Goal: Communication & Community: Share content

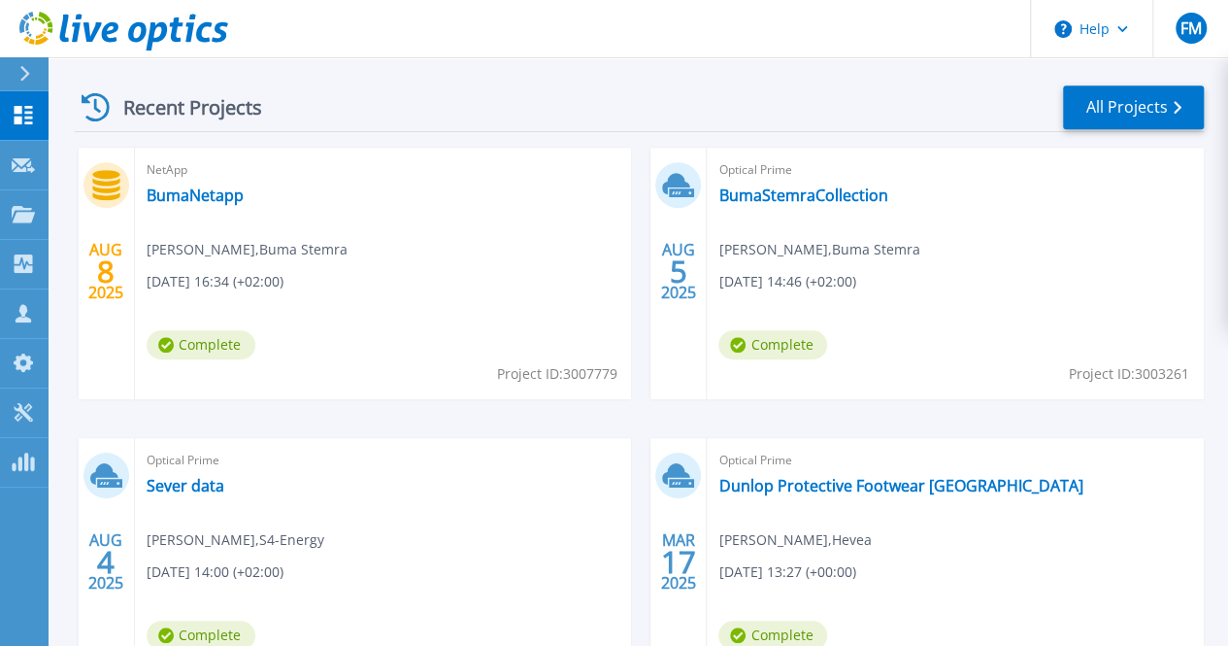
scroll to position [530, 0]
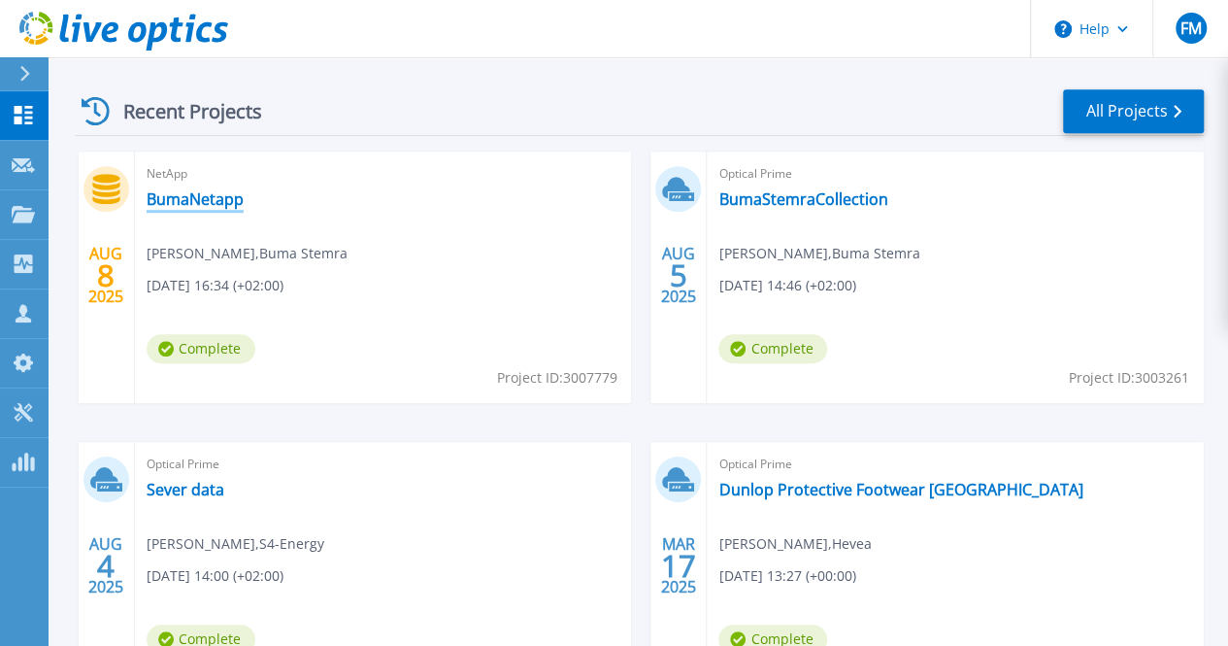
click at [204, 197] on link "BumaNetapp" at bounding box center [195, 198] width 97 height 19
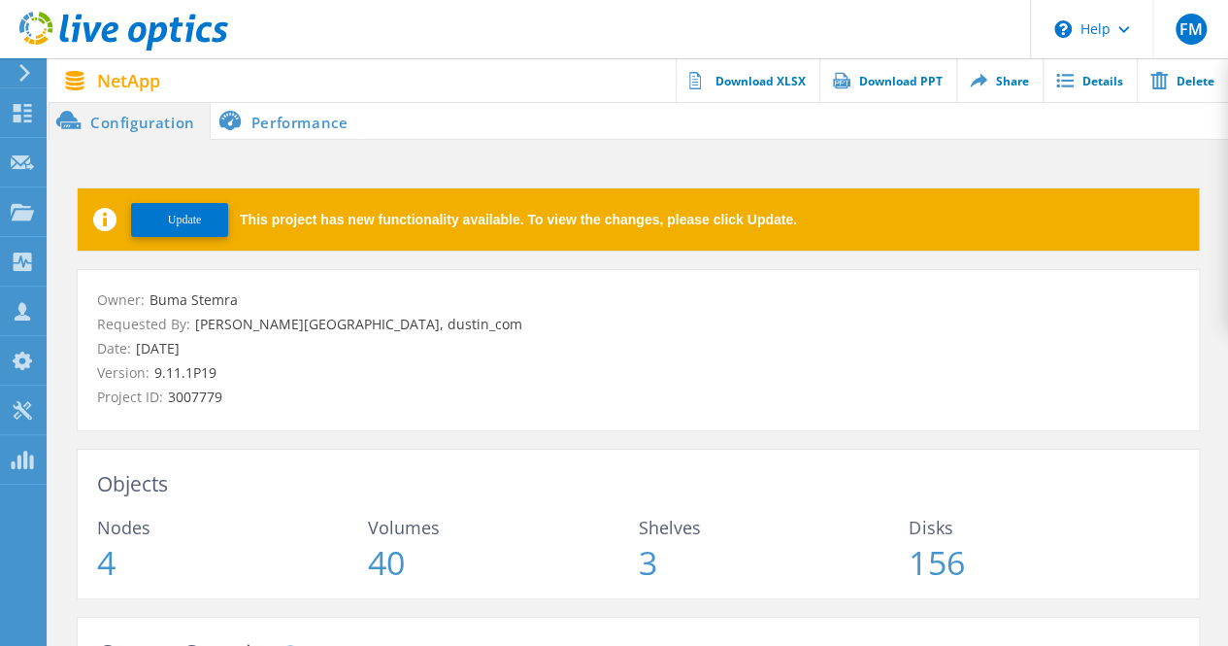
click at [291, 114] on li "Performance" at bounding box center [287, 120] width 152 height 39
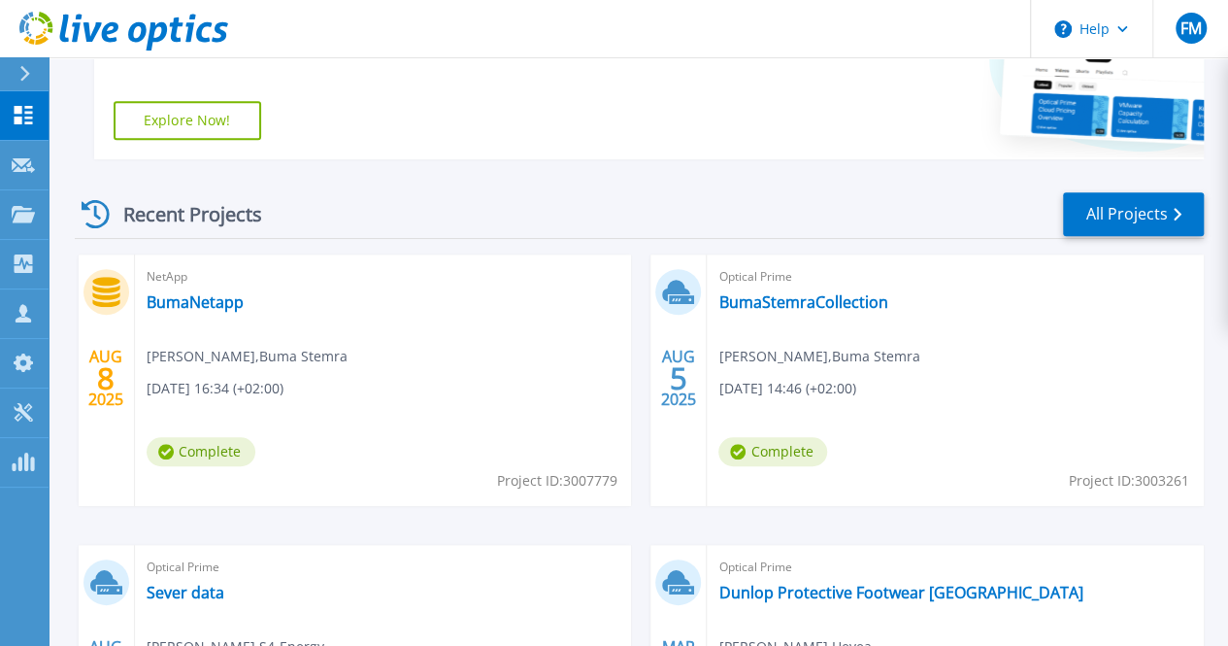
scroll to position [428, 0]
click at [719, 300] on link "BumaStemraCollection" at bounding box center [803, 300] width 169 height 19
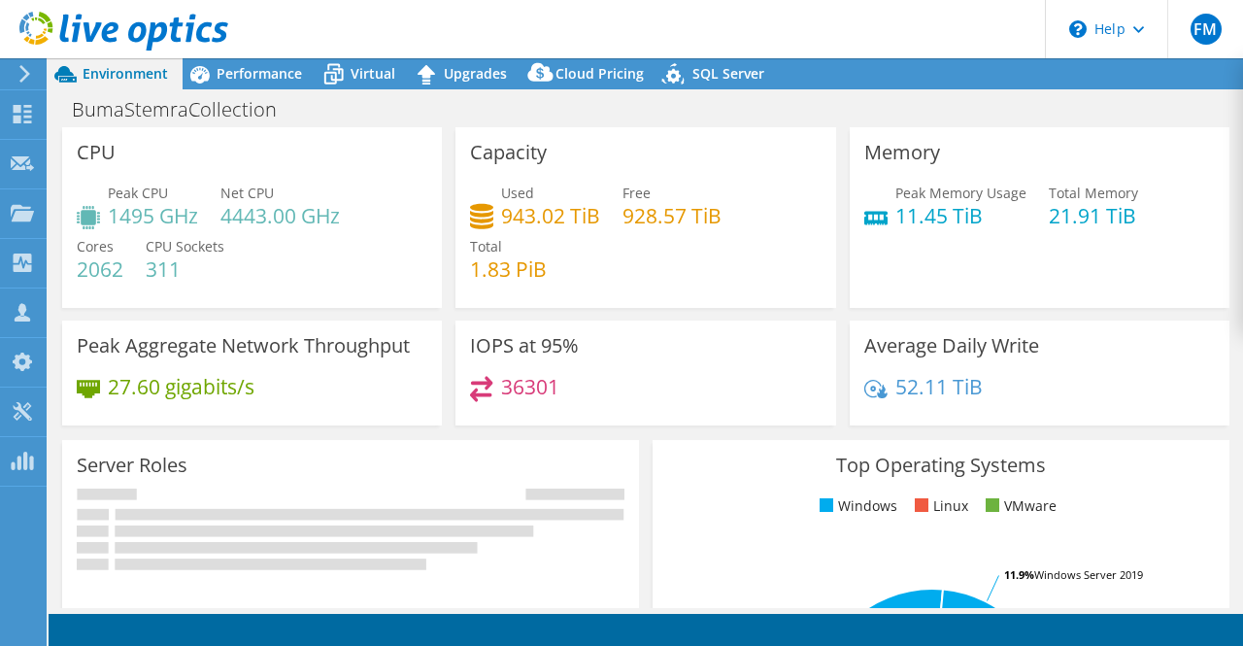
select select "USD"
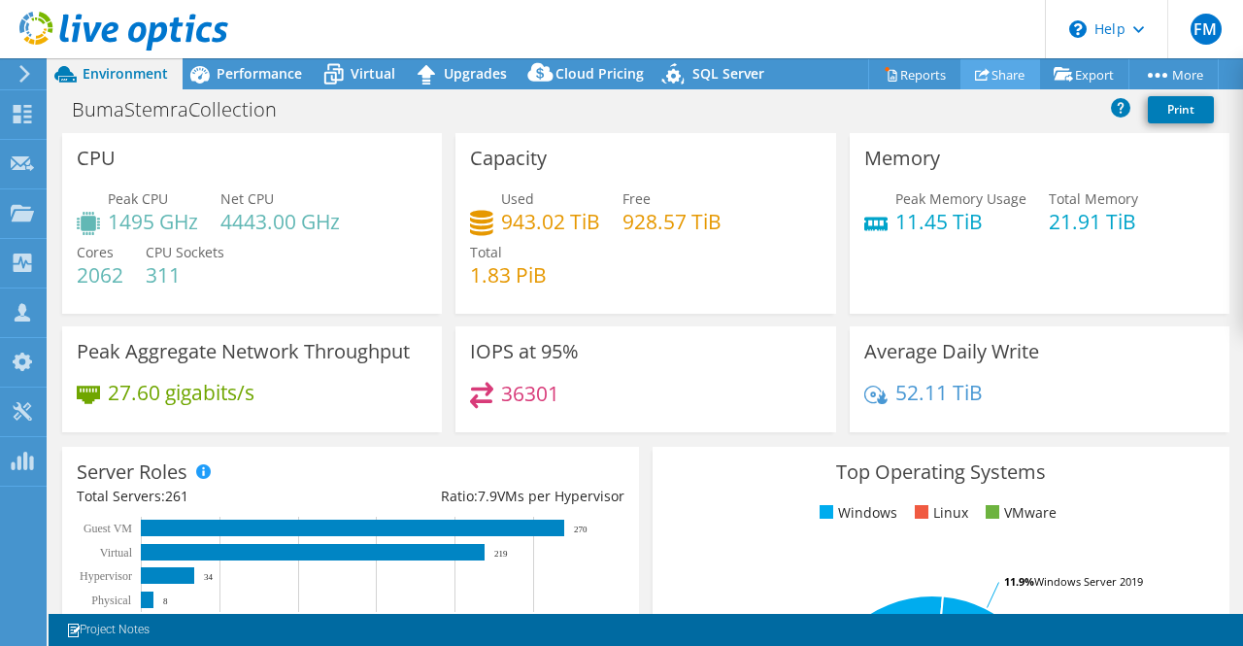
click at [994, 76] on link "Share" at bounding box center [1000, 74] width 80 height 30
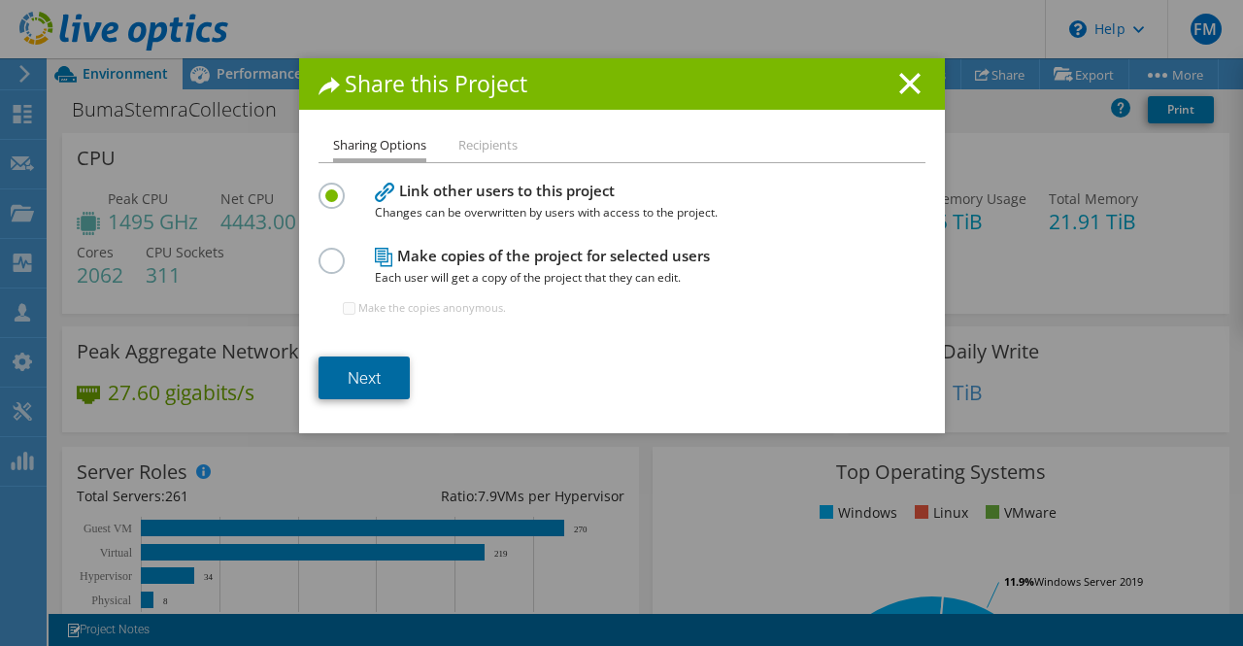
click at [369, 375] on link "Next" at bounding box center [363, 377] width 91 height 43
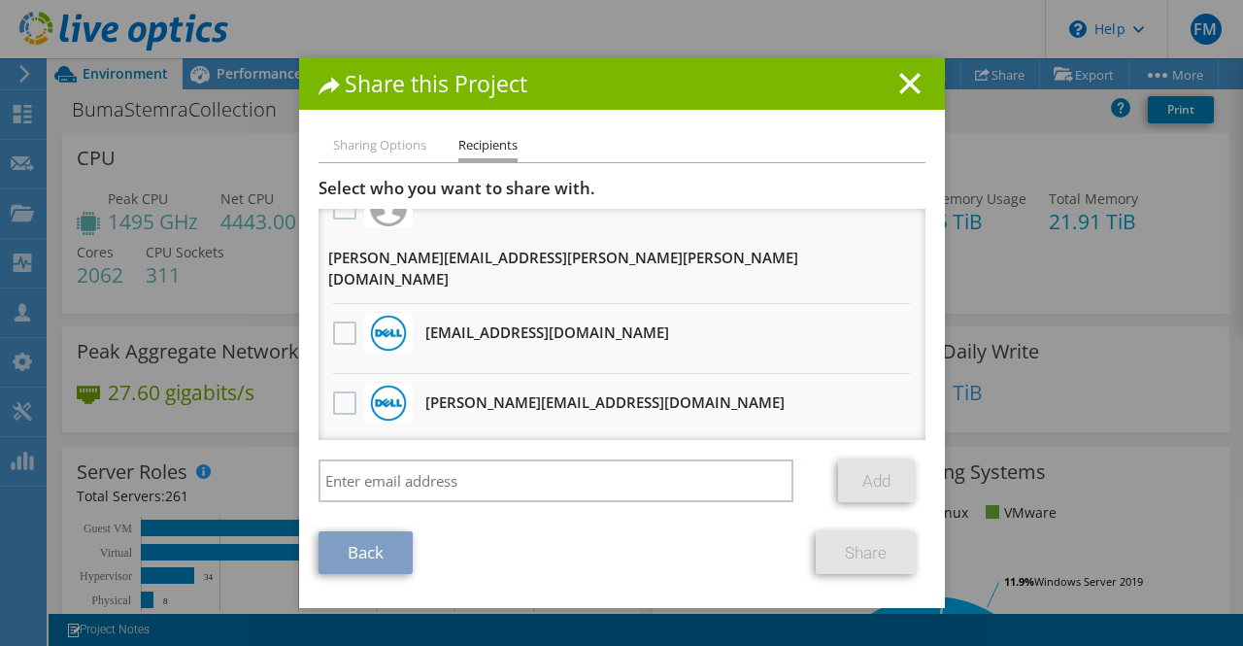
scroll to position [118, 0]
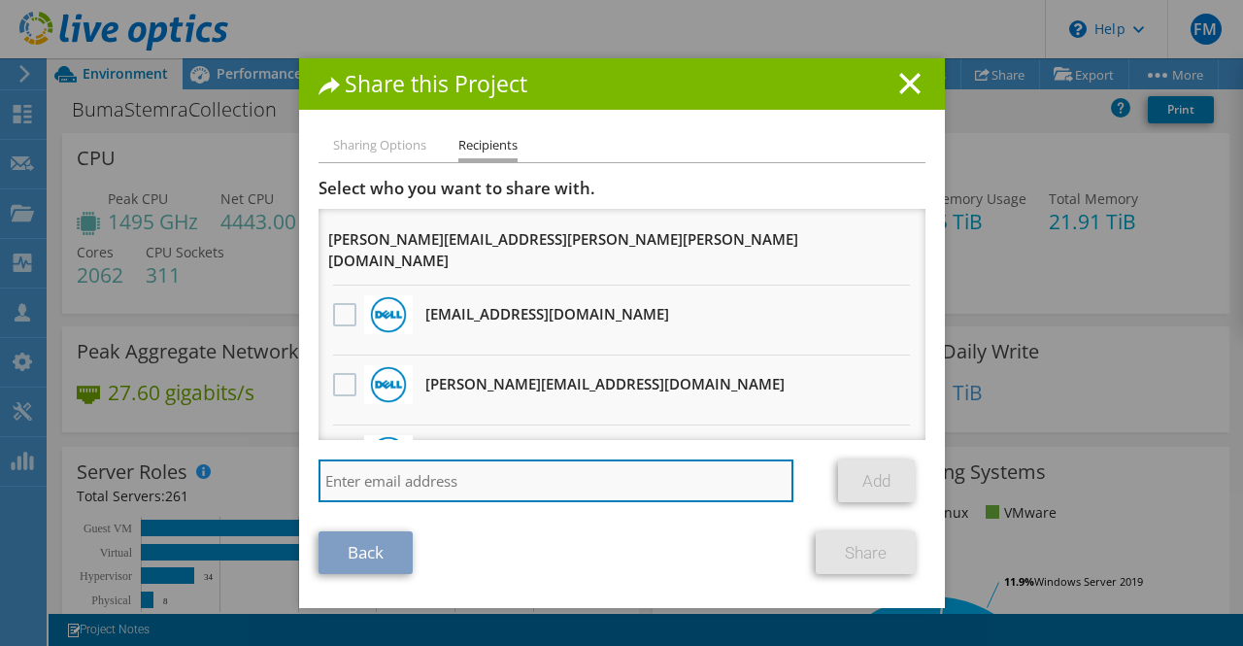
click at [568, 468] on input "search" at bounding box center [556, 480] width 476 height 43
type input "jitte.herps@dustin.com"
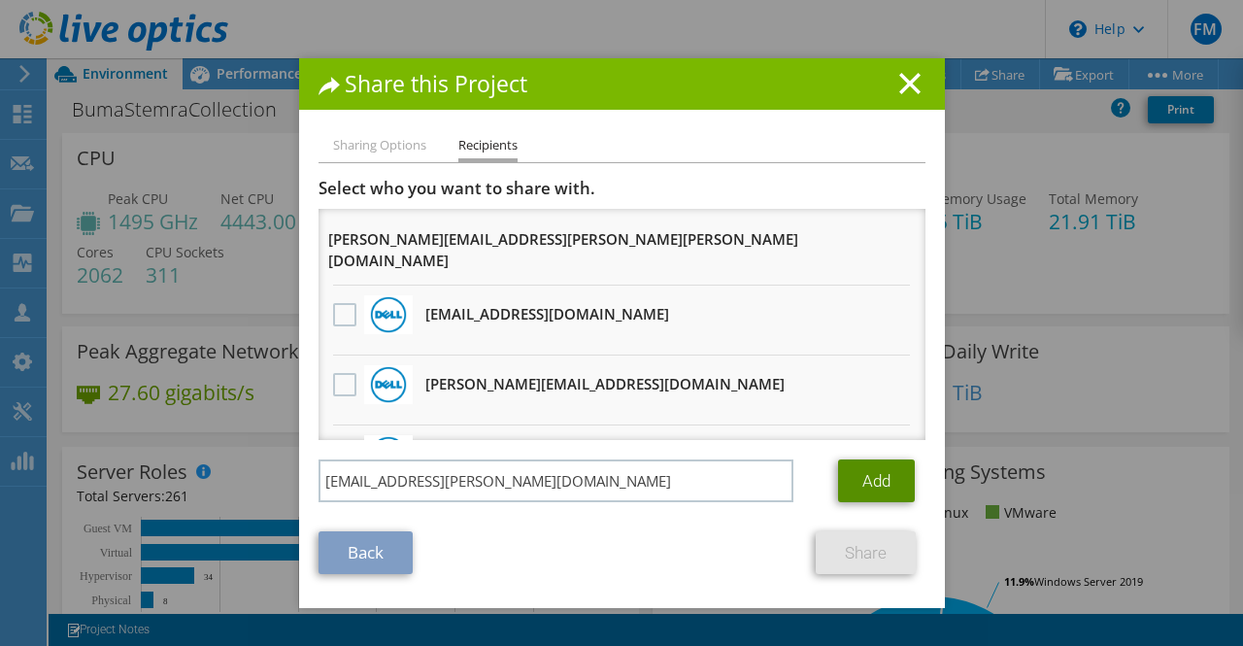
click at [856, 486] on link "Add" at bounding box center [876, 480] width 77 height 43
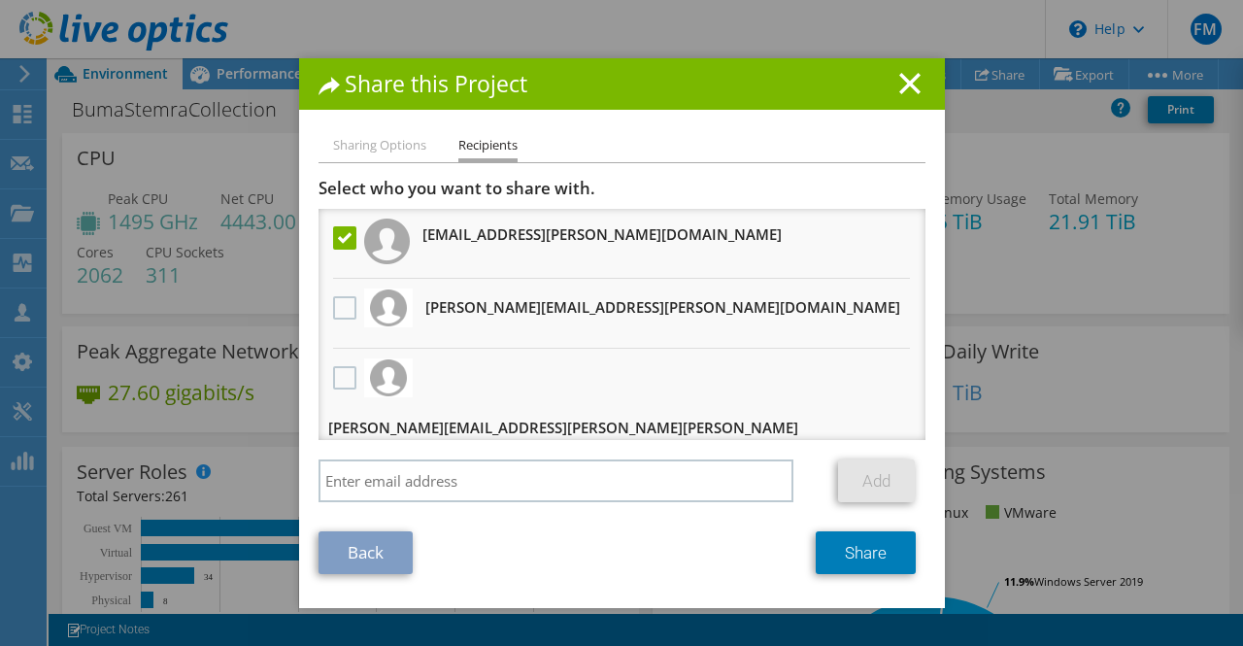
scroll to position [188, 0]
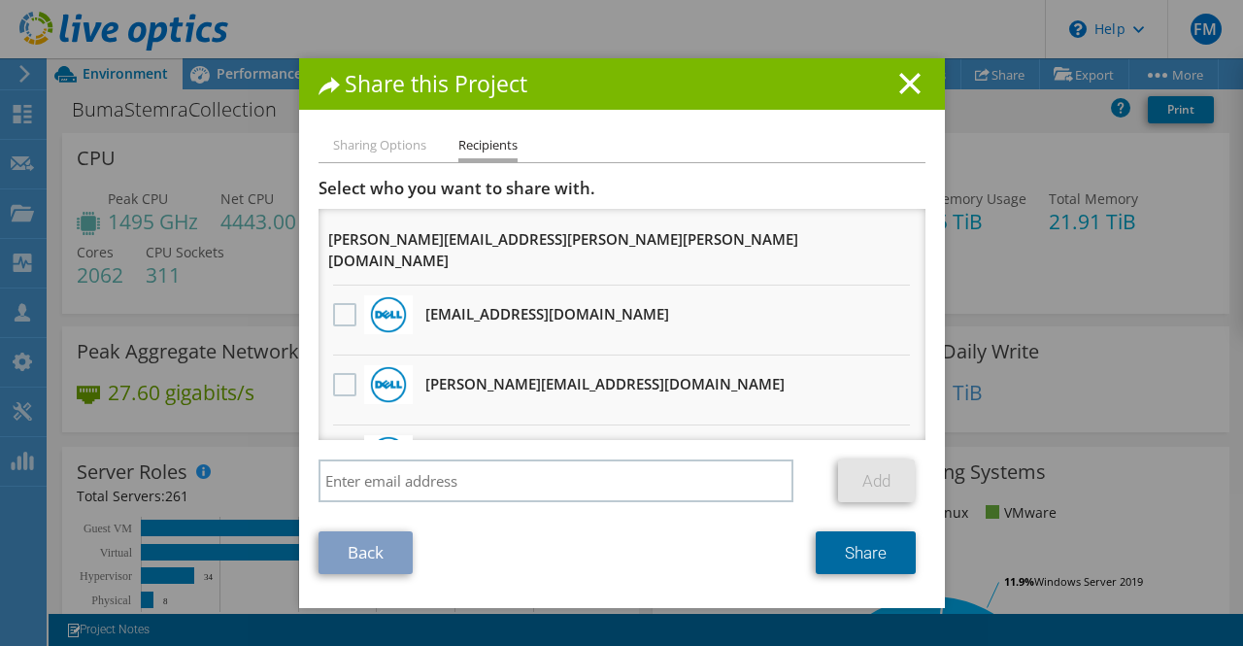
click at [858, 560] on link "Share" at bounding box center [866, 552] width 100 height 43
click at [902, 84] on line at bounding box center [909, 83] width 19 height 19
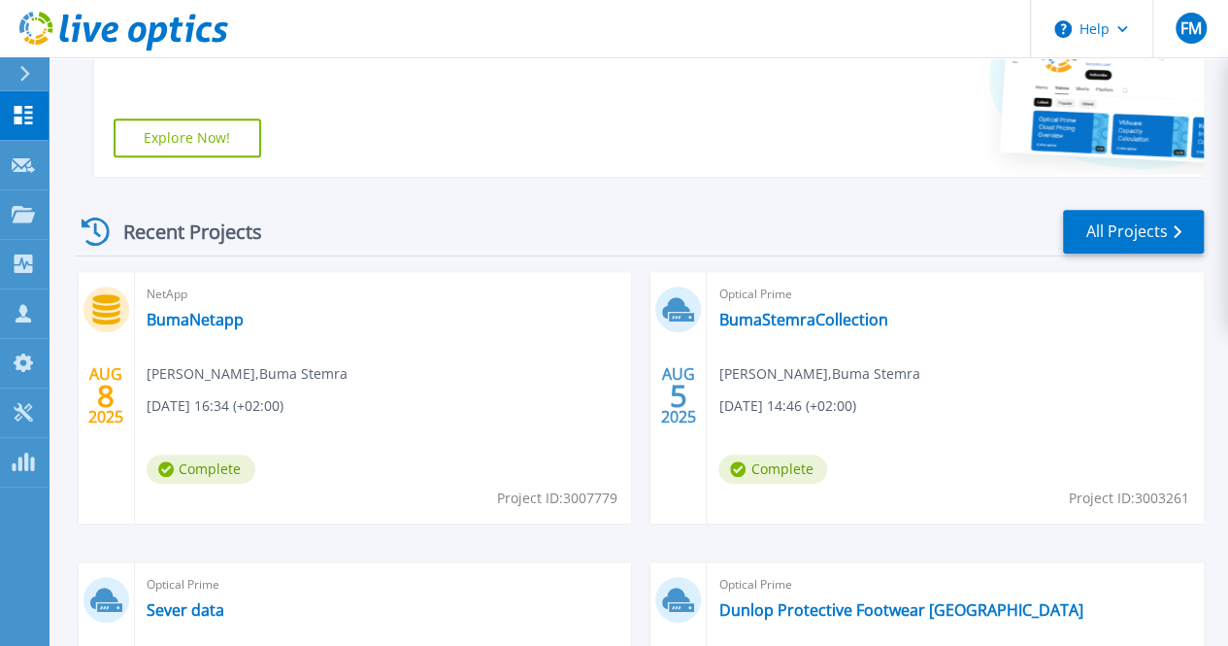
scroll to position [446, 0]
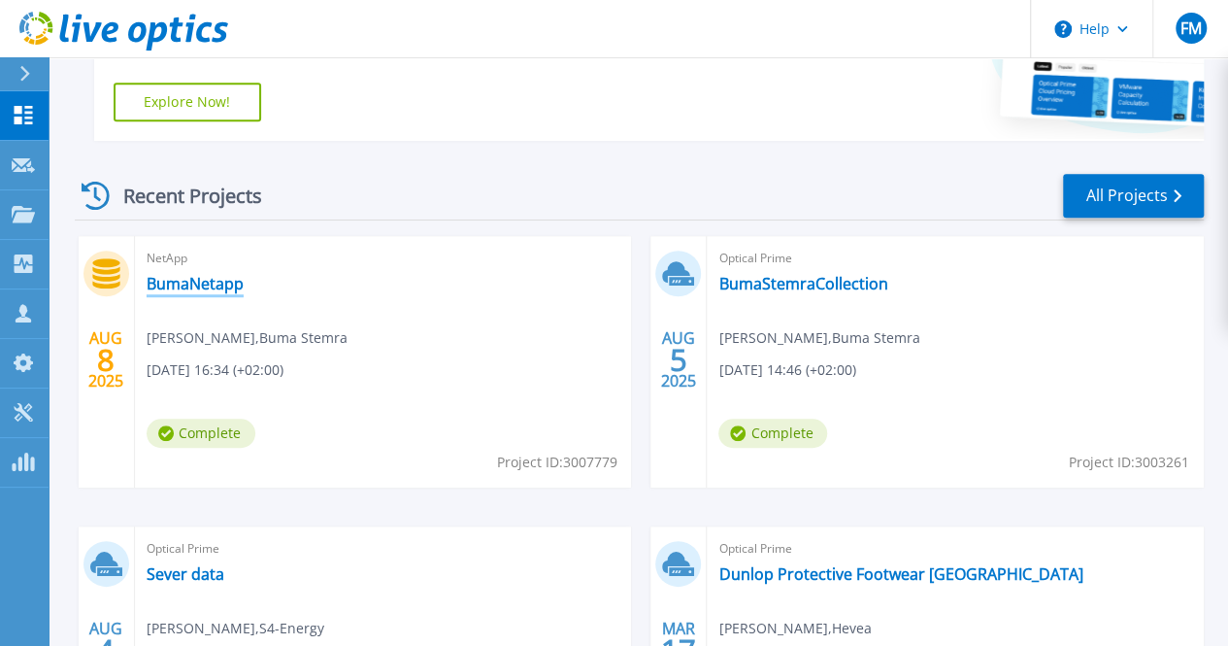
click at [215, 283] on link "BumaNetapp" at bounding box center [195, 283] width 97 height 19
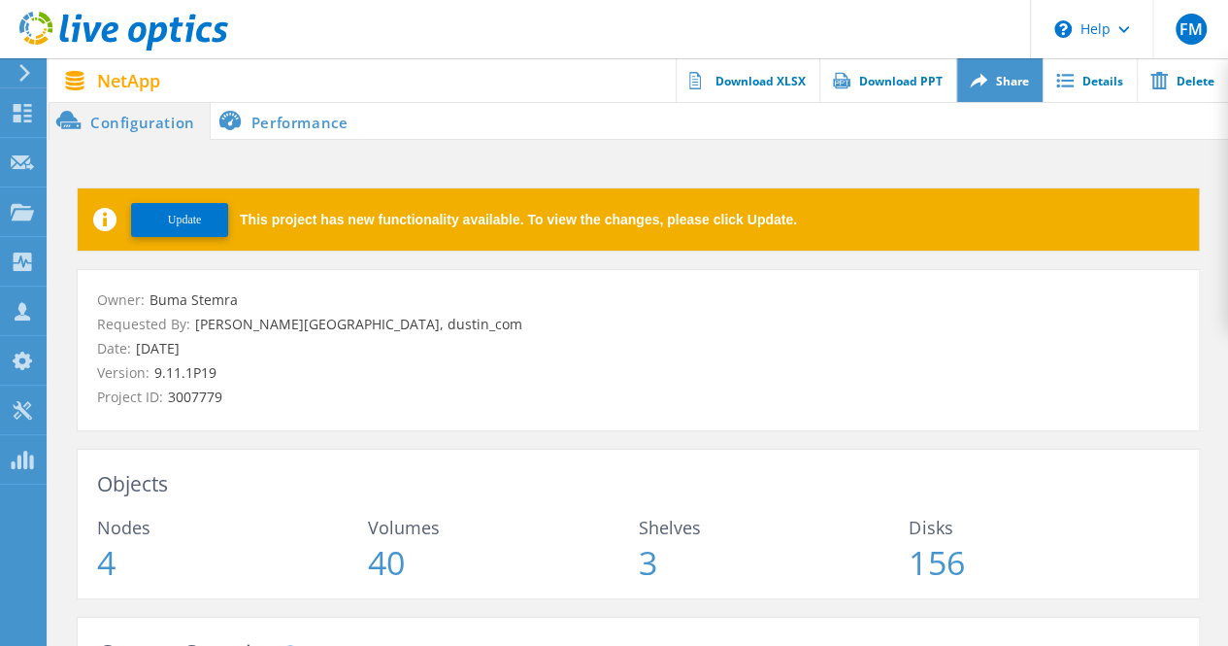
click at [996, 79] on link "Share" at bounding box center [999, 80] width 86 height 44
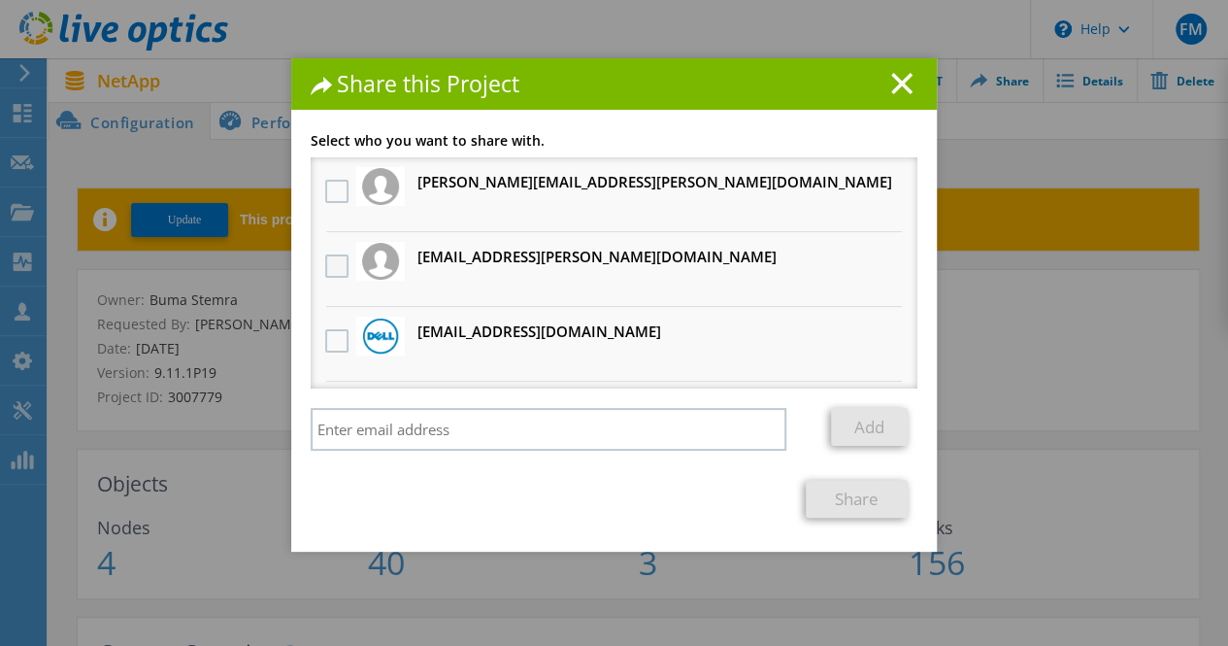
click at [325, 271] on label at bounding box center [339, 265] width 28 height 23
click at [0, 0] on input "checkbox" at bounding box center [0, 0] width 0 height 0
click at [859, 502] on link "Share" at bounding box center [857, 499] width 102 height 38
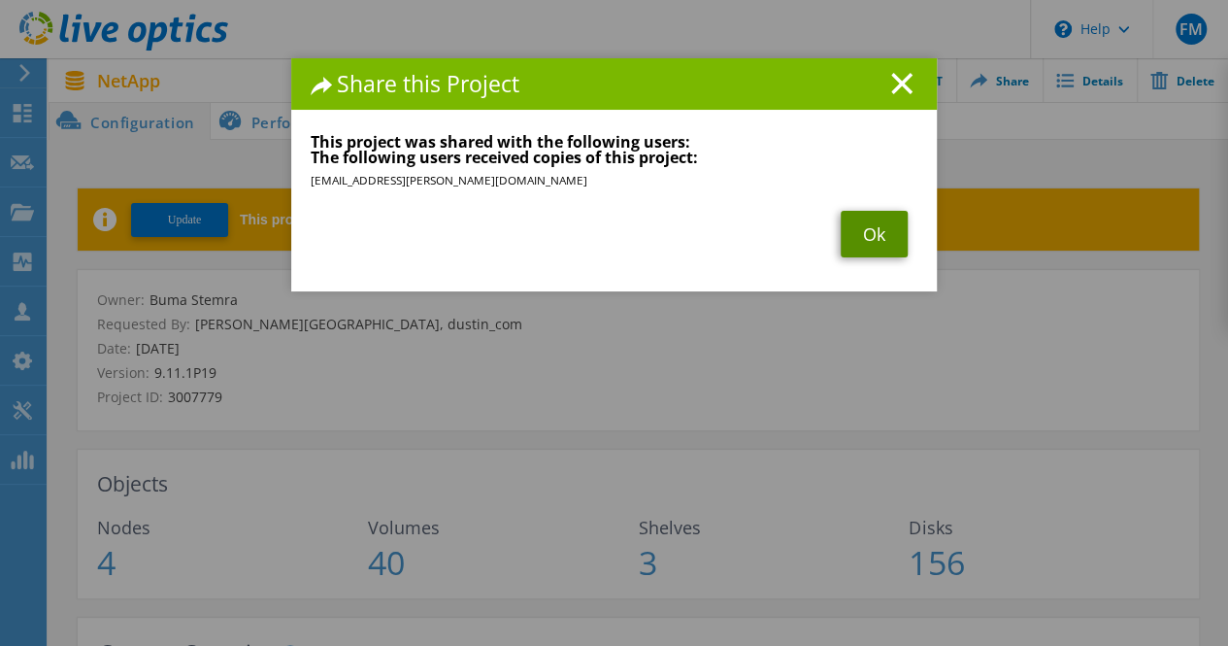
click at [866, 229] on link "Ok" at bounding box center [874, 234] width 67 height 47
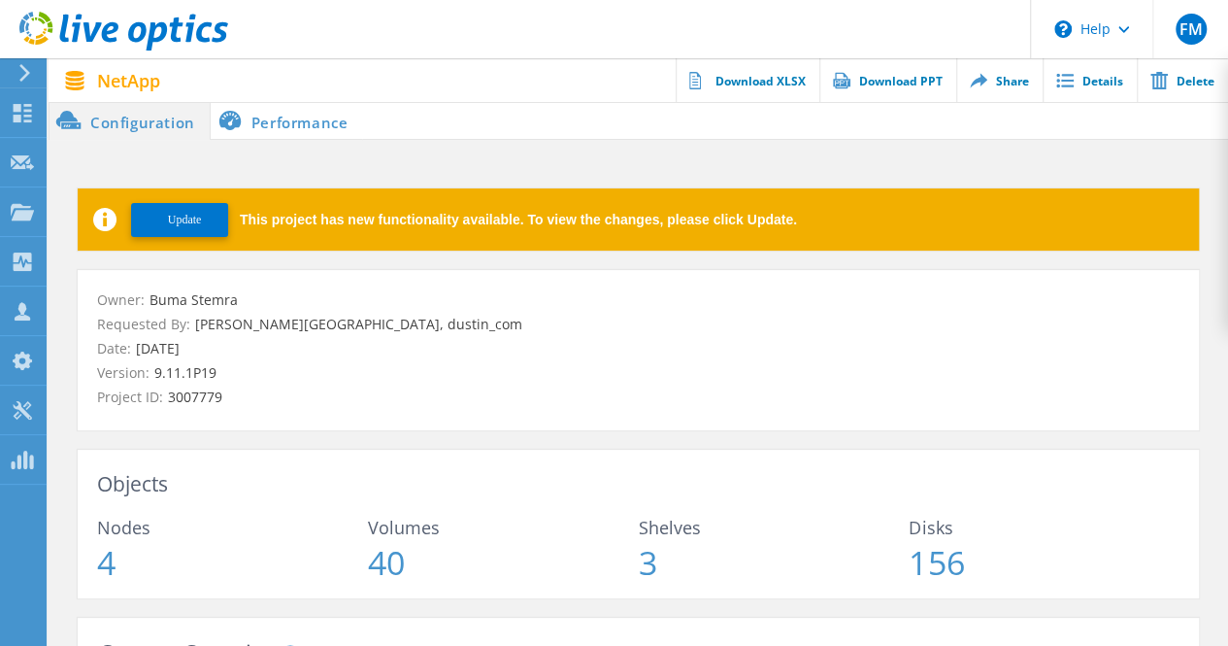
click at [23, 71] on icon at bounding box center [24, 72] width 15 height 17
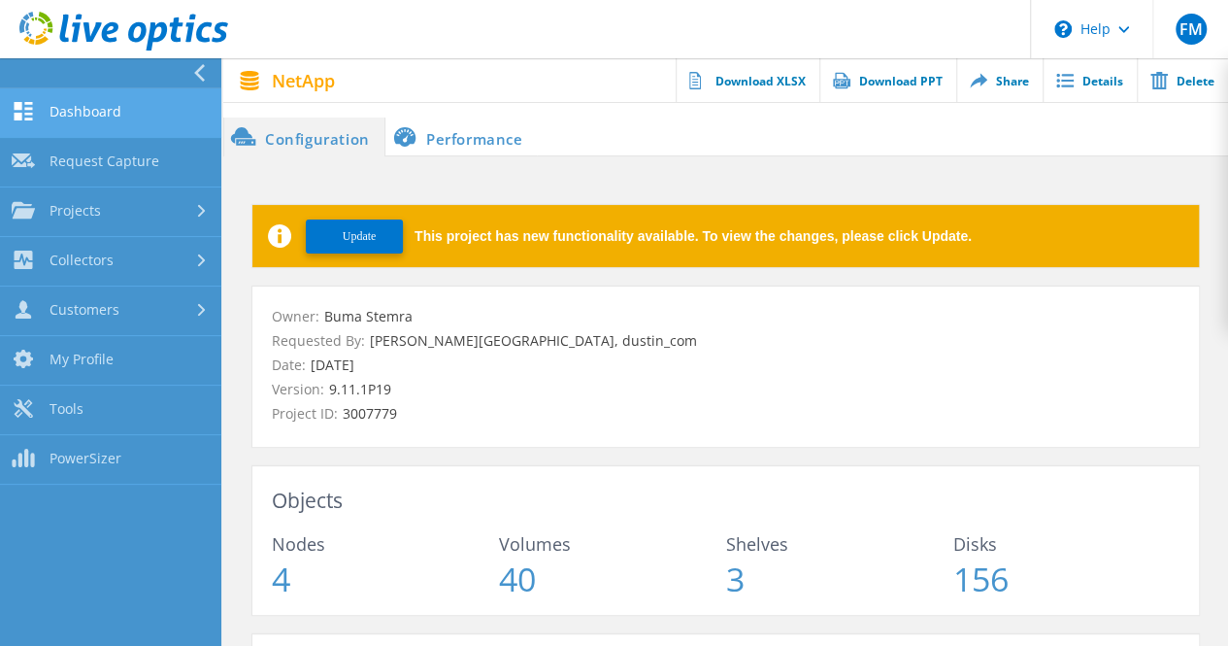
click at [107, 120] on link "Dashboard" at bounding box center [110, 113] width 221 height 50
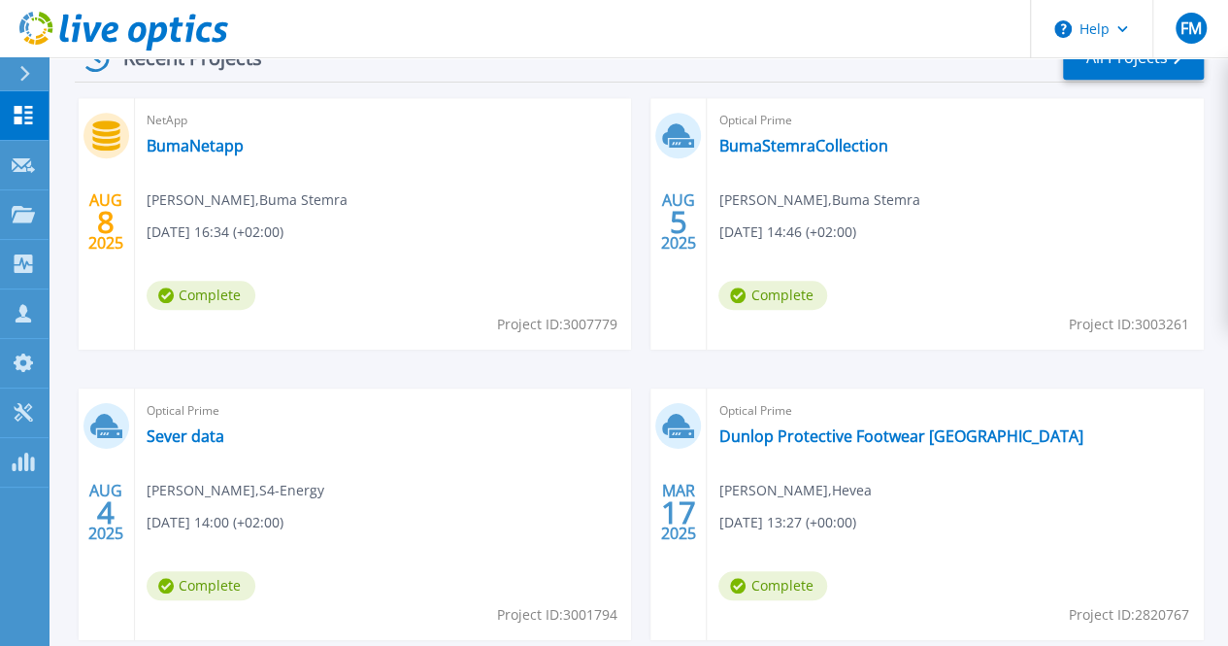
scroll to position [588, 0]
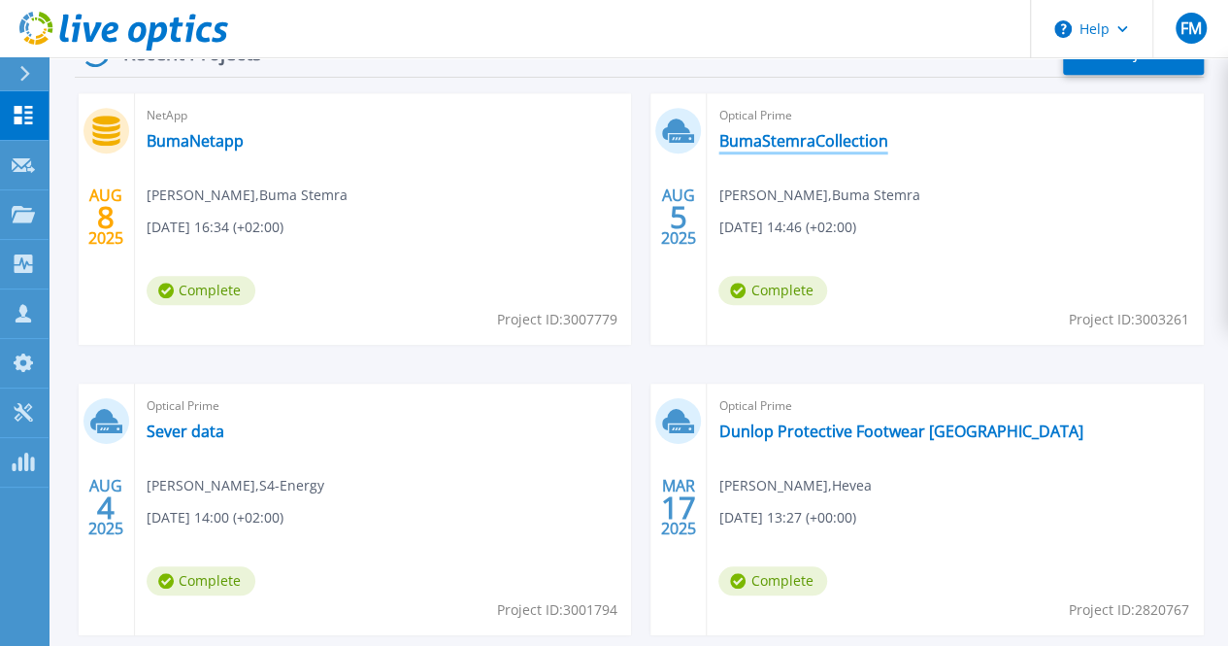
click at [719, 143] on link "BumaStemraCollection" at bounding box center [803, 140] width 169 height 19
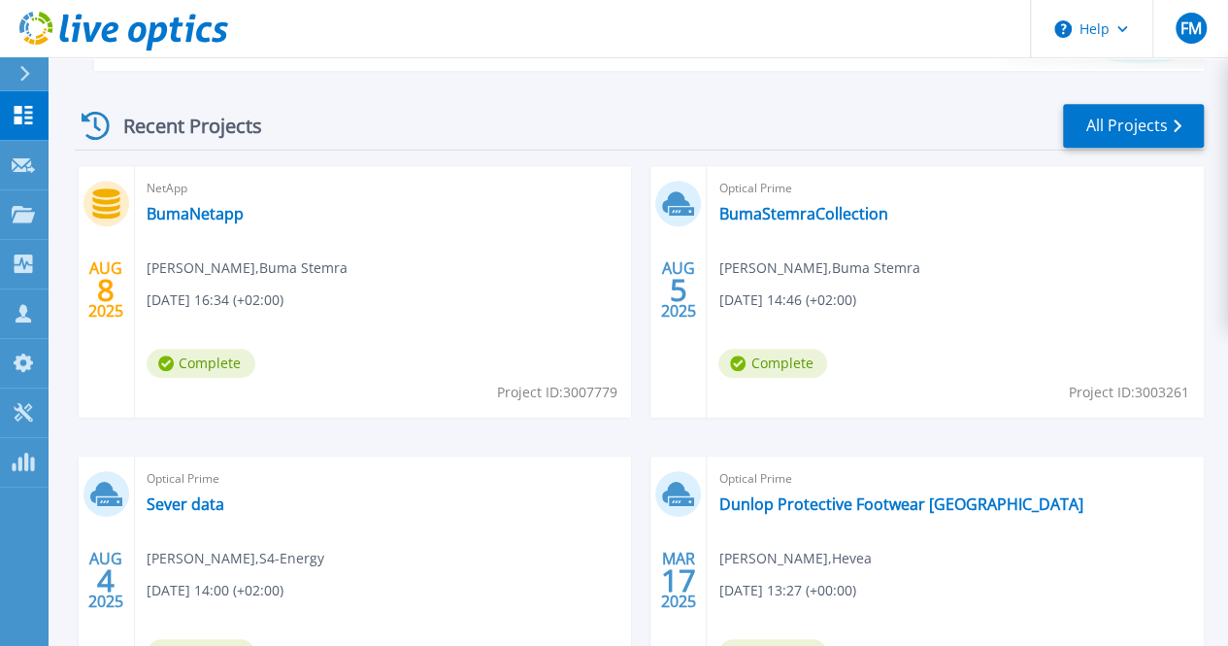
scroll to position [517, 0]
click at [719, 206] on link "BumaStemraCollection" at bounding box center [803, 212] width 169 height 19
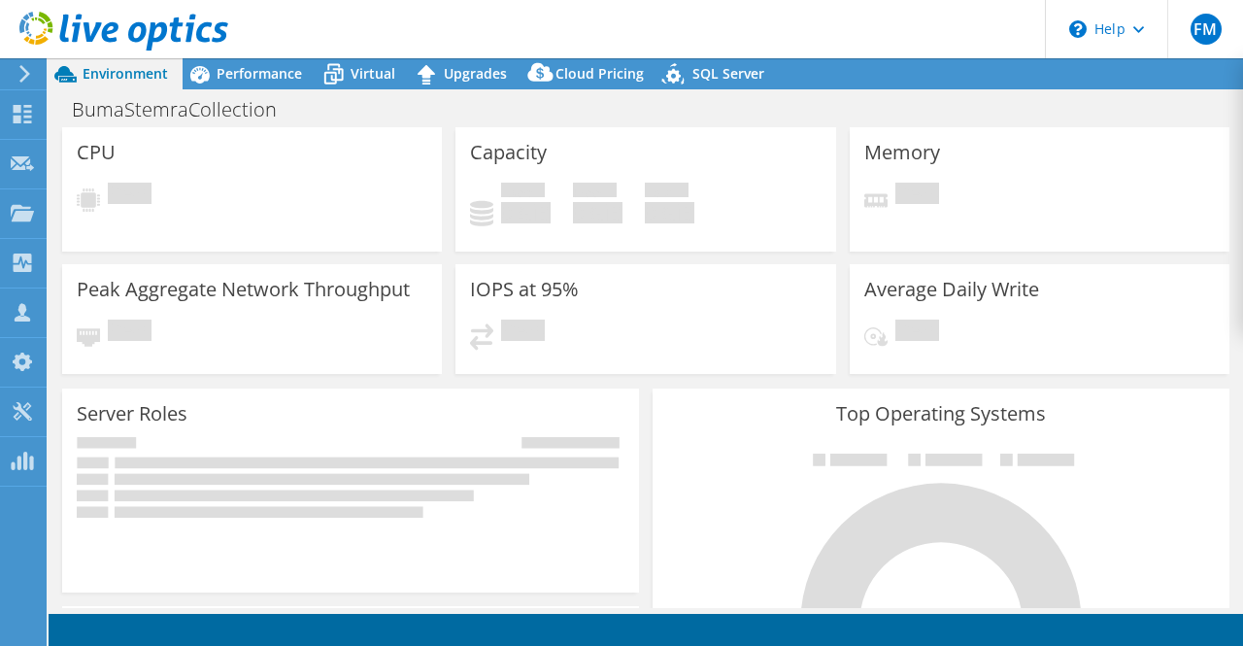
select select "USD"
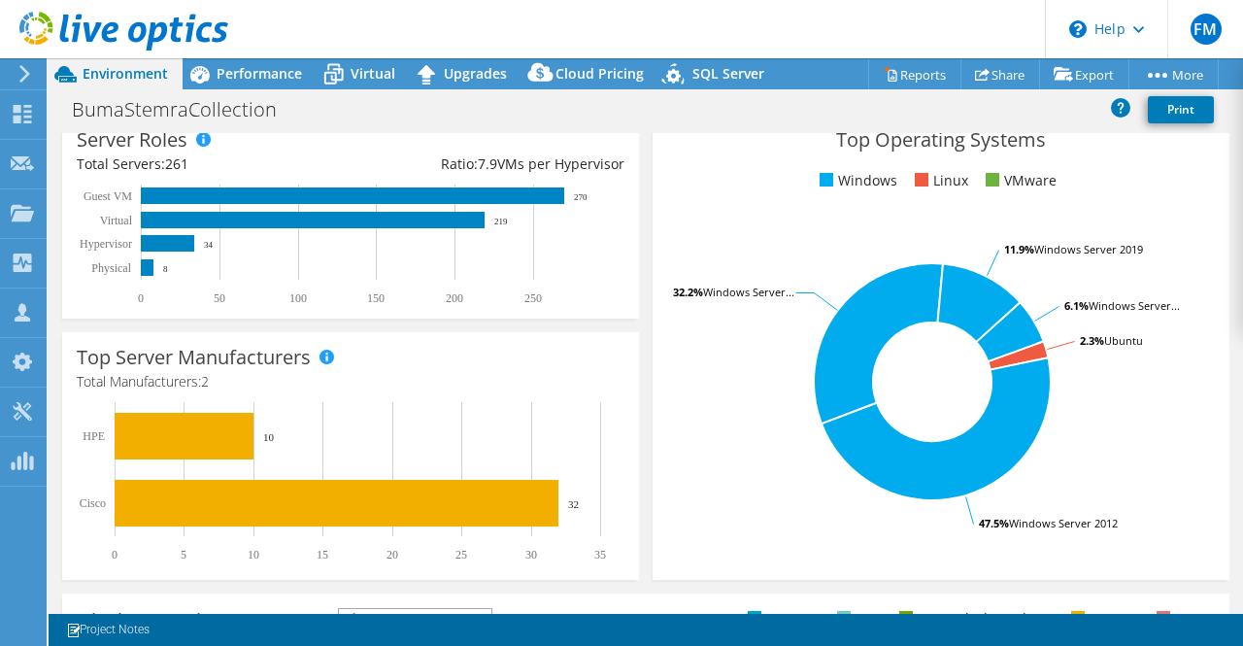
scroll to position [331, 0]
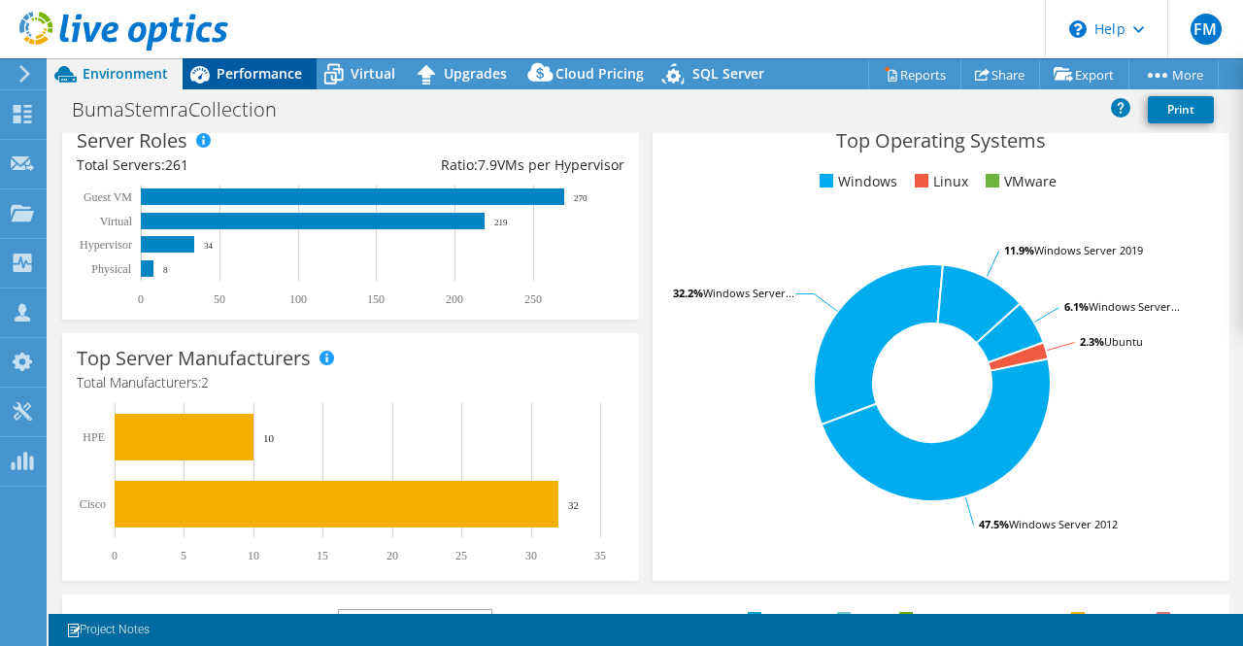
click at [251, 73] on span "Performance" at bounding box center [259, 73] width 85 height 18
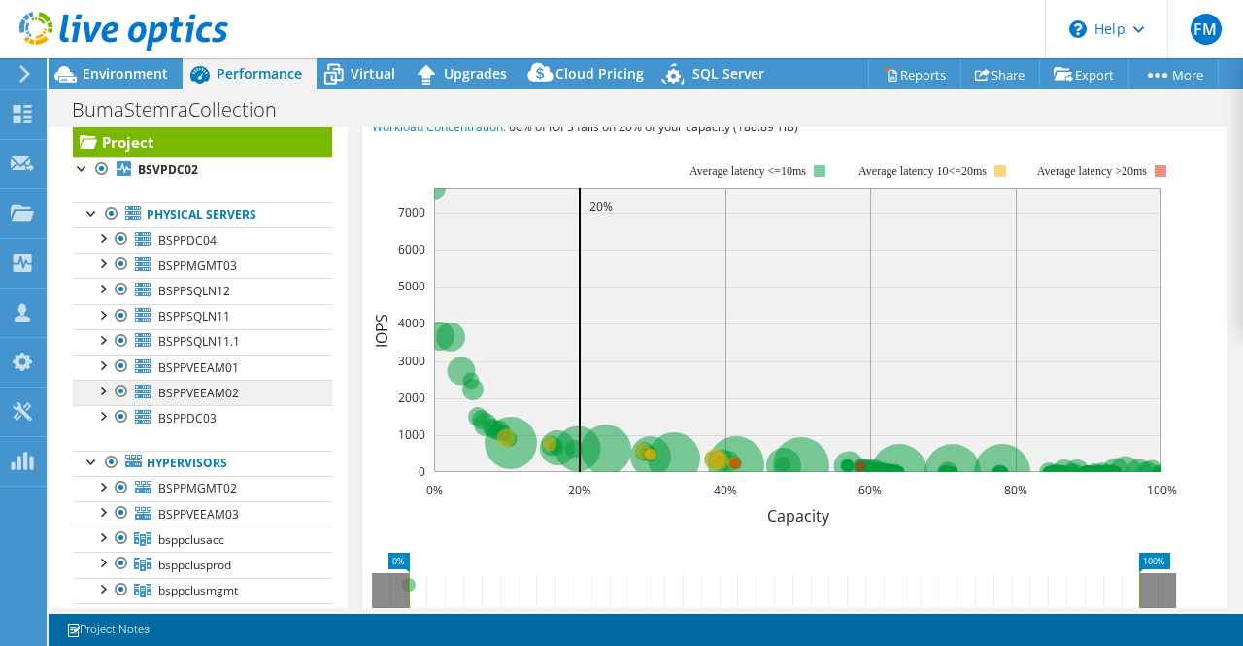
scroll to position [43, 0]
click at [102, 234] on div at bounding box center [101, 235] width 19 height 19
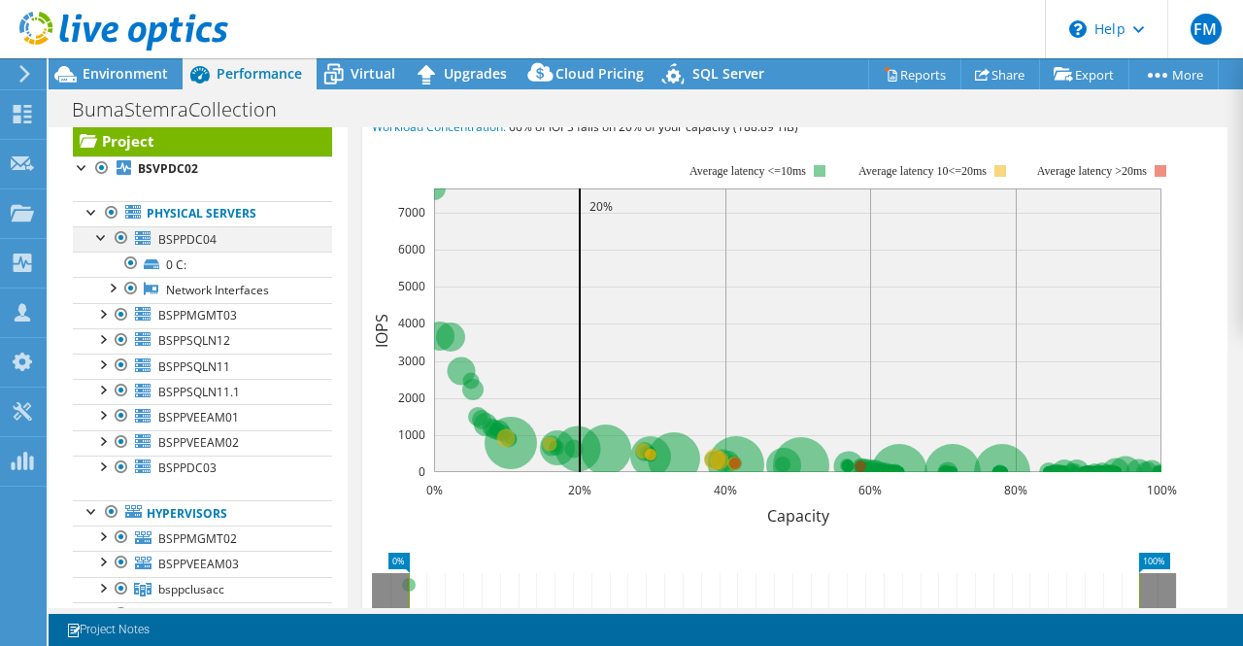
click at [102, 234] on div at bounding box center [101, 235] width 19 height 19
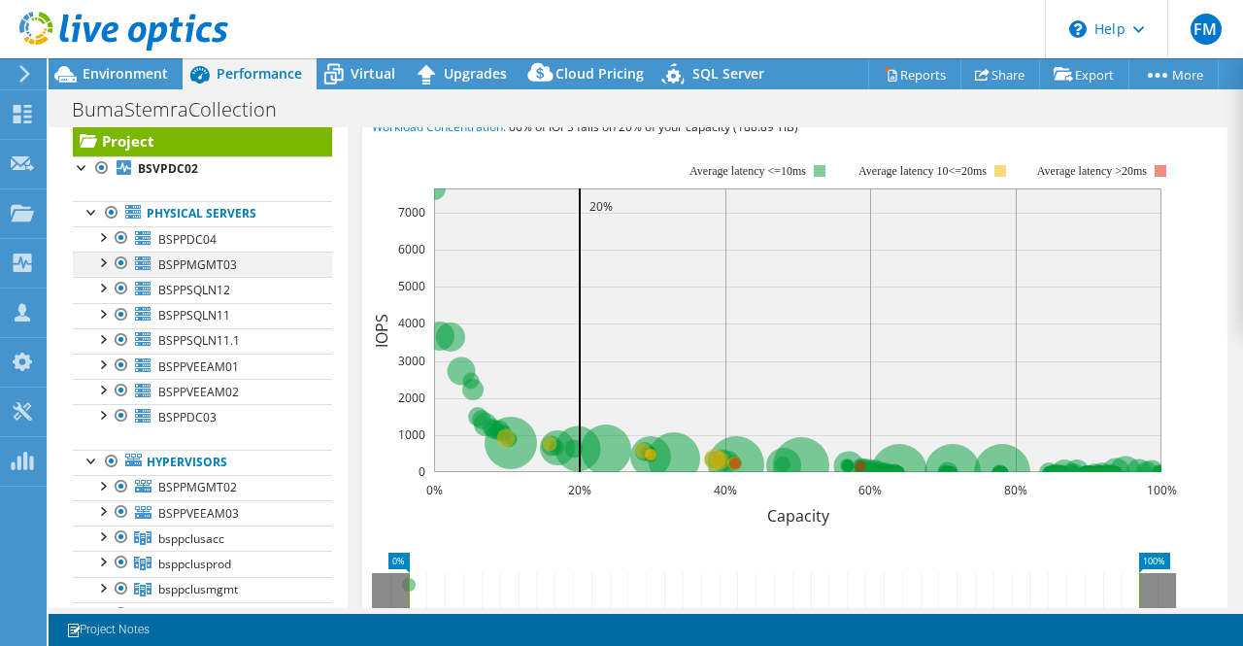
click at [105, 261] on div at bounding box center [101, 260] width 19 height 19
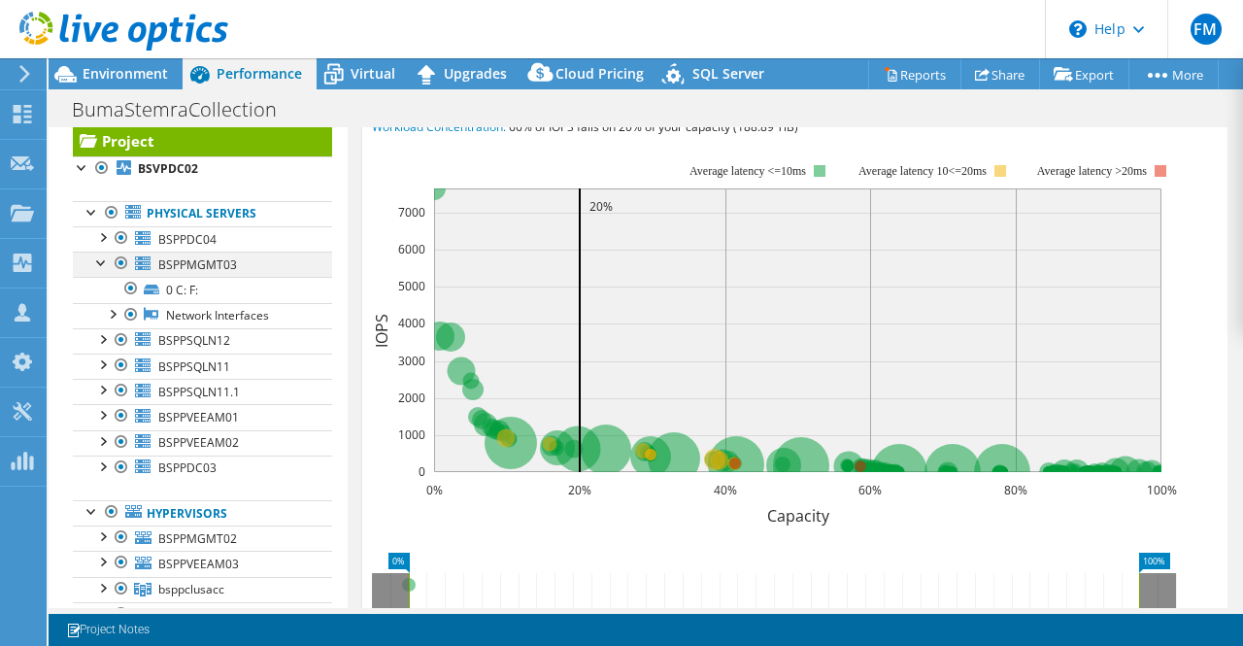
click at [105, 261] on div at bounding box center [101, 260] width 19 height 19
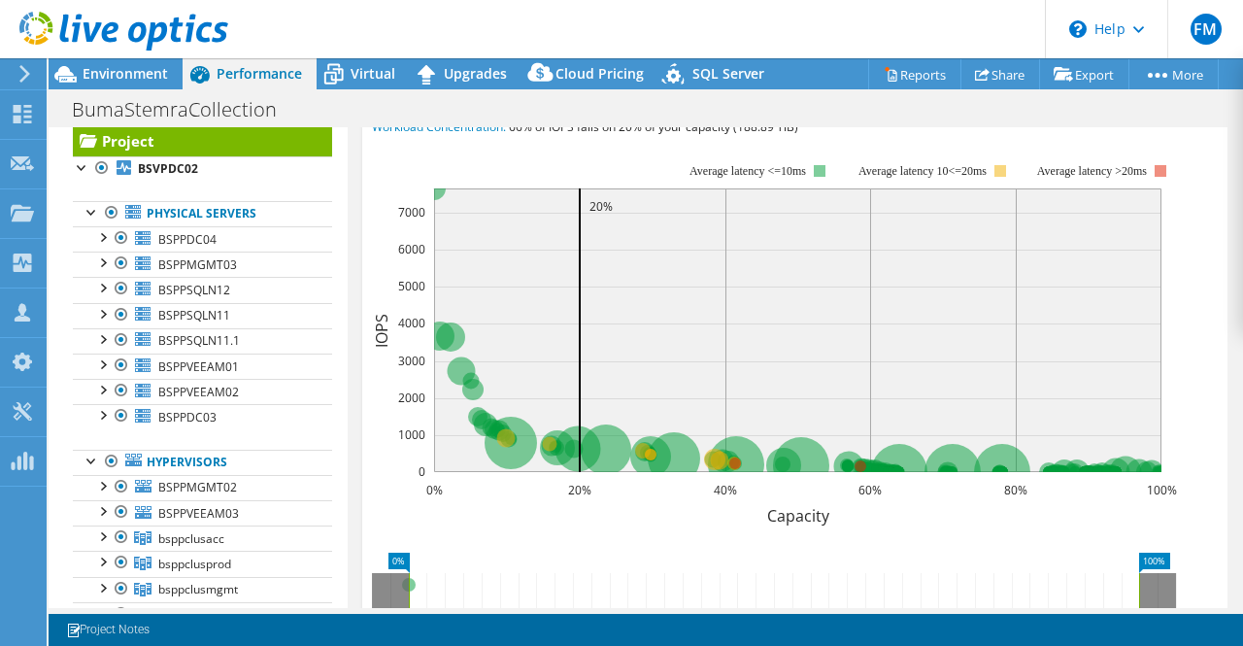
click at [117, 64] on div at bounding box center [114, 32] width 228 height 65
click at [144, 68] on span "Environment" at bounding box center [125, 73] width 85 height 18
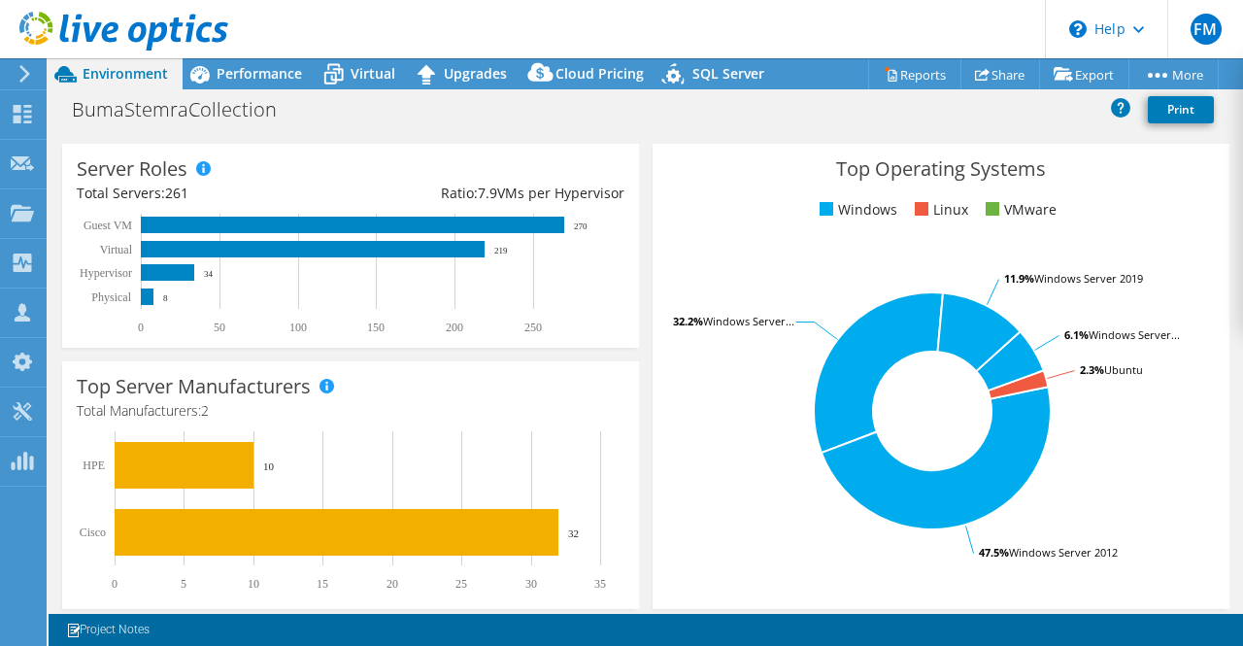
scroll to position [305, 0]
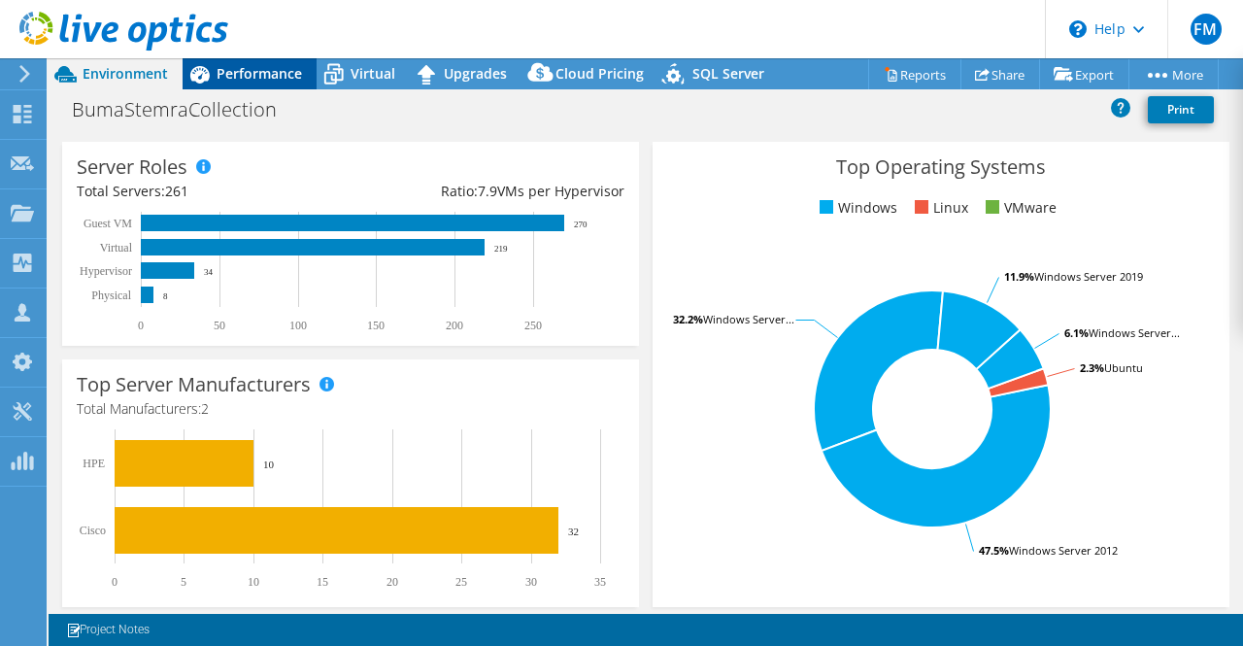
click at [237, 88] on div "Performance" at bounding box center [250, 73] width 134 height 31
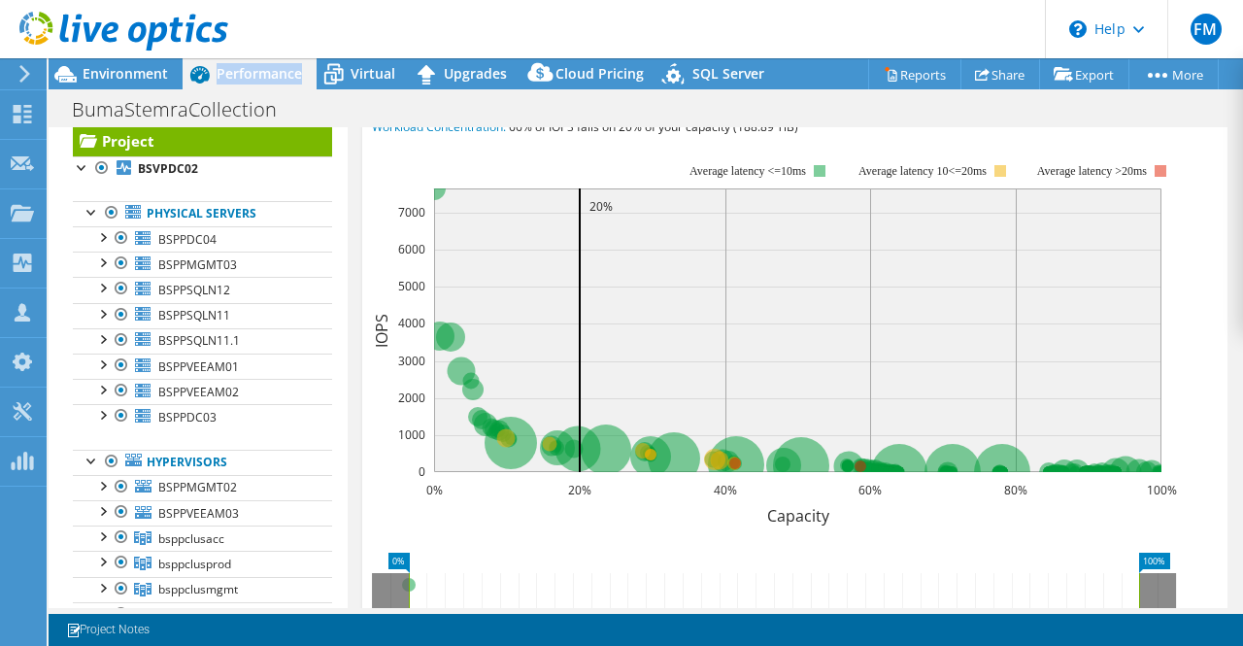
click at [237, 87] on div "Performance" at bounding box center [250, 73] width 134 height 31
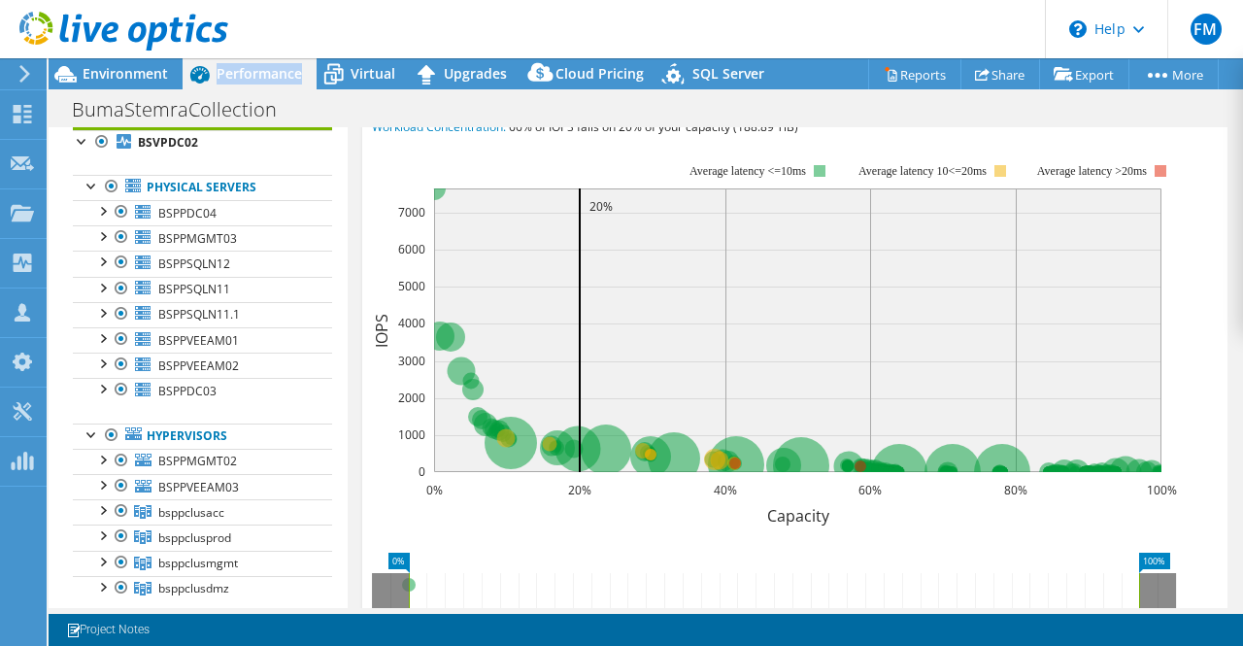
scroll to position [70, 0]
click at [132, 67] on span "Environment" at bounding box center [125, 73] width 85 height 18
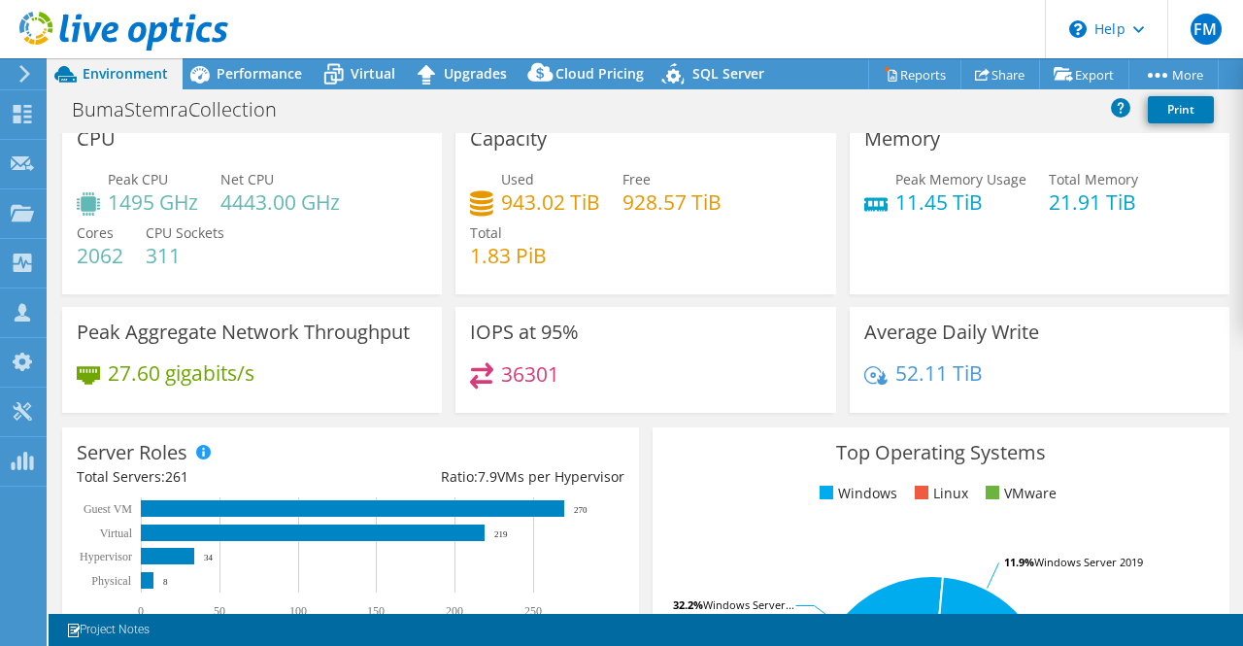
scroll to position [0, 0]
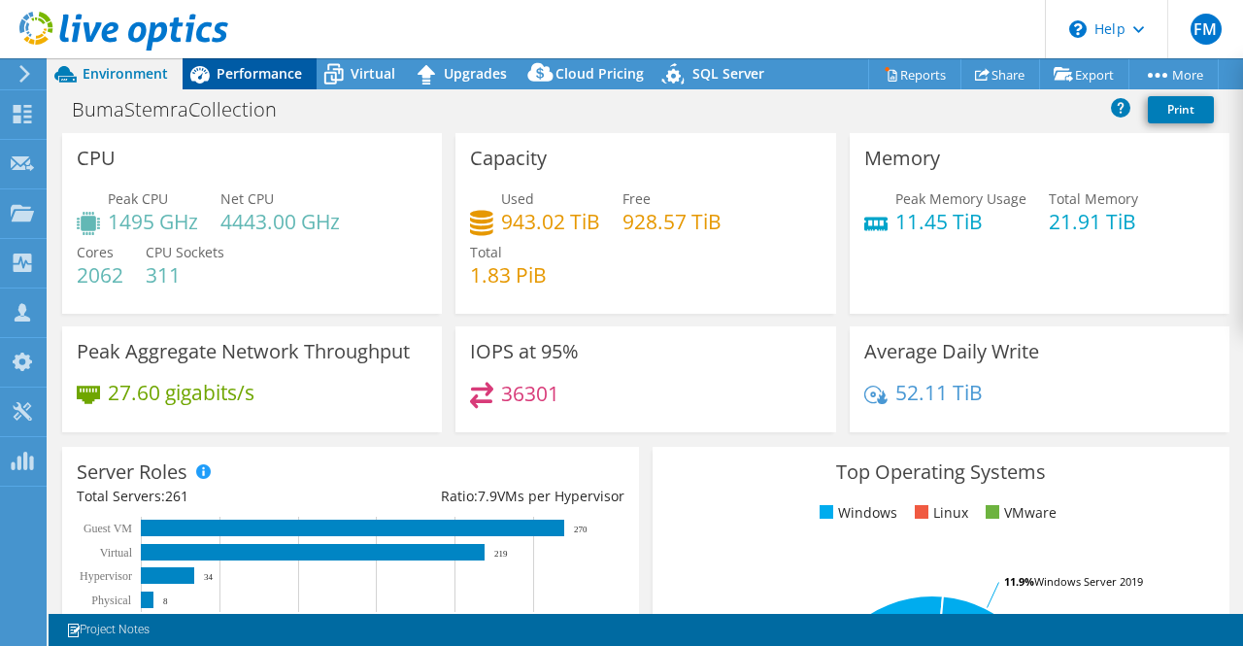
click at [250, 84] on div "Performance" at bounding box center [250, 73] width 134 height 31
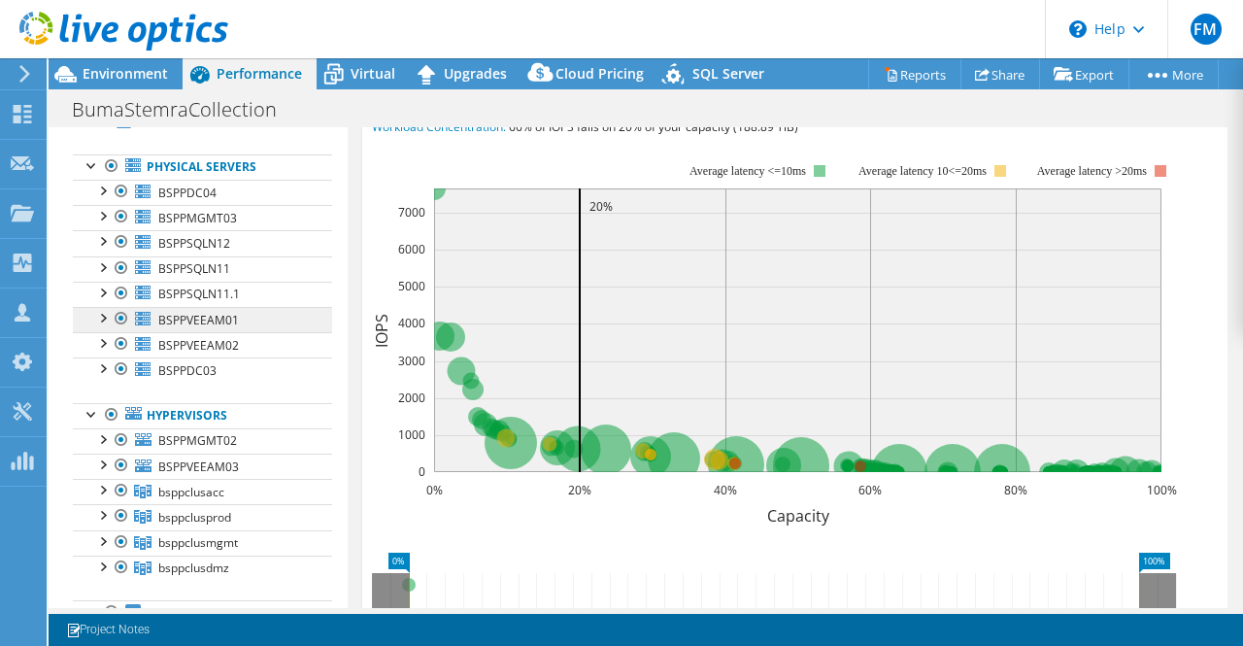
scroll to position [84, 0]
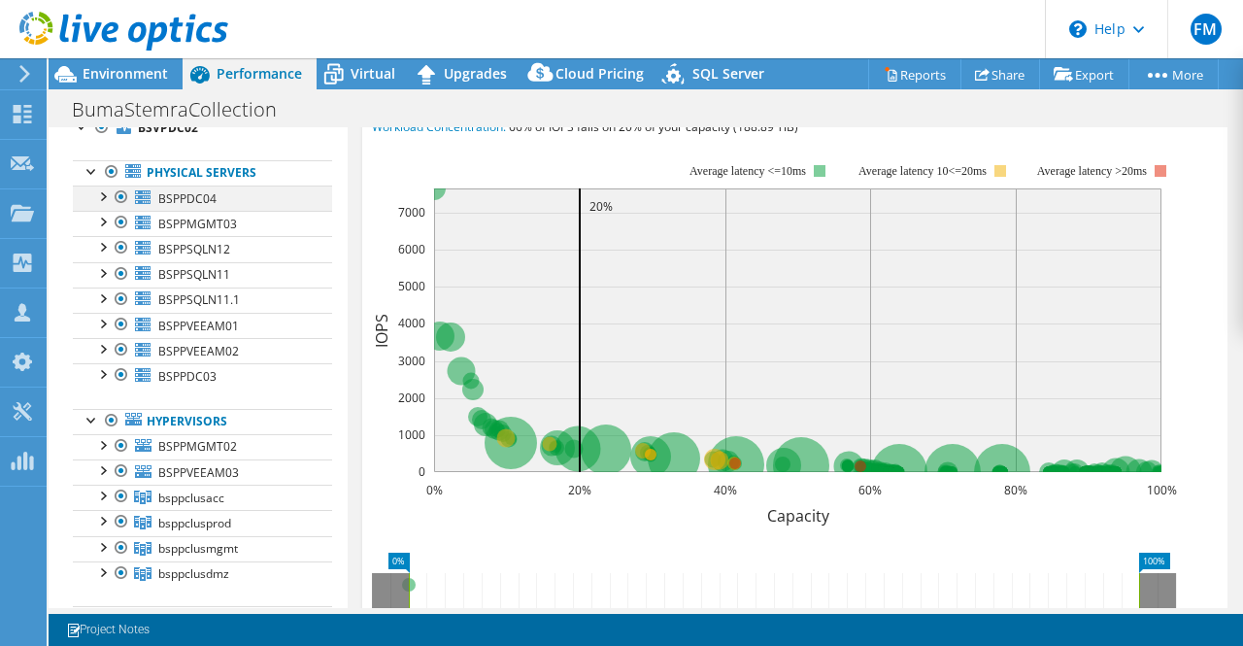
click at [103, 196] on div at bounding box center [101, 194] width 19 height 19
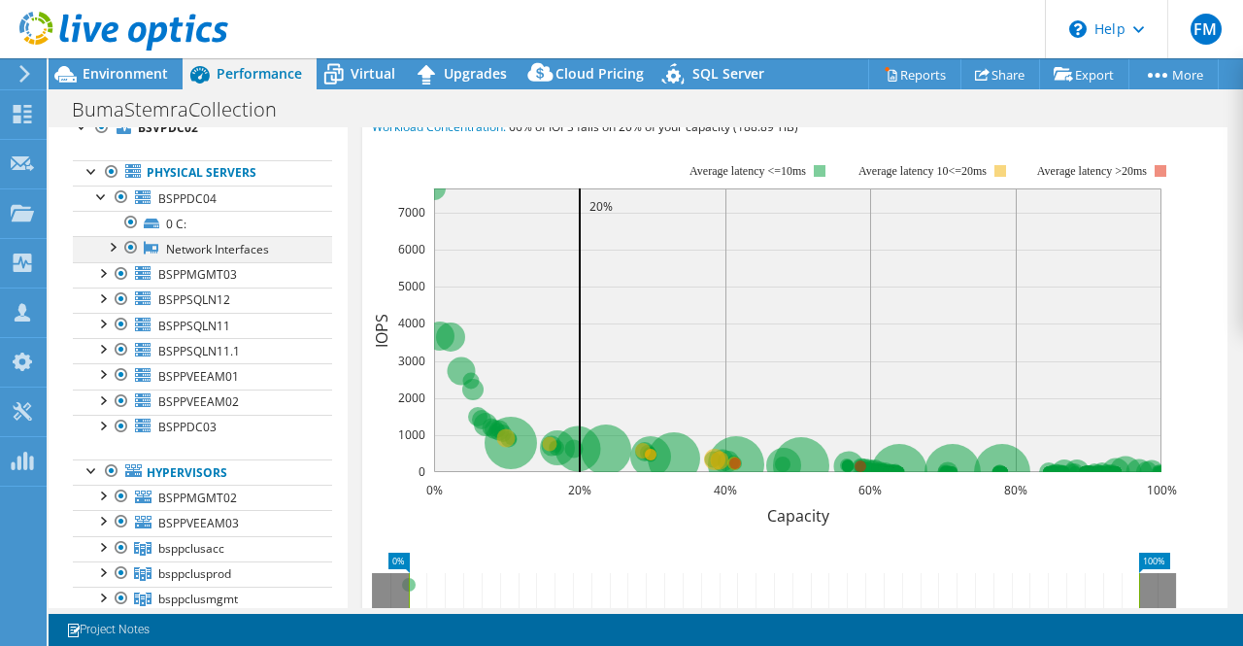
click at [117, 248] on div at bounding box center [111, 245] width 19 height 19
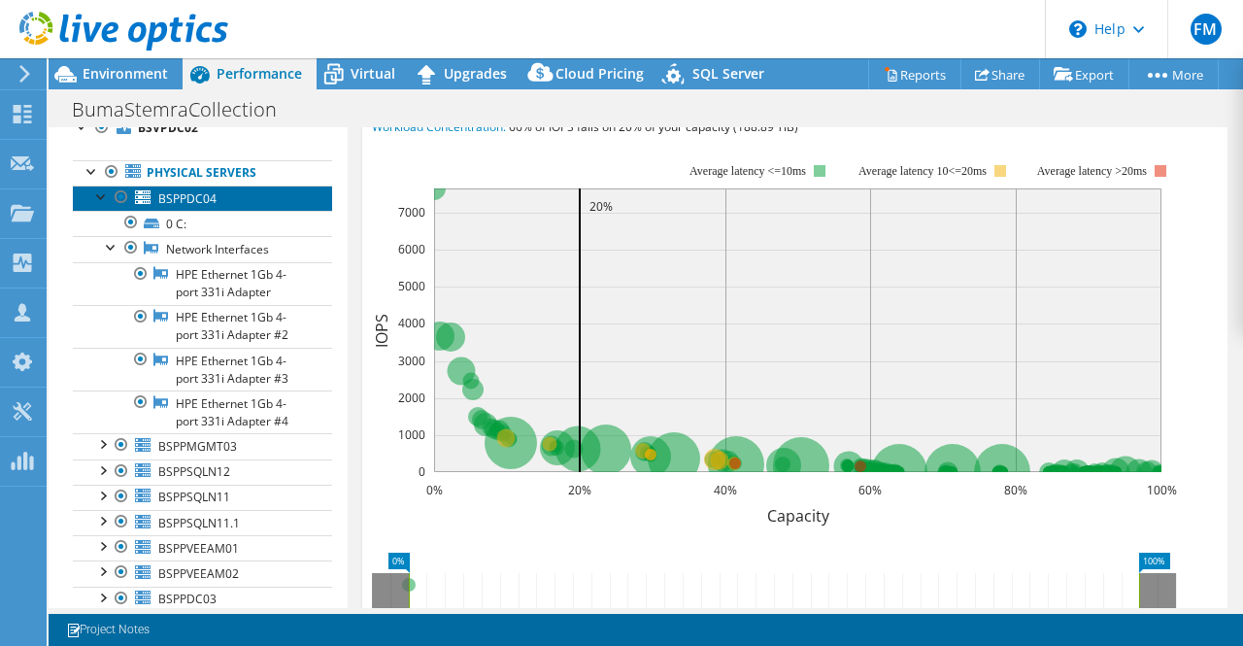
click at [201, 196] on span "BSPPDC04" at bounding box center [187, 198] width 58 height 17
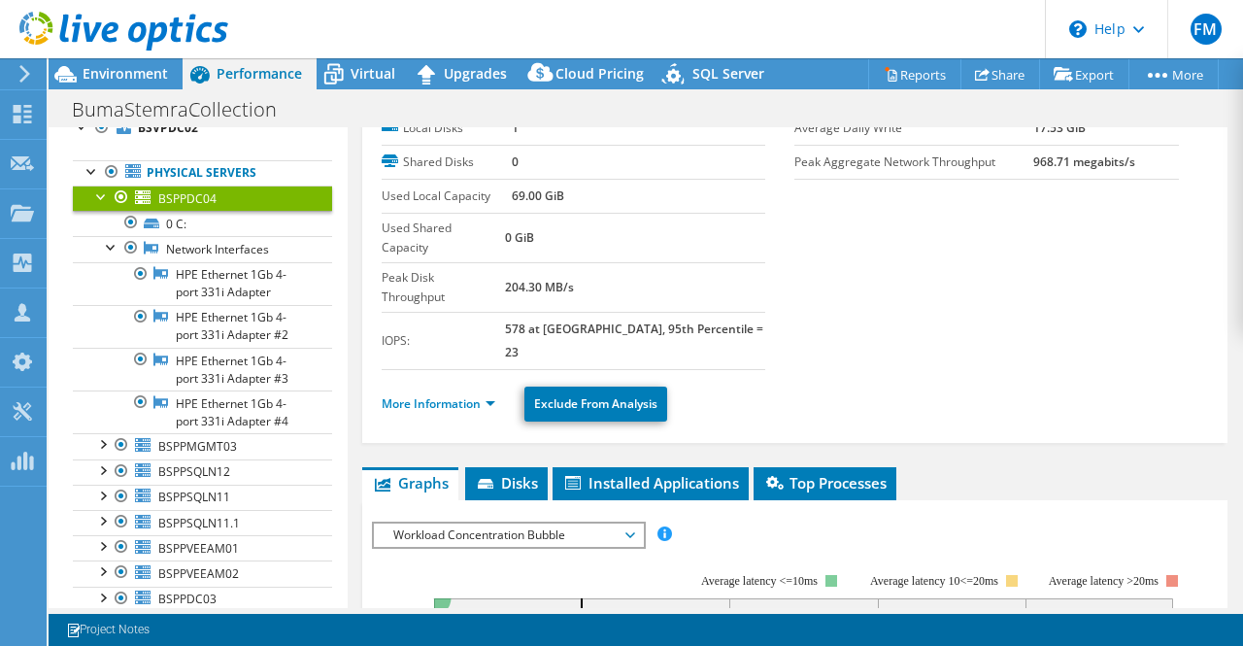
scroll to position [0, 0]
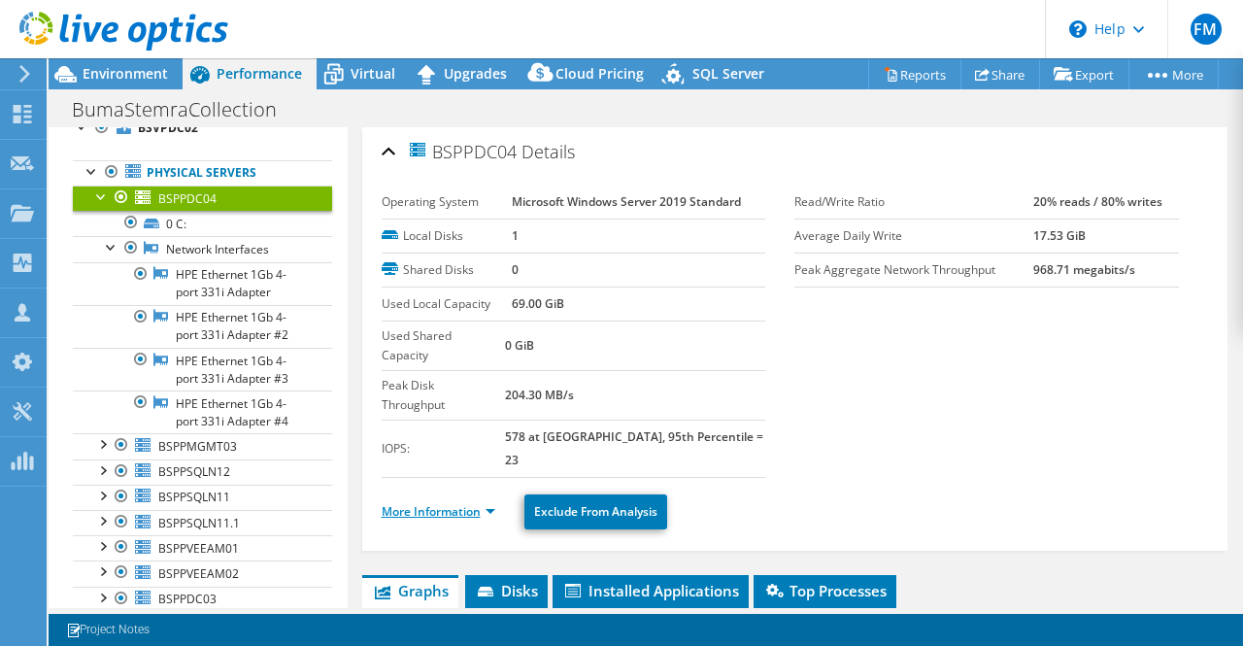
click at [416, 503] on link "More Information" at bounding box center [439, 511] width 114 height 17
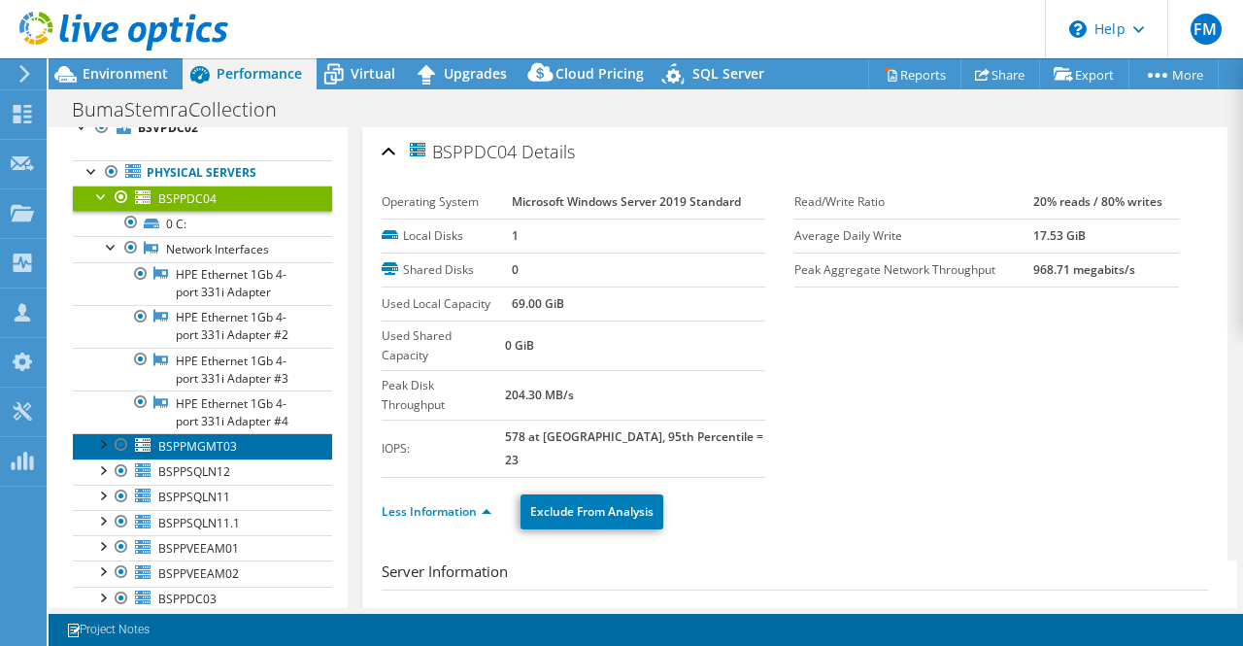
click at [212, 440] on span "BSPPMGMT03" at bounding box center [197, 446] width 79 height 17
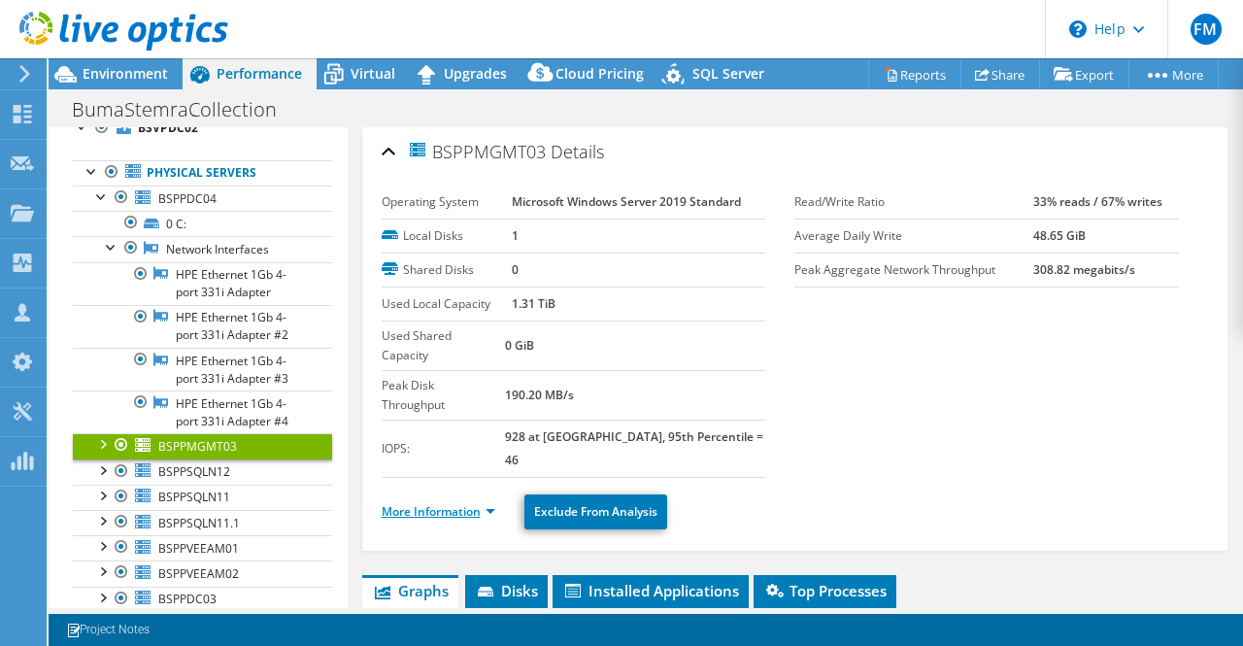
click at [407, 503] on link "More Information" at bounding box center [439, 511] width 114 height 17
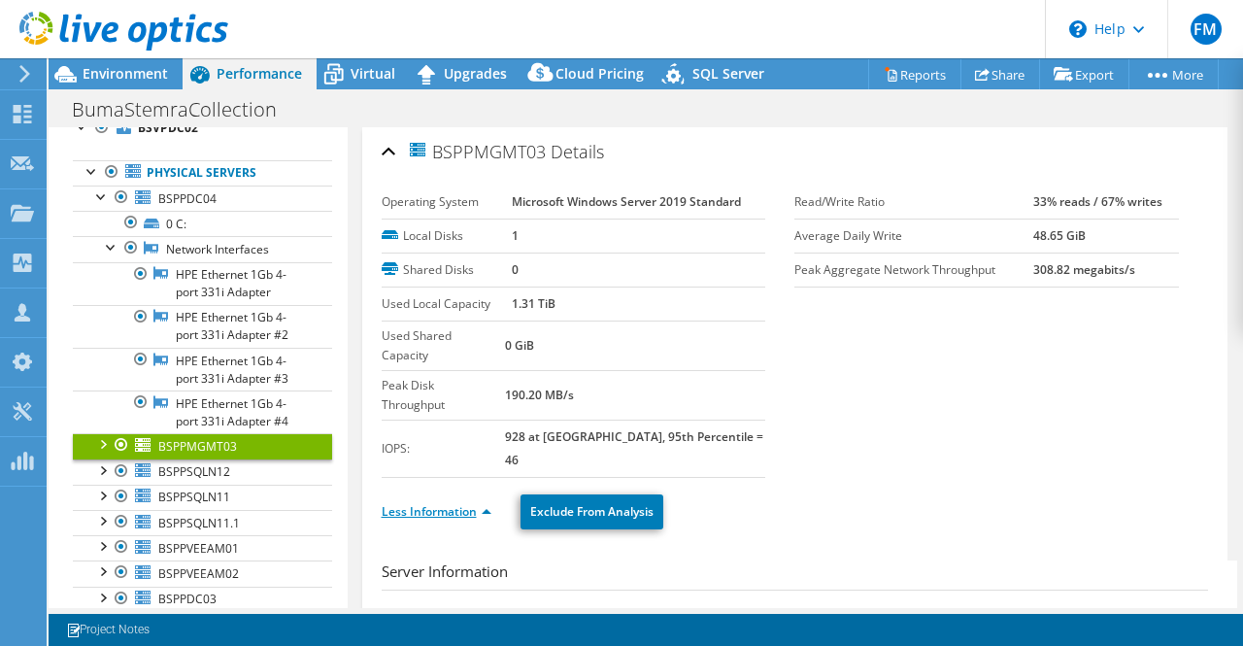
scroll to position [504, 0]
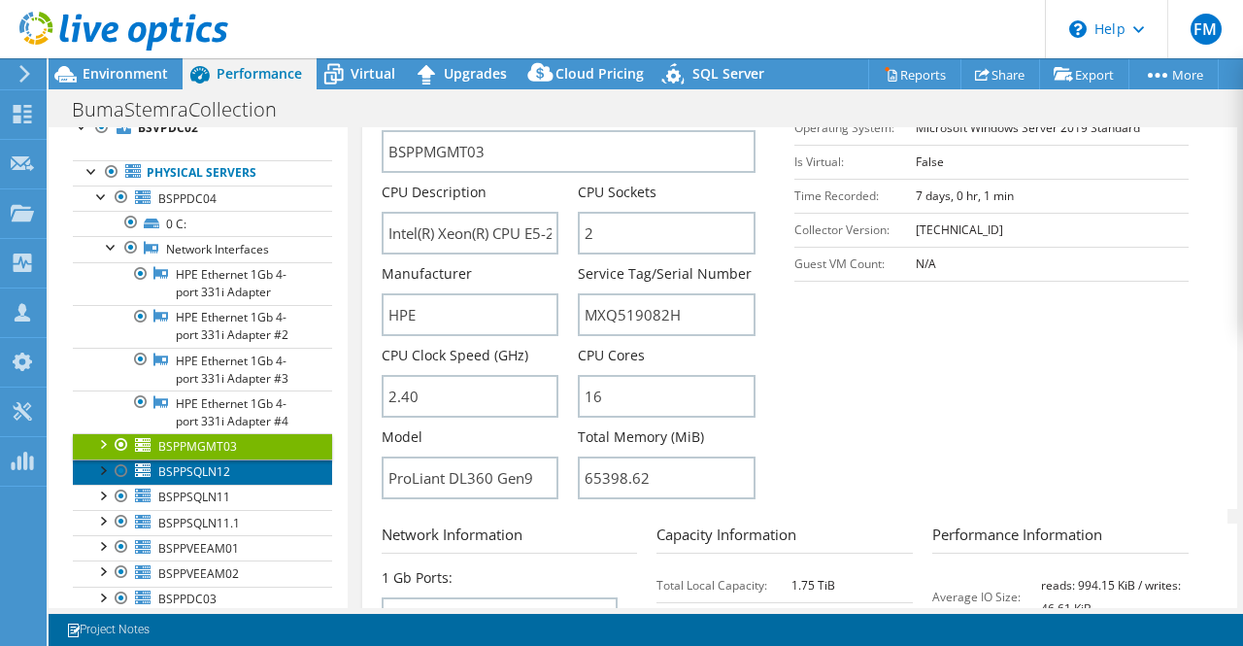
click at [202, 471] on span "BSPPSQLN12" at bounding box center [194, 471] width 72 height 17
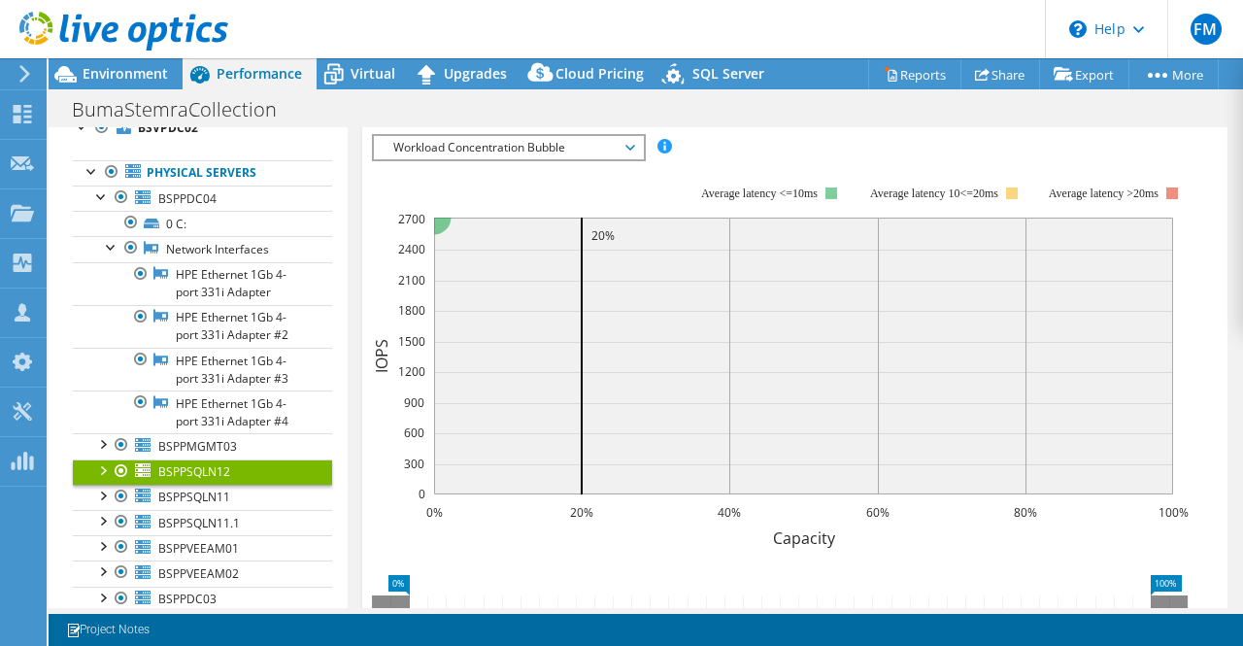
scroll to position [0, 0]
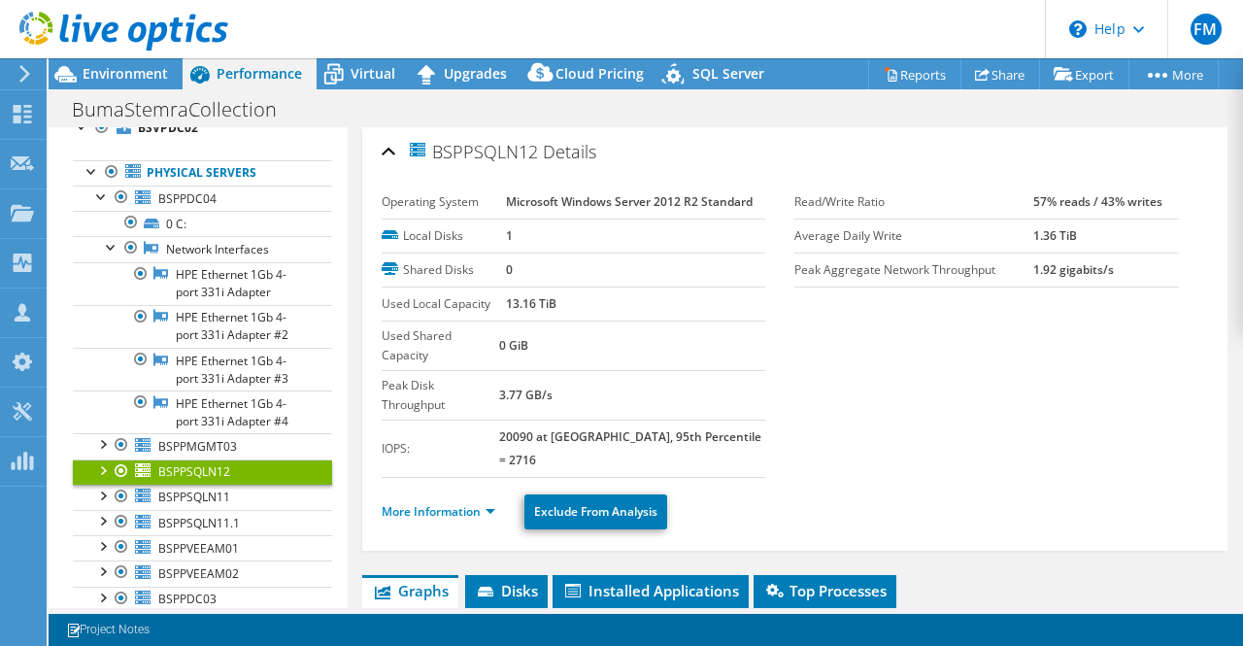
click at [437, 501] on li "More Information" at bounding box center [444, 511] width 125 height 21
click at [443, 503] on link "More Information" at bounding box center [439, 511] width 114 height 17
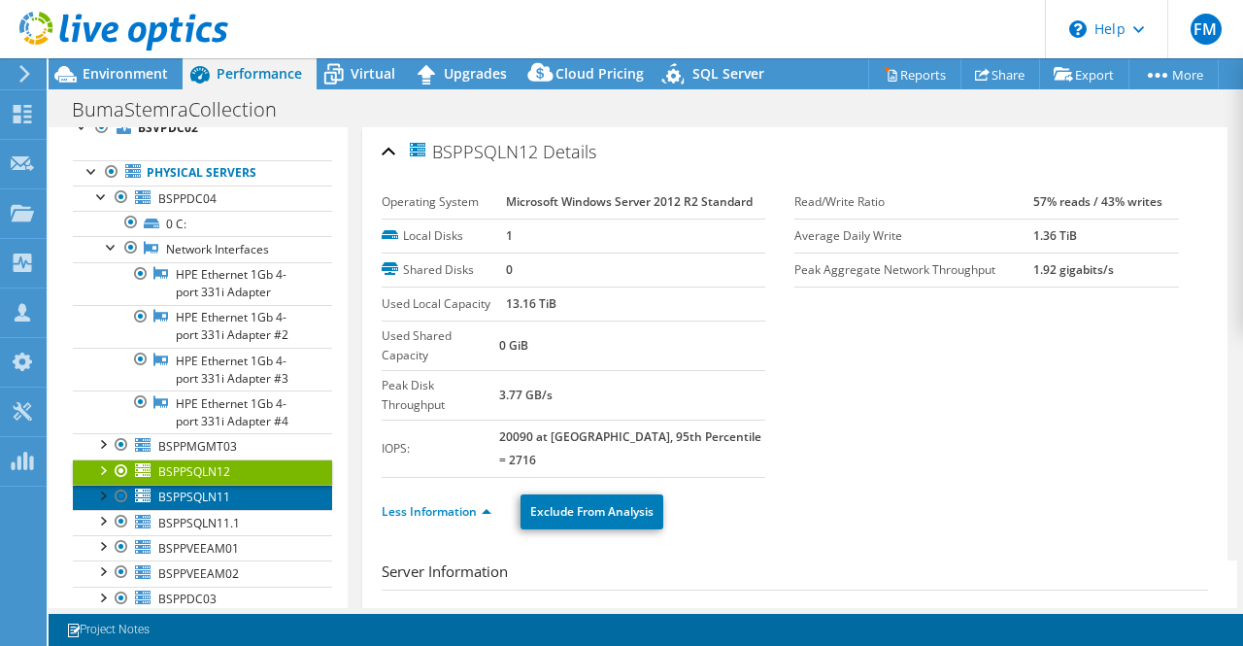
click at [198, 493] on span "BSPPSQLN11" at bounding box center [194, 496] width 72 height 17
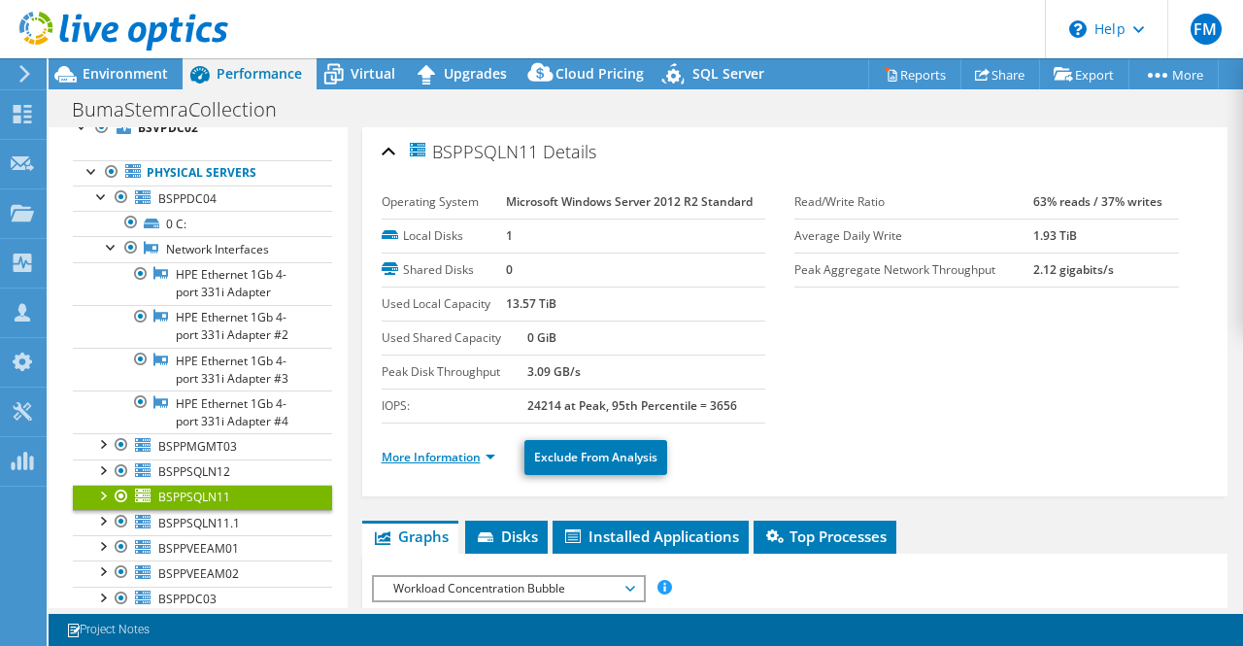
click at [433, 450] on link "More Information" at bounding box center [439, 457] width 114 height 17
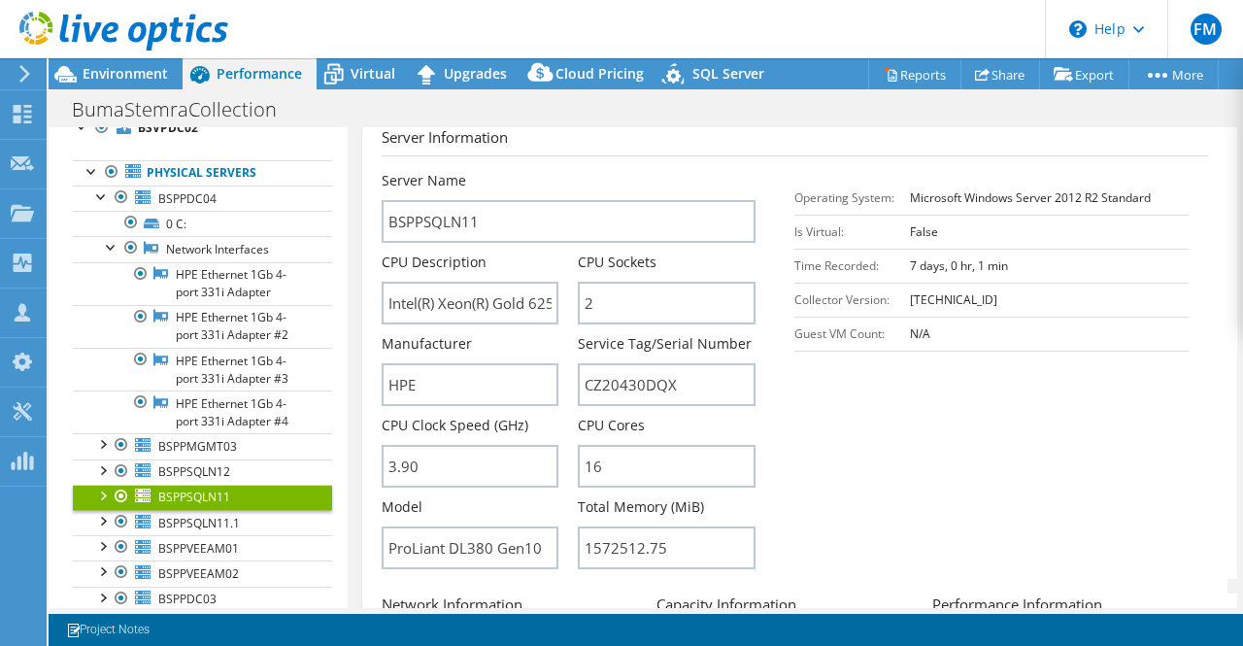
scroll to position [346, 0]
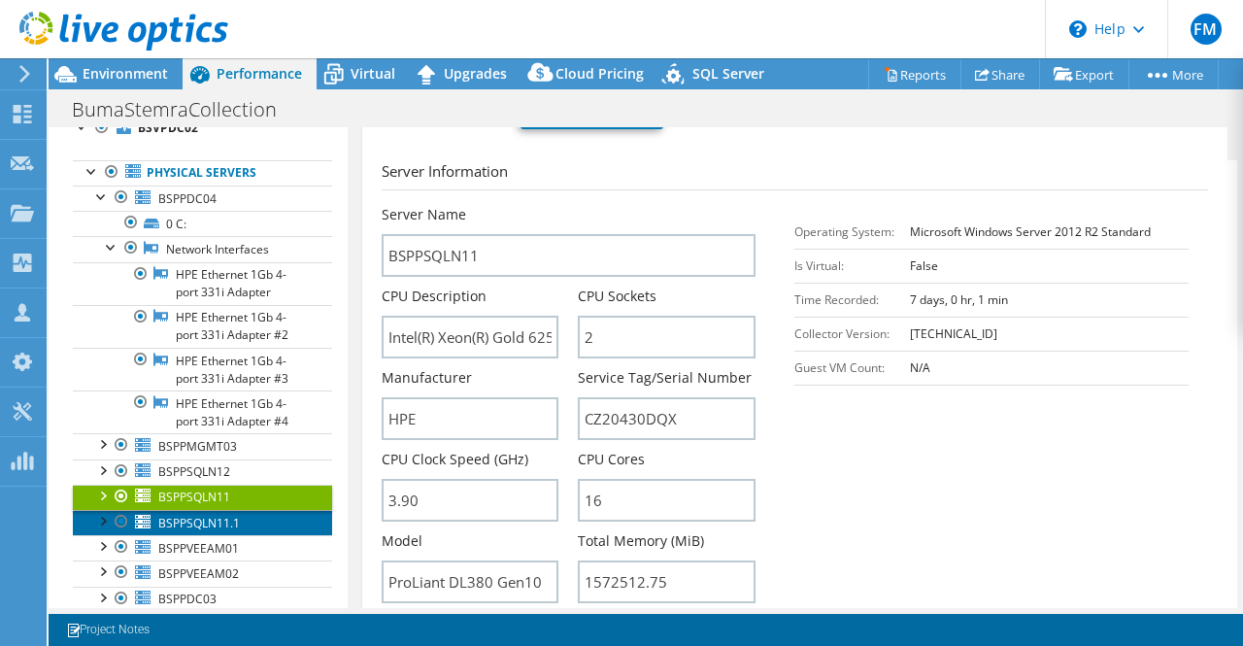
click at [184, 516] on span "BSPPSQLN11.1" at bounding box center [199, 523] width 82 height 17
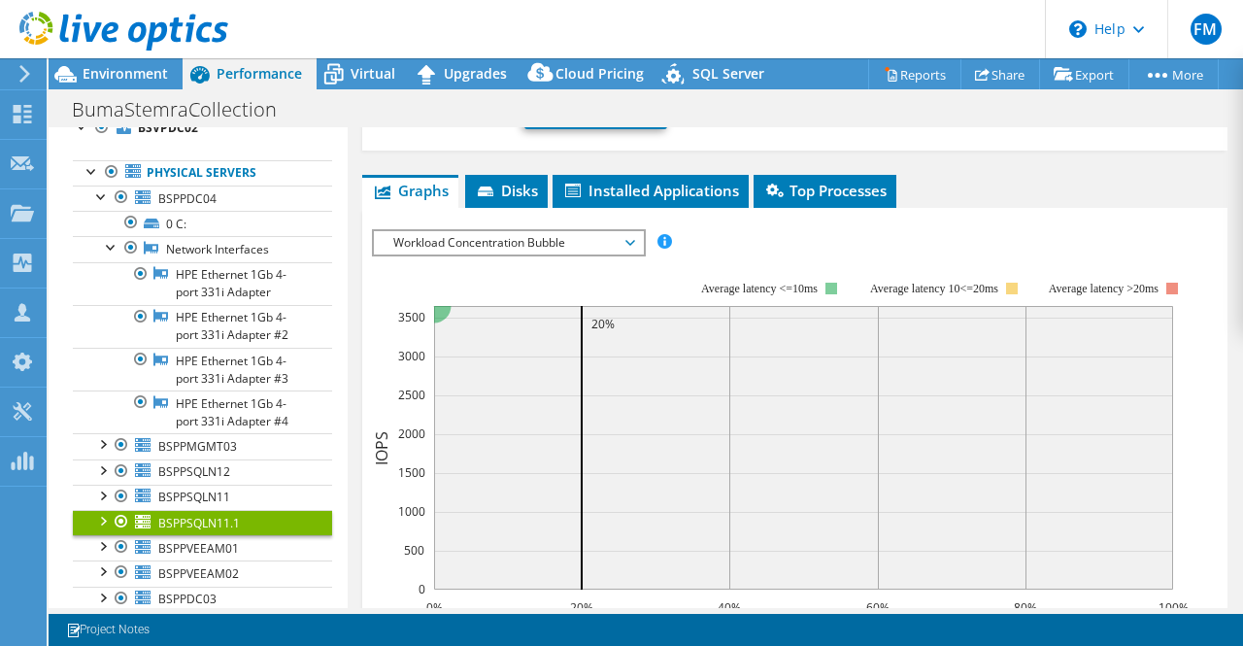
scroll to position [0, 0]
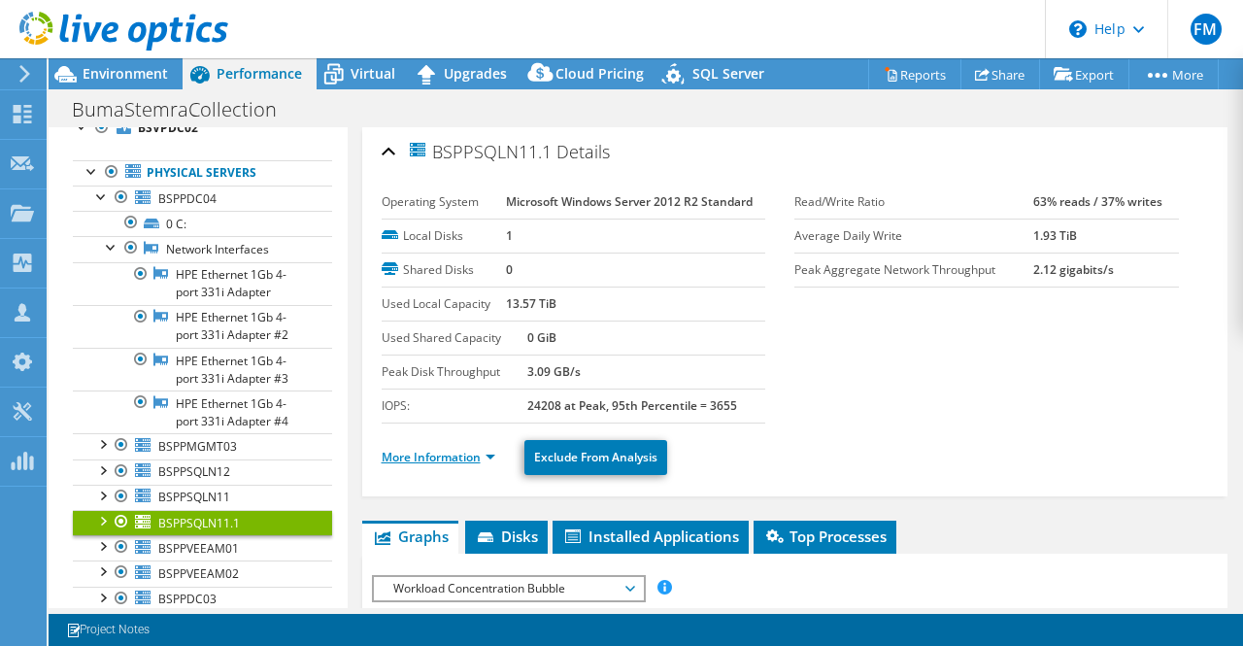
click at [433, 450] on link "More Information" at bounding box center [439, 457] width 114 height 17
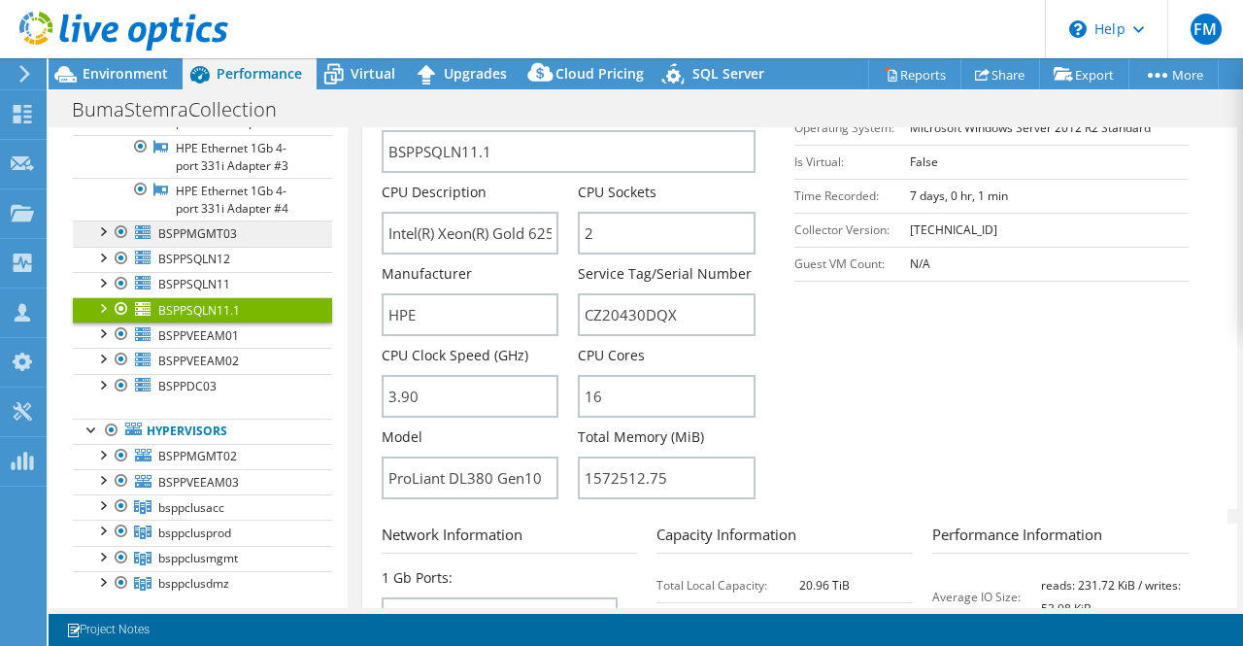
scroll to position [297, 0]
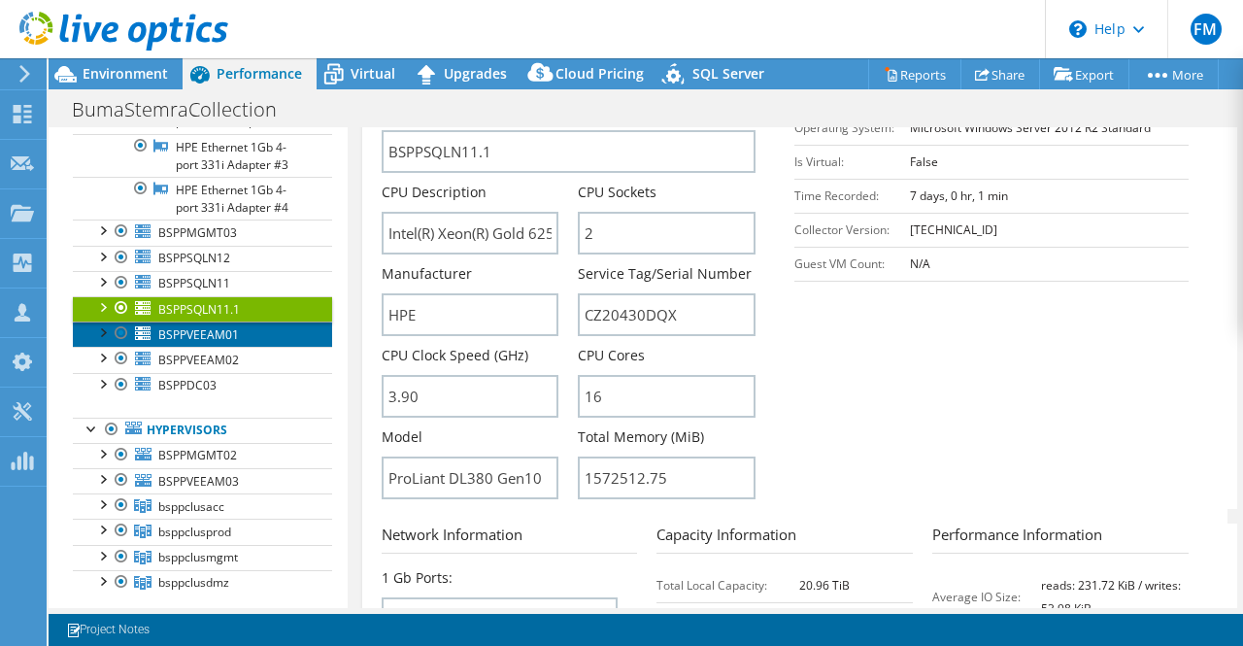
click at [216, 327] on span "BSPPVEEAM01" at bounding box center [198, 334] width 81 height 17
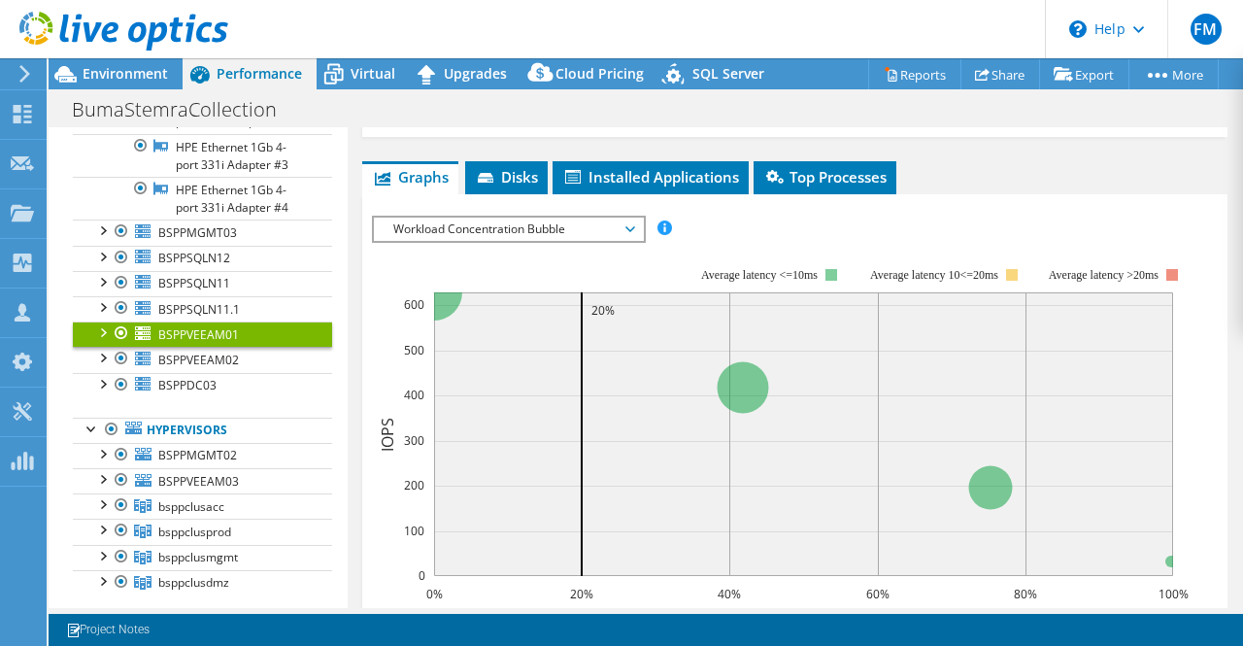
scroll to position [0, 0]
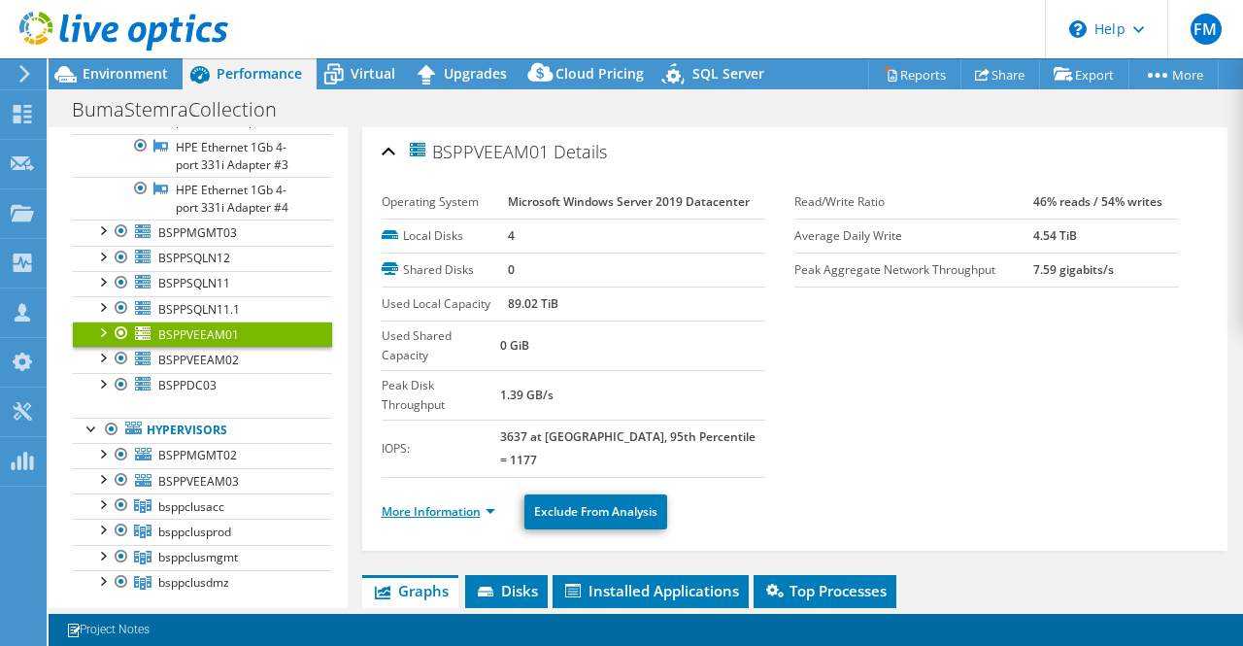
click at [439, 503] on link "More Information" at bounding box center [439, 511] width 114 height 17
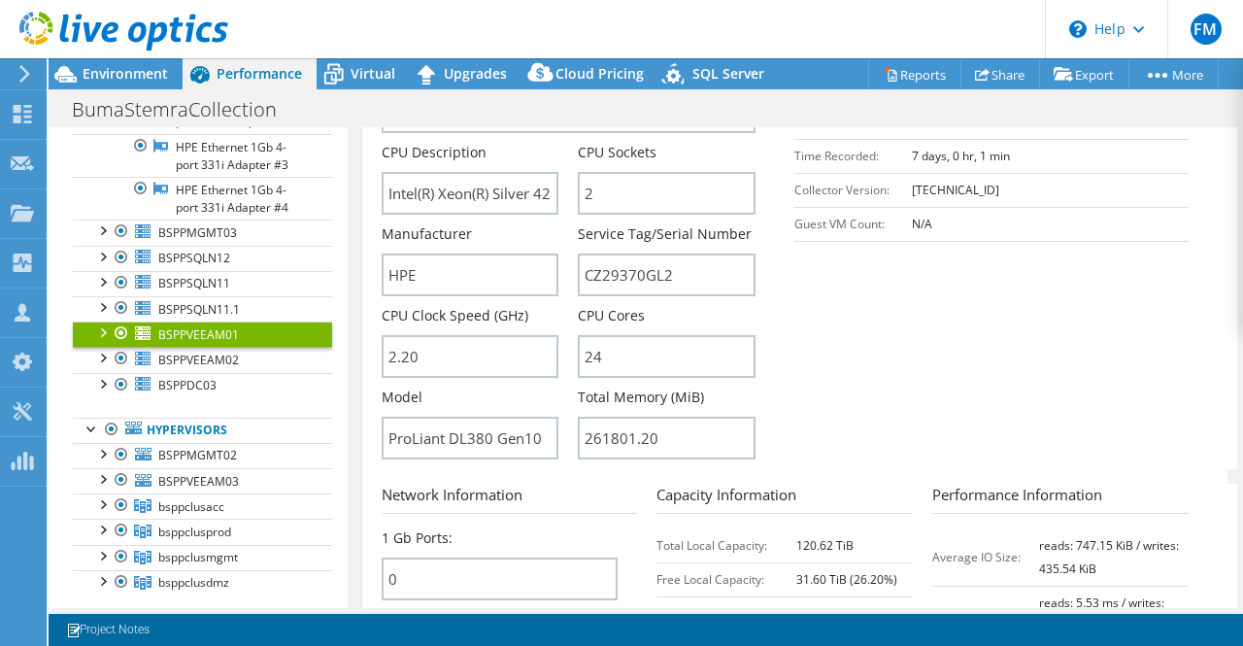
scroll to position [545, 0]
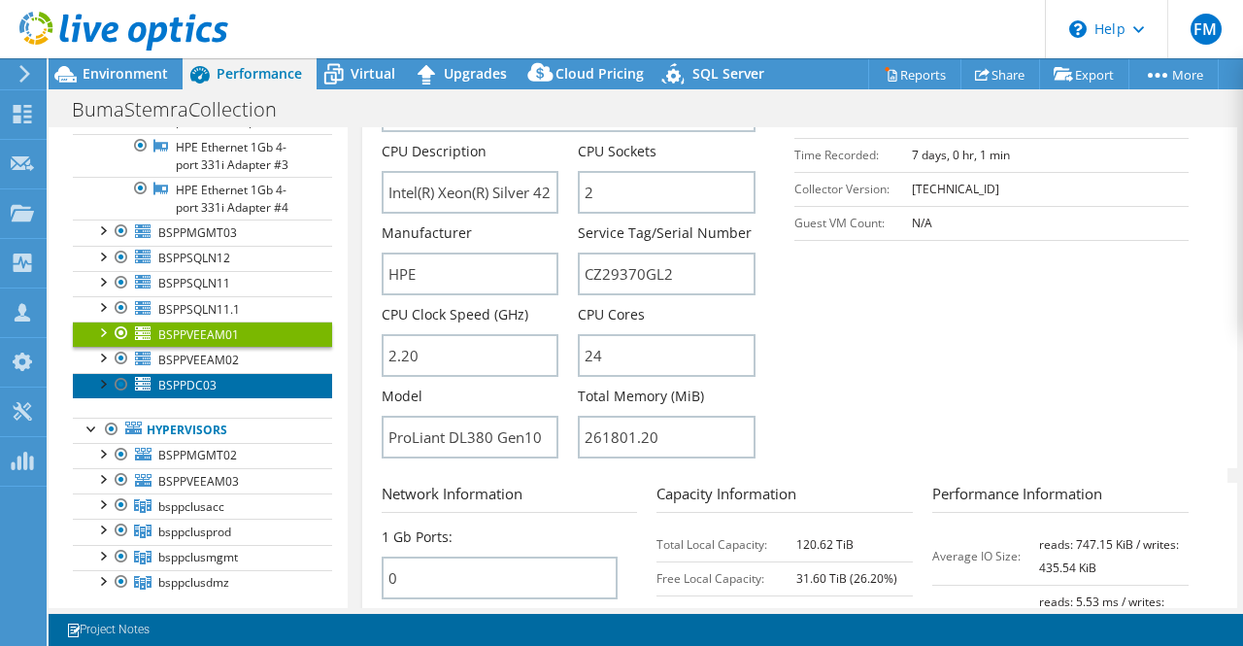
click at [197, 380] on span "BSPPDC03" at bounding box center [187, 385] width 58 height 17
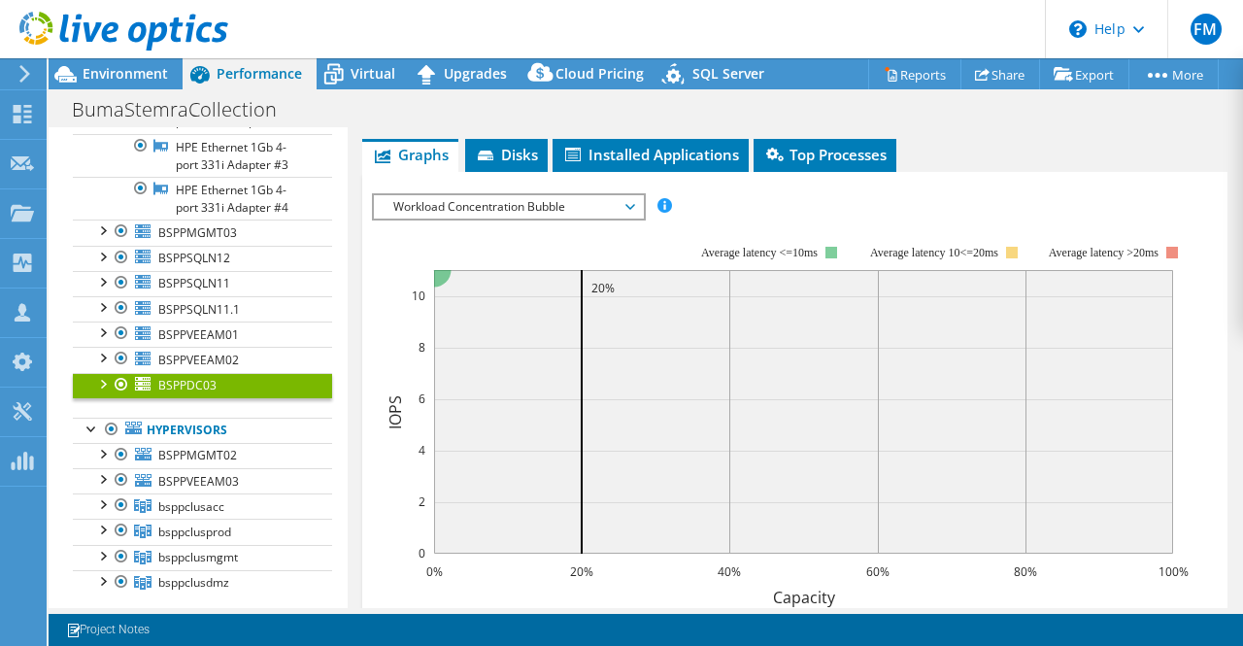
scroll to position [205, 0]
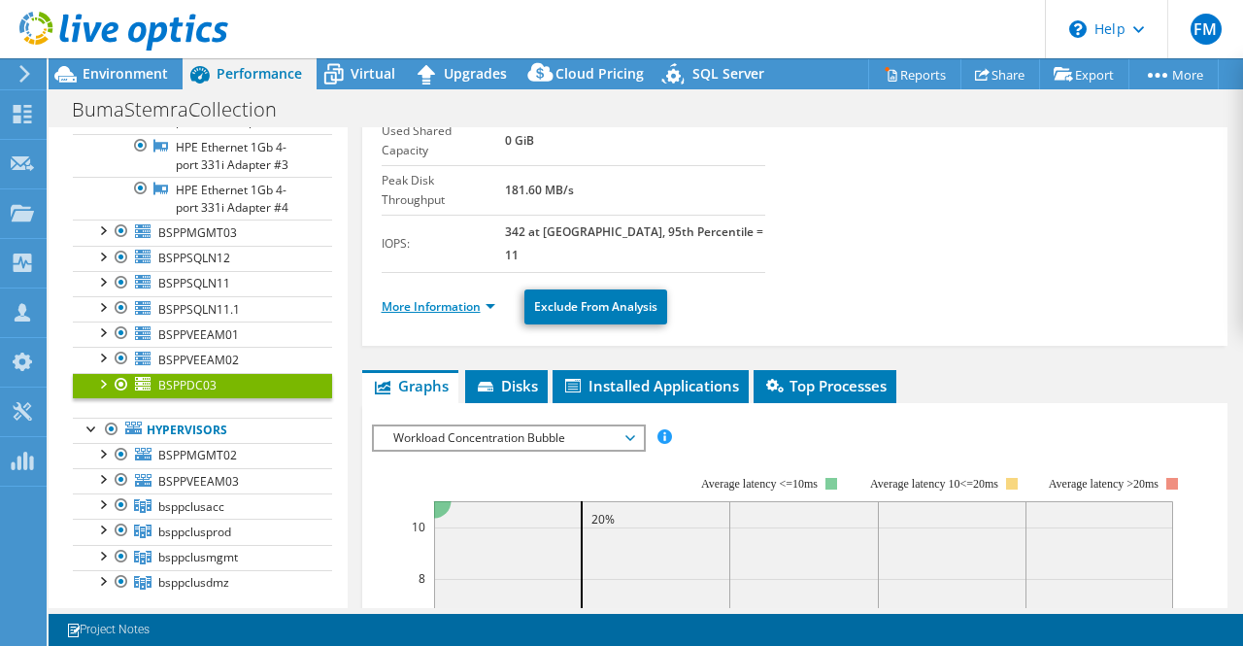
click at [424, 298] on link "More Information" at bounding box center [439, 306] width 114 height 17
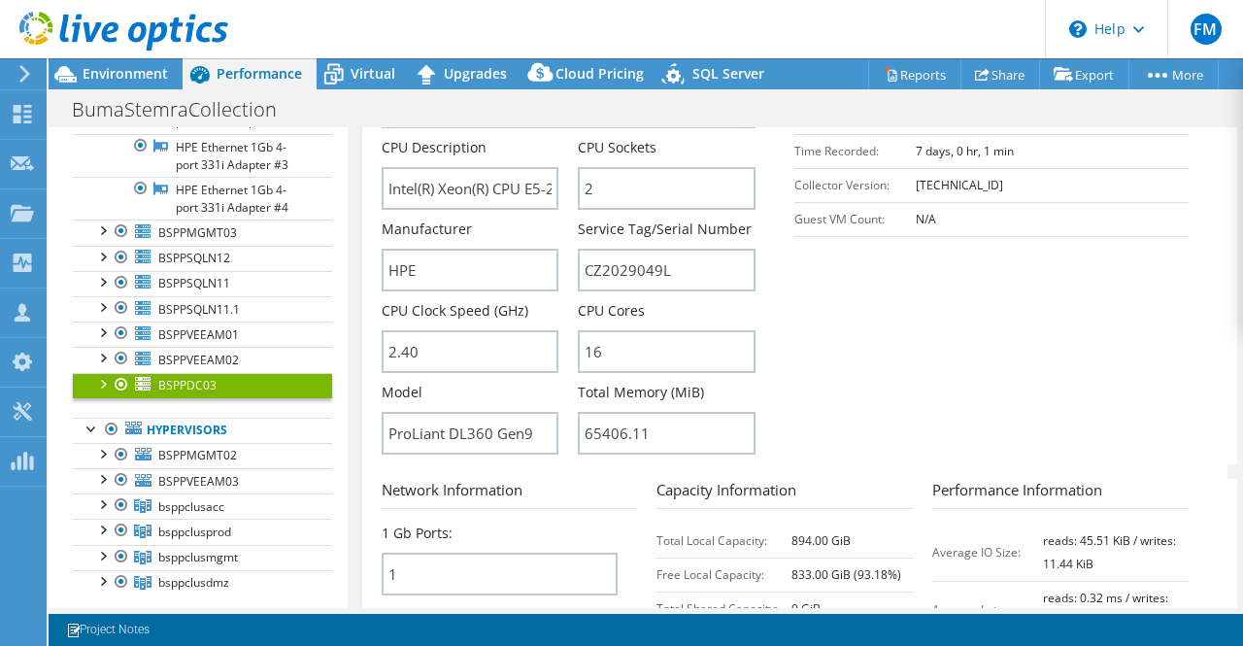
scroll to position [595, 0]
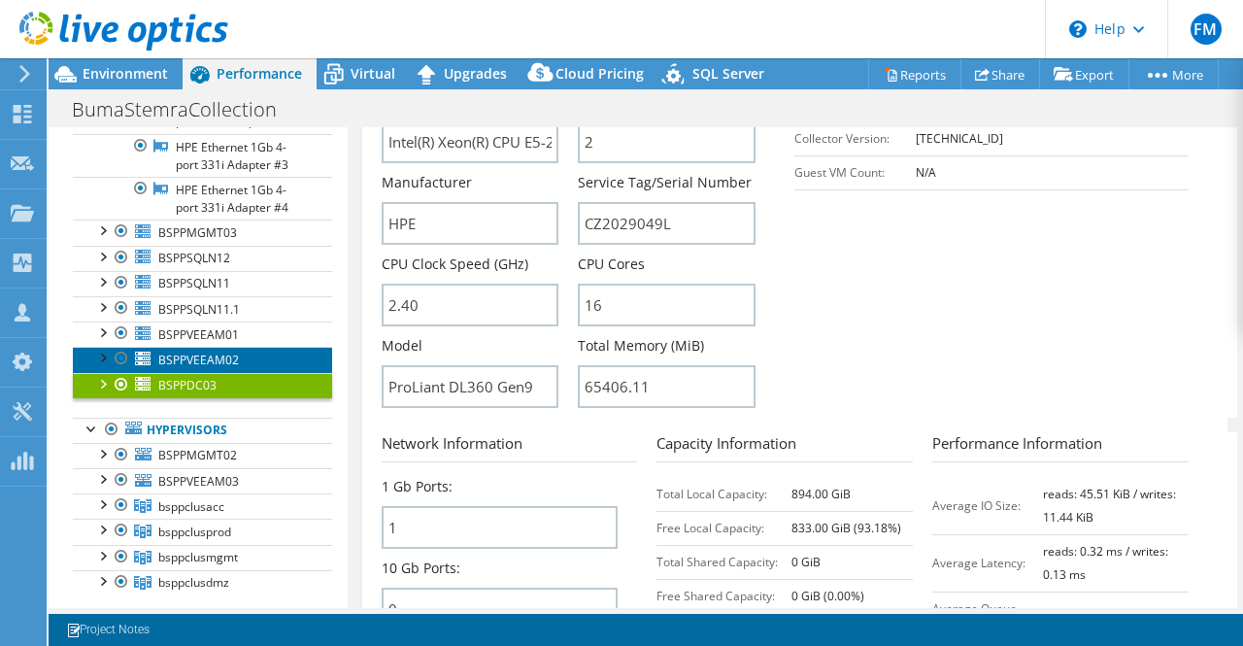
click at [191, 352] on span "BSPPVEEAM02" at bounding box center [198, 360] width 81 height 17
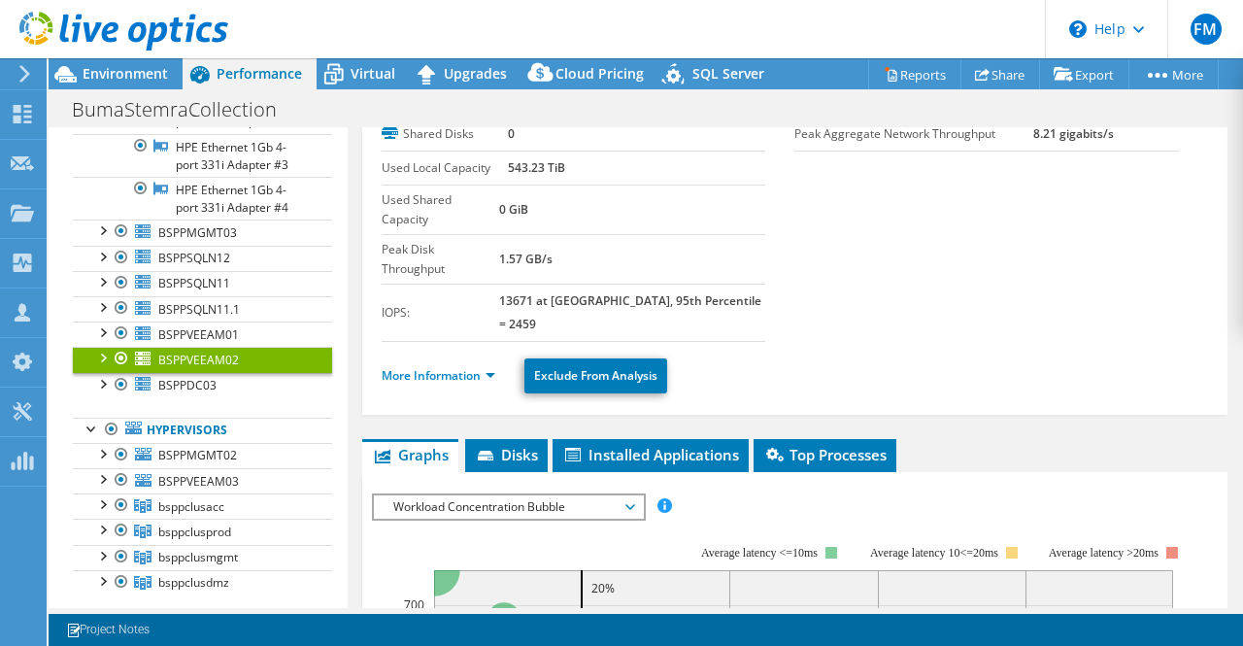
scroll to position [107, 0]
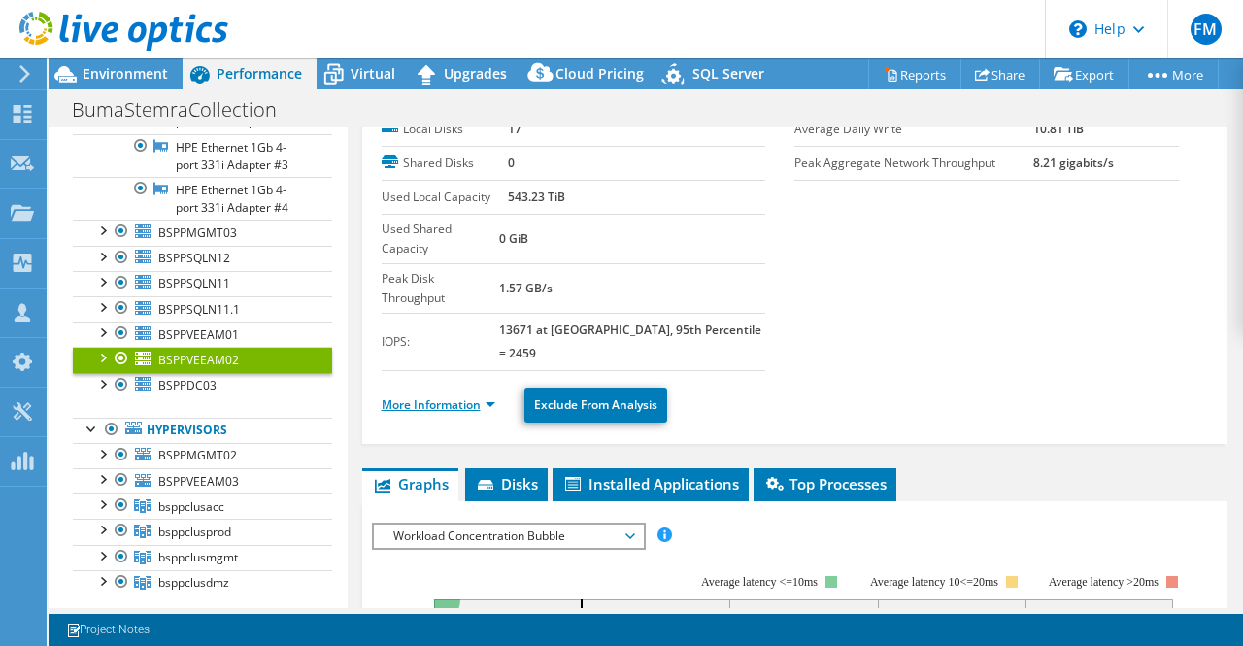
click at [441, 396] on link "More Information" at bounding box center [439, 404] width 114 height 17
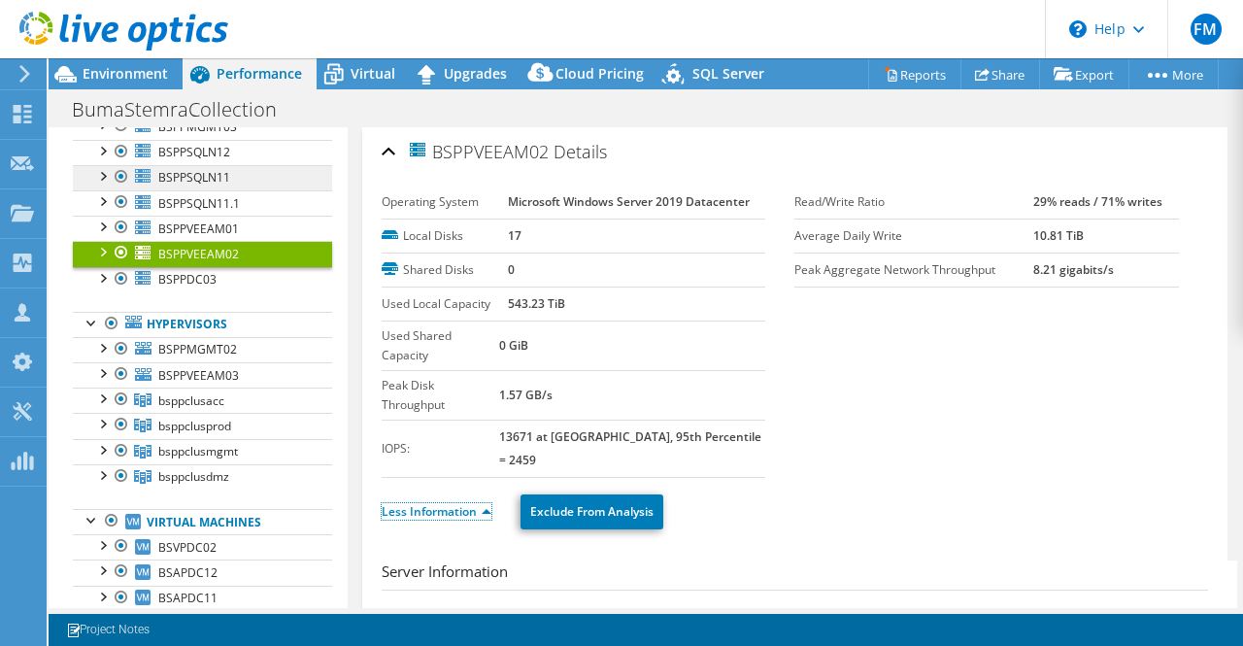
scroll to position [408, 0]
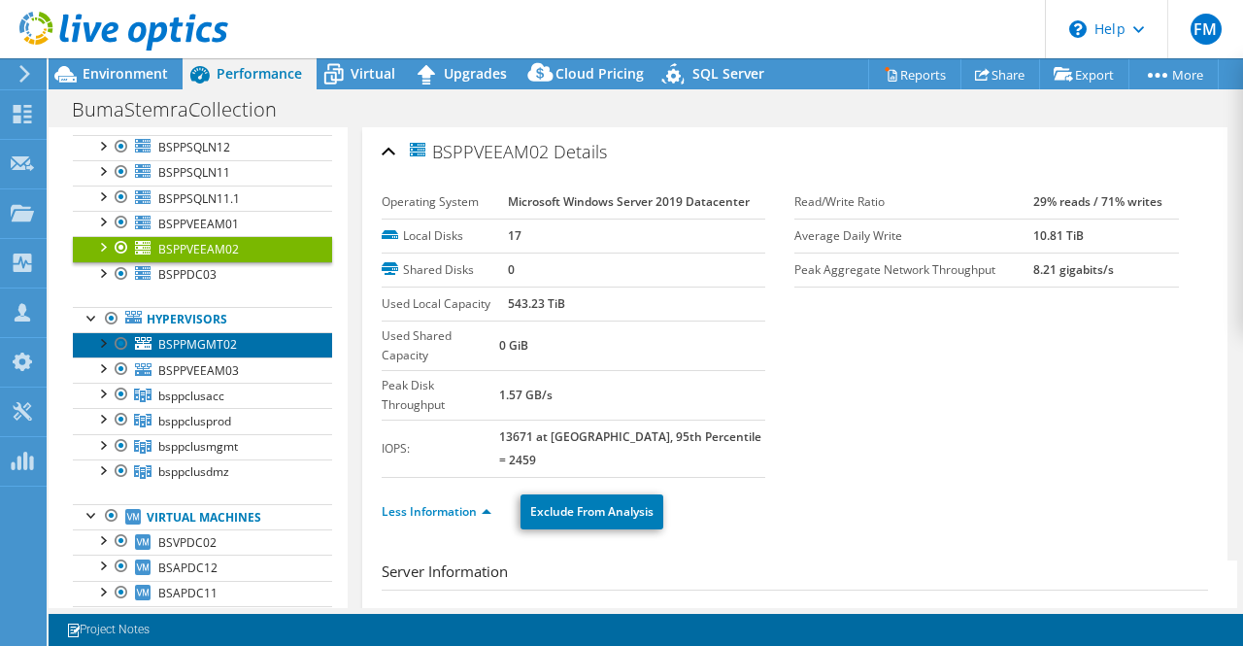
click at [179, 339] on span "BSPPMGMT02" at bounding box center [197, 344] width 79 height 17
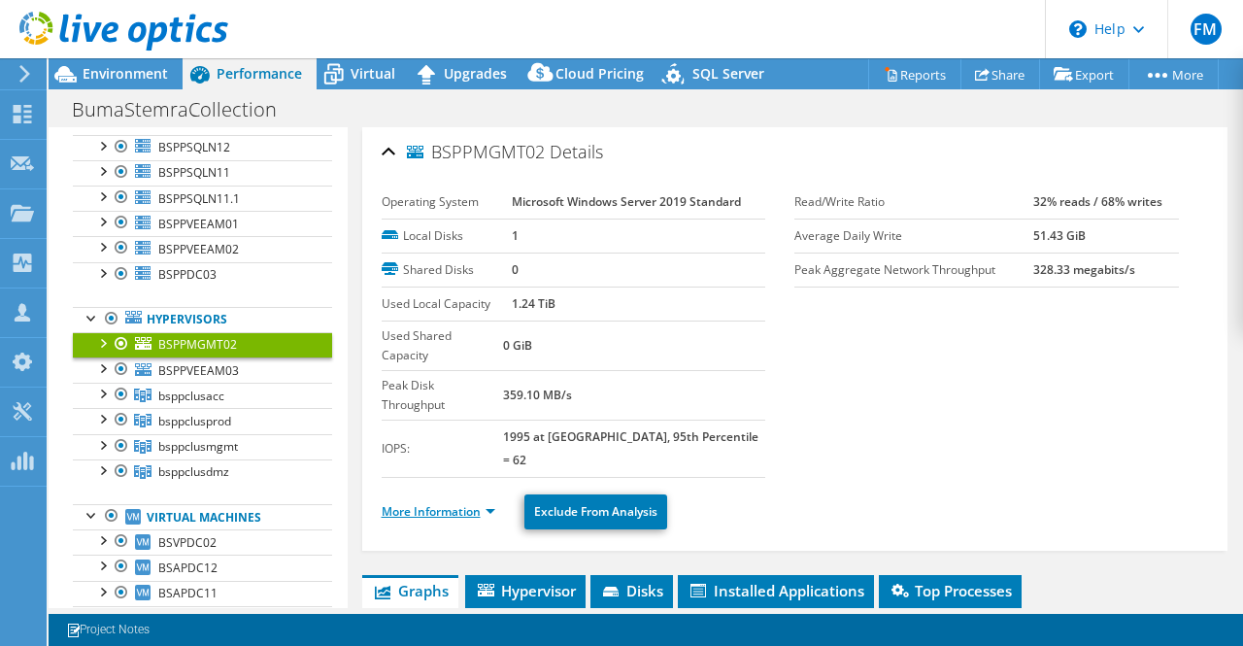
click at [453, 503] on link "More Information" at bounding box center [439, 511] width 114 height 17
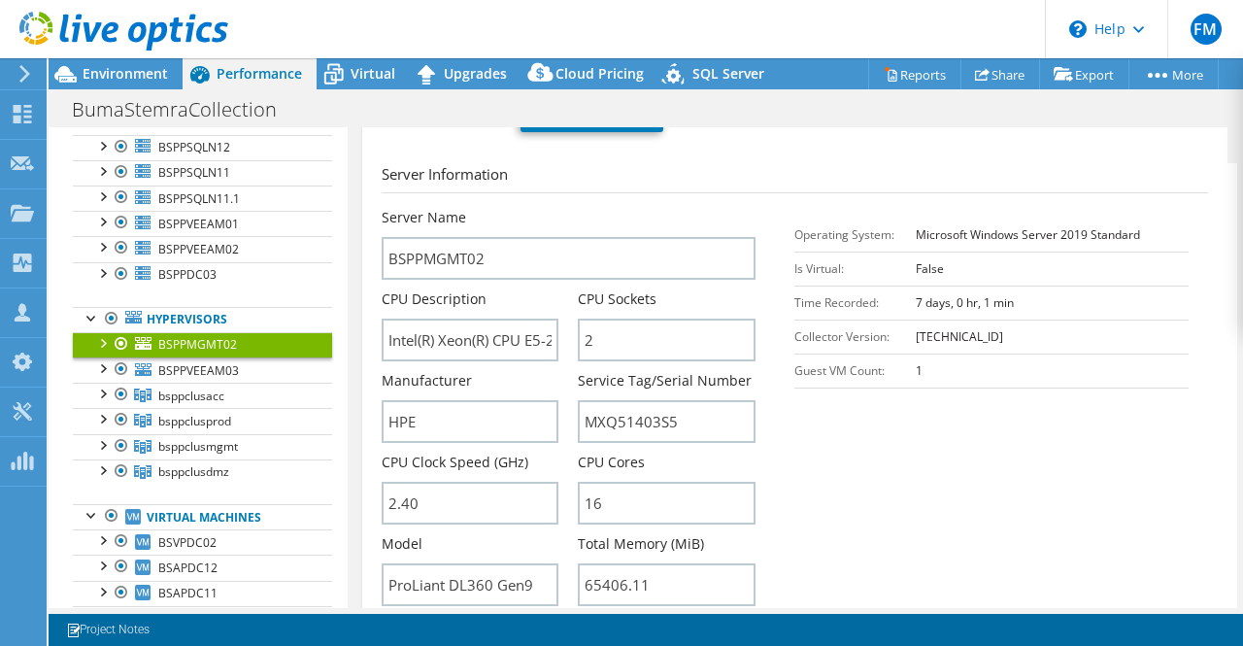
scroll to position [398, 0]
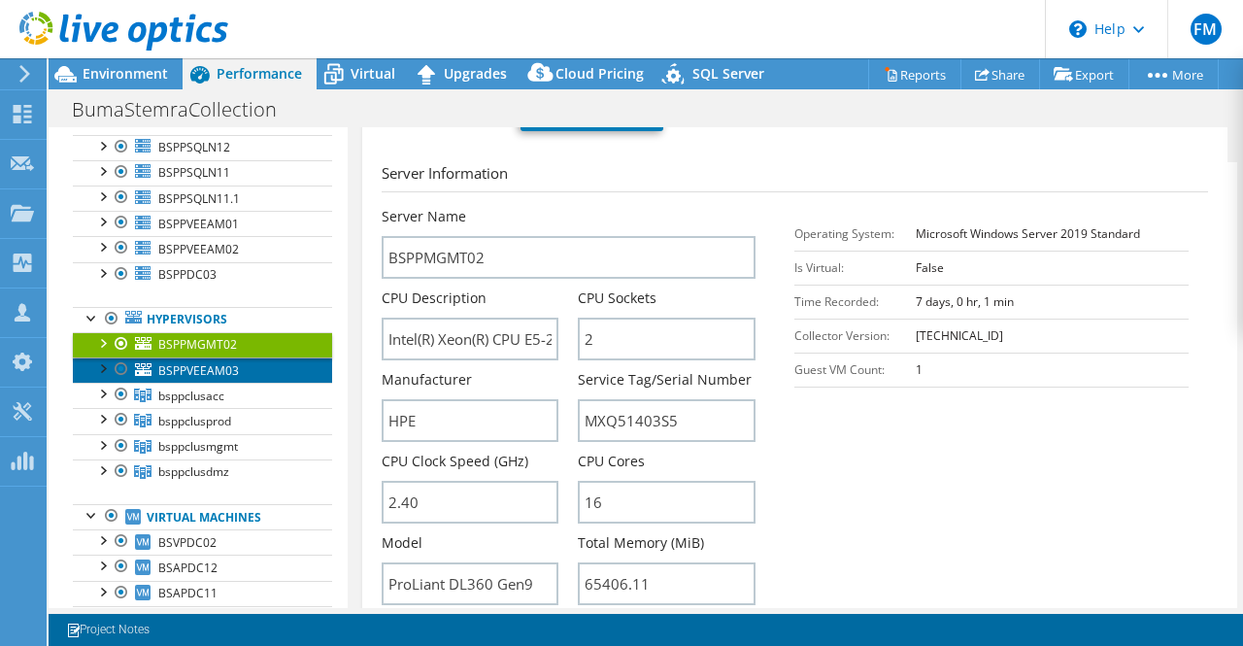
click at [197, 362] on span "BSPPVEEAM03" at bounding box center [198, 370] width 81 height 17
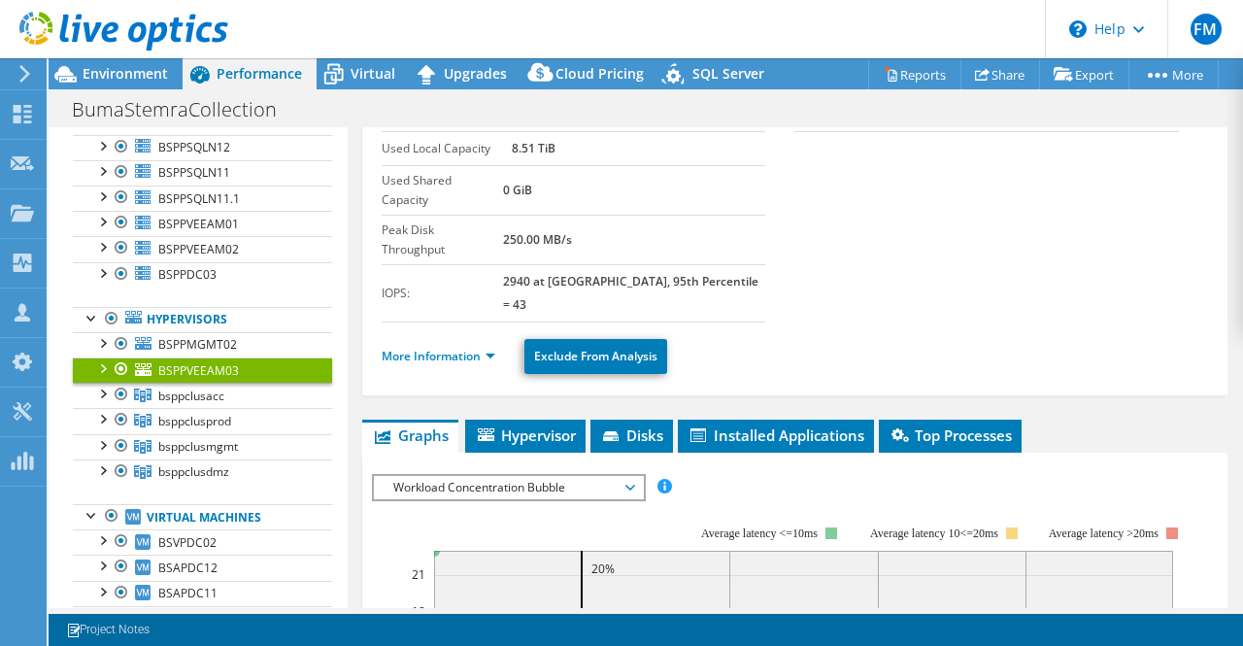
scroll to position [155, 0]
click at [441, 348] on link "More Information" at bounding box center [439, 356] width 114 height 17
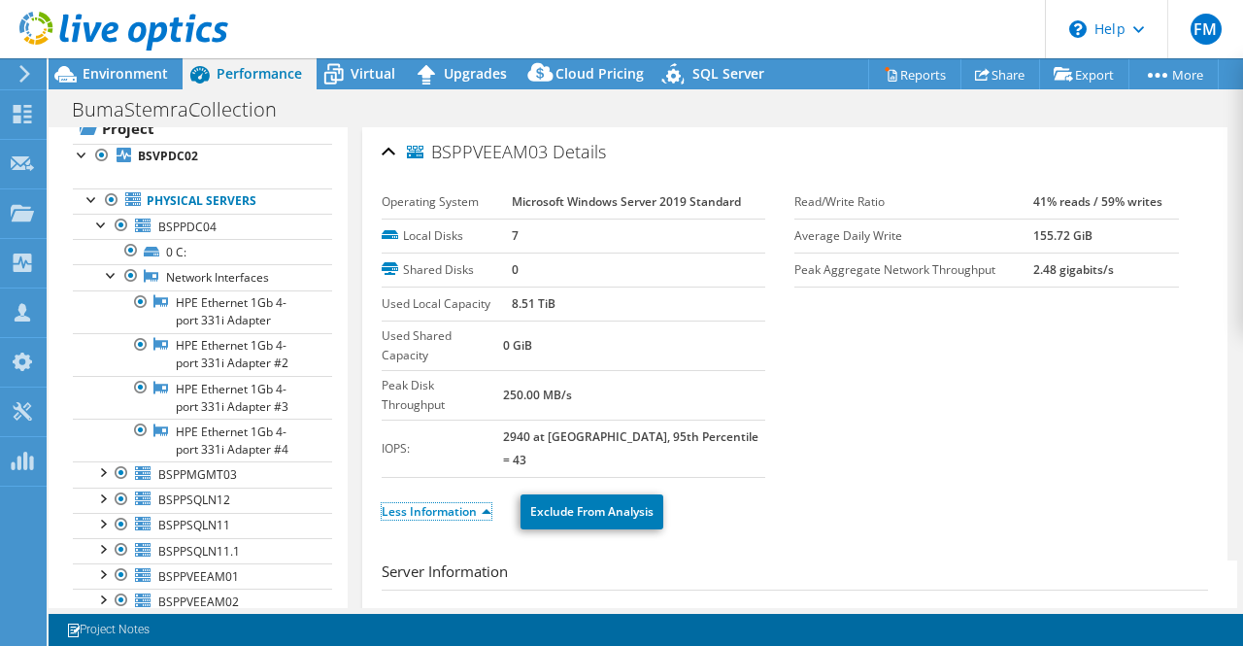
scroll to position [54, 0]
click at [85, 198] on div at bounding box center [92, 198] width 19 height 19
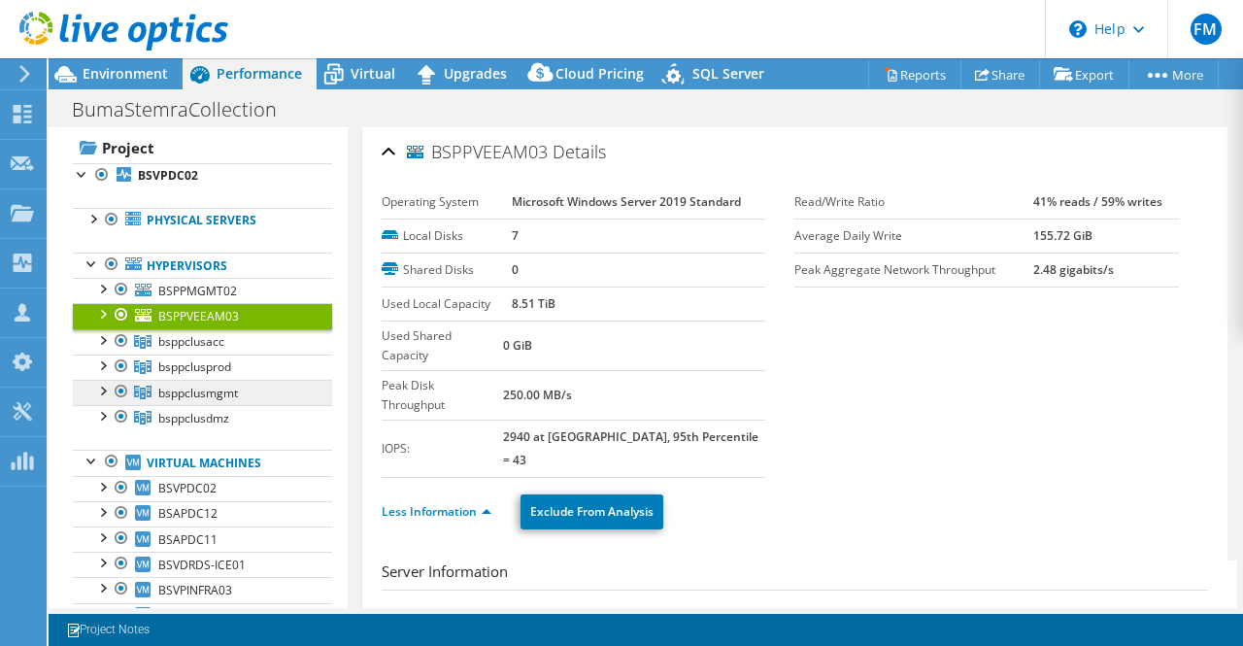
scroll to position [0, 0]
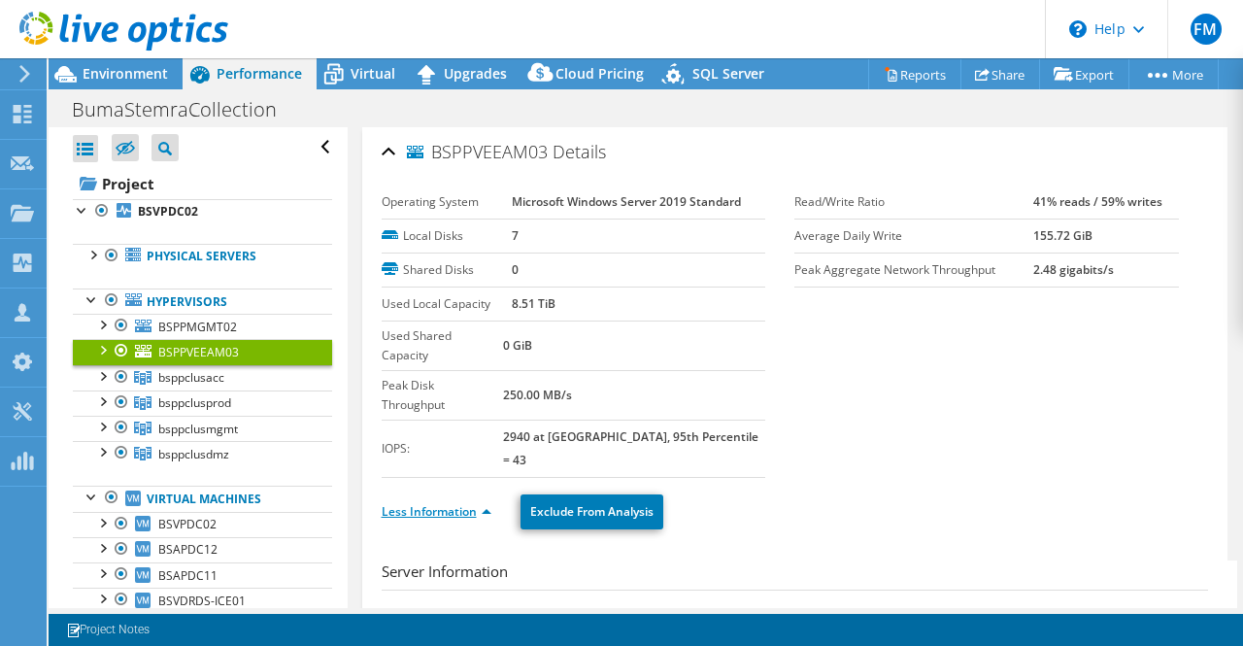
click at [419, 503] on link "Less Information" at bounding box center [437, 511] width 110 height 17
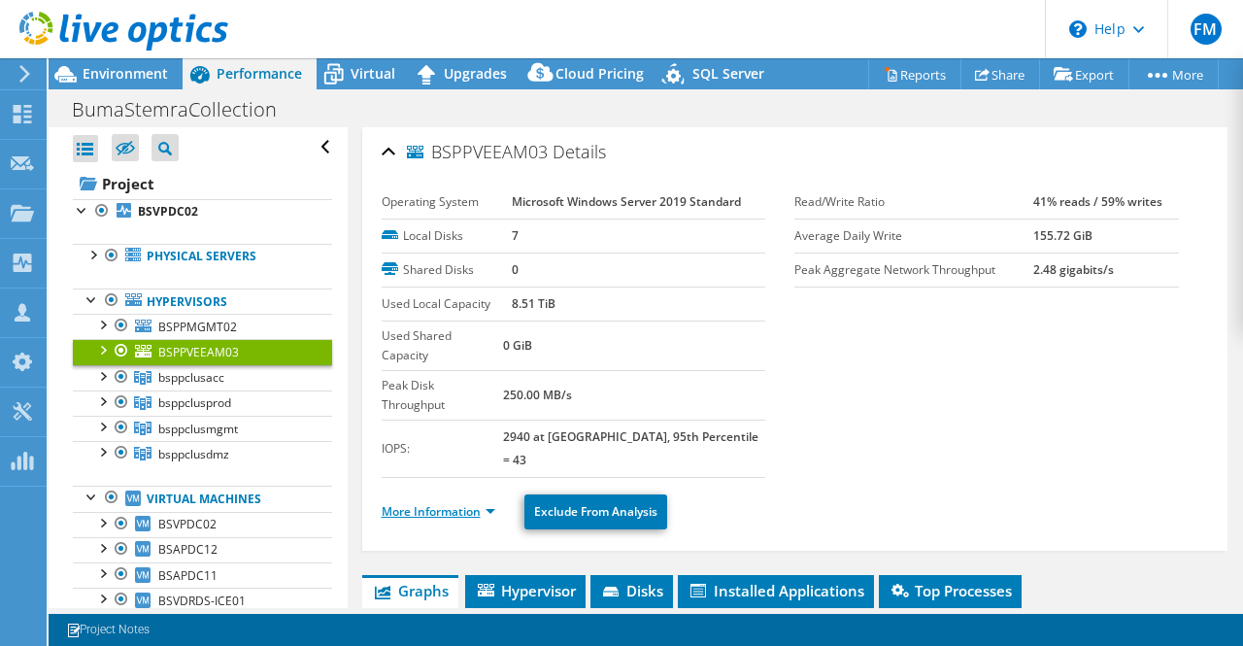
click at [463, 503] on link "More Information" at bounding box center [439, 511] width 114 height 17
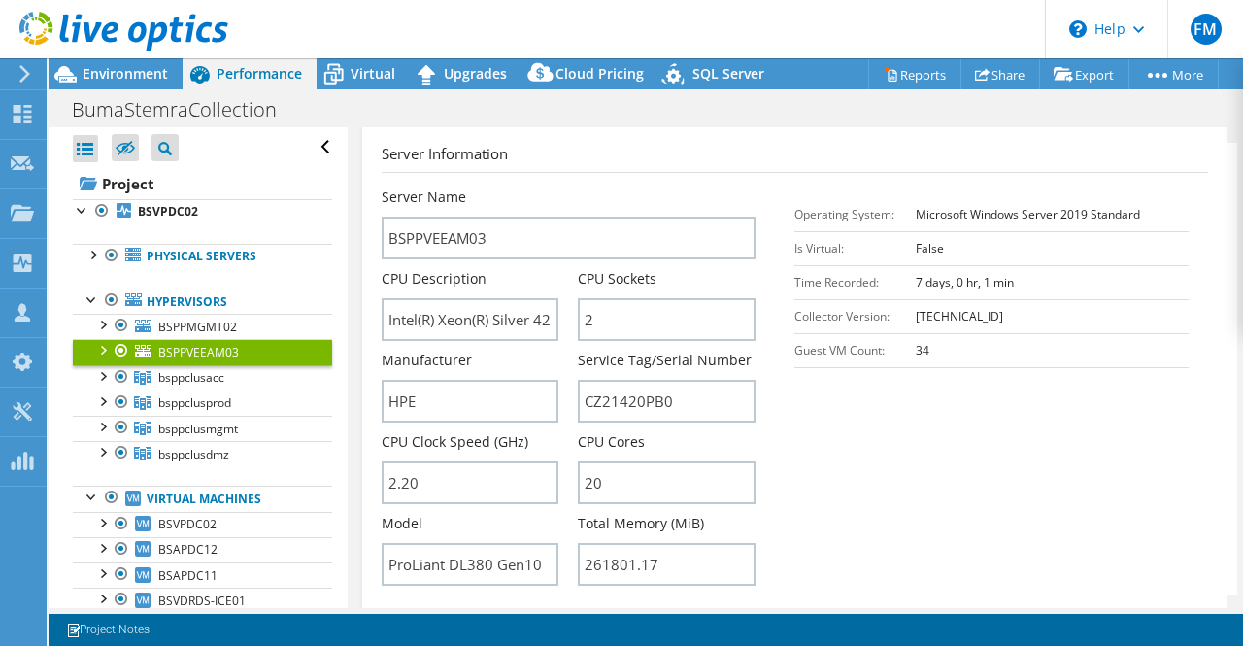
scroll to position [419, 0]
click at [492, 297] on input "Intel(R) Xeon(R) Silver 4210 CPU @ 2.20GHz" at bounding box center [471, 318] width 178 height 43
drag, startPoint x: 484, startPoint y: 258, endPoint x: 660, endPoint y: 285, distance: 178.7
click at [660, 186] on div "Server Name BSPPVEEAM03 CPU Description Intel(R) Xeon(R) Silver 4210 CPU @ 2.20…" at bounding box center [579, 186] width 394 height 0
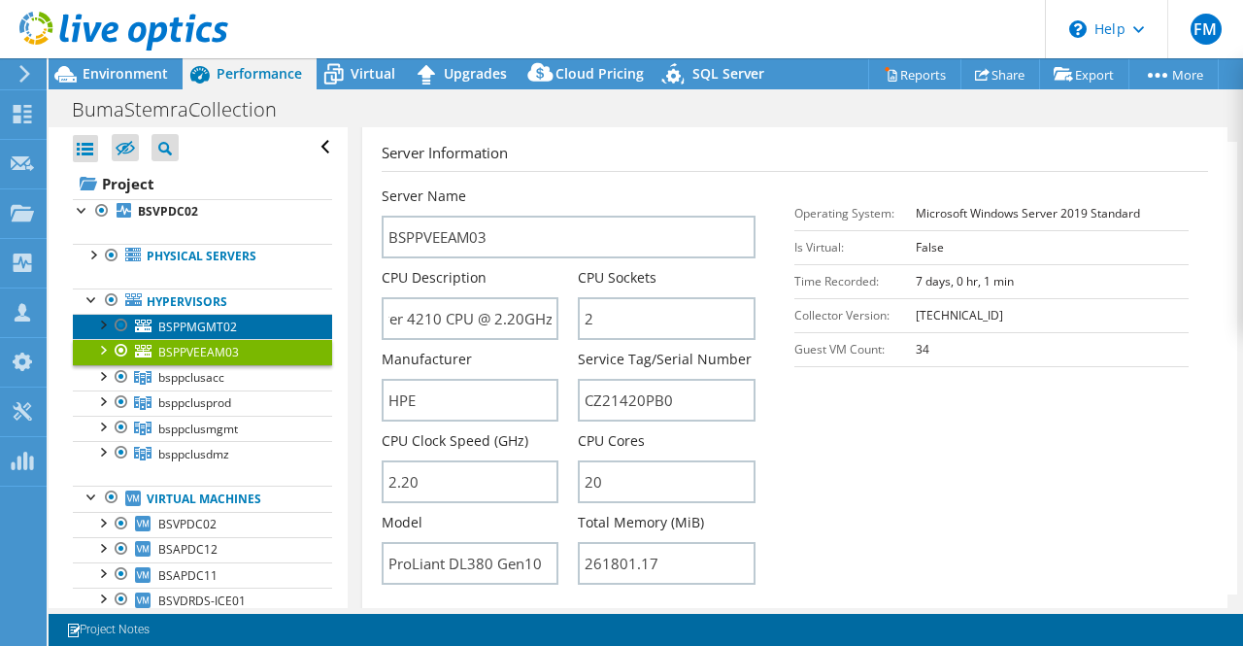
click at [175, 319] on span "BSPPMGMT02" at bounding box center [197, 326] width 79 height 17
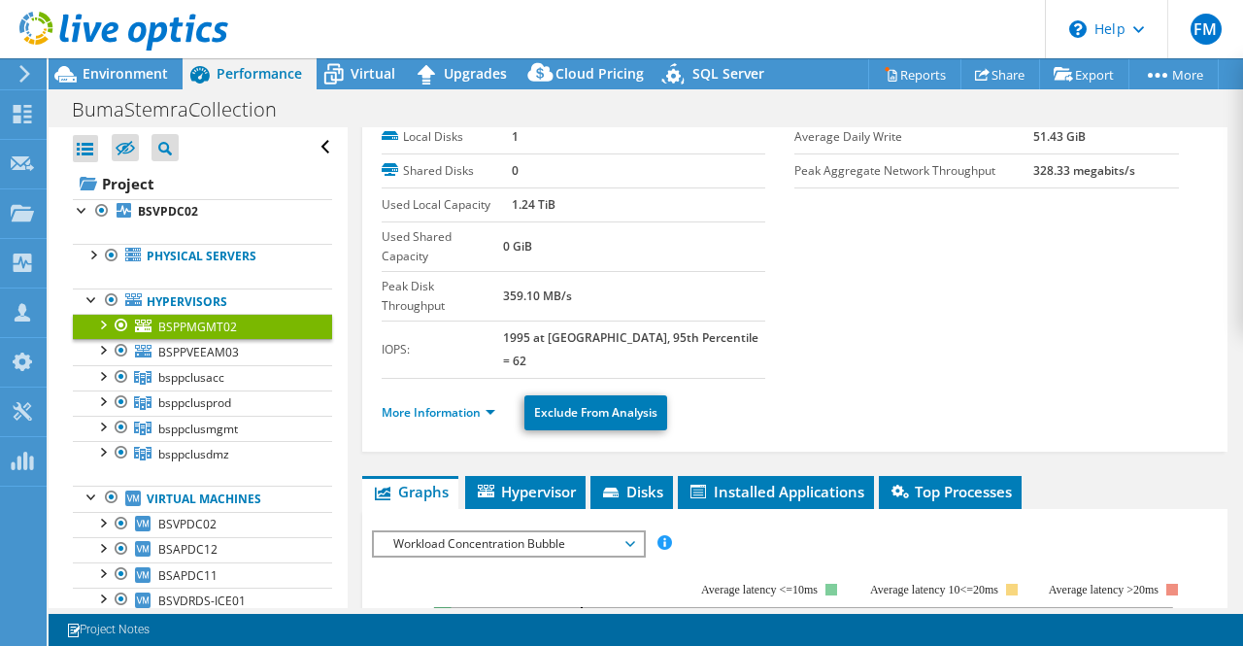
scroll to position [74, 0]
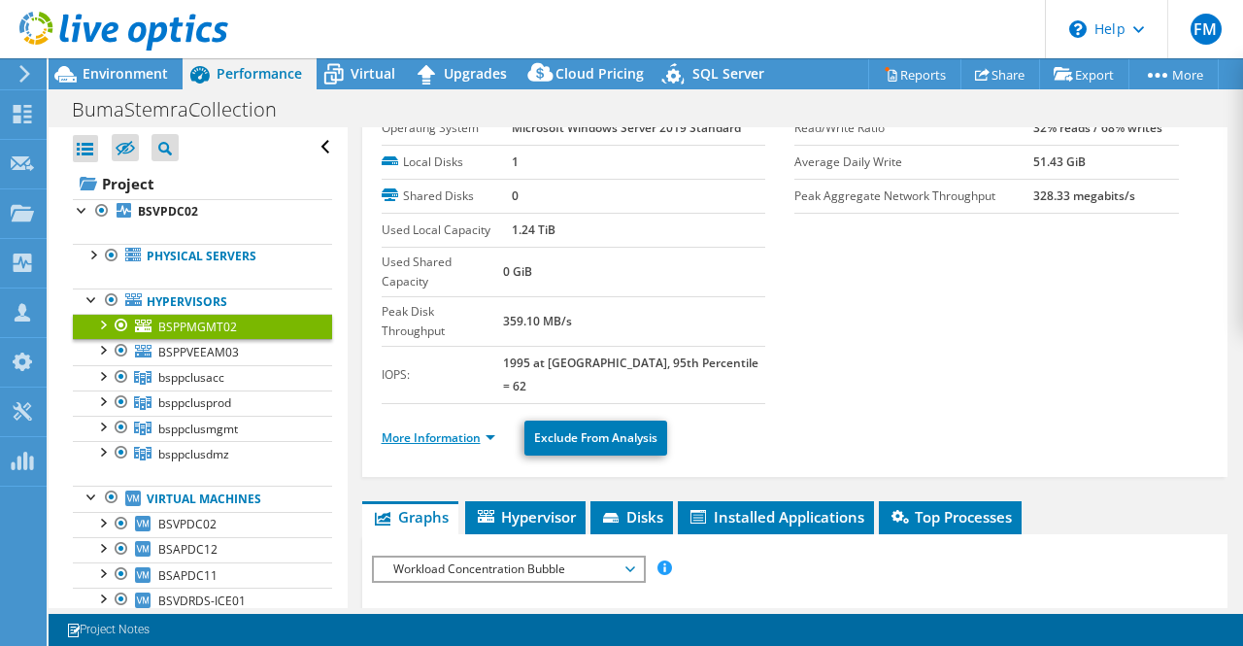
click at [413, 429] on link "More Information" at bounding box center [439, 437] width 114 height 17
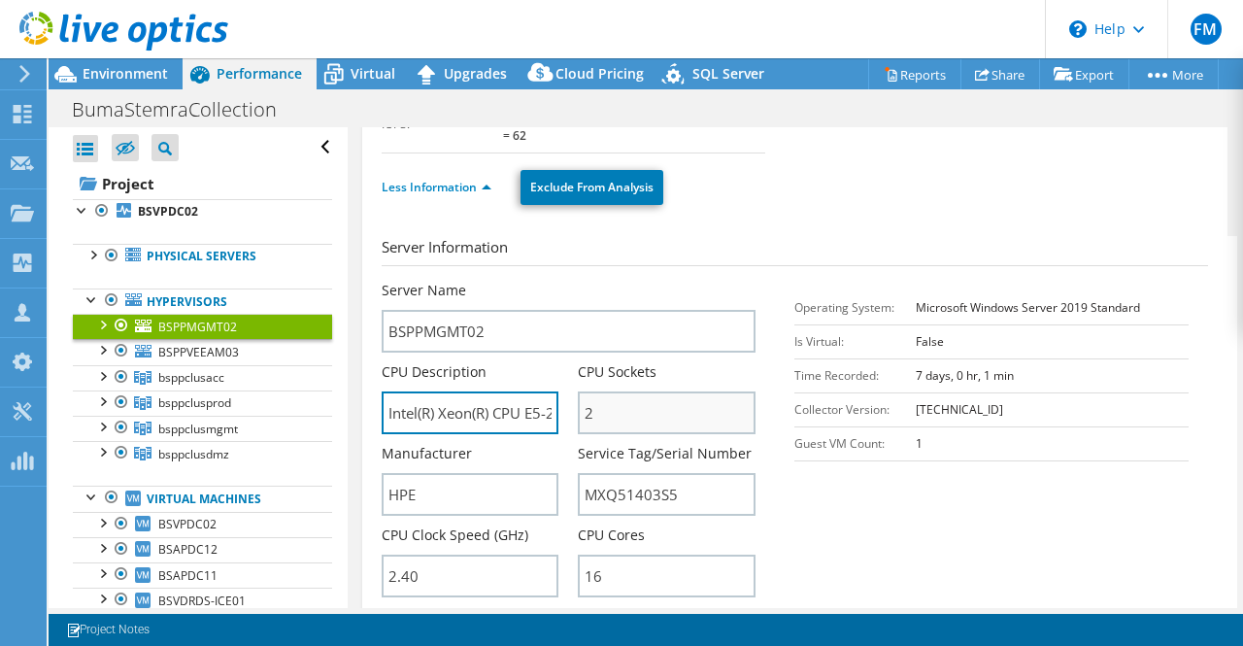
scroll to position [0, 130]
drag, startPoint x: 476, startPoint y: 358, endPoint x: 654, endPoint y: 362, distance: 177.7
click at [654, 281] on div "Server Name BSPPMGMT02 CPU Description Intel(R) Xeon(R) CPU E5-2630 v3 @ 2.40GH…" at bounding box center [579, 281] width 394 height 0
click at [884, 469] on section "Server Information Server Name BSPPMGMT02 CPU Description Intel(R) Xeon(R) CPU …" at bounding box center [800, 462] width 836 height 453
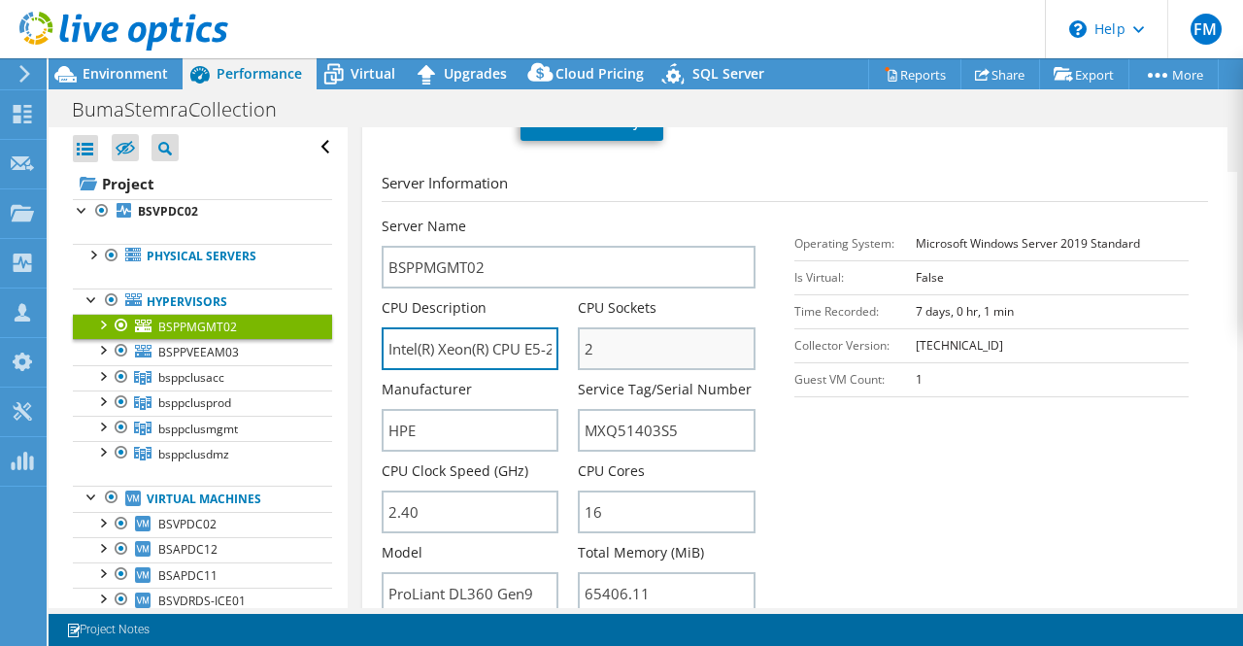
scroll to position [0, 130]
drag, startPoint x: 441, startPoint y: 292, endPoint x: 678, endPoint y: 304, distance: 237.2
click at [678, 217] on div "Server Name BSPPMGMT02 CPU Description Intel(R) Xeon(R) CPU E5-2630 v3 @ 2.40GH…" at bounding box center [579, 217] width 394 height 0
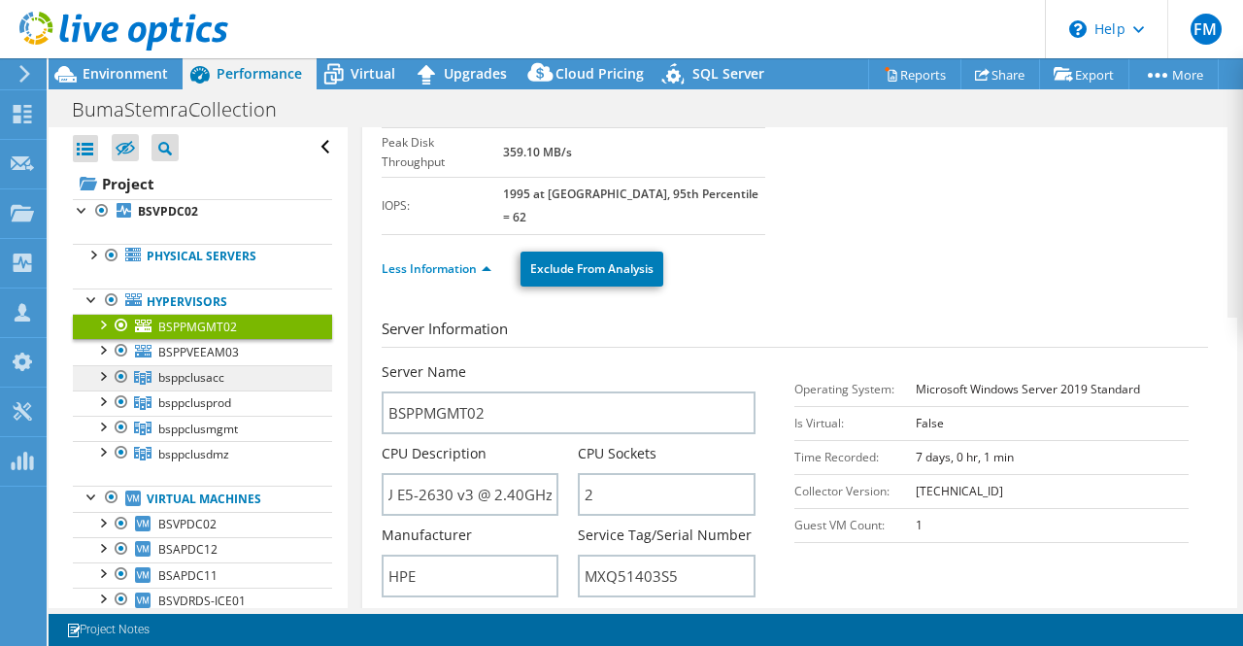
scroll to position [0, 0]
click at [210, 375] on span "bsppclusacc" at bounding box center [191, 377] width 66 height 17
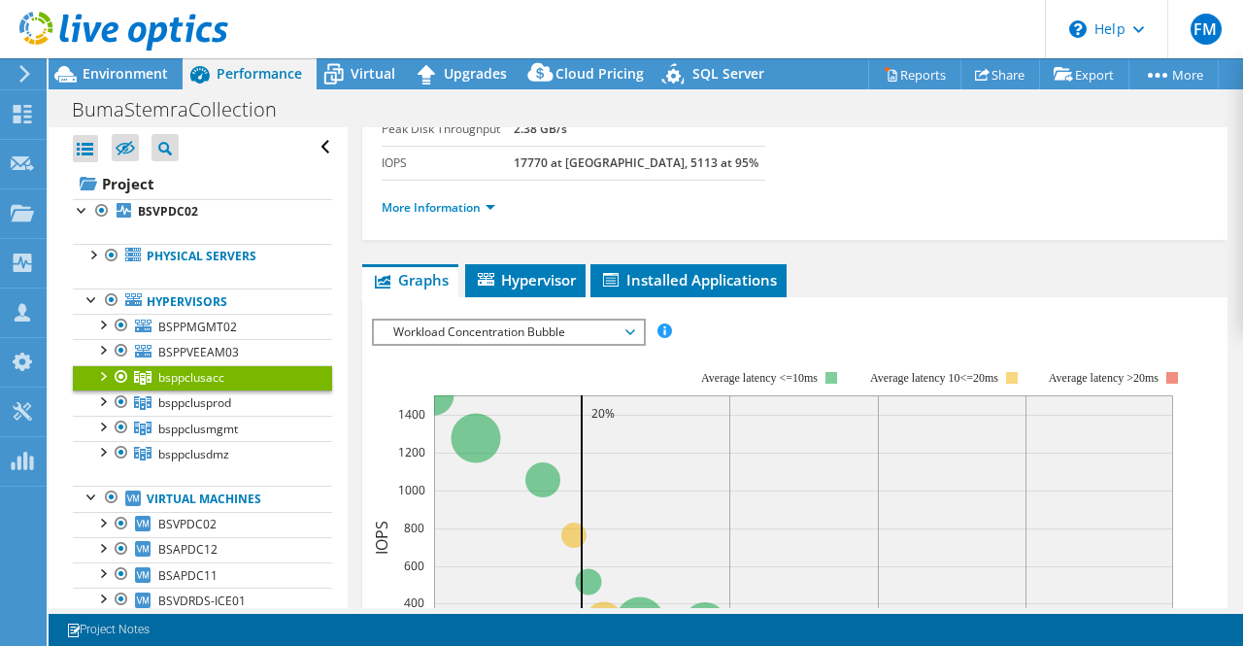
click at [462, 214] on li "More Information" at bounding box center [444, 207] width 125 height 21
click at [460, 208] on link "More Information" at bounding box center [439, 207] width 114 height 17
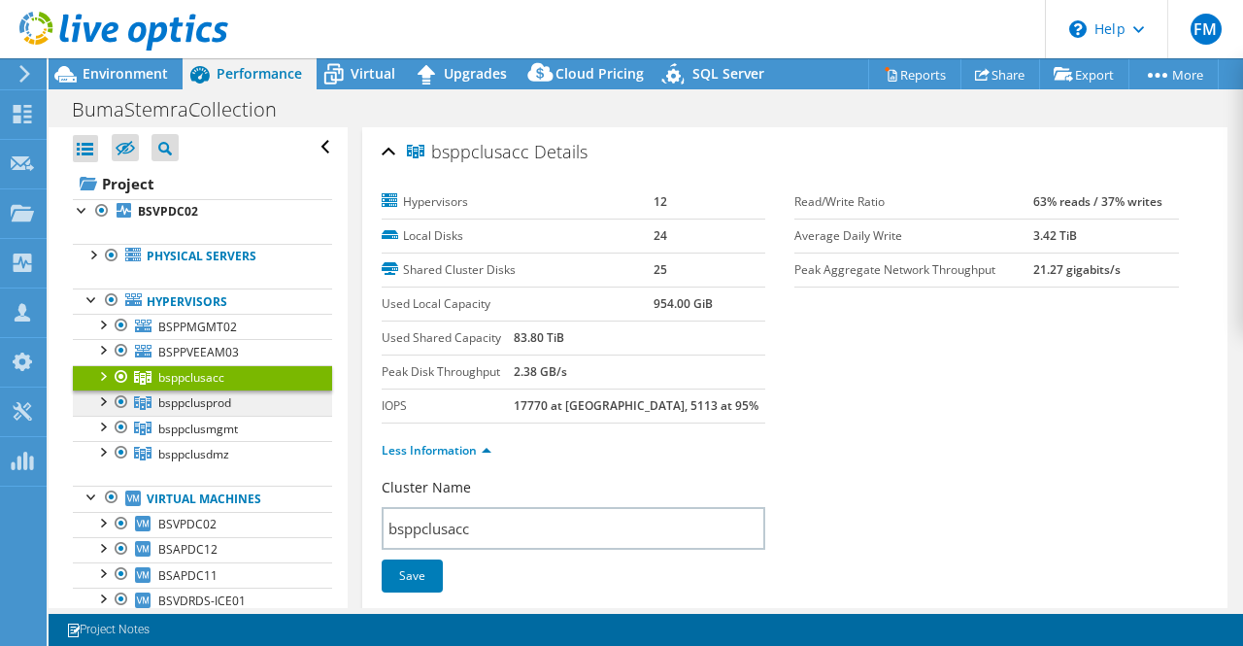
click at [196, 386] on span "bsppclusprod" at bounding box center [191, 377] width 66 height 17
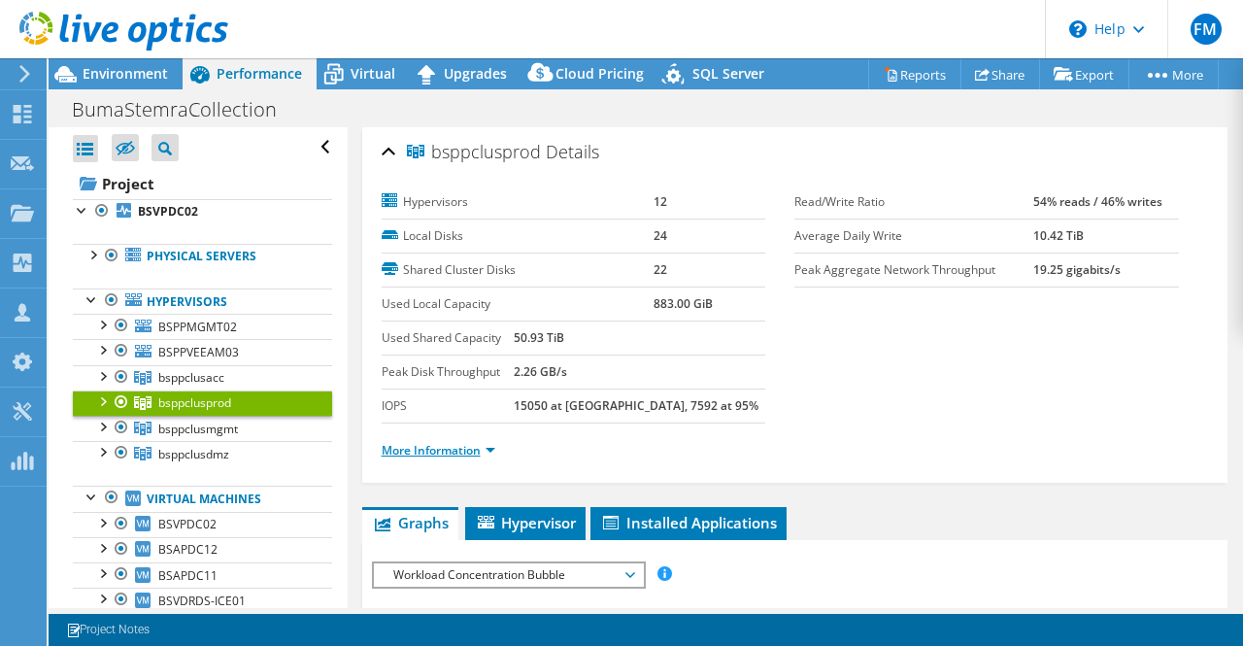
click at [444, 446] on link "More Information" at bounding box center [439, 450] width 114 height 17
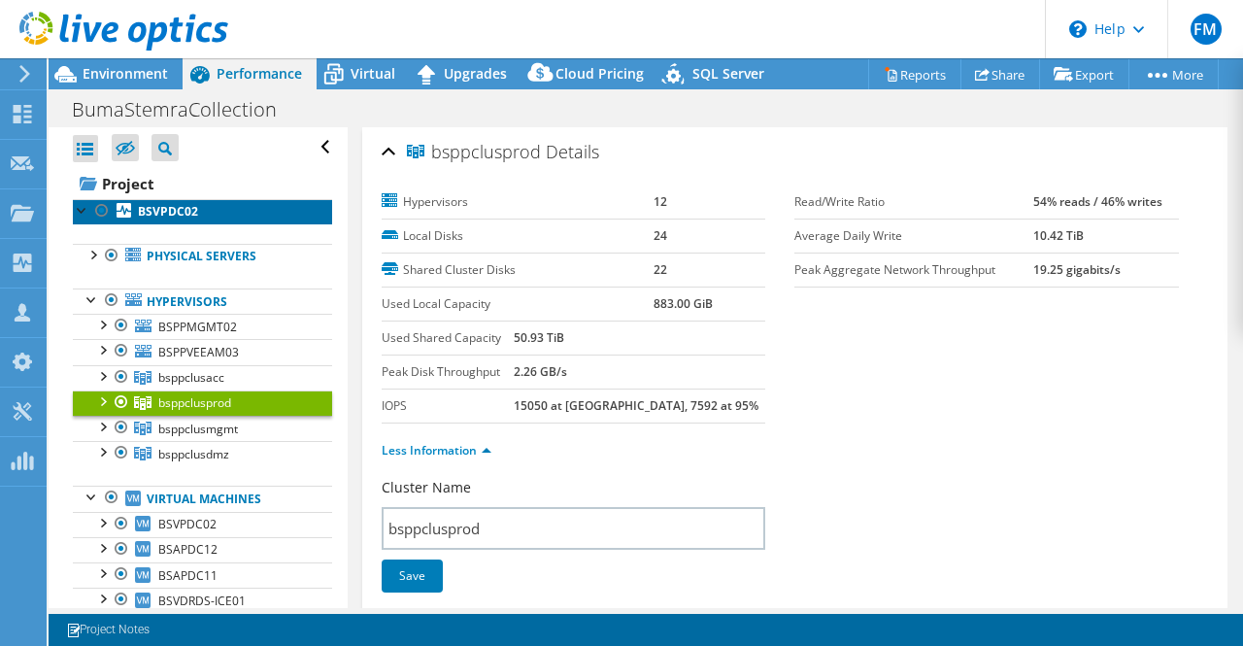
click at [176, 212] on b "BSVPDC02" at bounding box center [168, 211] width 60 height 17
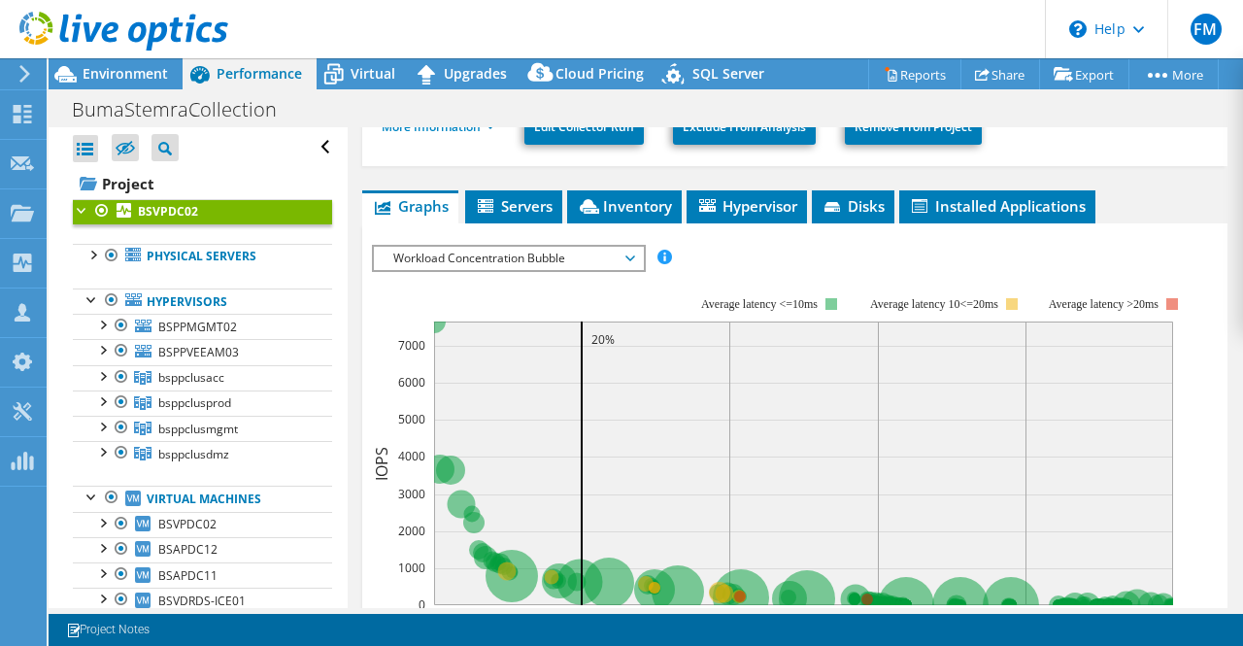
scroll to position [397, 0]
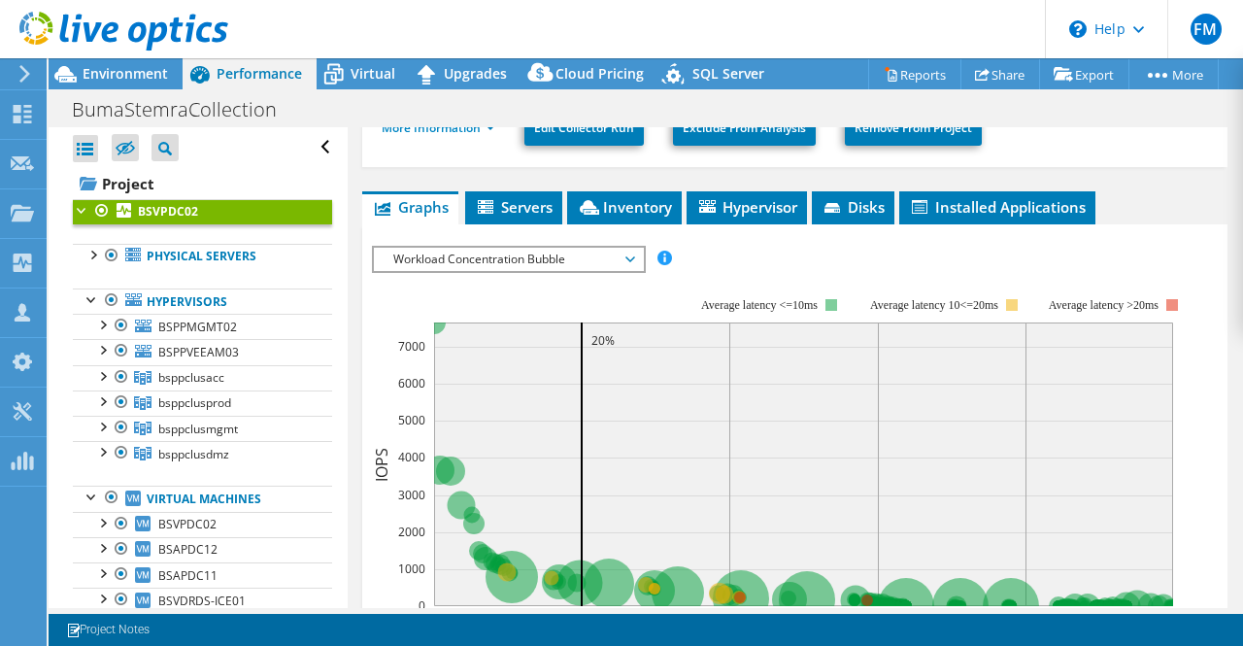
click at [625, 248] on span "Workload Concentration Bubble" at bounding box center [509, 259] width 250 height 23
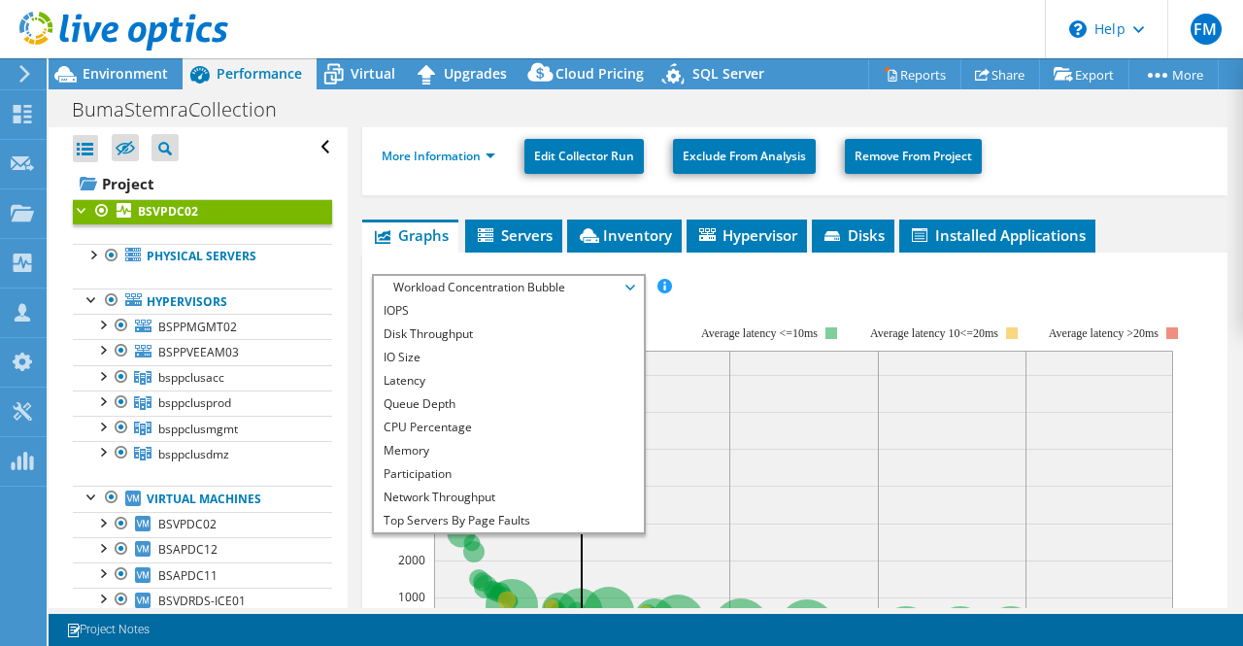
scroll to position [371, 0]
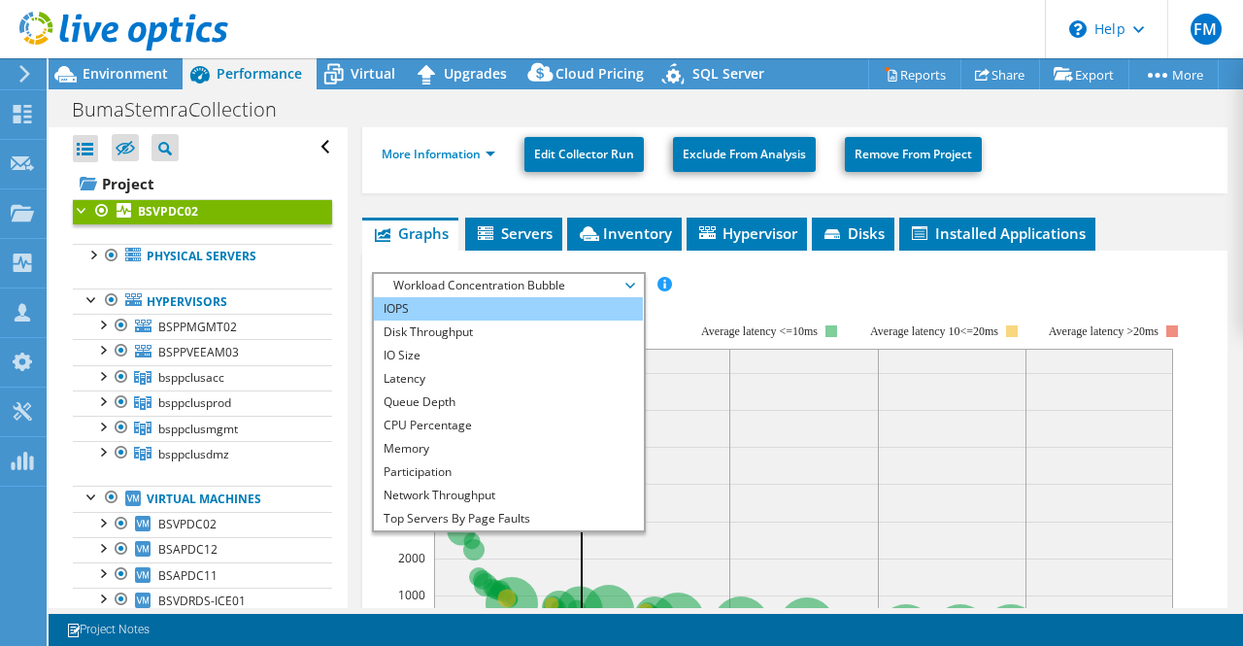
click at [401, 302] on li "IOPS" at bounding box center [508, 308] width 269 height 23
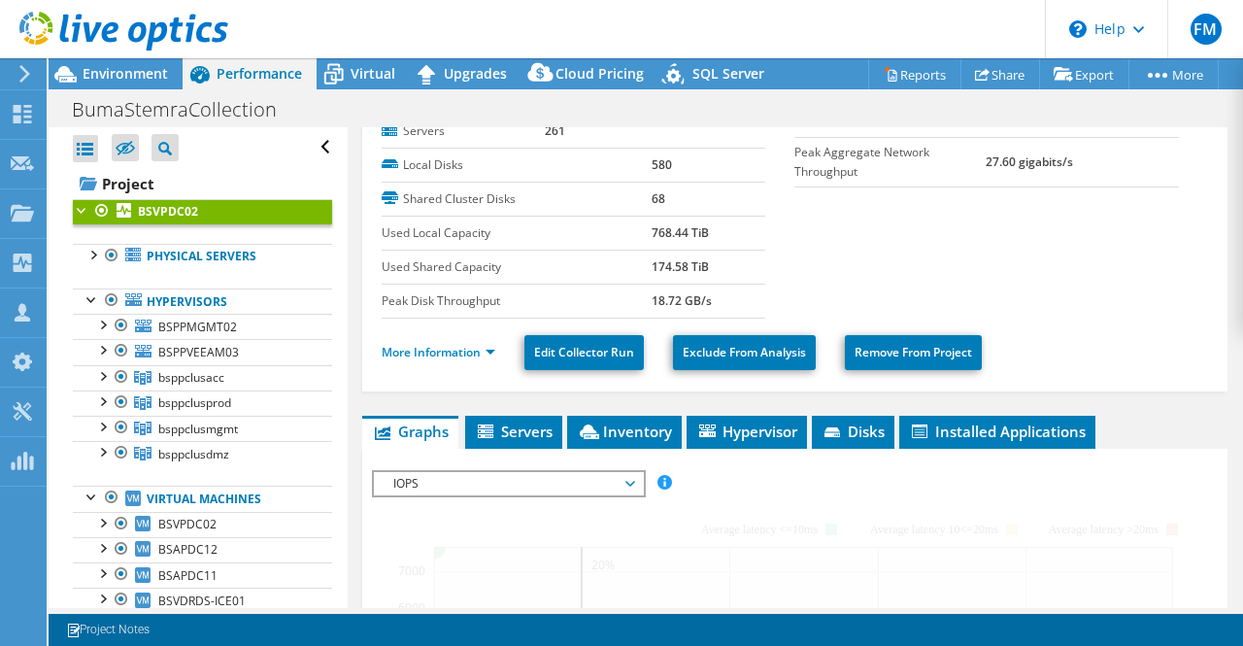
scroll to position [181, 0]
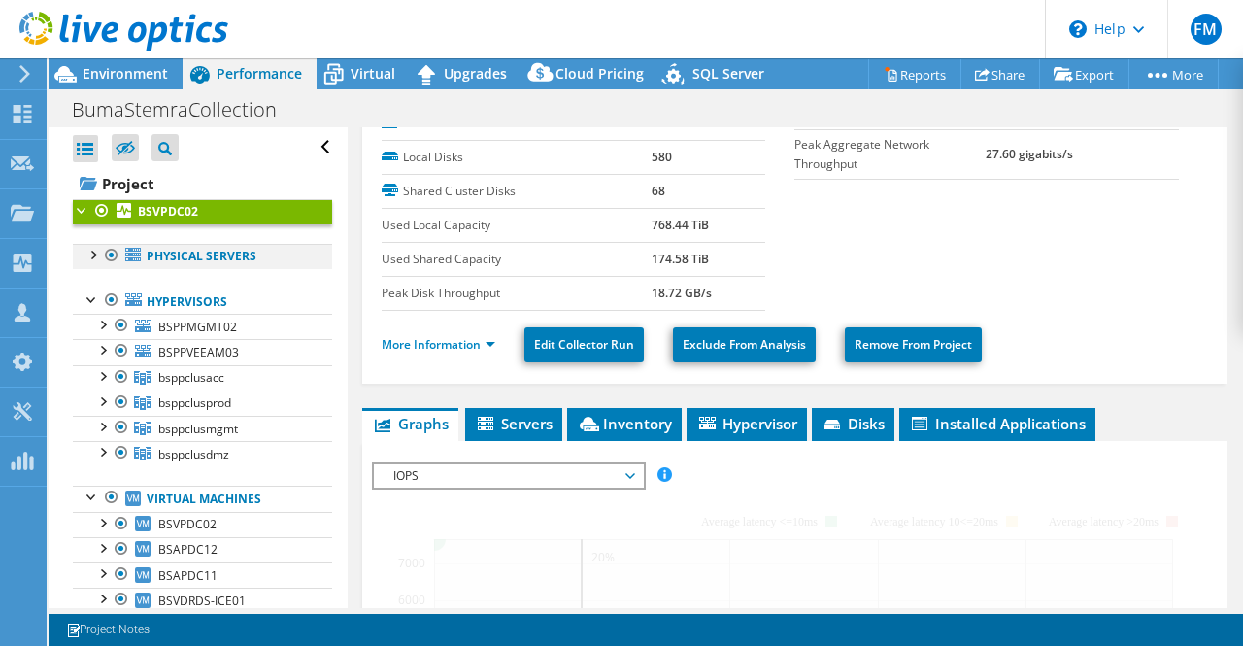
click at [94, 250] on div at bounding box center [92, 253] width 19 height 19
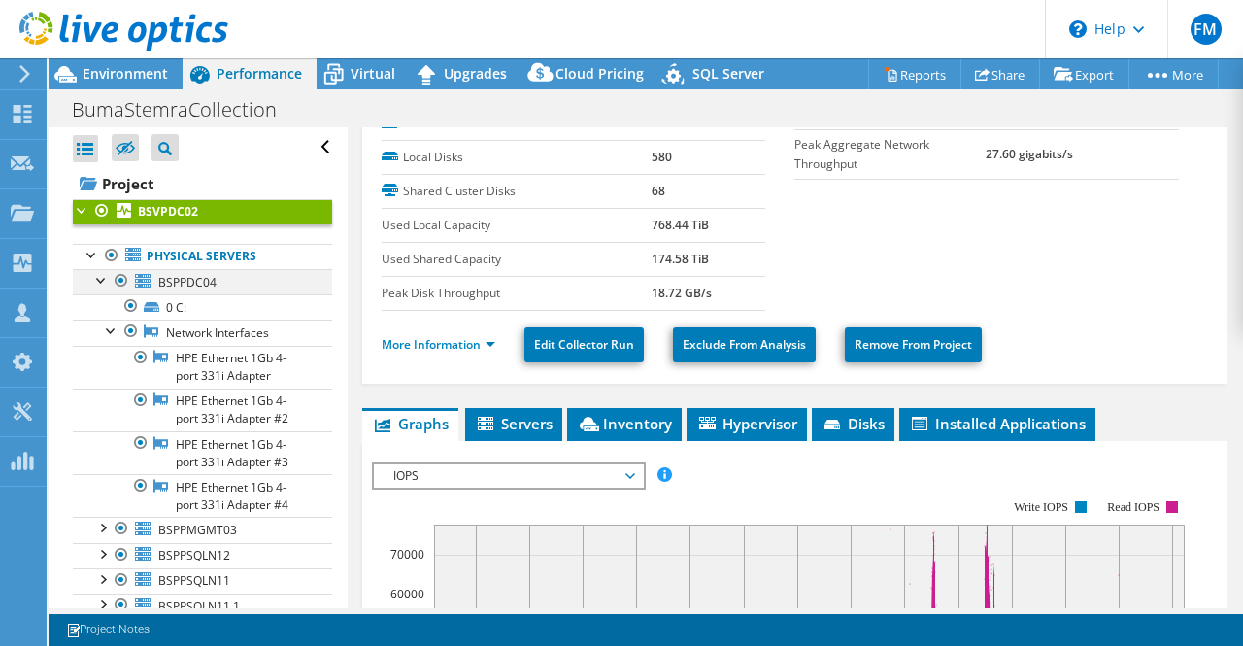
click at [97, 278] on div at bounding box center [101, 278] width 19 height 19
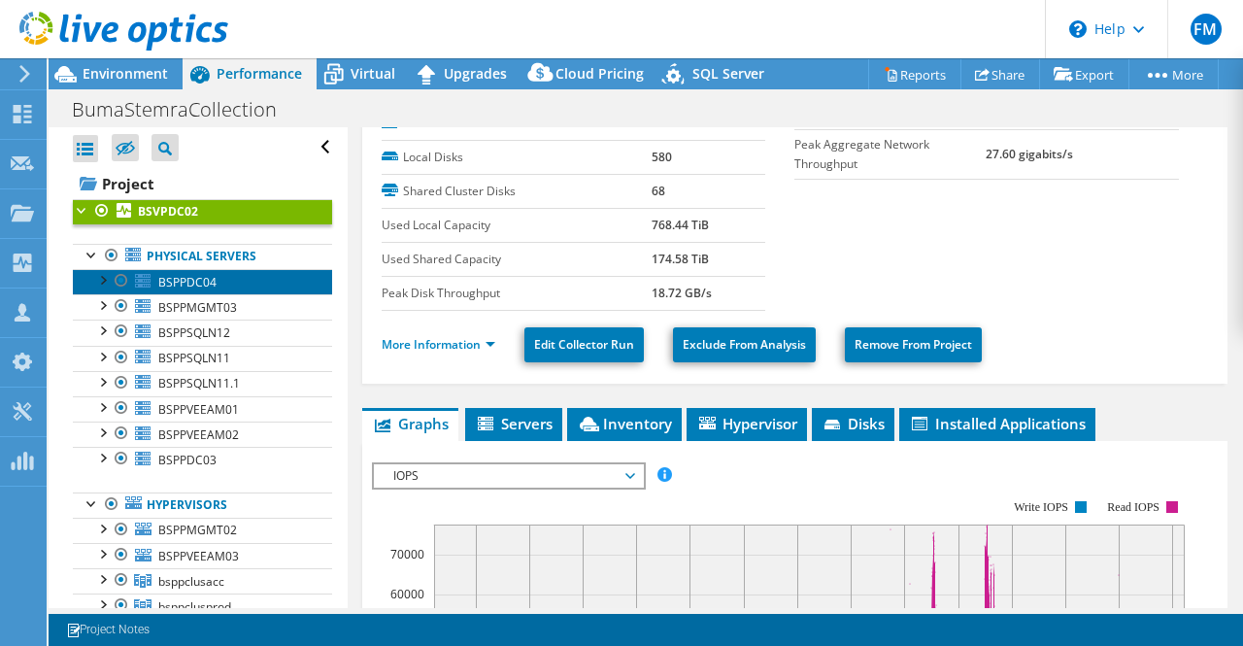
click at [183, 284] on span "BSPPDC04" at bounding box center [187, 282] width 58 height 17
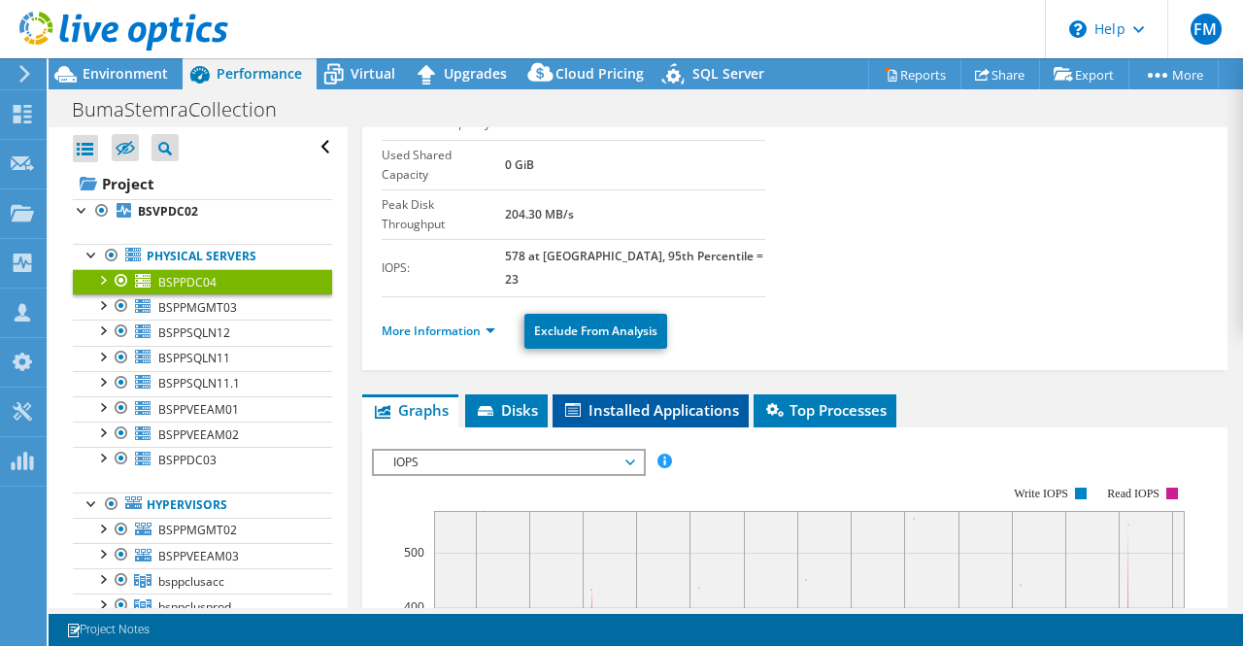
click at [628, 400] on span "Installed Applications" at bounding box center [650, 409] width 177 height 19
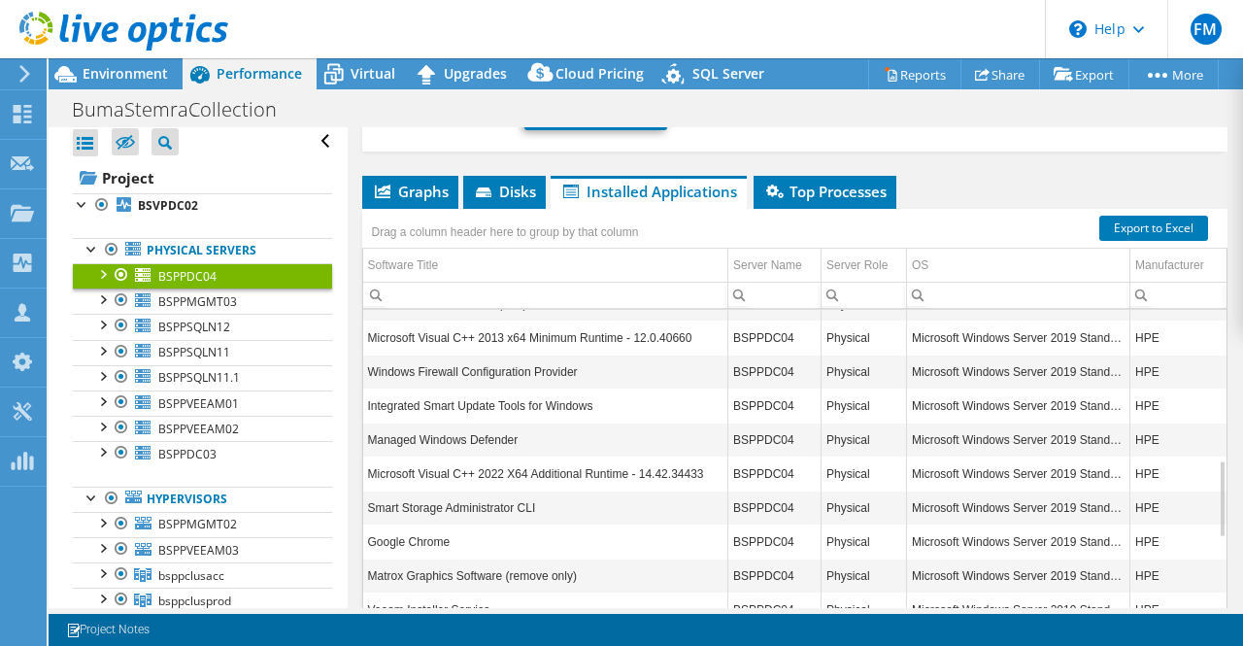
scroll to position [0, 0]
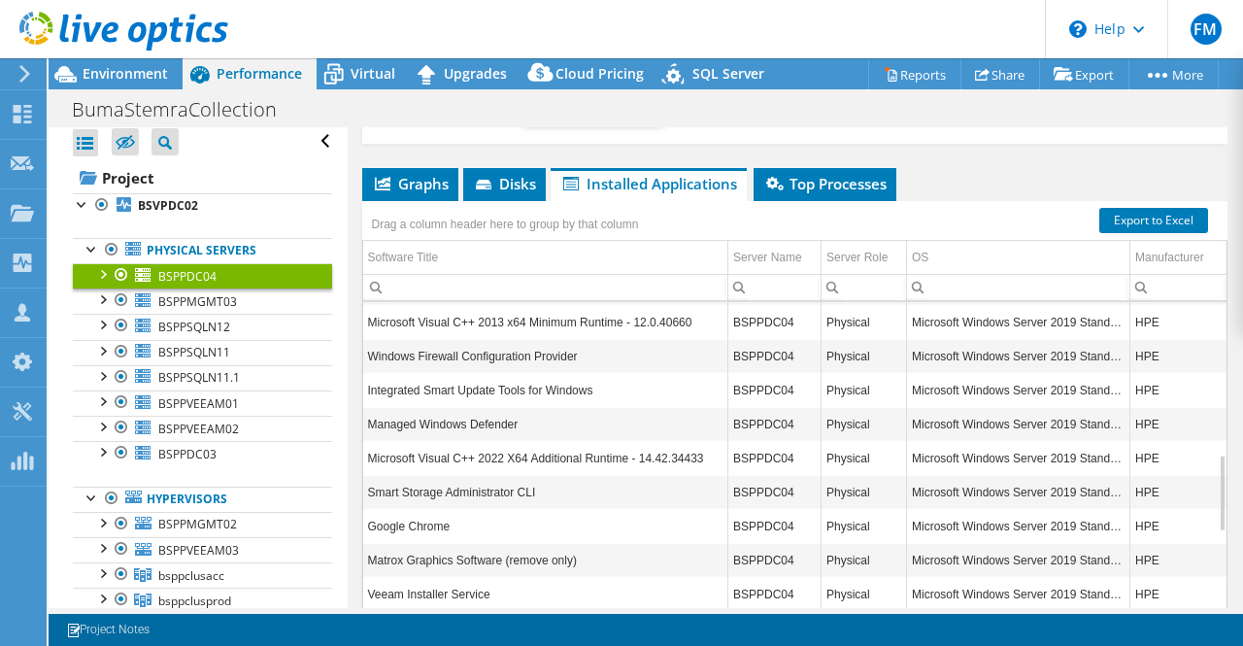
click at [610, 588] on div "Graphs Servers Inventory Hypervisor Disks Cluster Disks Installed Applications …" at bounding box center [795, 411] width 866 height 486
click at [630, 475] on td "Smart Storage Administrator CLI" at bounding box center [545, 492] width 365 height 34
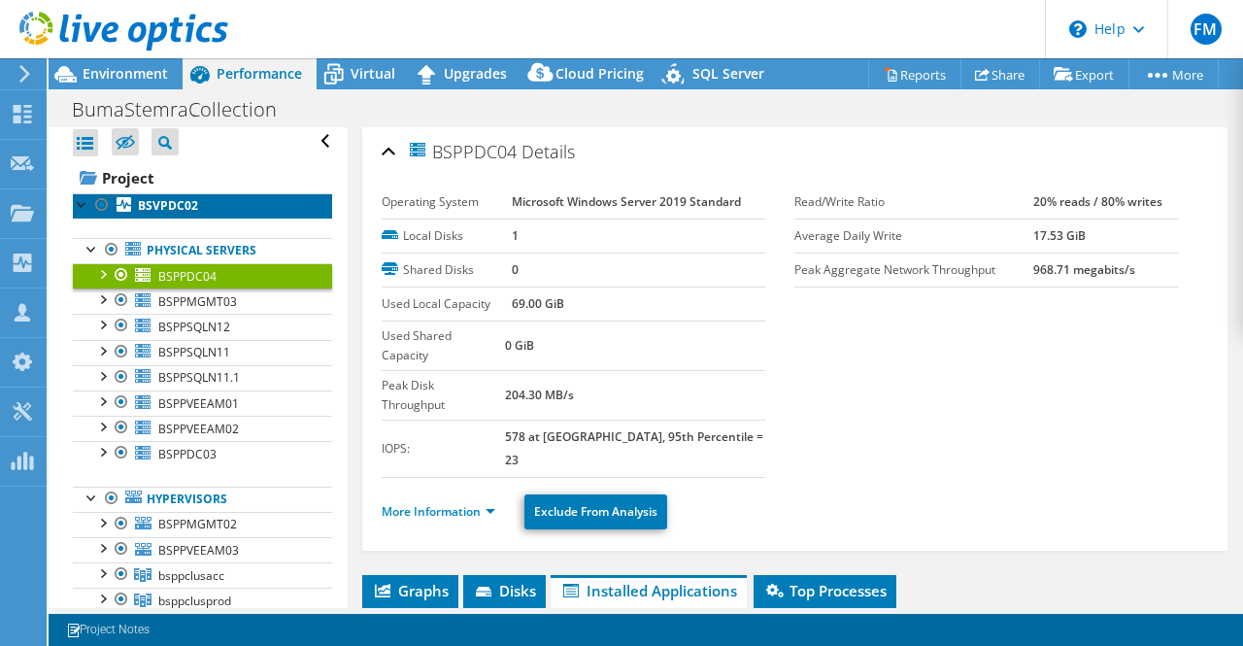
click at [176, 207] on b "BSVPDC02" at bounding box center [168, 205] width 60 height 17
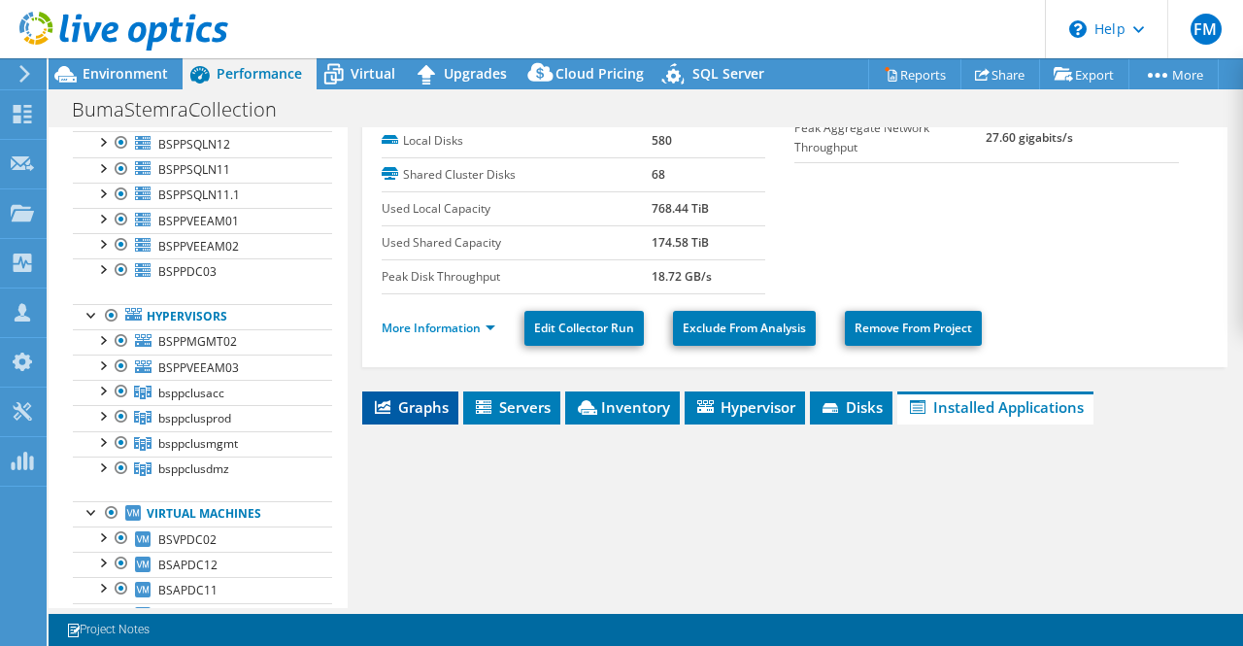
click at [418, 398] on span "Graphs" at bounding box center [410, 406] width 77 height 19
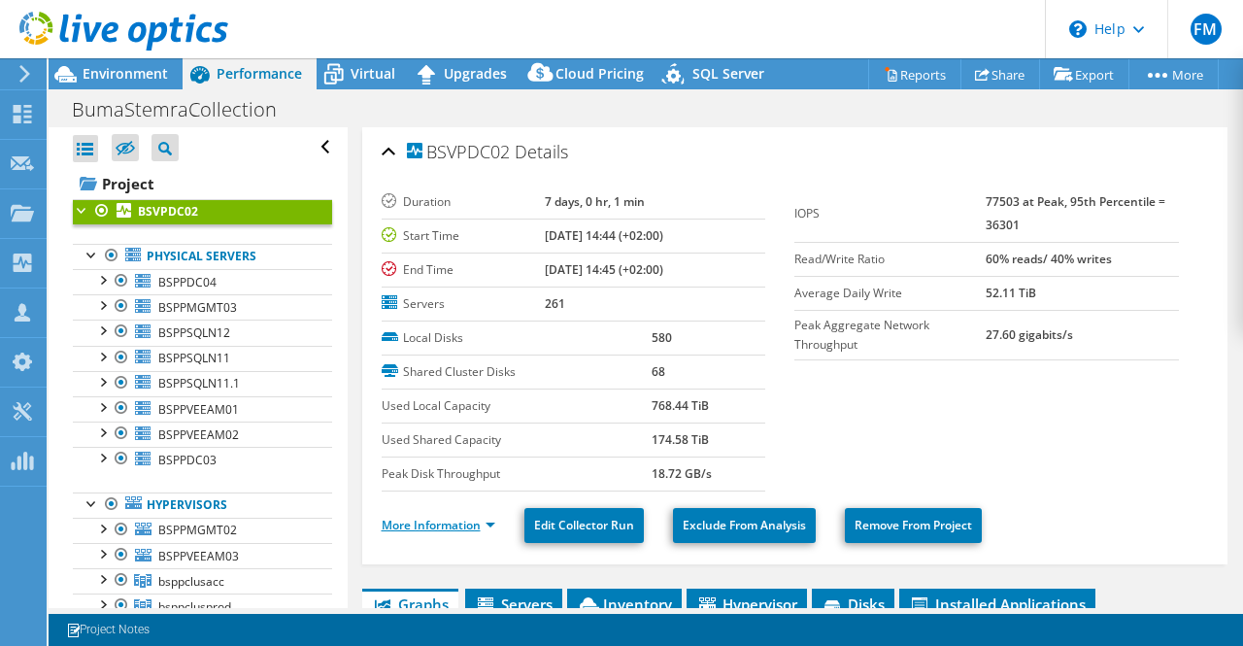
click at [430, 521] on link "More Information" at bounding box center [439, 525] width 114 height 17
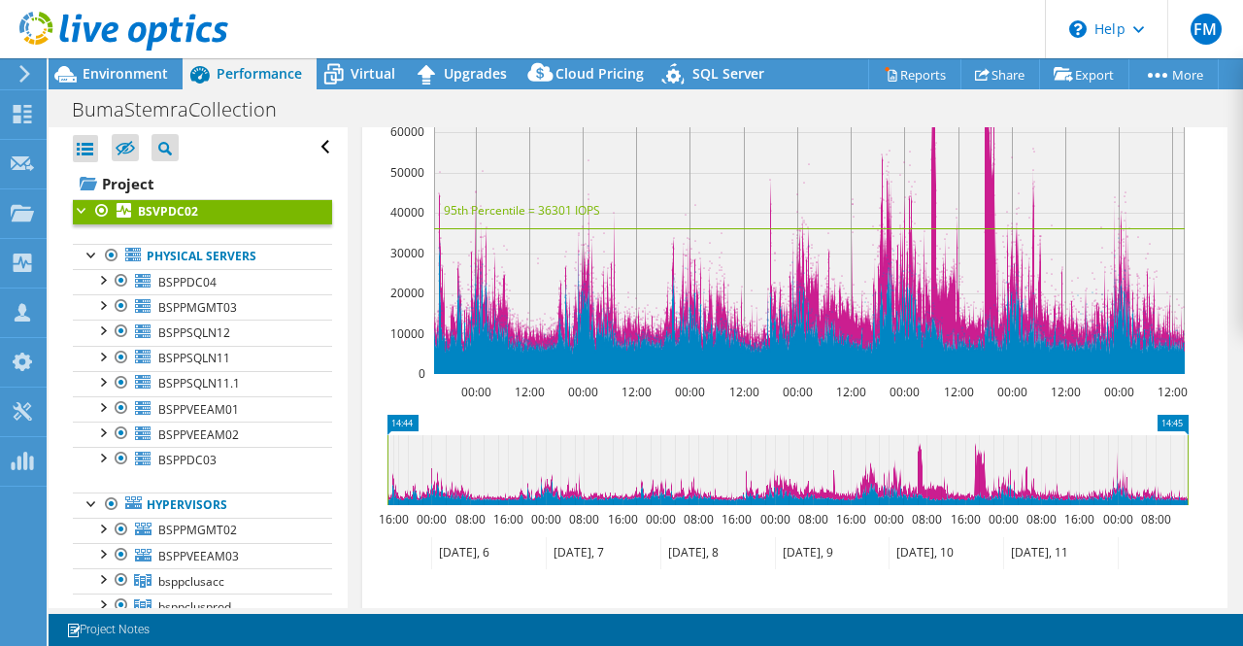
scroll to position [1358, 0]
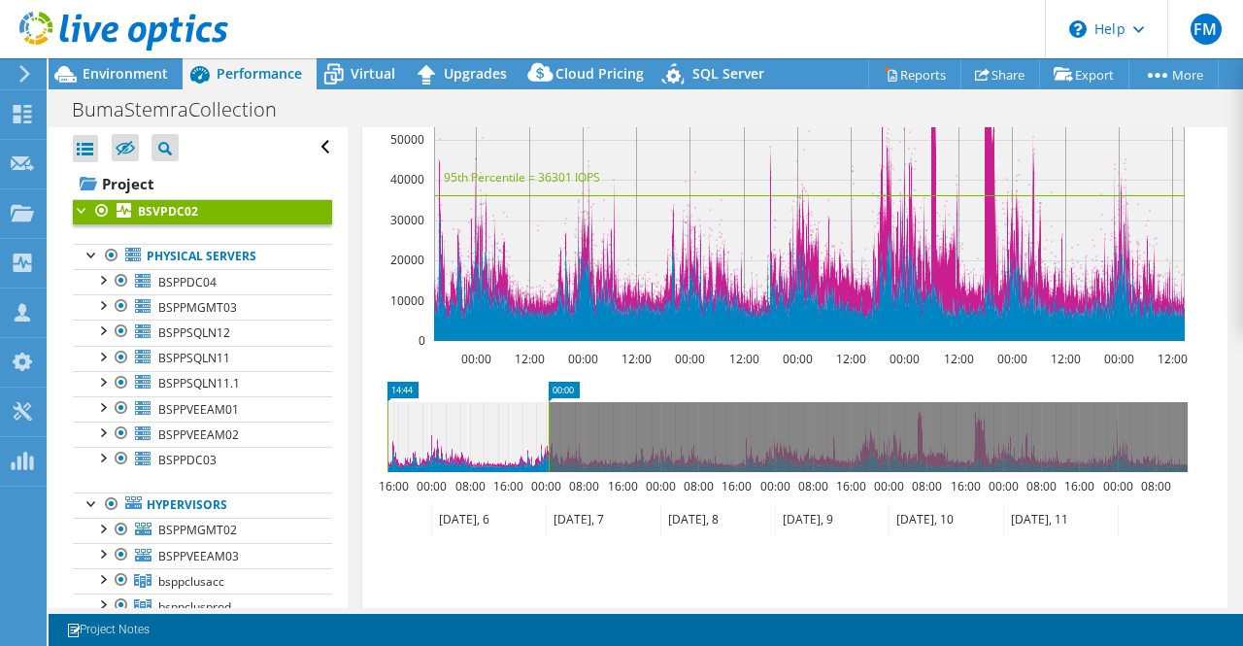
drag, startPoint x: 1189, startPoint y: 426, endPoint x: 550, endPoint y: 432, distance: 639.0
click at [550, 432] on rect at bounding box center [549, 437] width 8 height 70
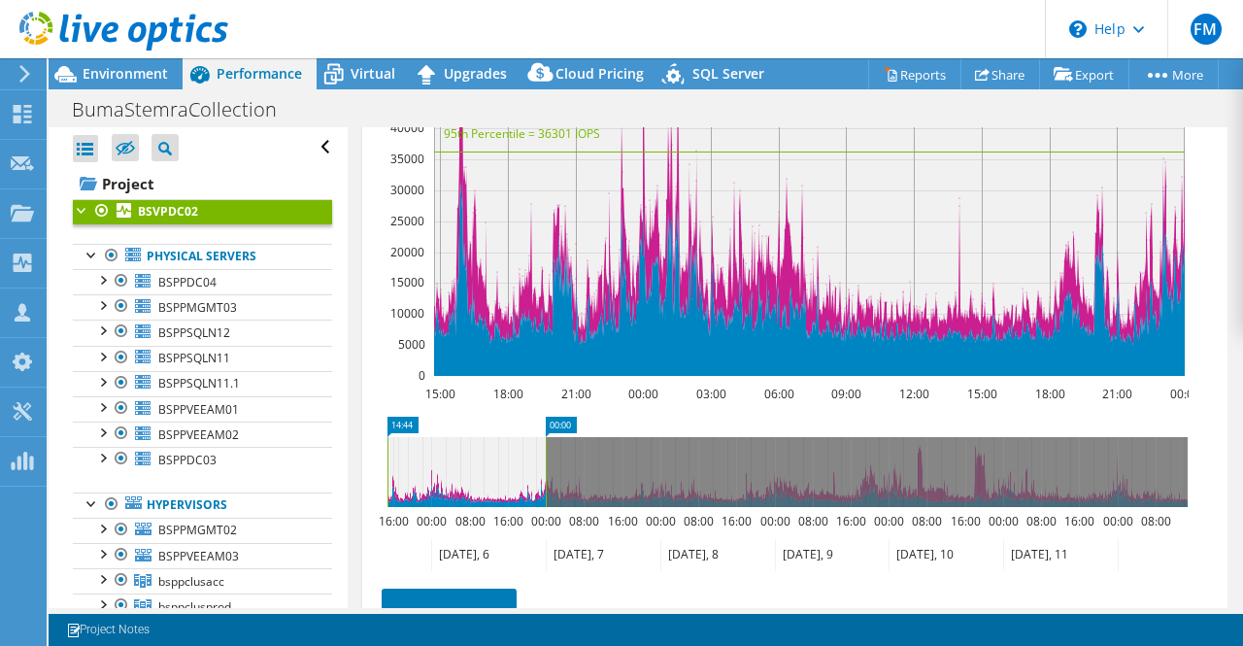
scroll to position [1324, 0]
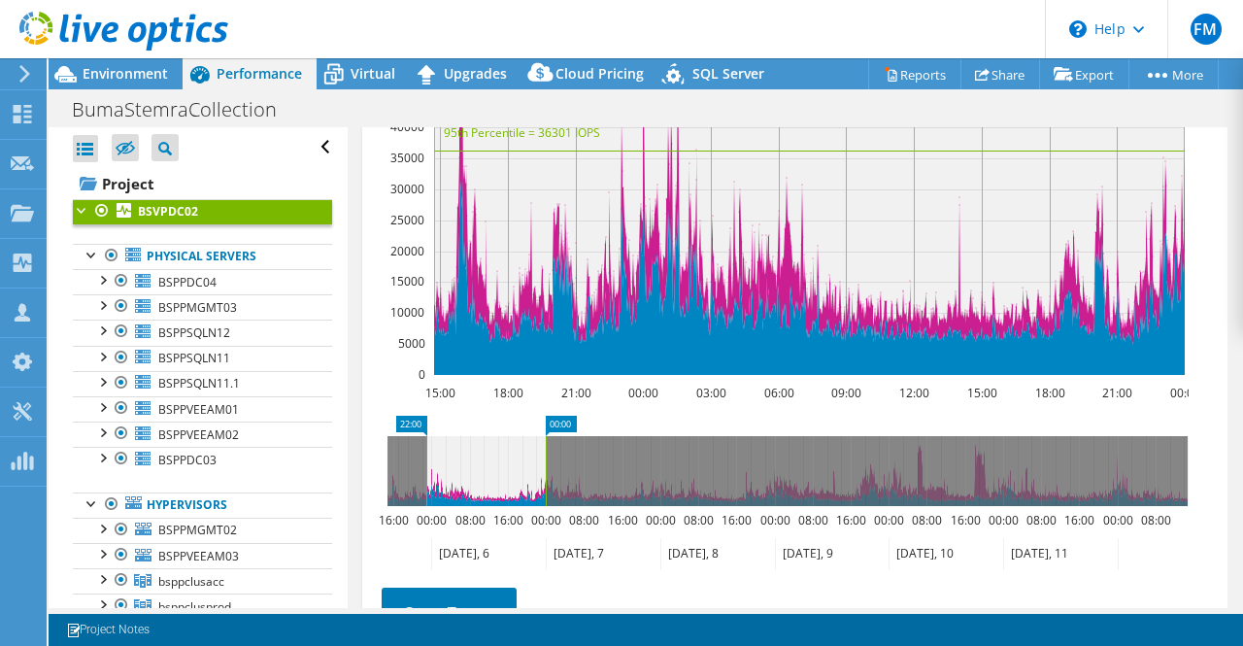
drag, startPoint x: 386, startPoint y: 458, endPoint x: 425, endPoint y: 456, distance: 38.9
click at [425, 456] on rect at bounding box center [426, 471] width 8 height 70
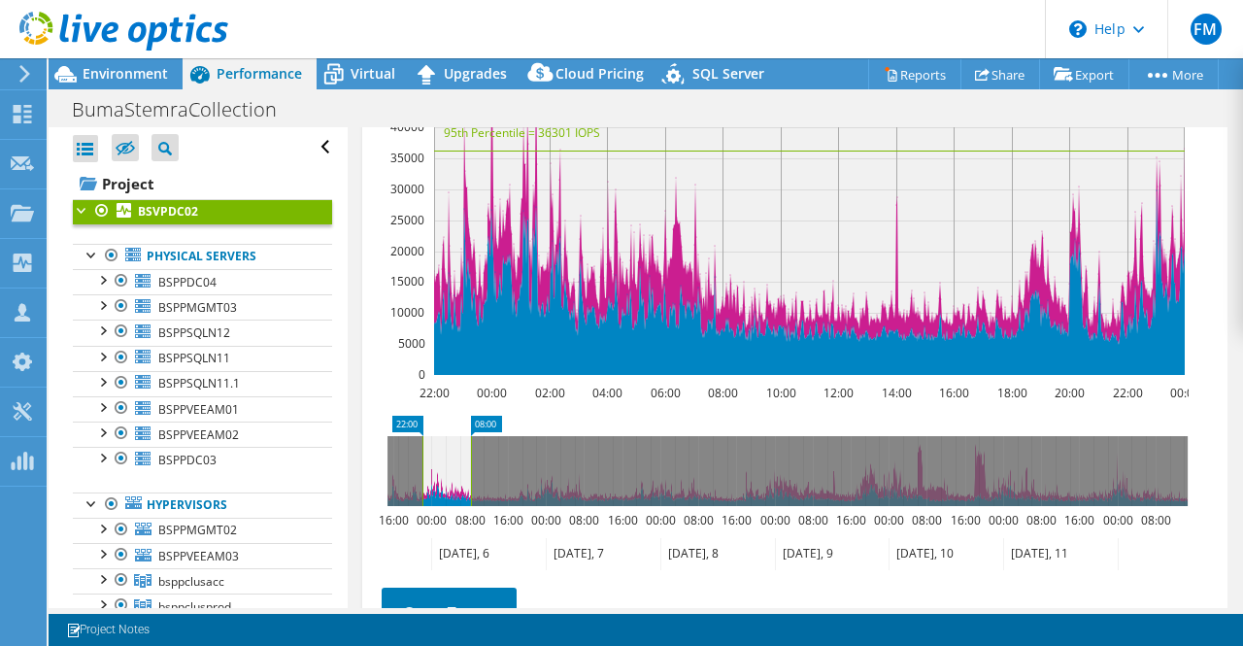
drag, startPoint x: 549, startPoint y: 455, endPoint x: 474, endPoint y: 454, distance: 74.8
click at [474, 454] on rect at bounding box center [471, 471] width 8 height 70
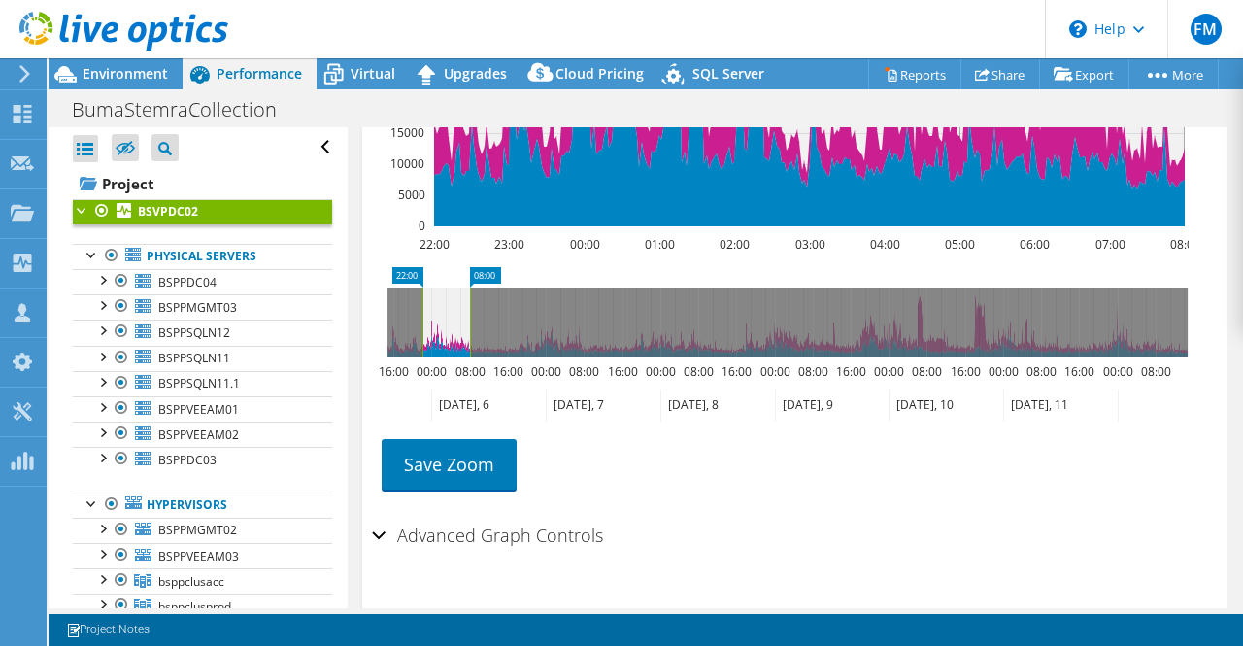
scroll to position [1505, 0]
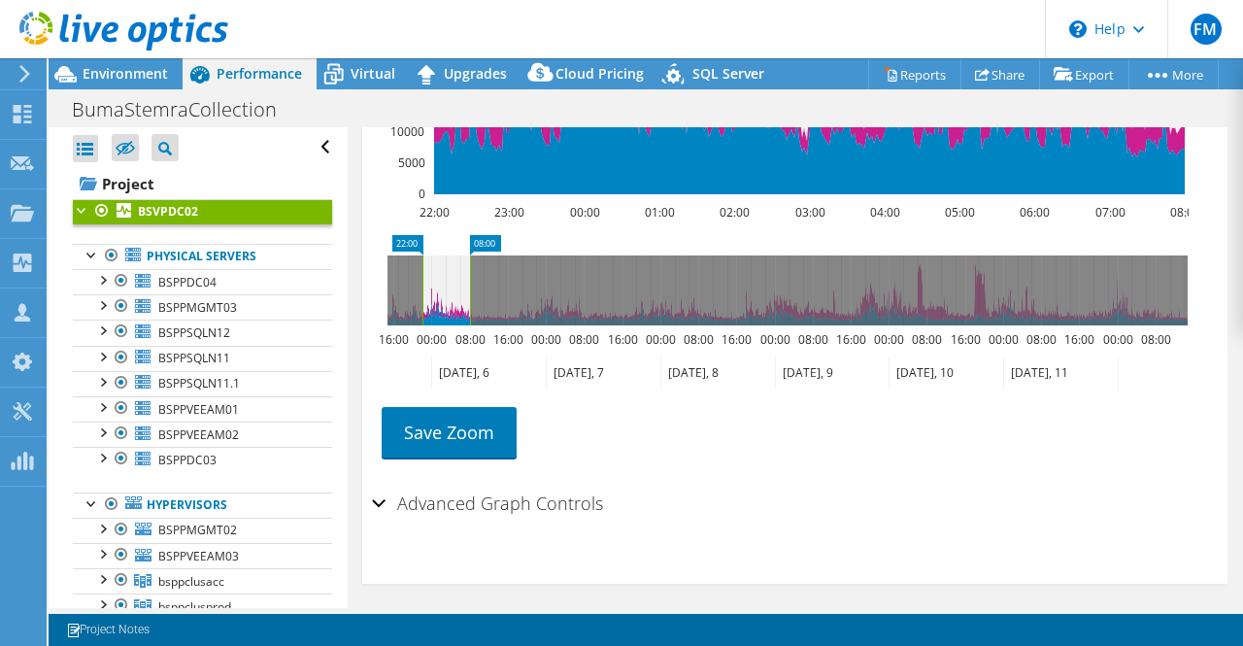
click at [380, 493] on div "Advanced Graph Controls" at bounding box center [795, 505] width 847 height 42
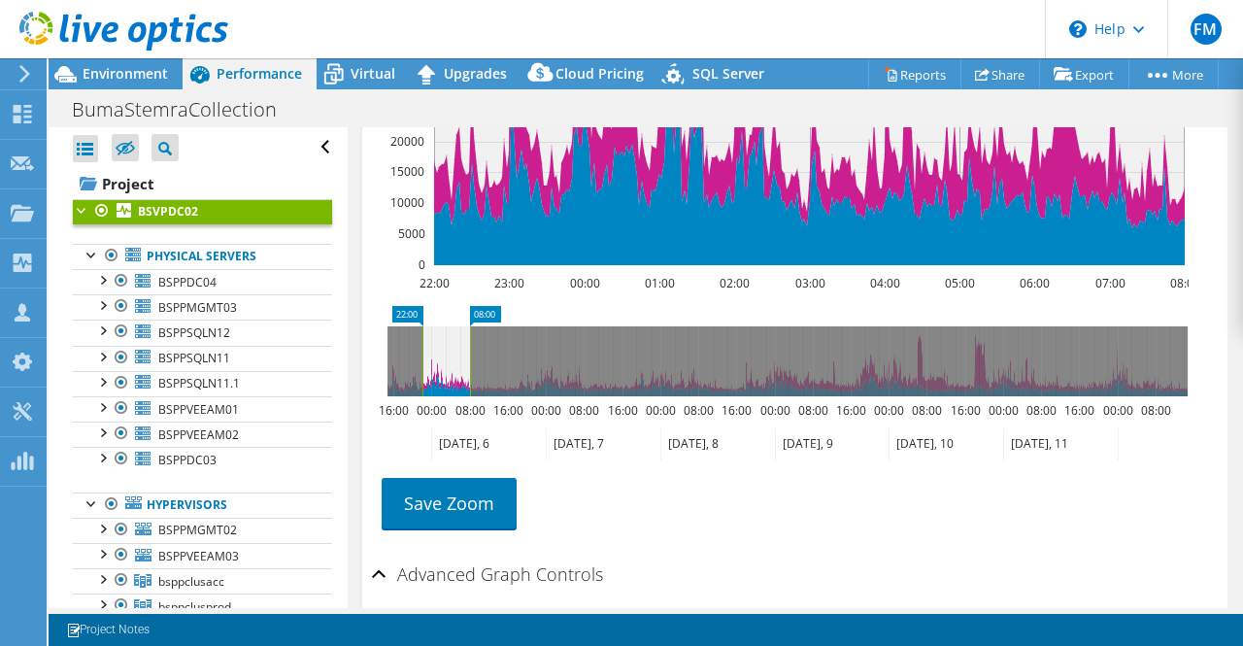
scroll to position [1435, 0]
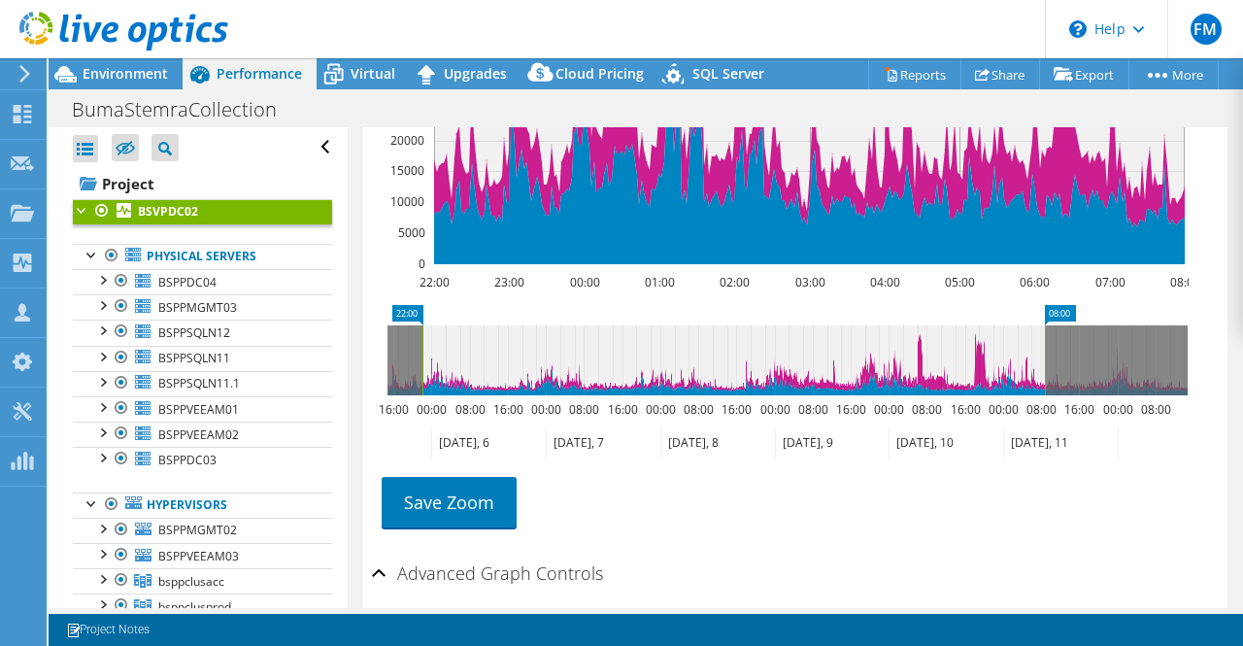
drag, startPoint x: 470, startPoint y: 352, endPoint x: 1045, endPoint y: 347, distance: 574.9
click at [1045, 347] on rect at bounding box center [1045, 360] width 8 height 70
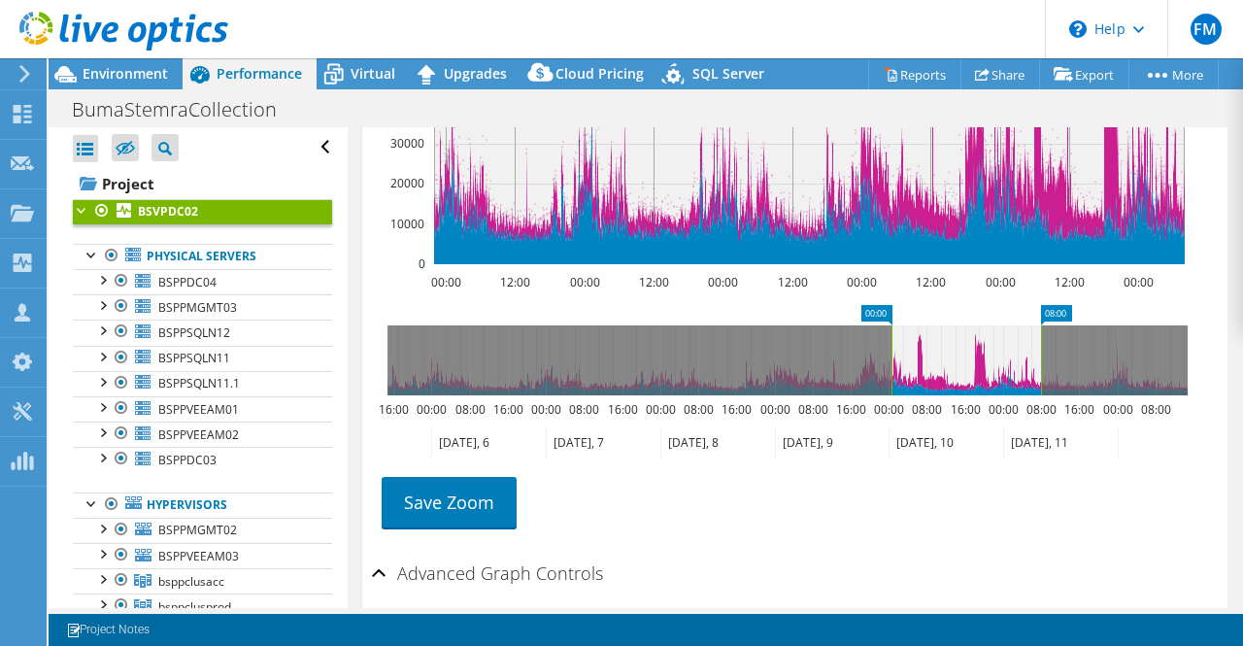
drag, startPoint x: 423, startPoint y: 345, endPoint x: 892, endPoint y: 382, distance: 470.5
click at [892, 382] on rect at bounding box center [892, 360] width 8 height 70
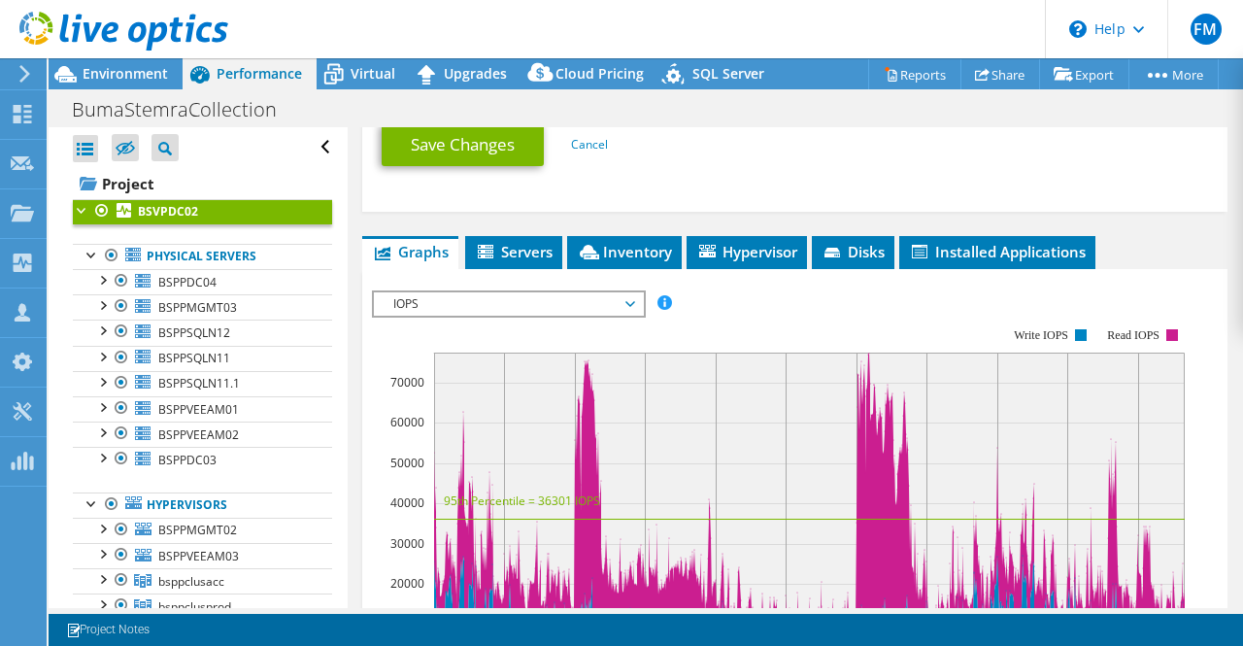
scroll to position [1036, 0]
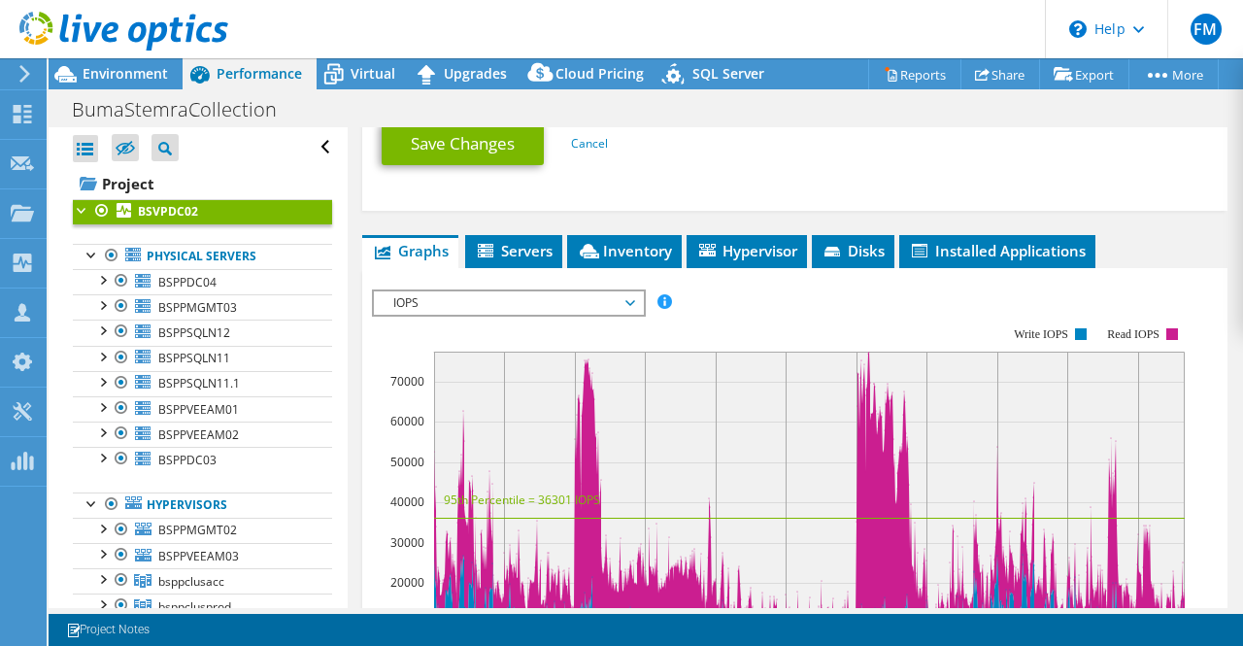
click at [627, 293] on span "IOPS" at bounding box center [509, 302] width 250 height 23
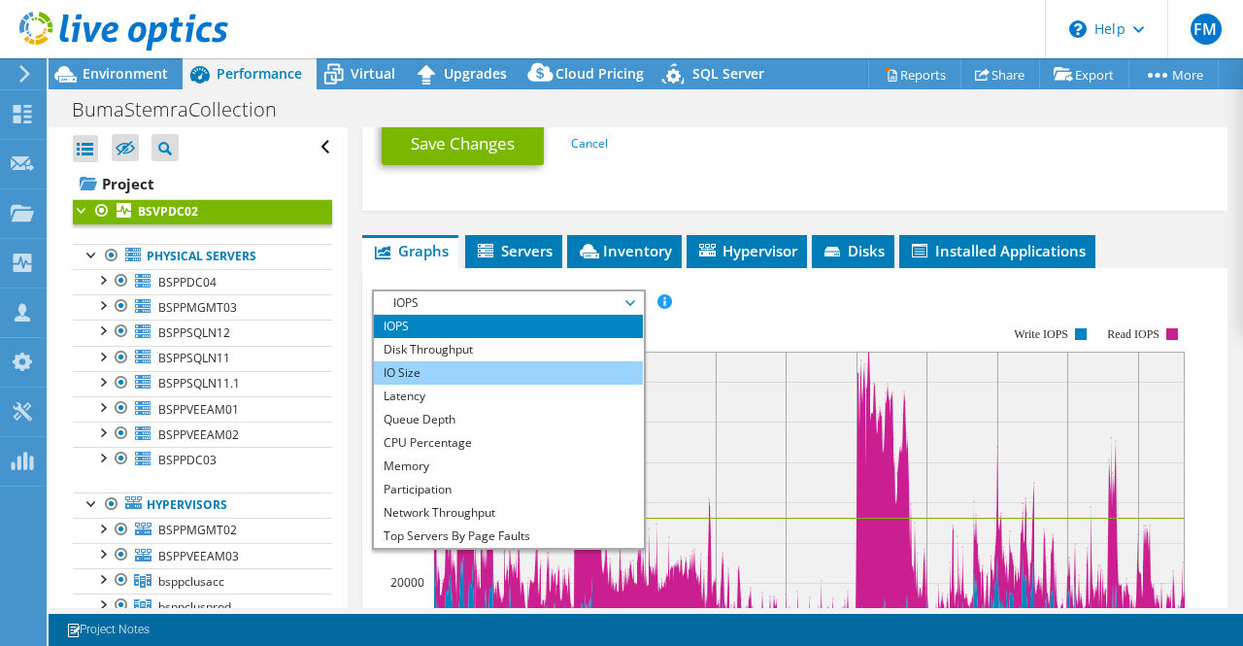
click at [520, 361] on li "IO Size" at bounding box center [508, 372] width 269 height 23
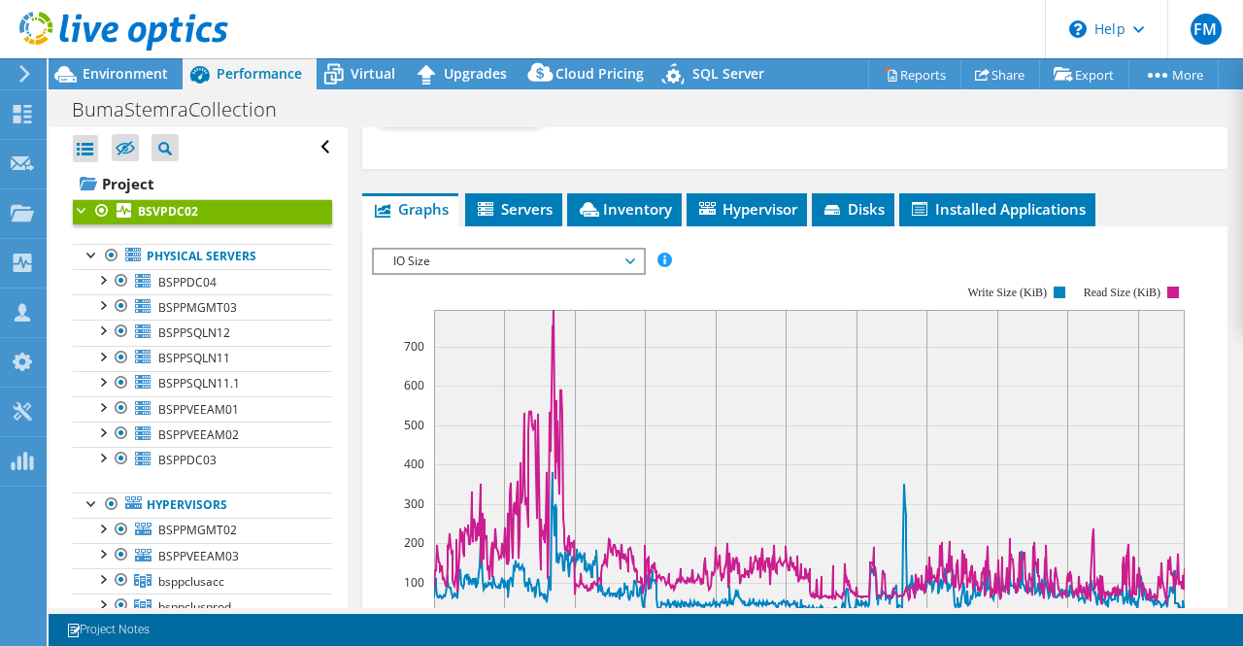
scroll to position [1077, 0]
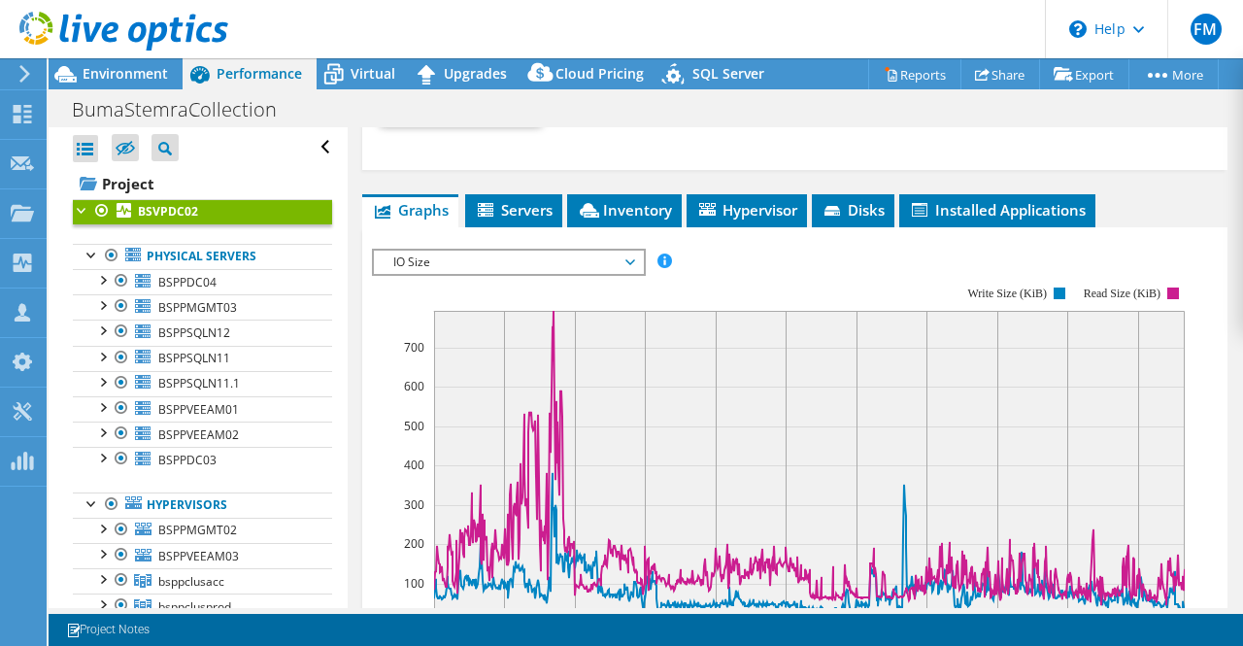
click at [633, 259] on icon at bounding box center [630, 262] width 10 height 6
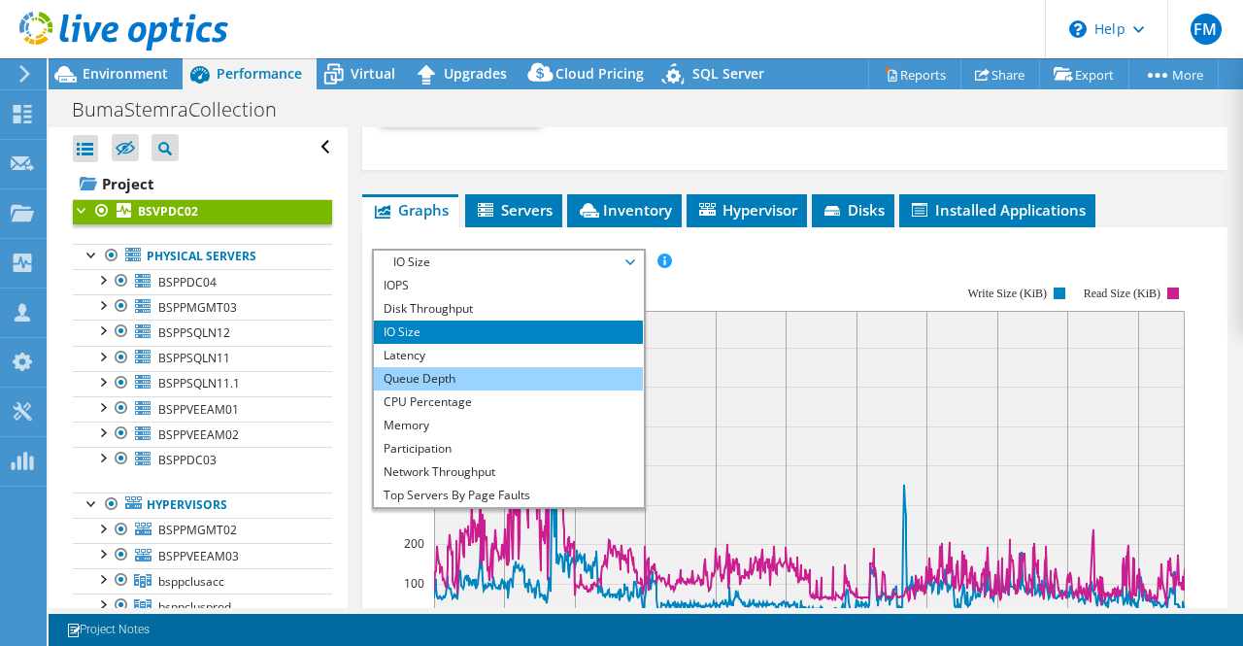
click at [445, 367] on li "Queue Depth" at bounding box center [508, 378] width 269 height 23
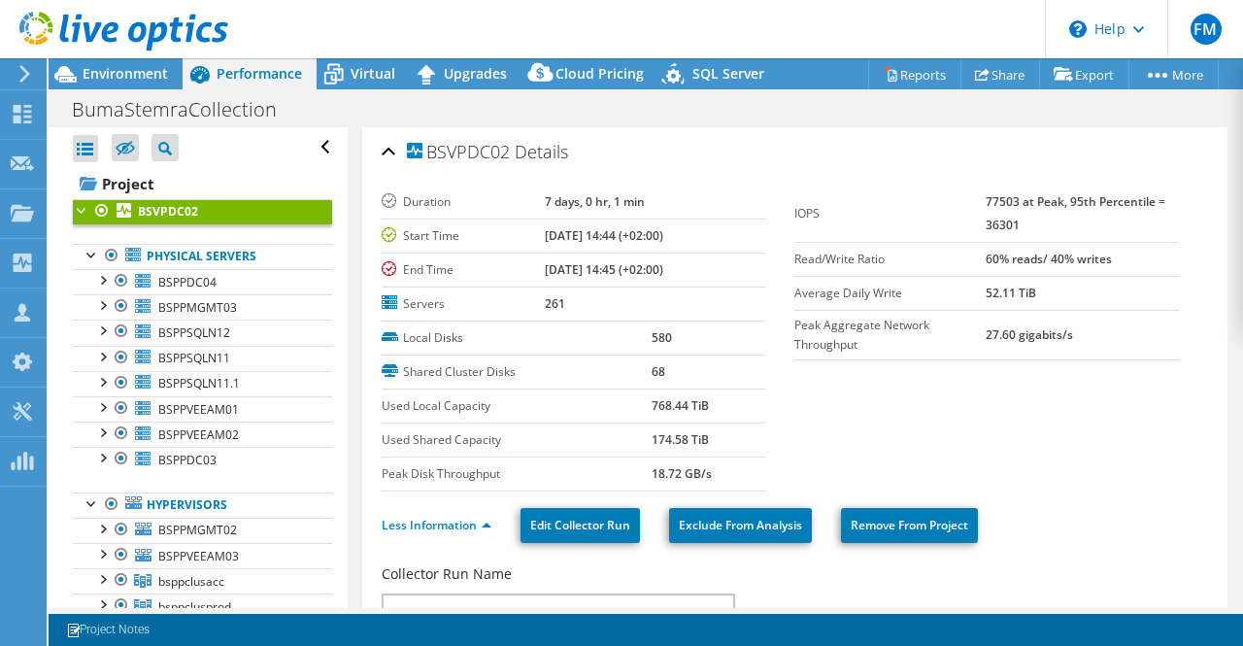
select select "USD"
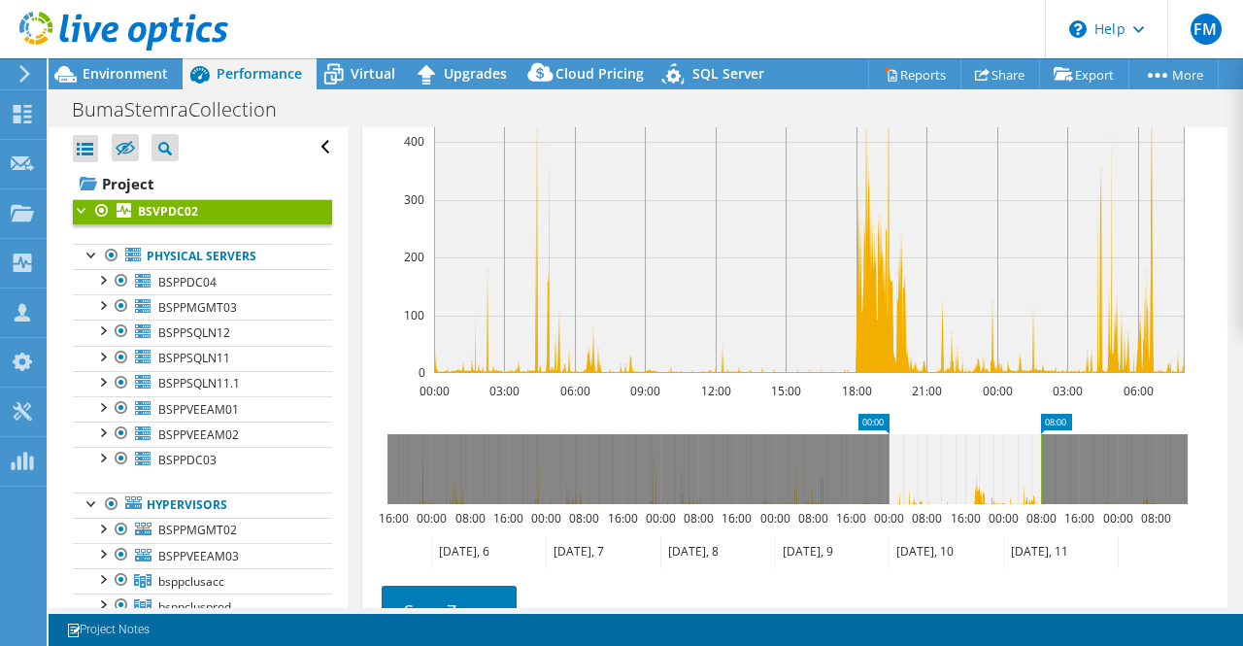
scroll to position [1336, 0]
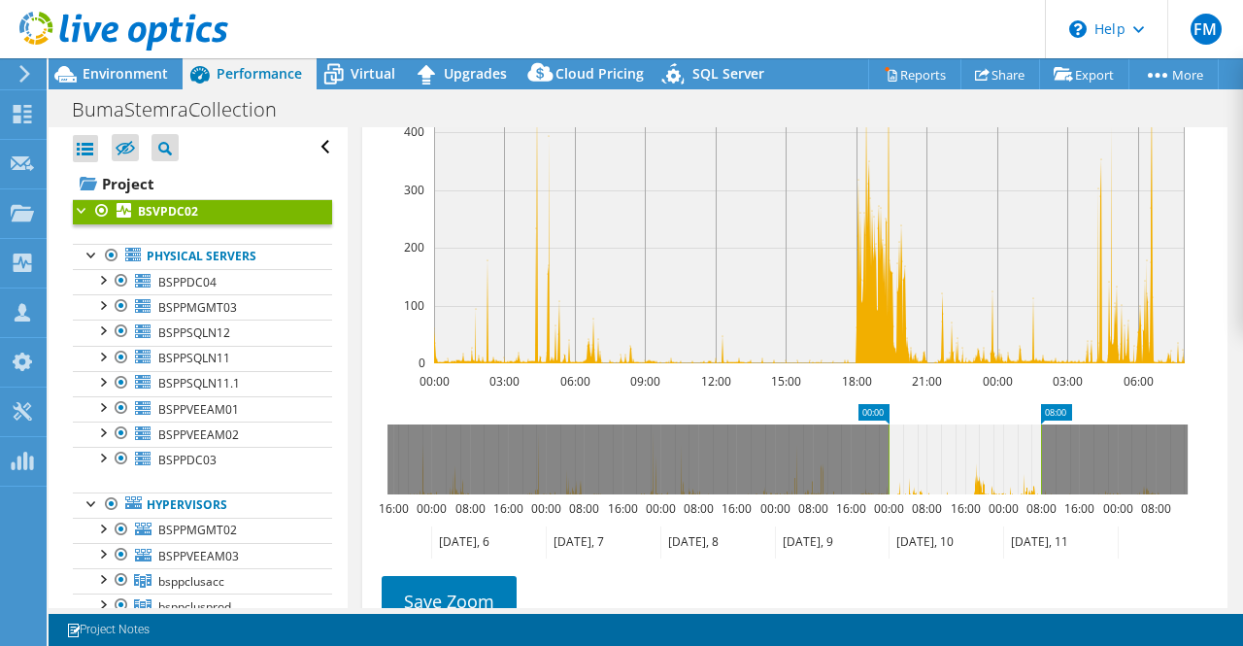
click at [893, 444] on icon at bounding box center [964, 459] width 152 height 70
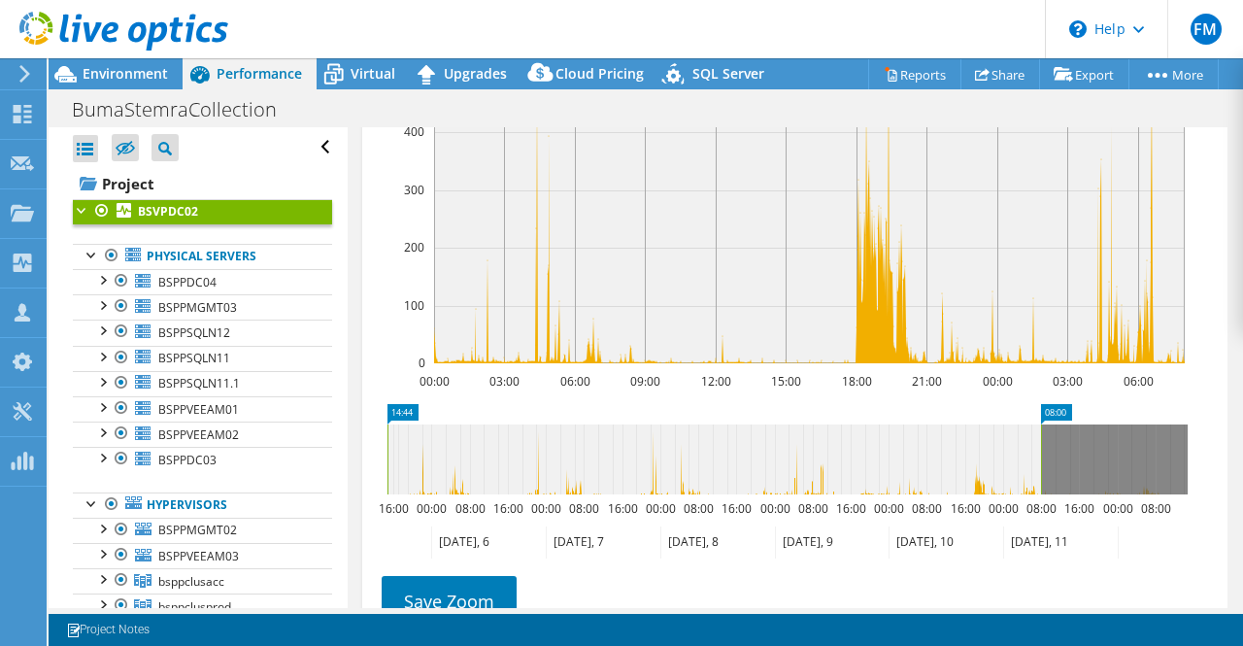
drag, startPoint x: 887, startPoint y: 444, endPoint x: 353, endPoint y: 476, distance: 534.1
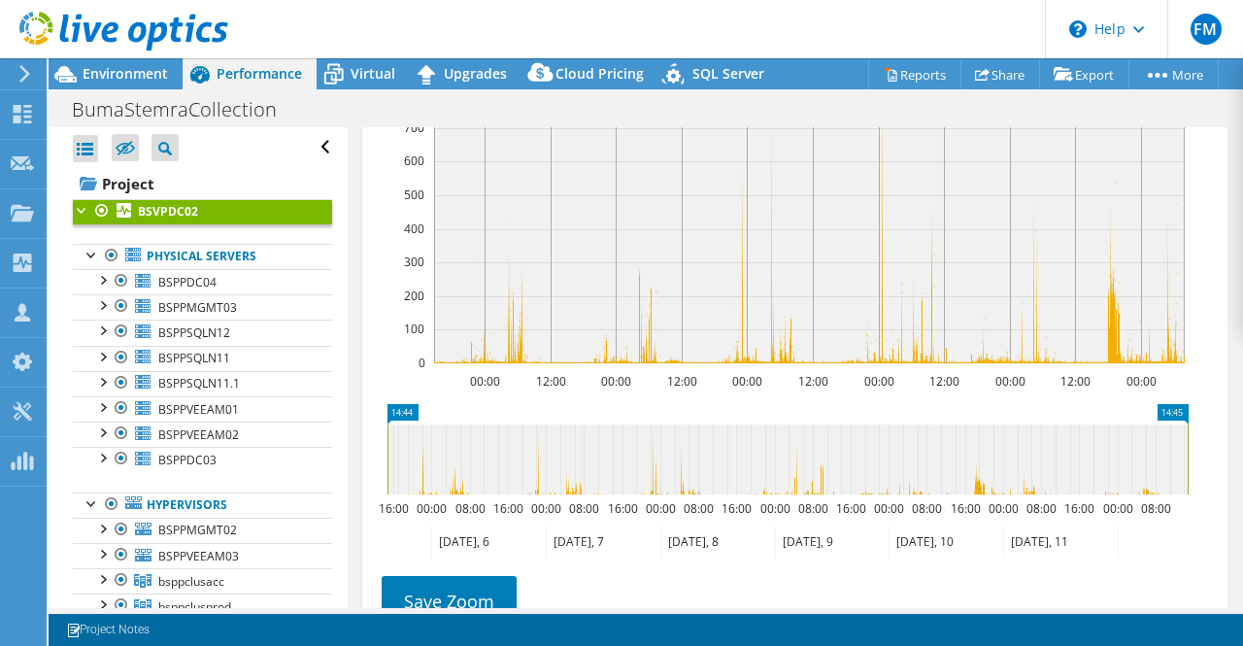
drag, startPoint x: 1037, startPoint y: 448, endPoint x: 1242, endPoint y: 411, distance: 208.2
click at [1242, 411] on article "BSVPDC02 Details Duration 7 days, 0 hr, 1 min Start Time 08/05/2025, 14:44 (+02…" at bounding box center [796, 367] width 896 height 481
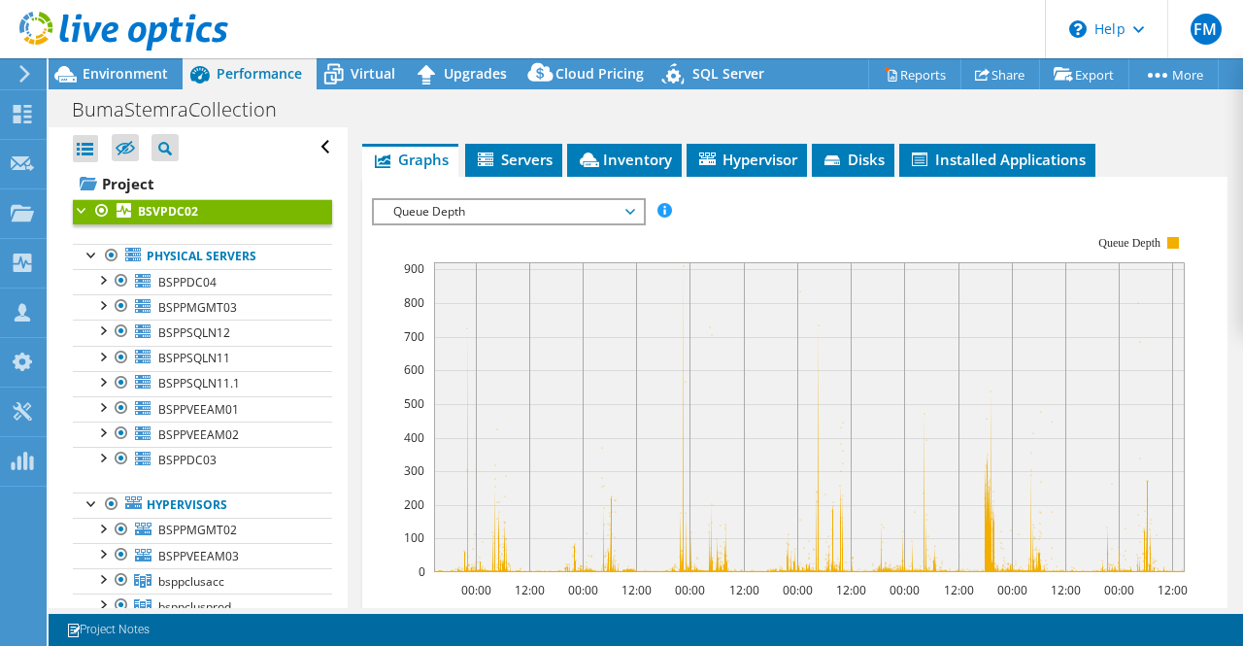
scroll to position [1121, 0]
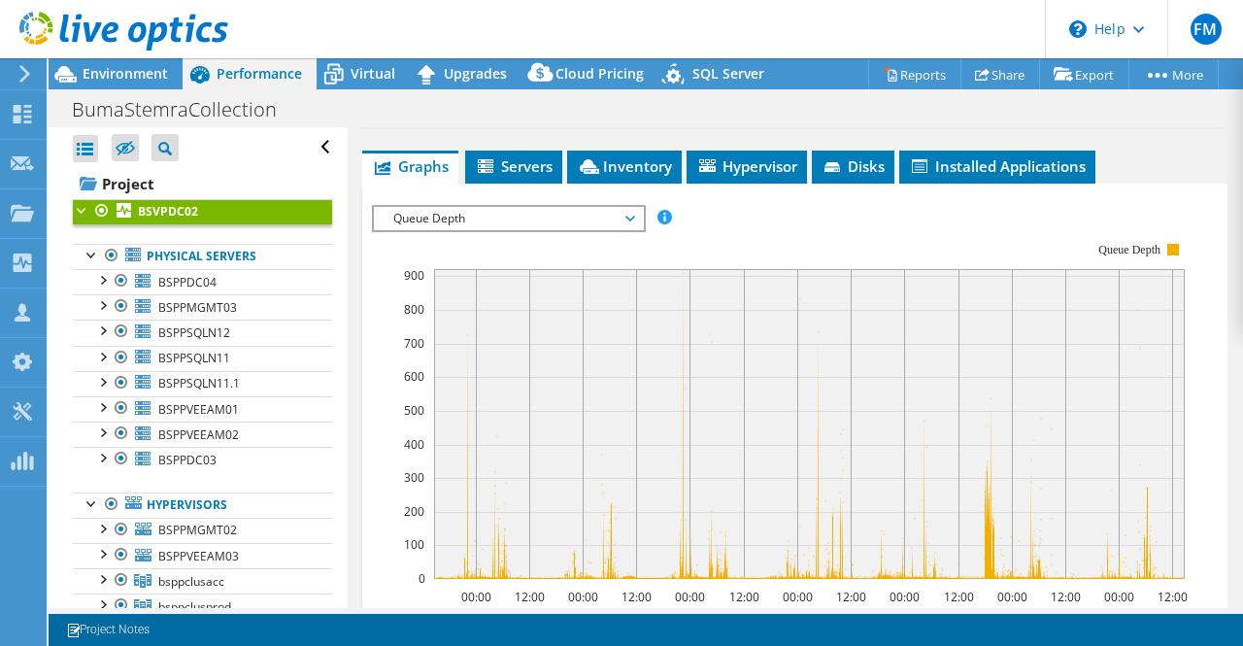
click at [632, 213] on span "Queue Depth" at bounding box center [509, 218] width 250 height 23
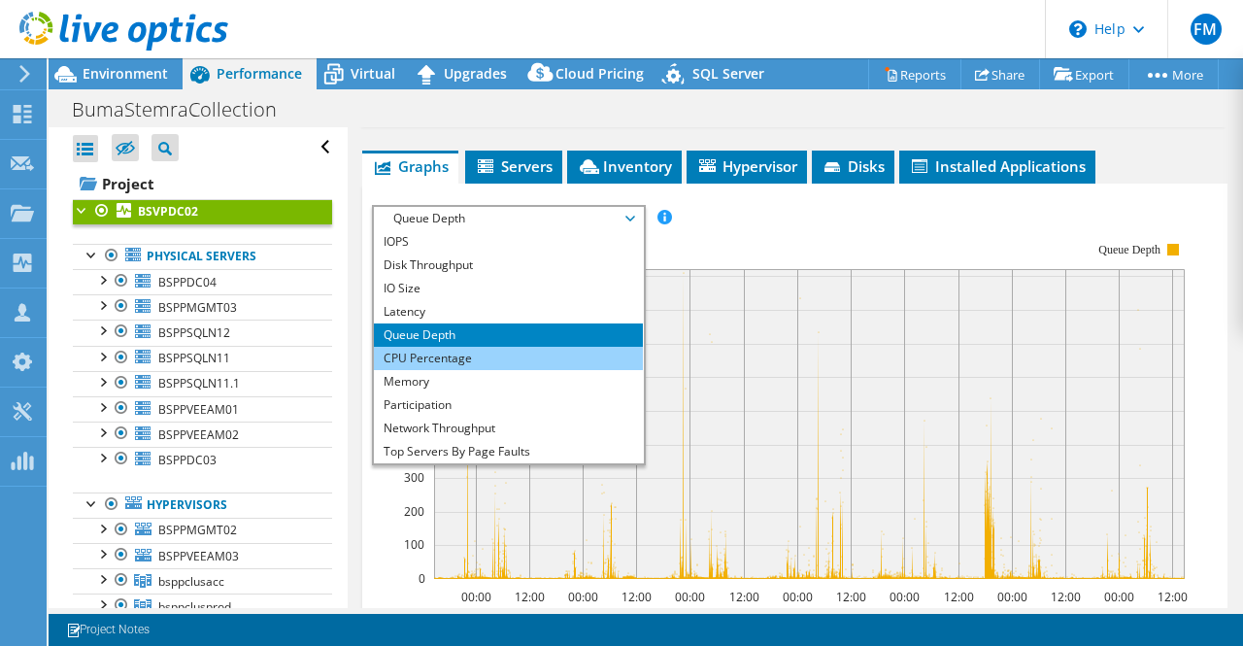
click at [445, 347] on li "CPU Percentage" at bounding box center [508, 358] width 269 height 23
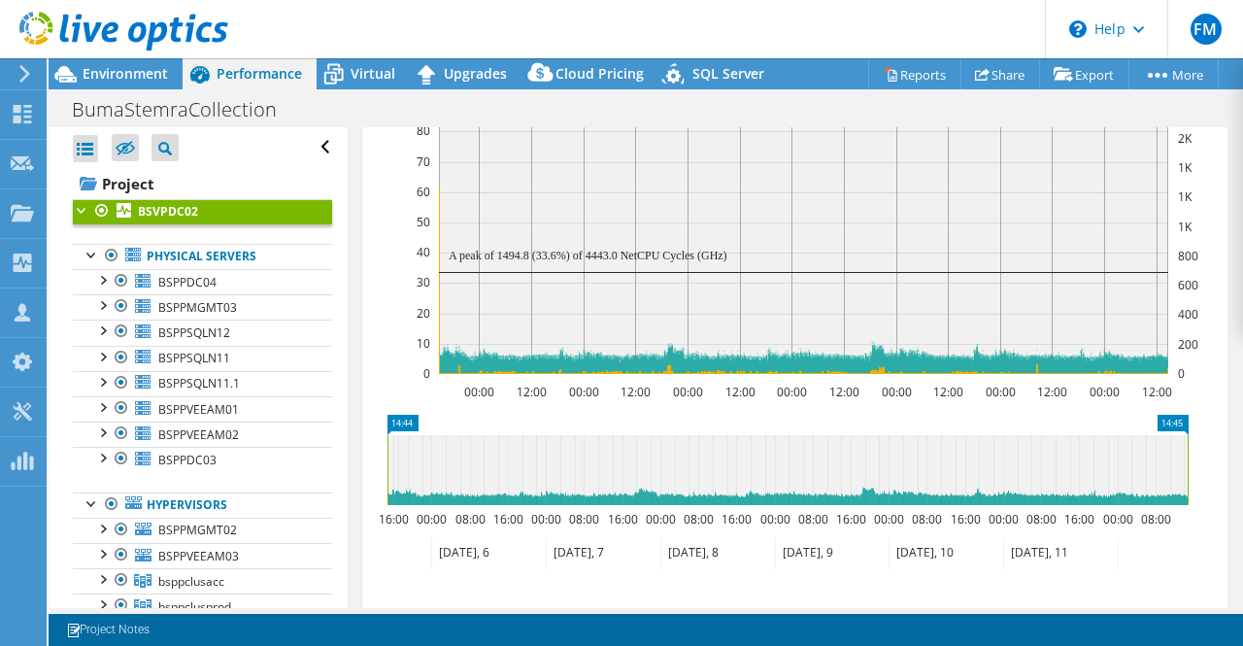
scroll to position [1339, 0]
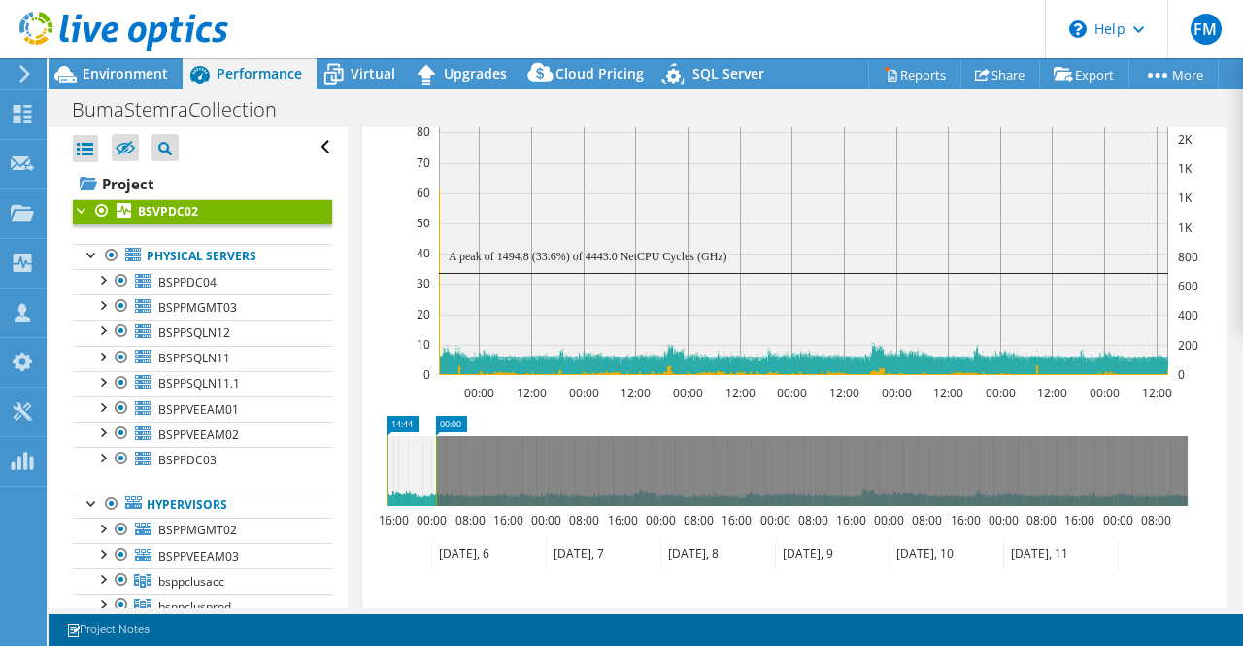
drag, startPoint x: 1184, startPoint y: 453, endPoint x: 432, endPoint y: 477, distance: 751.9
click at [432, 477] on rect at bounding box center [436, 471] width 8 height 70
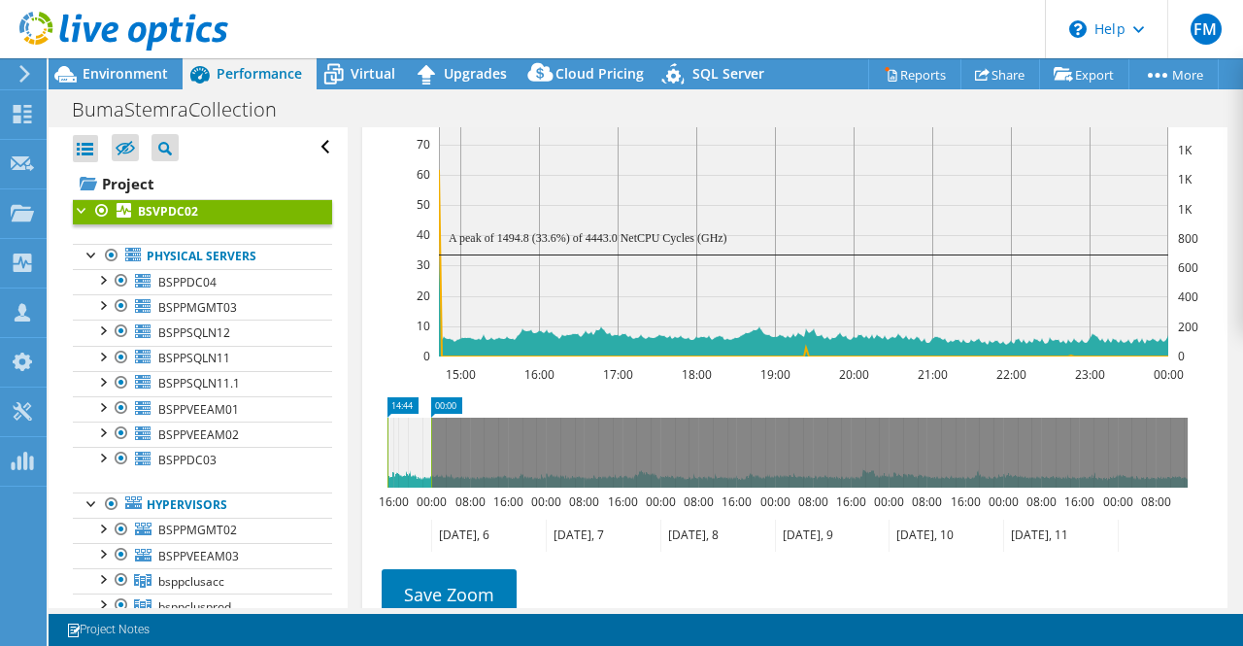
scroll to position [1358, 0]
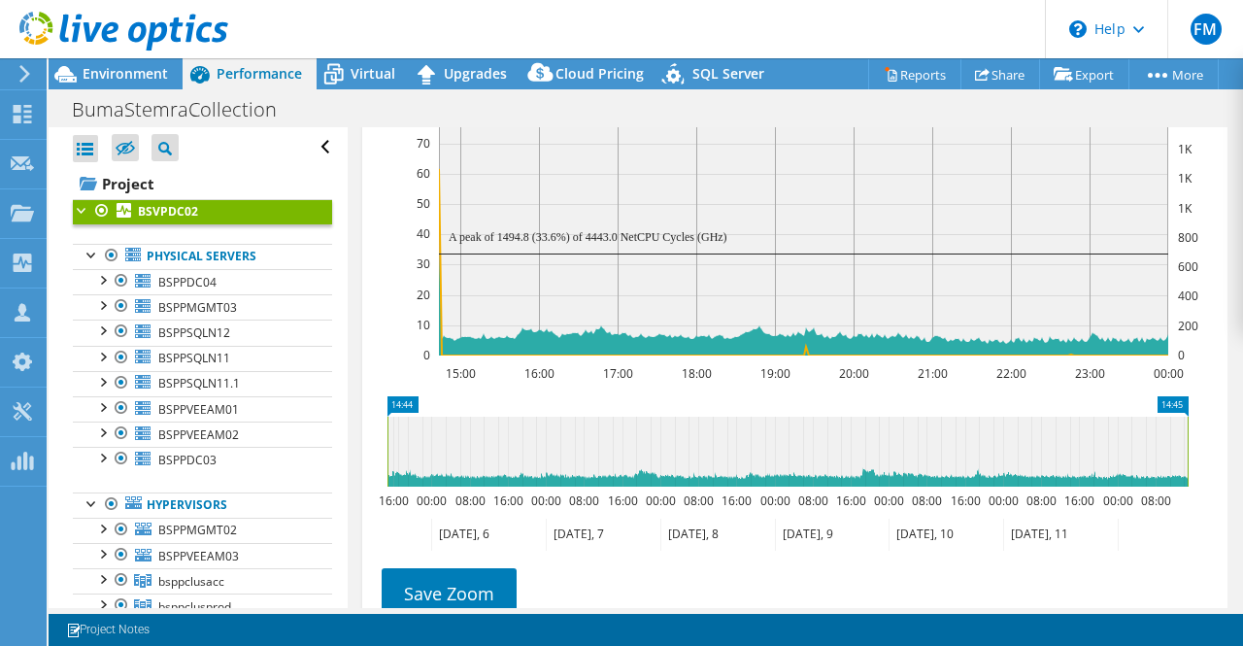
drag, startPoint x: 429, startPoint y: 447, endPoint x: 1242, endPoint y: 409, distance: 813.6
click at [1242, 409] on article "BSVPDC02 Details Duration 7 days, 0 hr, 1 min Start Time 08/05/2025, 14:44 (+02…" at bounding box center [796, 367] width 896 height 481
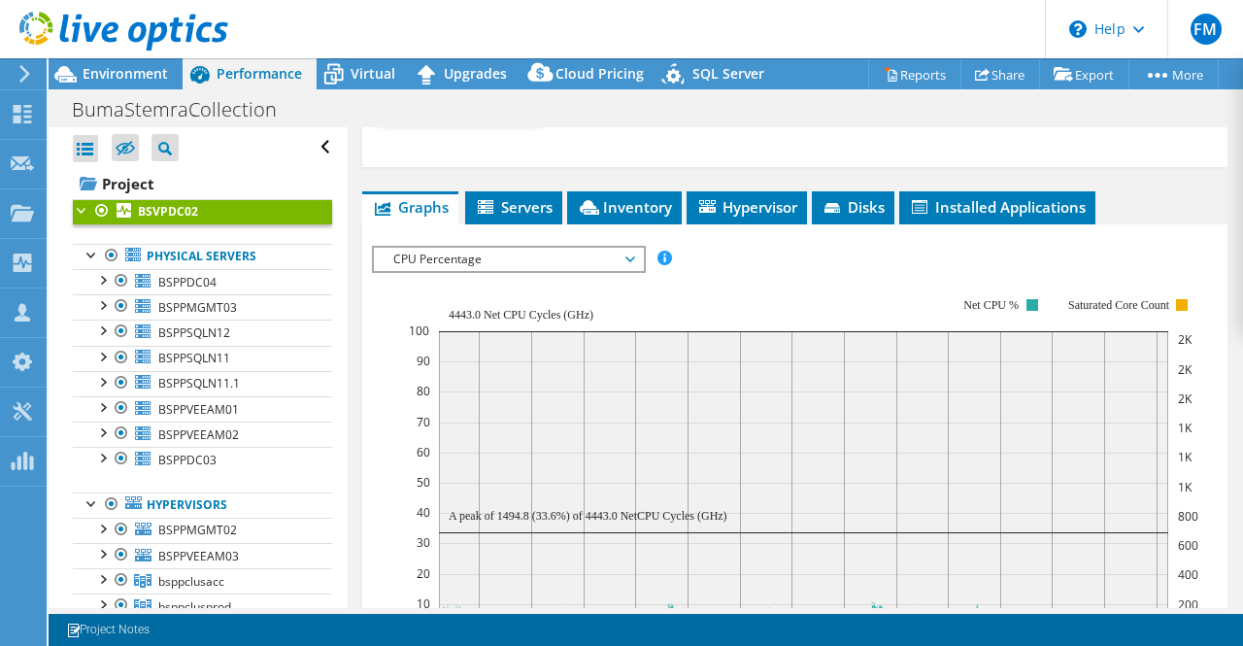
scroll to position [1028, 0]
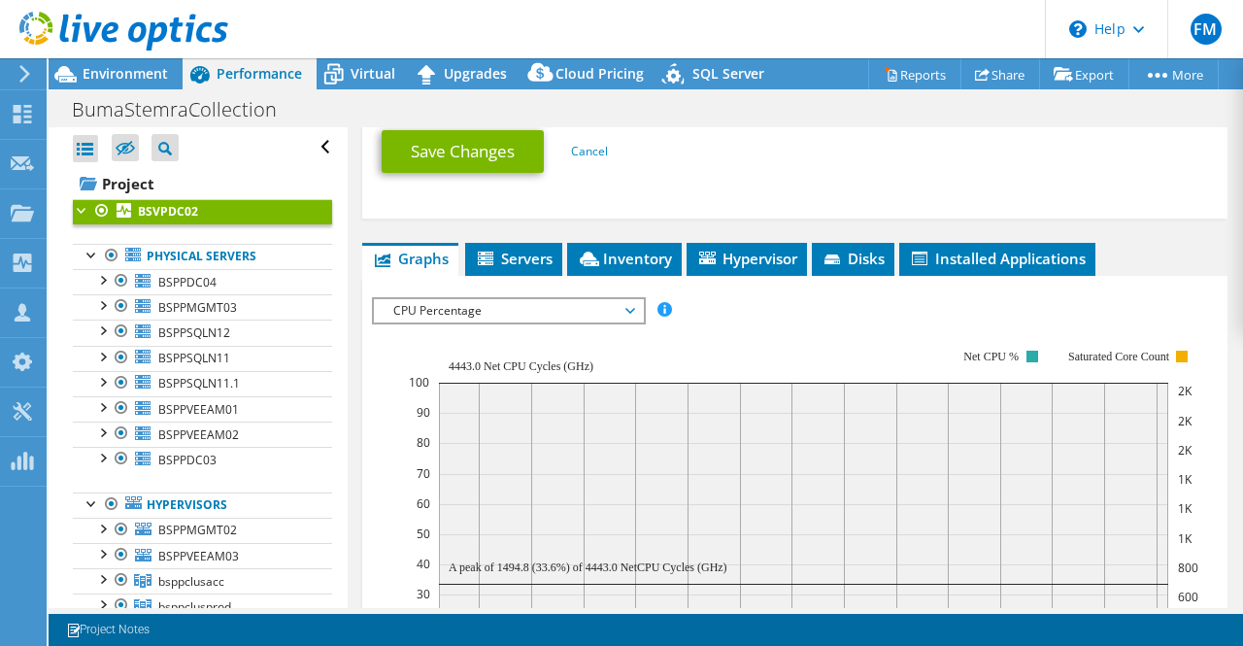
click at [627, 299] on span "CPU Percentage" at bounding box center [509, 310] width 250 height 23
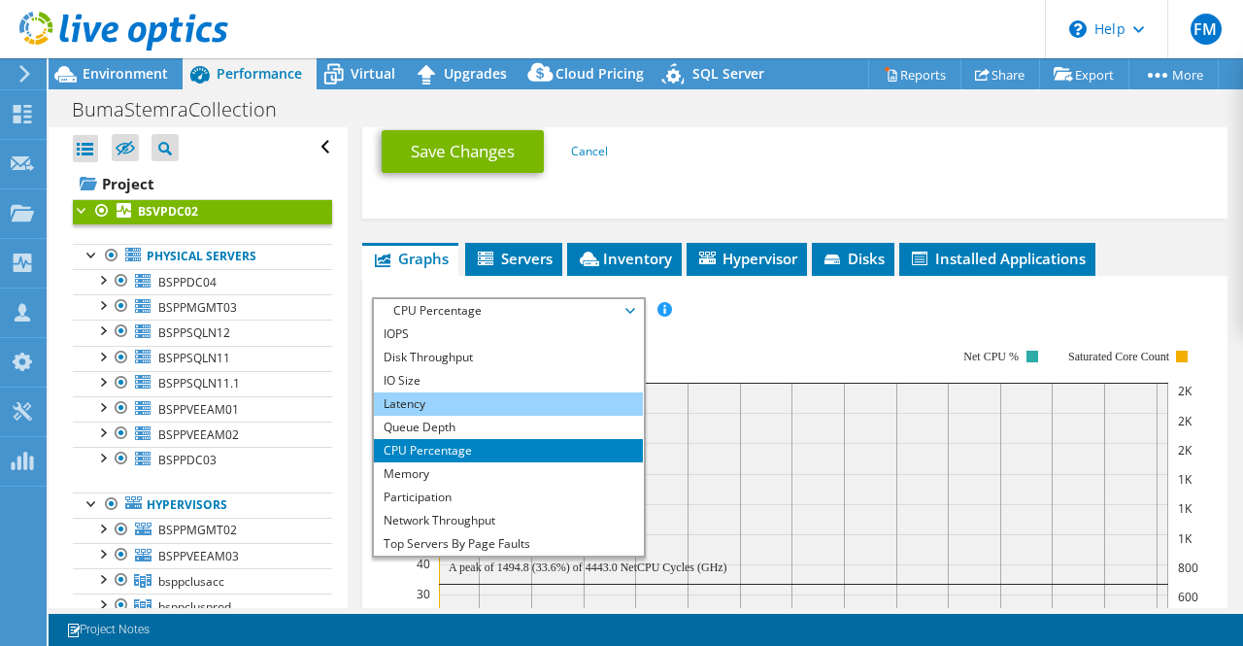
click at [433, 396] on li "Latency" at bounding box center [508, 403] width 269 height 23
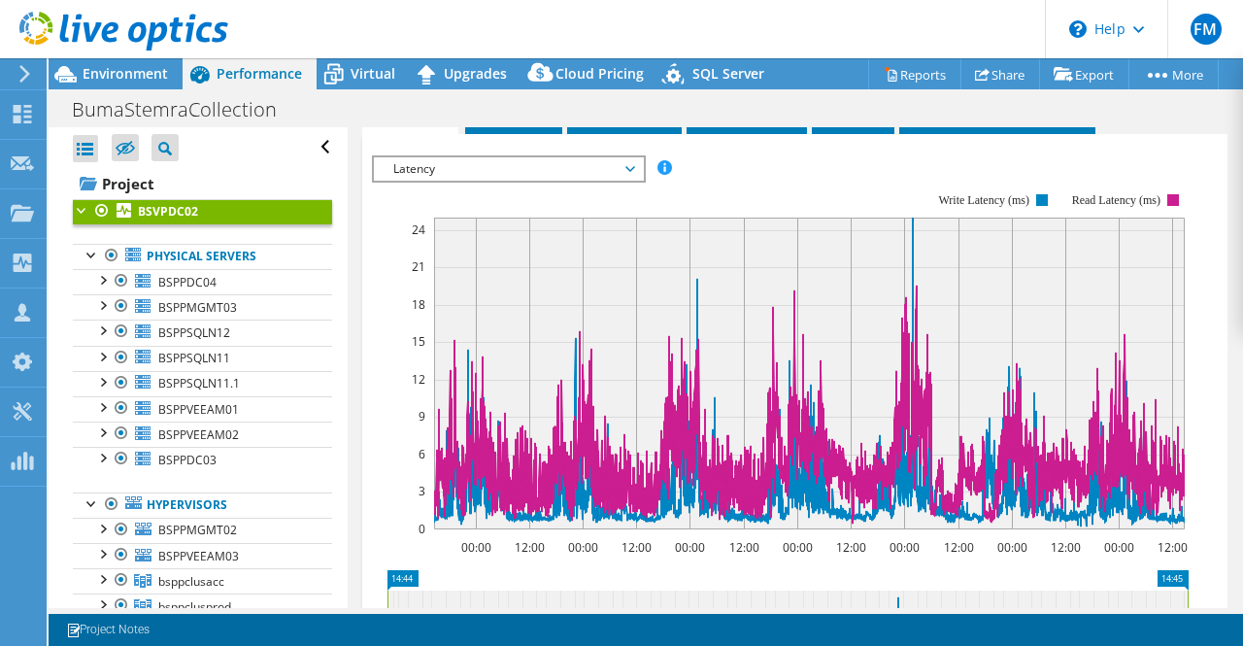
scroll to position [1128, 0]
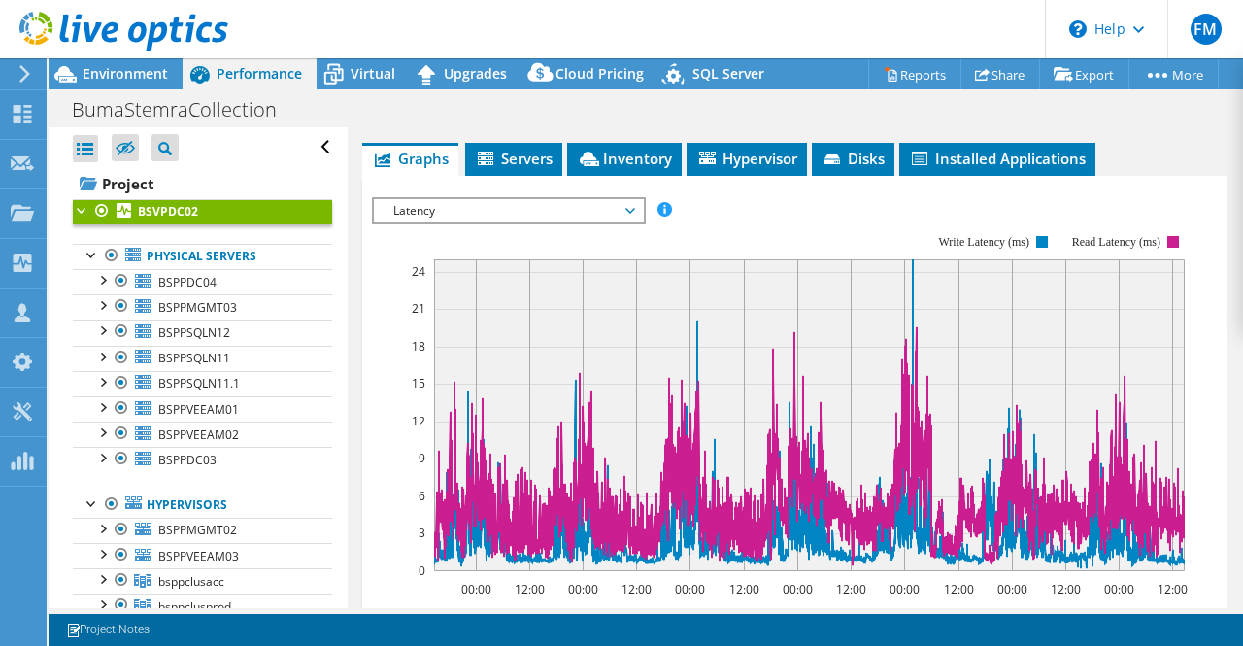
click at [625, 205] on span "Latency" at bounding box center [509, 210] width 250 height 23
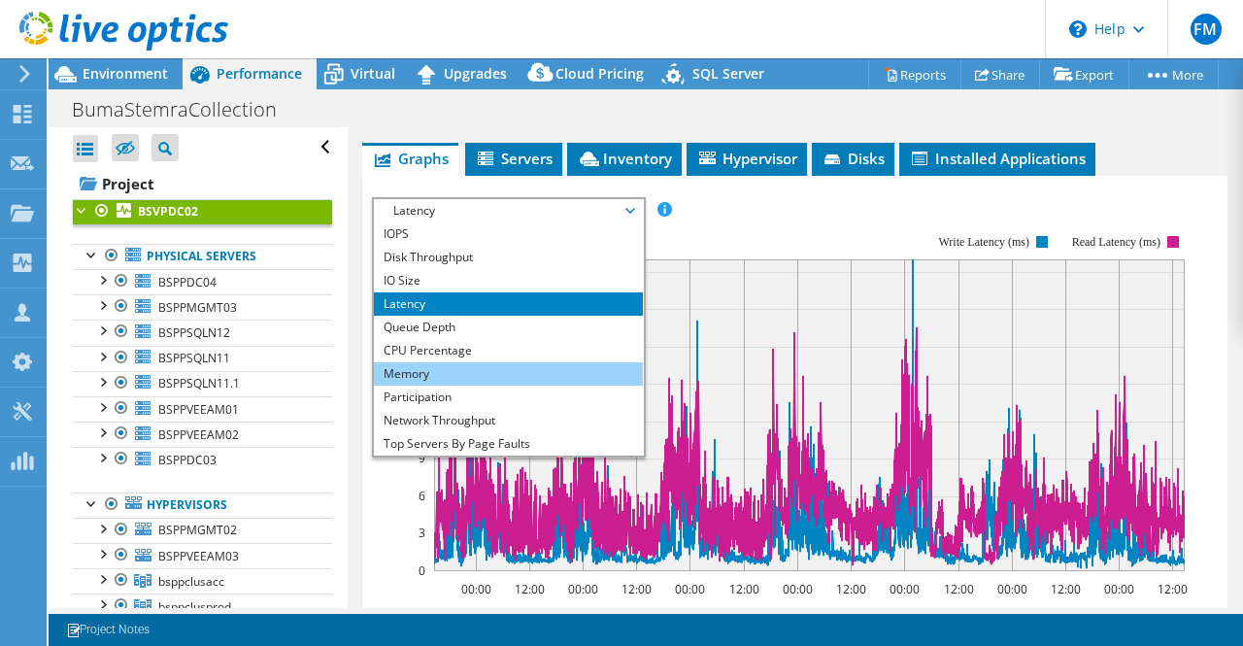
click at [438, 362] on li "Memory" at bounding box center [508, 373] width 269 height 23
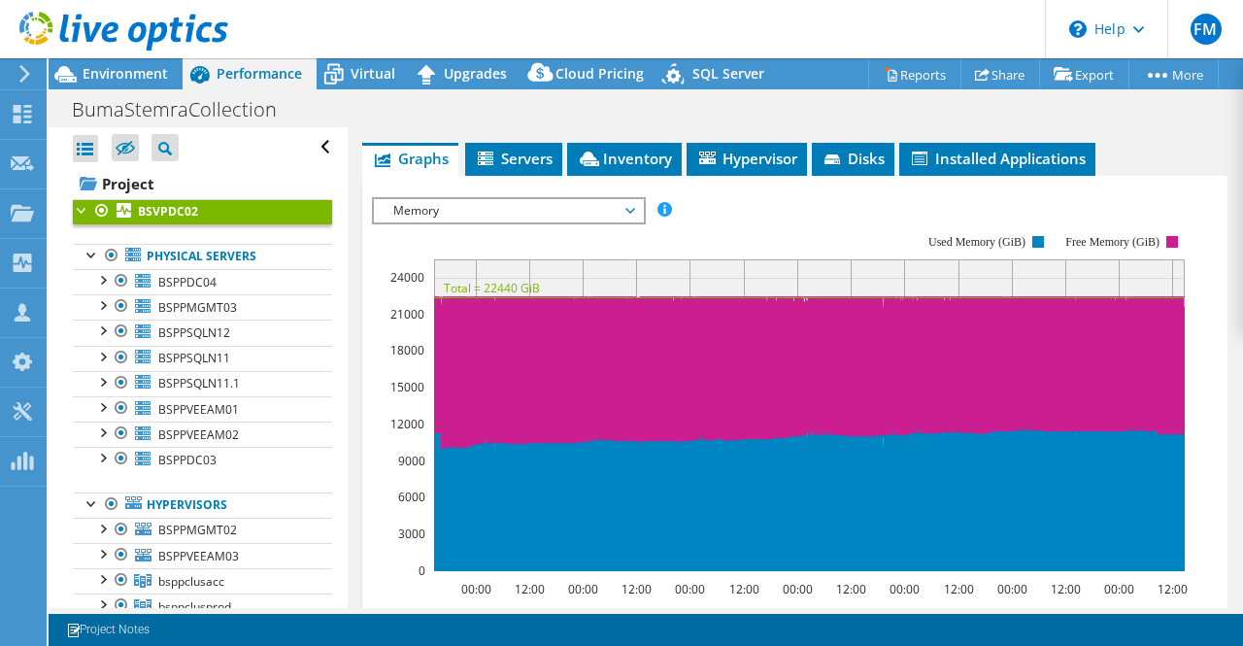
click at [631, 203] on span "Memory" at bounding box center [509, 210] width 250 height 23
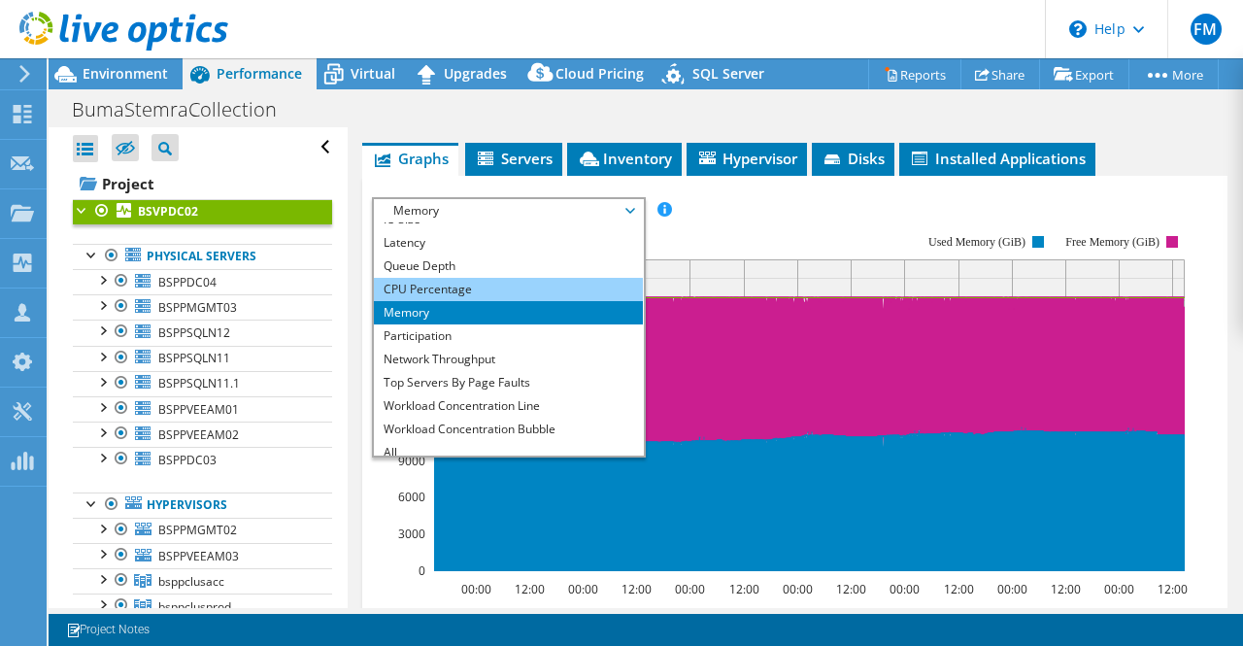
scroll to position [70, 0]
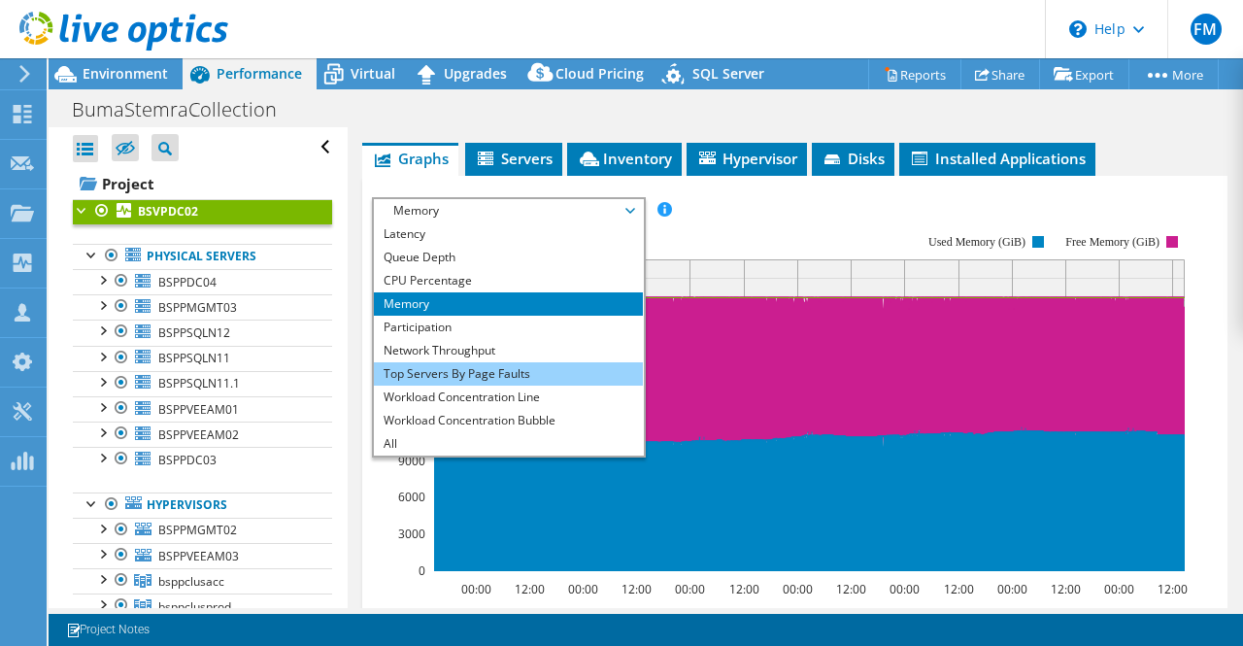
click at [487, 364] on li "Top Servers By Page Faults" at bounding box center [508, 373] width 269 height 23
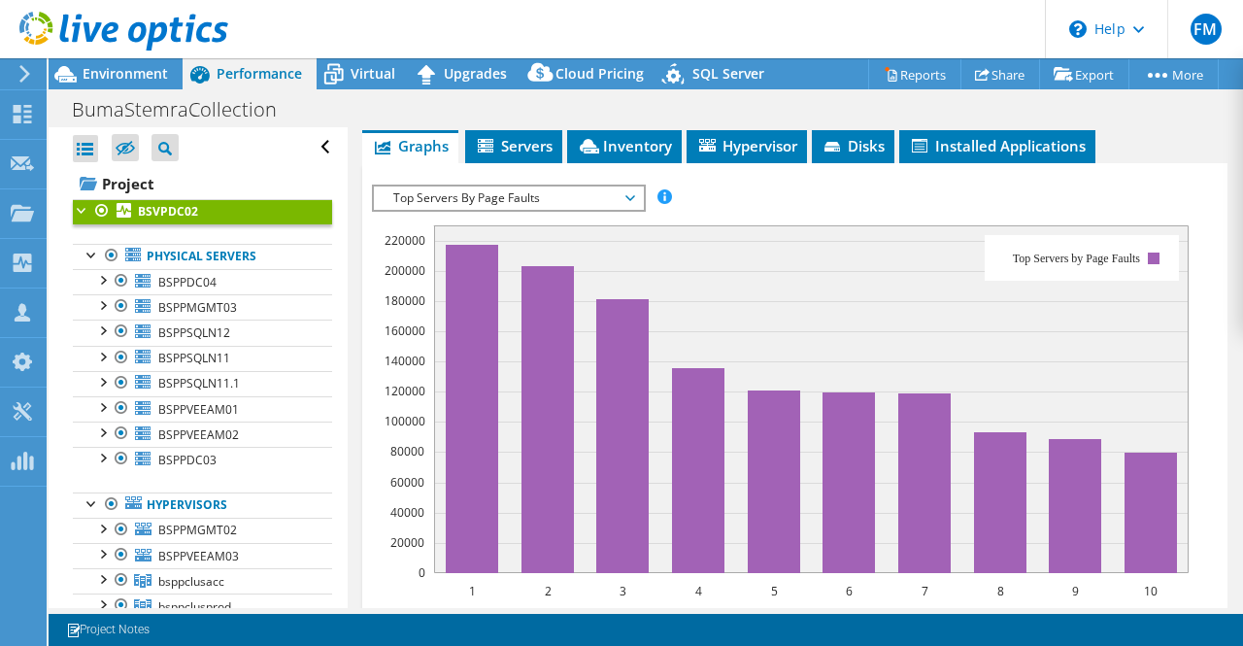
scroll to position [1147, 0]
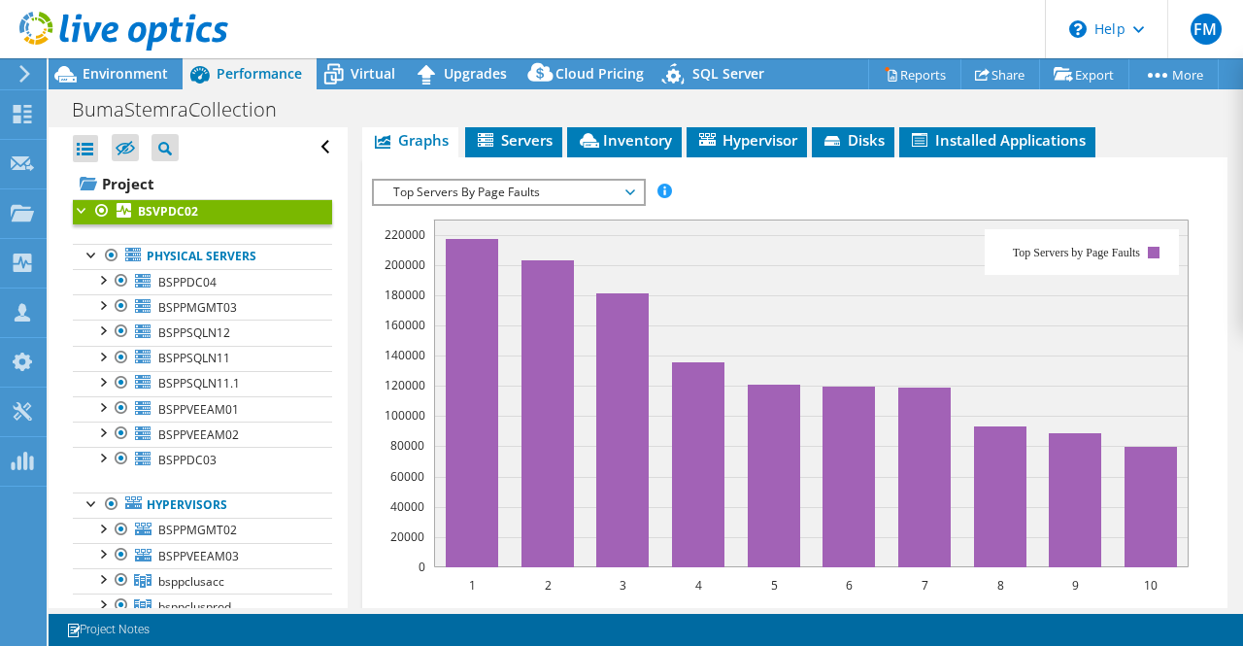
click at [631, 183] on span "Top Servers By Page Faults" at bounding box center [509, 192] width 250 height 23
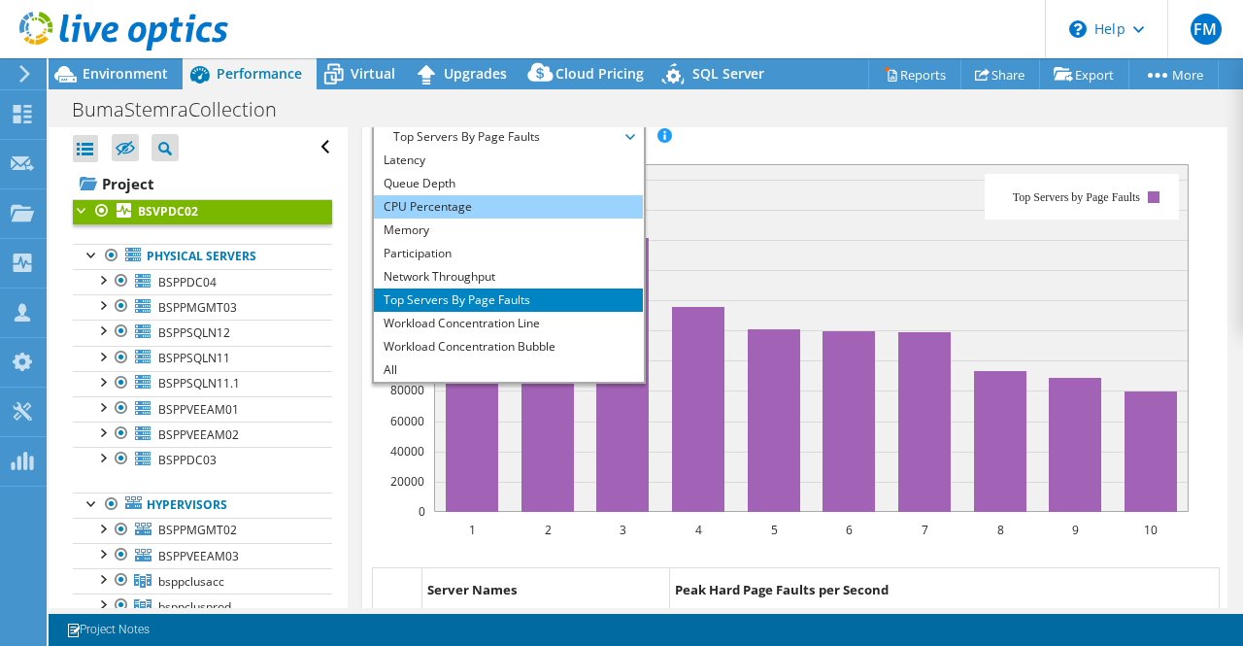
scroll to position [1209, 0]
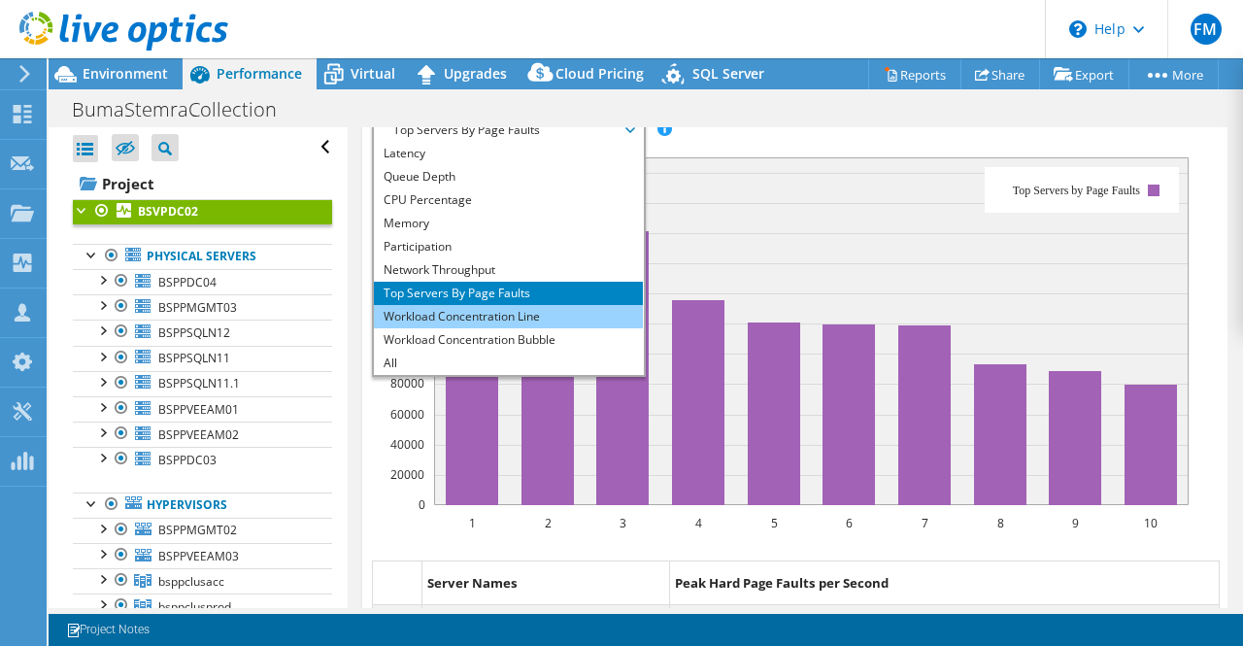
click at [545, 306] on li "Workload Concentration Line" at bounding box center [508, 316] width 269 height 23
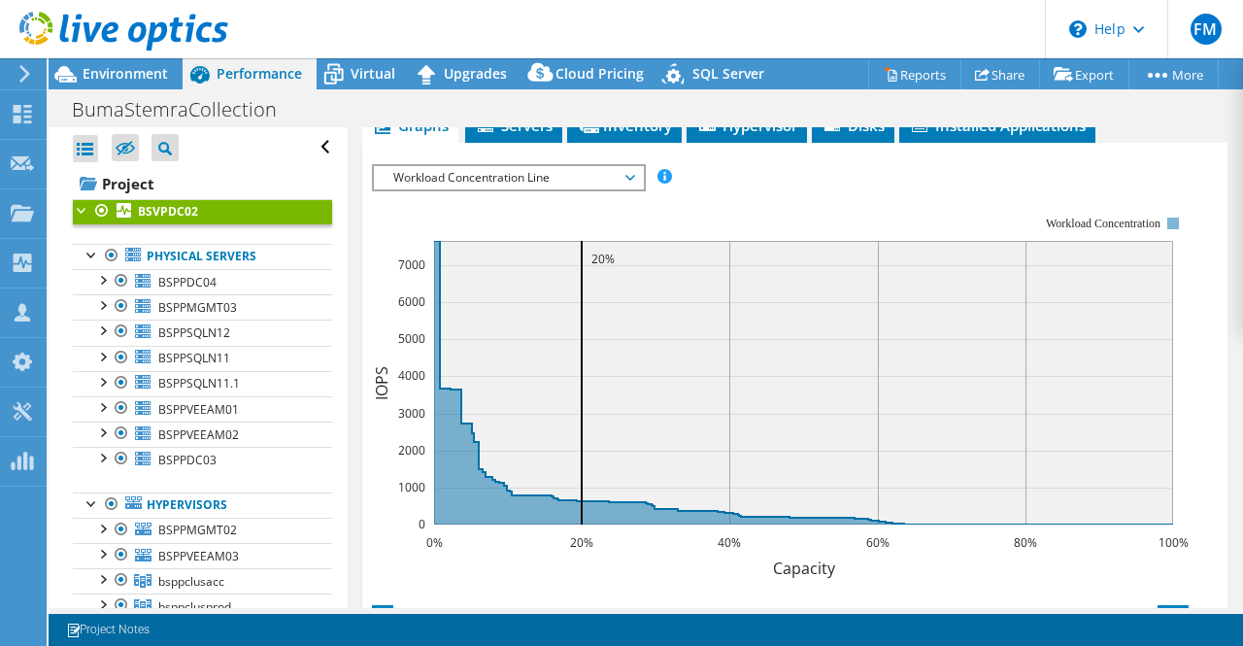
scroll to position [1162, 0]
click at [632, 169] on span "Workload Concentration Line" at bounding box center [509, 176] width 250 height 23
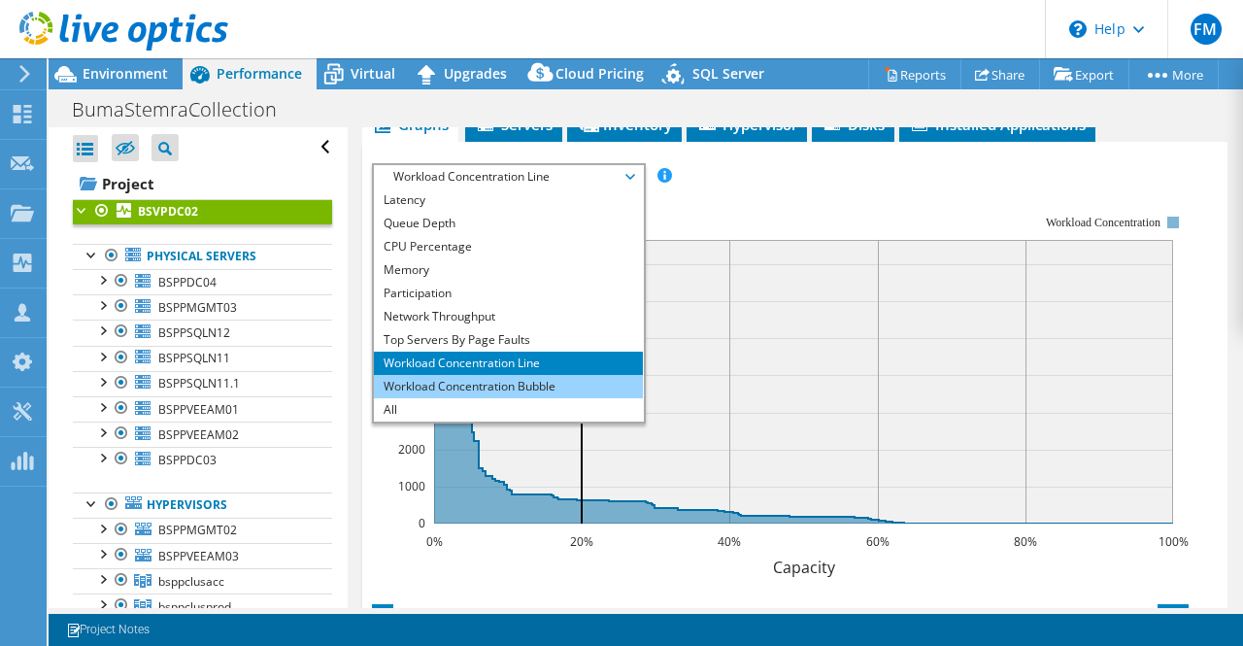
click at [520, 375] on li "Workload Concentration Bubble" at bounding box center [508, 386] width 269 height 23
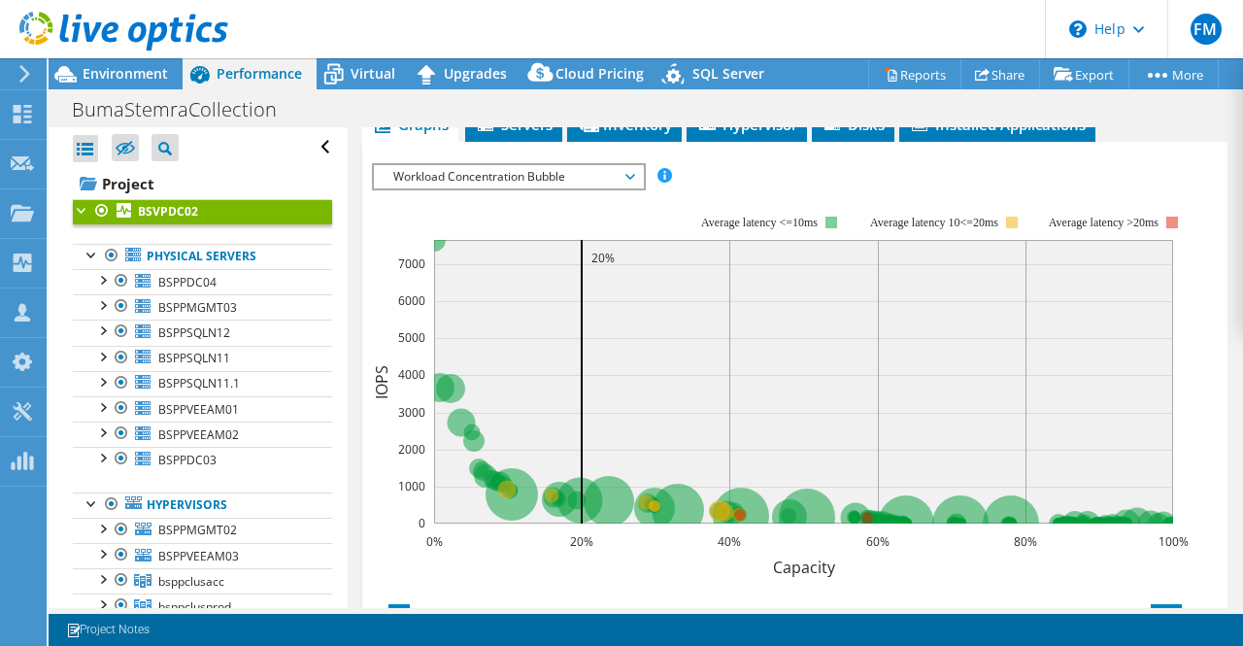
click at [627, 165] on span "Workload Concentration Bubble" at bounding box center [509, 176] width 250 height 23
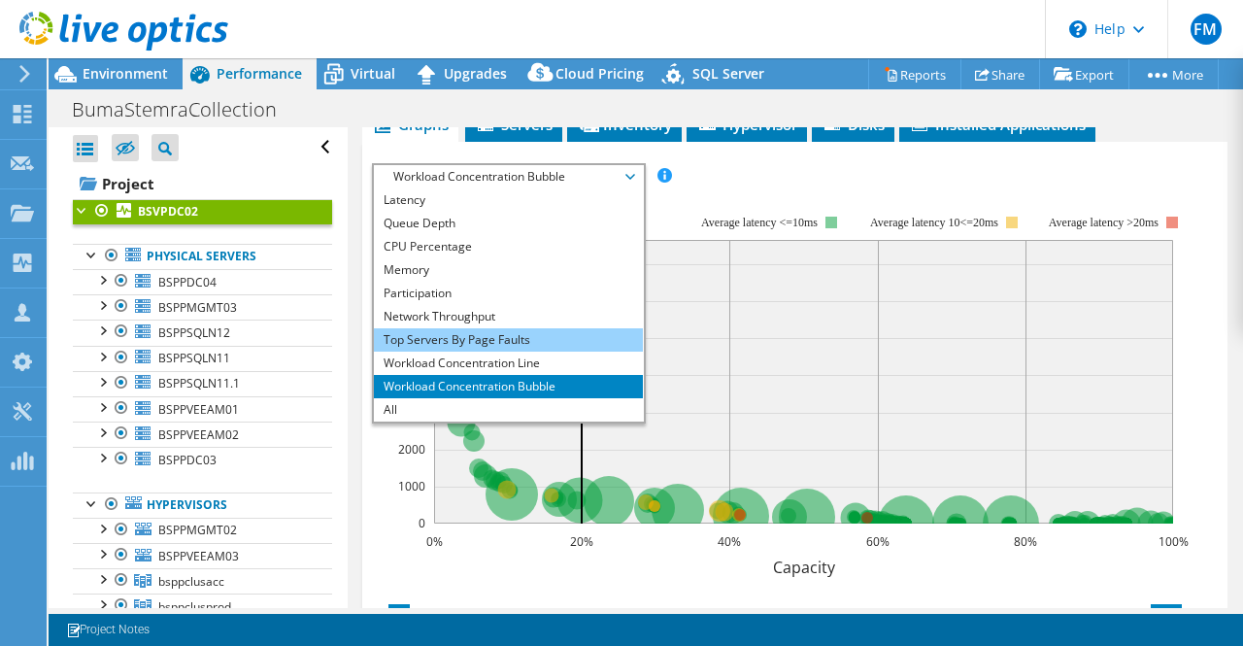
click at [464, 328] on li "Top Servers By Page Faults" at bounding box center [508, 339] width 269 height 23
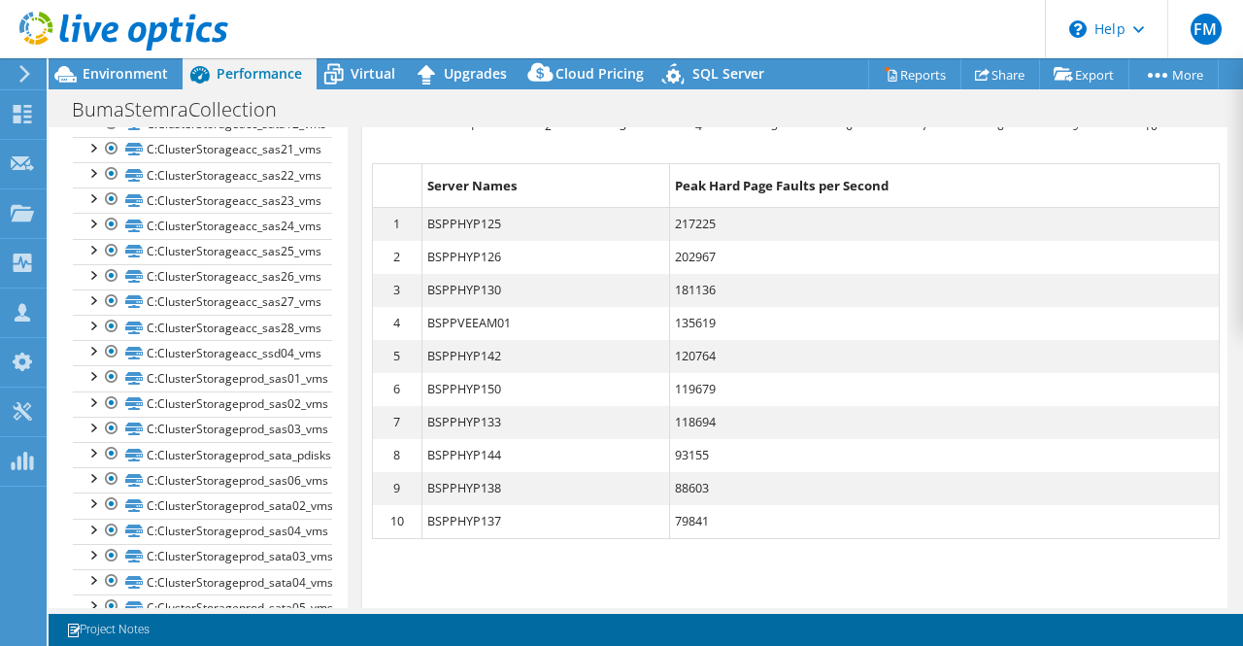
scroll to position [6982, 0]
click at [462, 217] on dd "BSPPHYP125" at bounding box center [546, 224] width 248 height 33
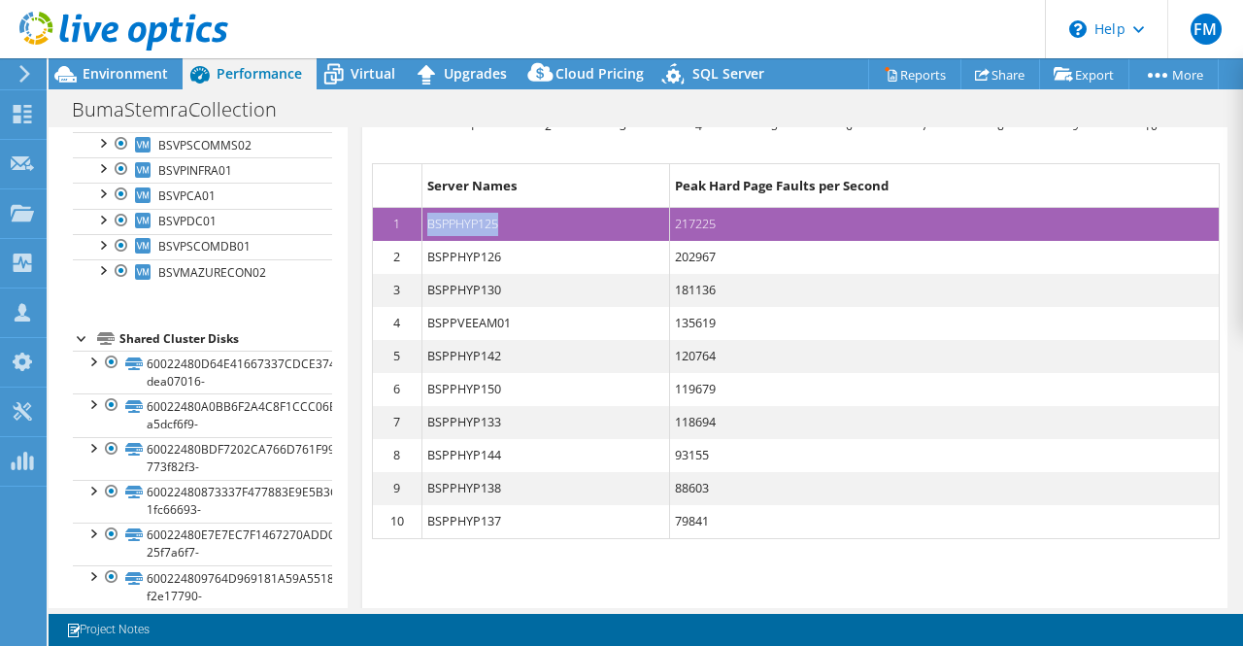
scroll to position [6070, 0]
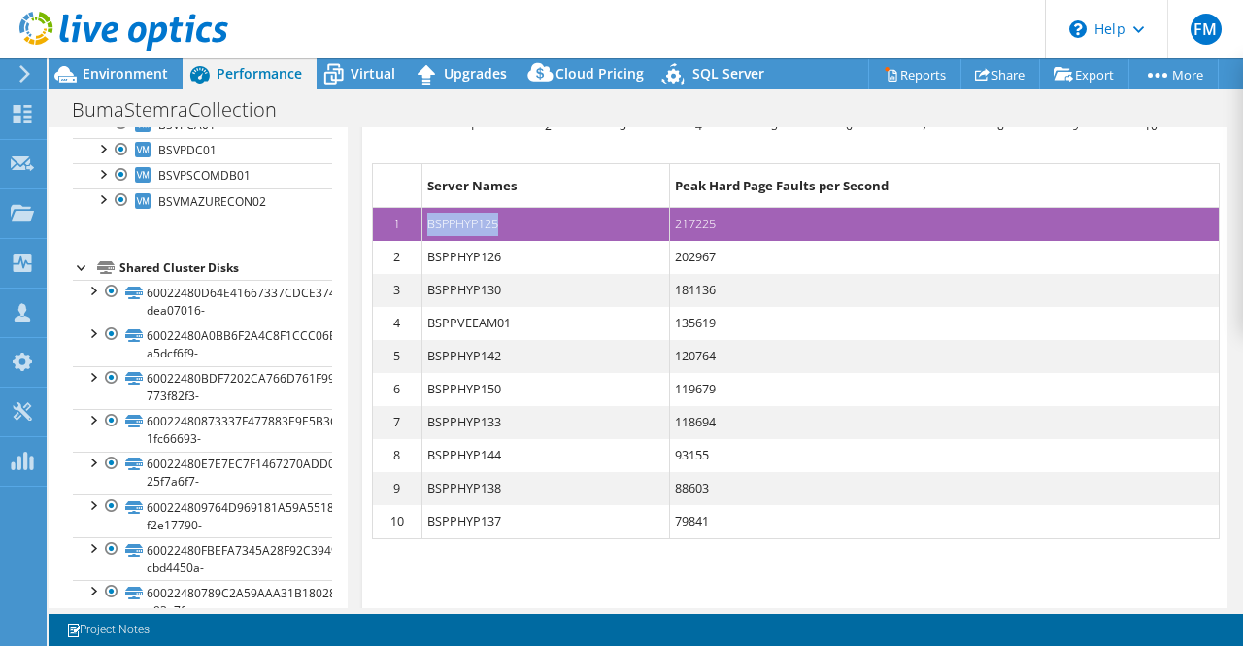
click at [592, 215] on dd "BSPPHYP125" at bounding box center [546, 224] width 248 height 33
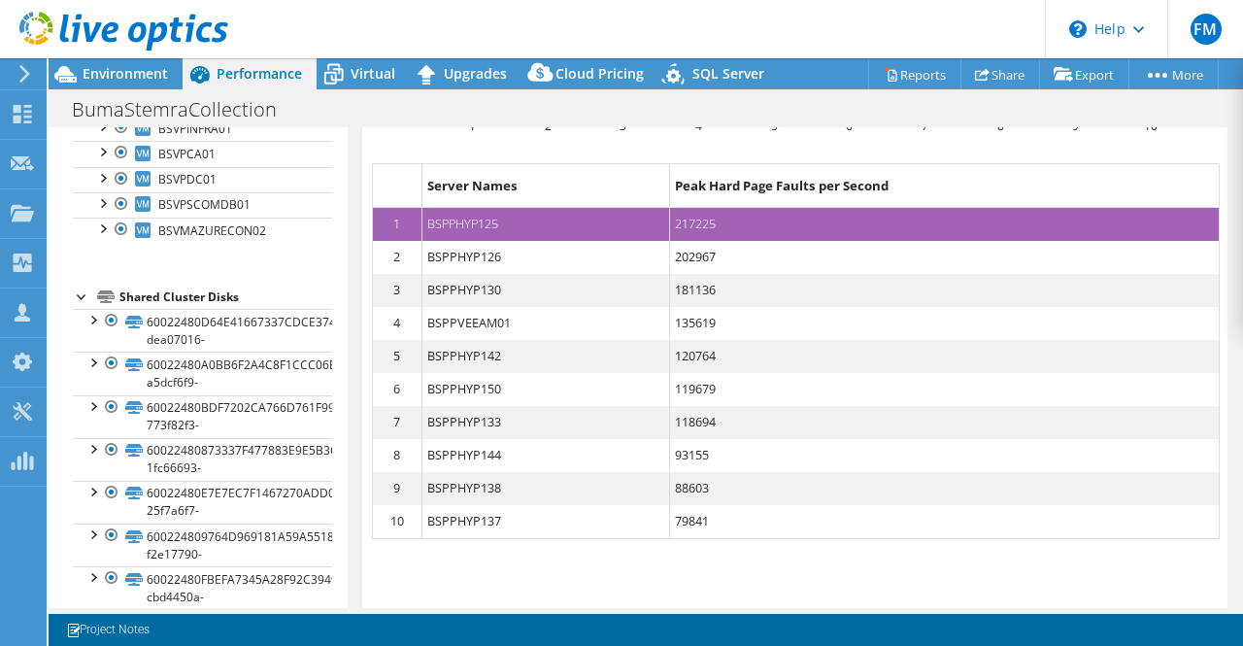
click at [592, 215] on dd "BSPPHYP125" at bounding box center [546, 224] width 248 height 33
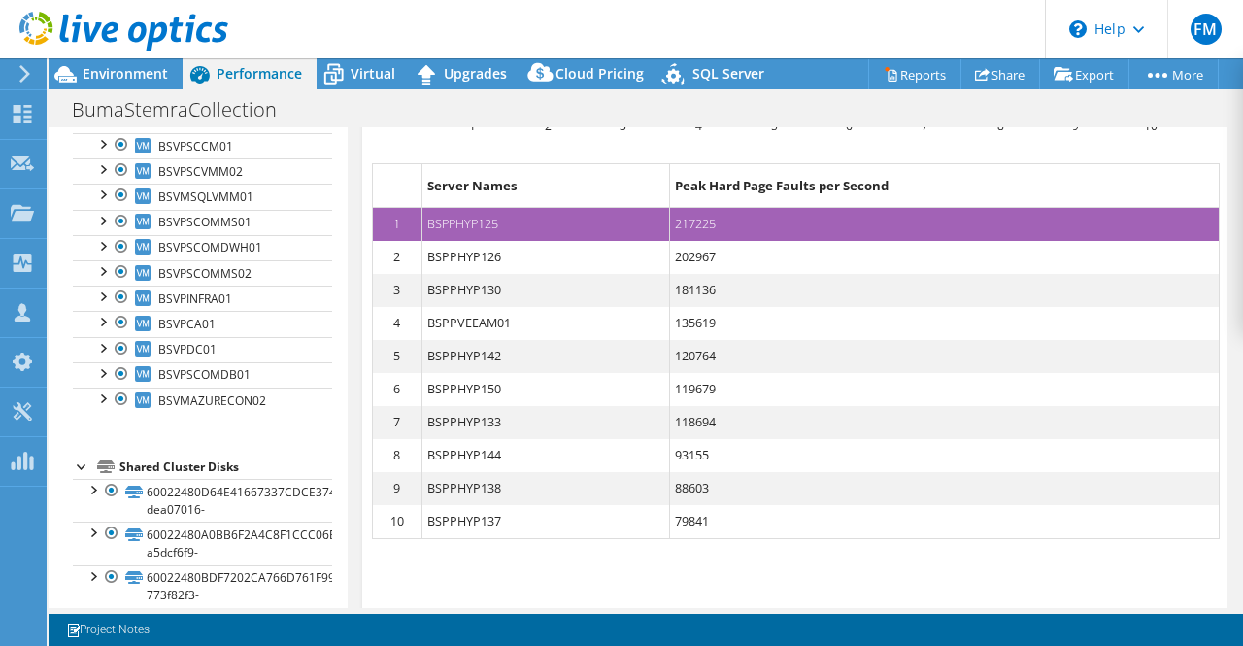
scroll to position [5847, 0]
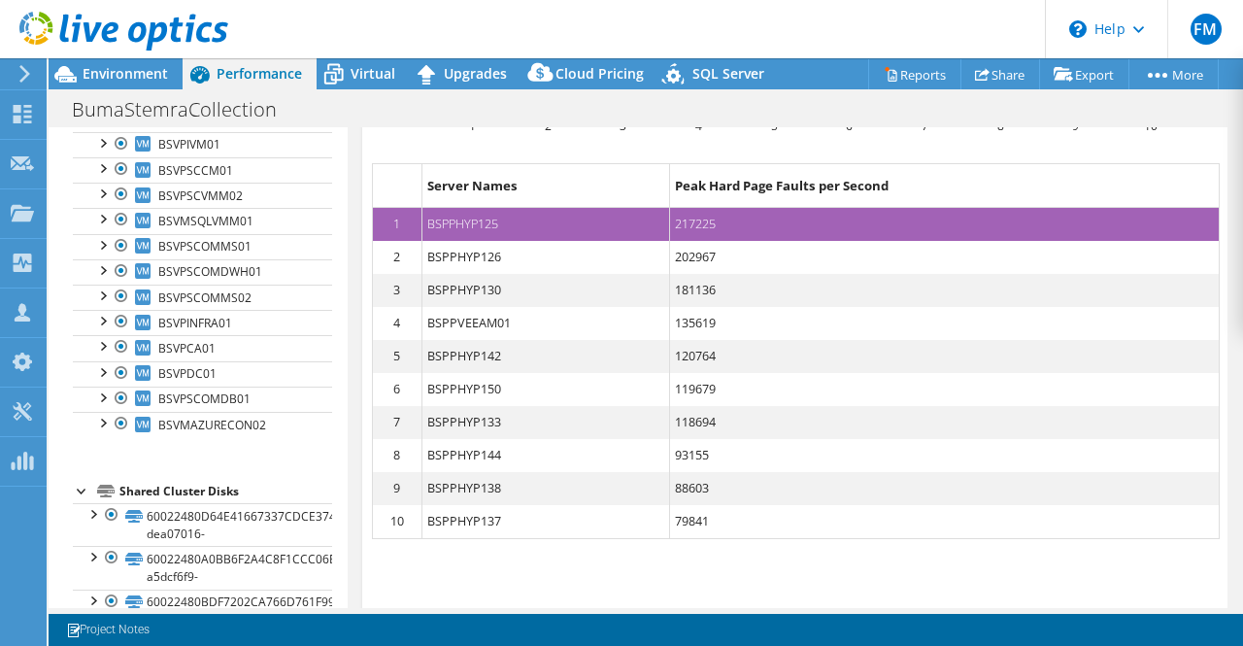
click at [482, 211] on dd "BSPPHYP125" at bounding box center [546, 224] width 248 height 33
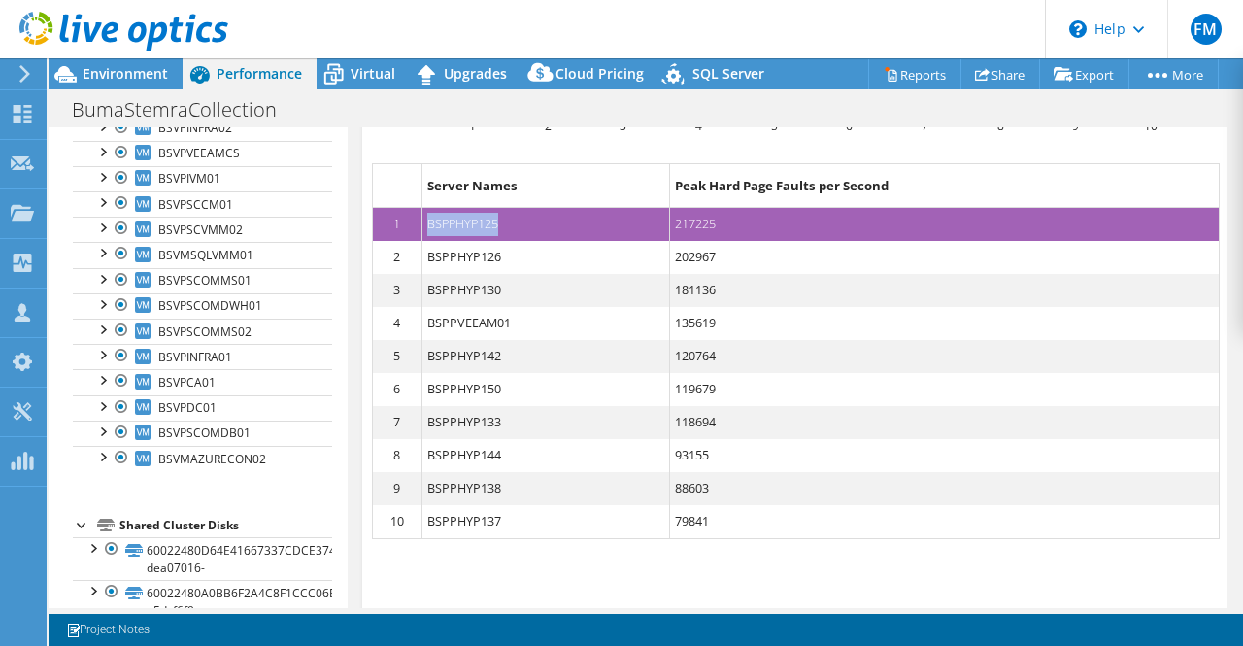
click at [482, 211] on dd "BSPPHYP125" at bounding box center [546, 224] width 248 height 33
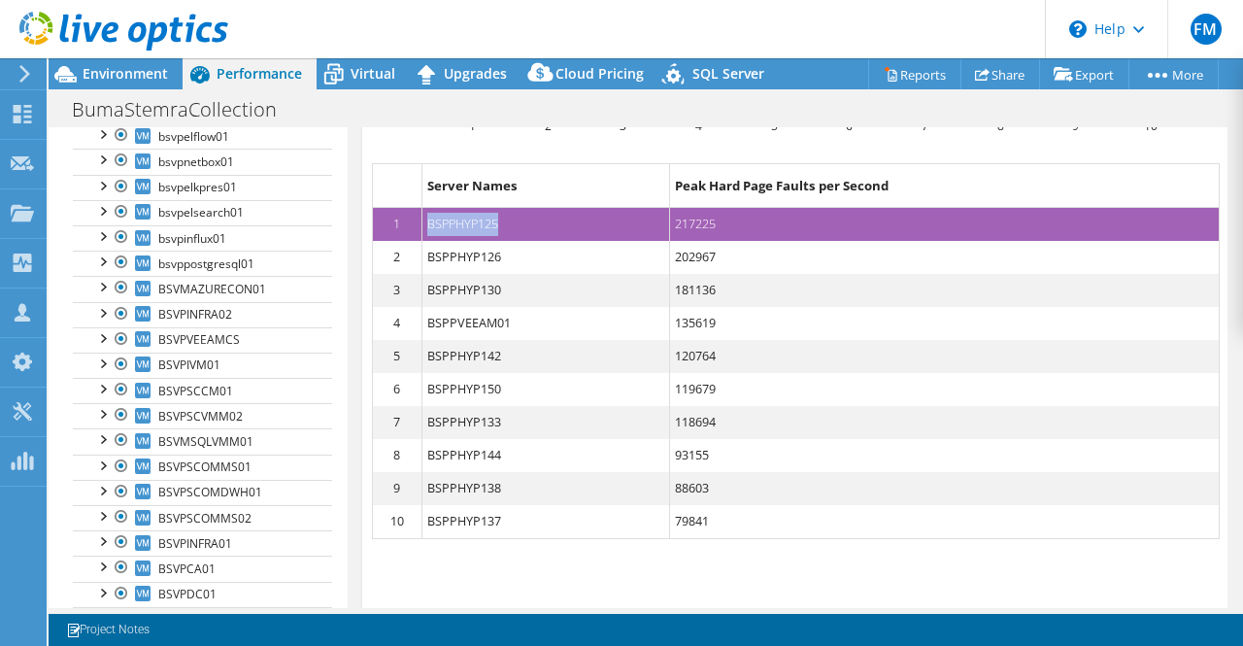
scroll to position [5623, 0]
copy dd "BSPPHYP125"
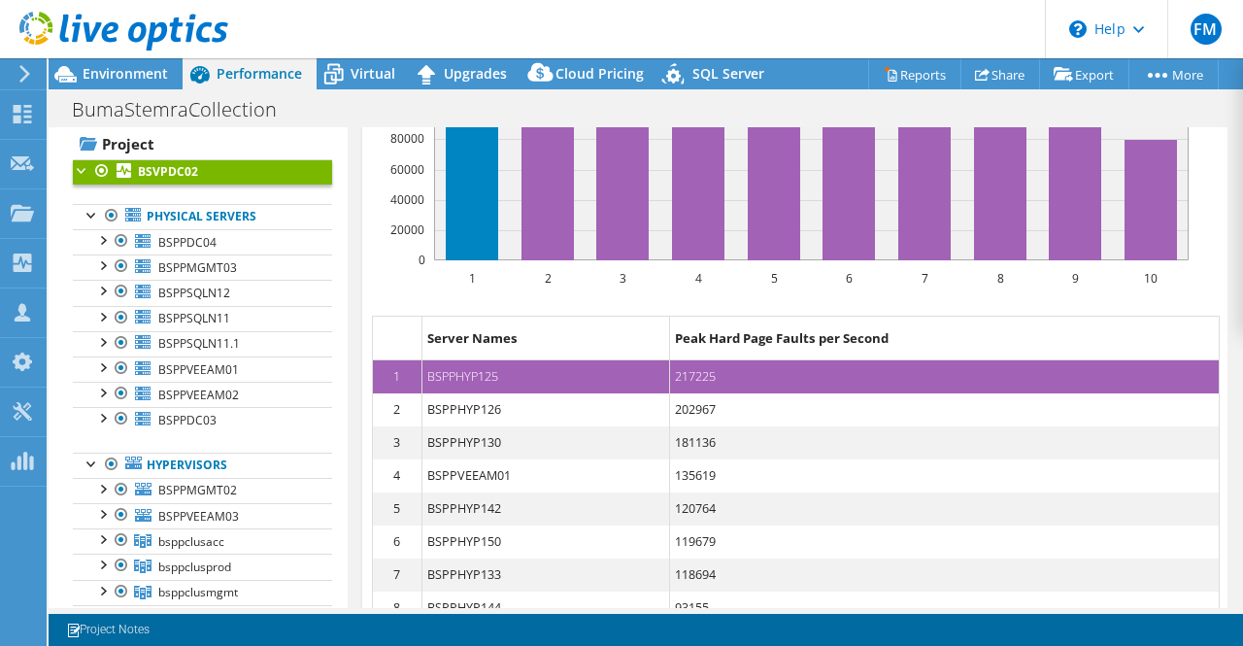
scroll to position [41, 0]
click at [477, 372] on dd "BSPPHYP125" at bounding box center [546, 376] width 248 height 33
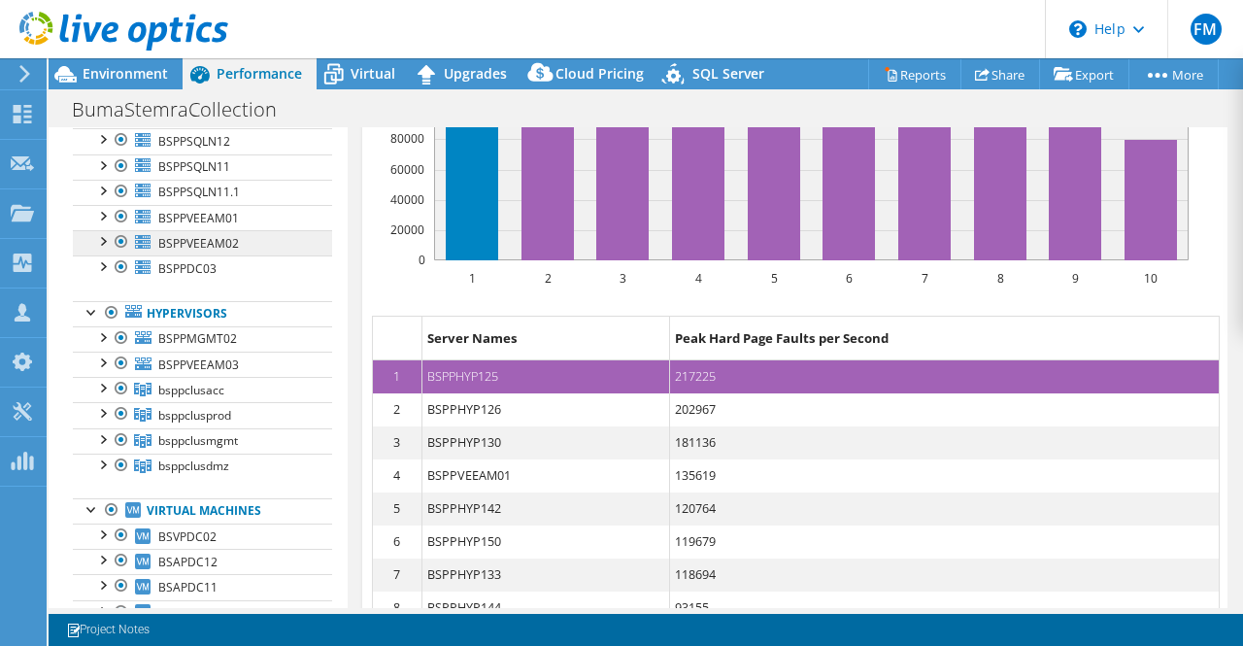
scroll to position [192, 0]
click at [106, 356] on div at bounding box center [101, 360] width 19 height 19
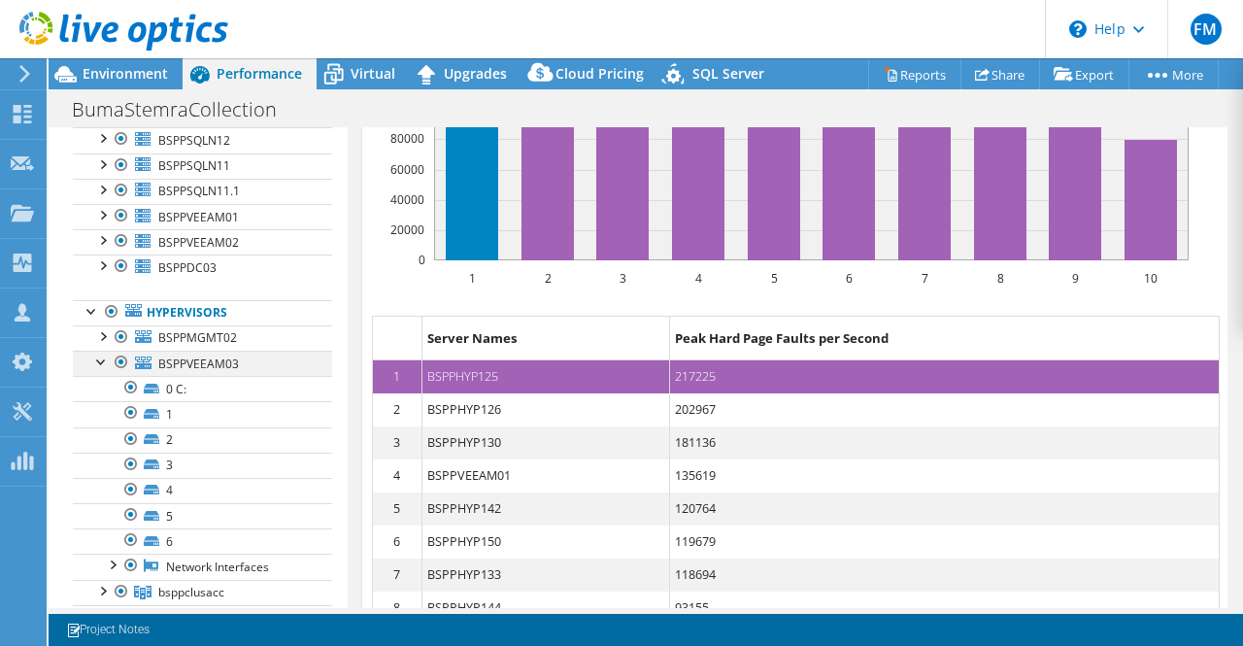
click at [106, 356] on div at bounding box center [101, 360] width 19 height 19
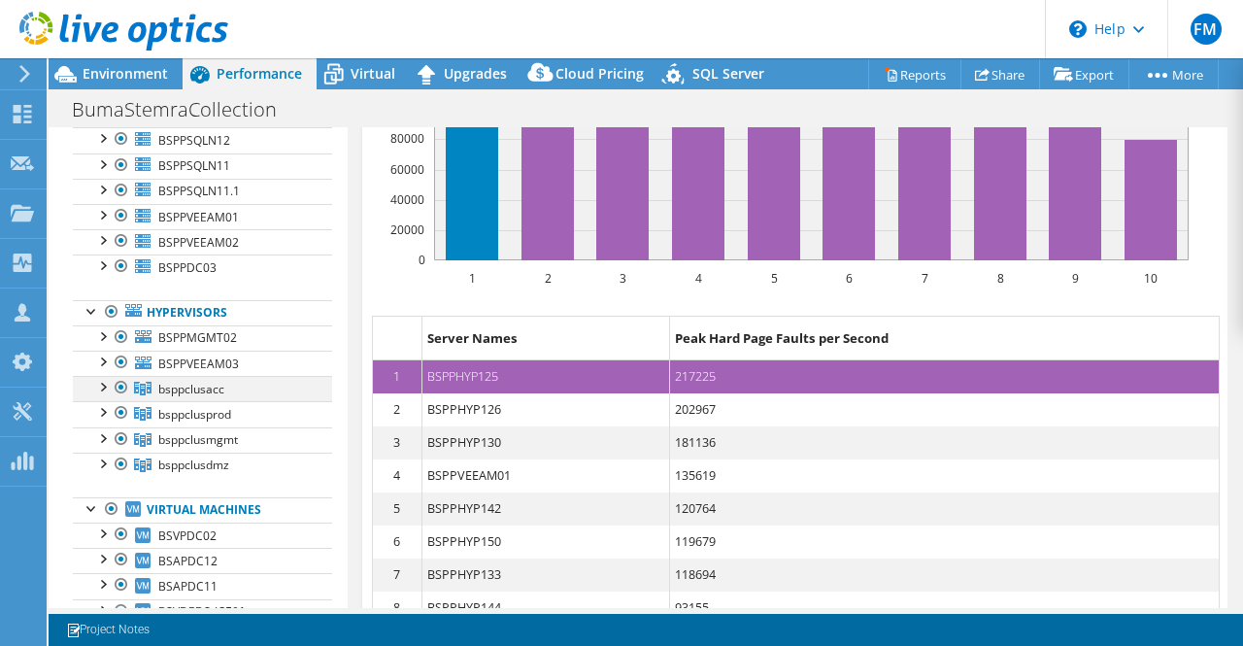
click at [104, 384] on div at bounding box center [101, 385] width 19 height 19
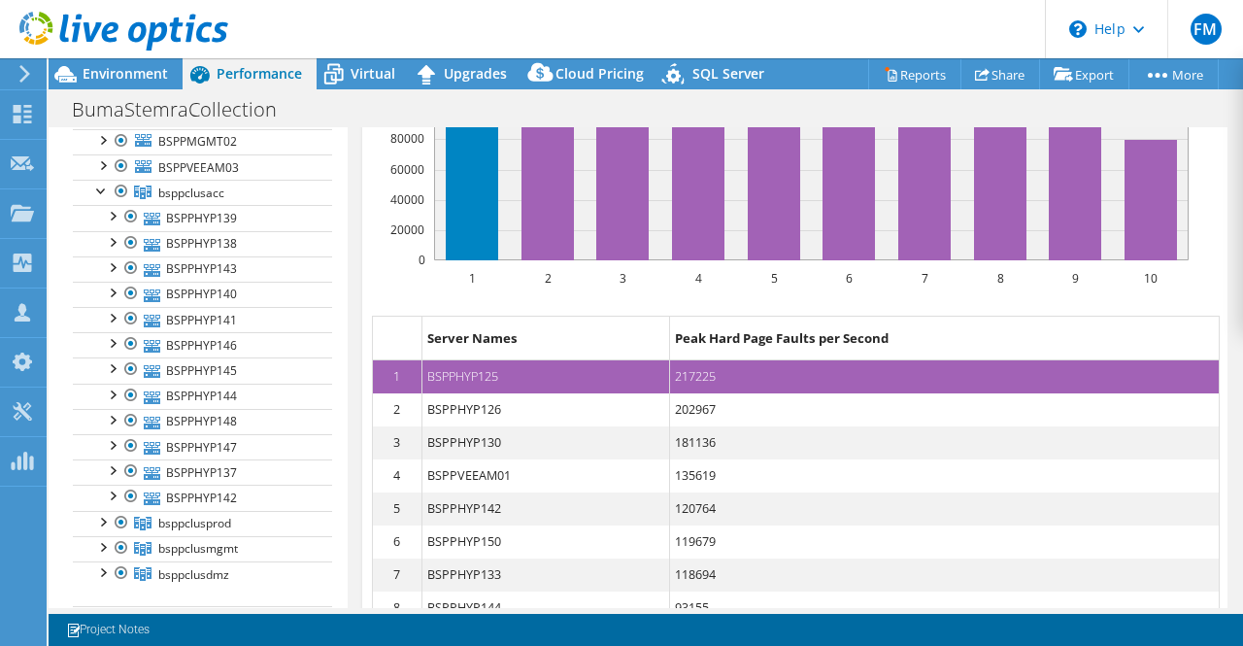
scroll to position [462, 0]
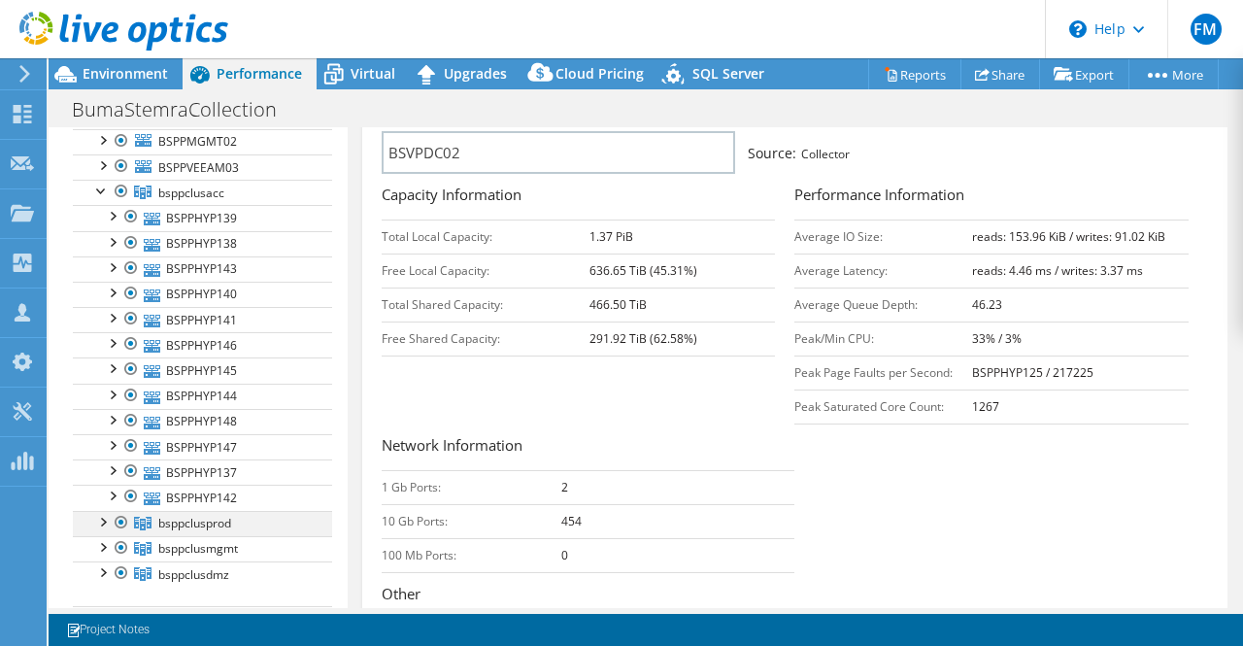
click at [101, 512] on div at bounding box center [101, 520] width 19 height 19
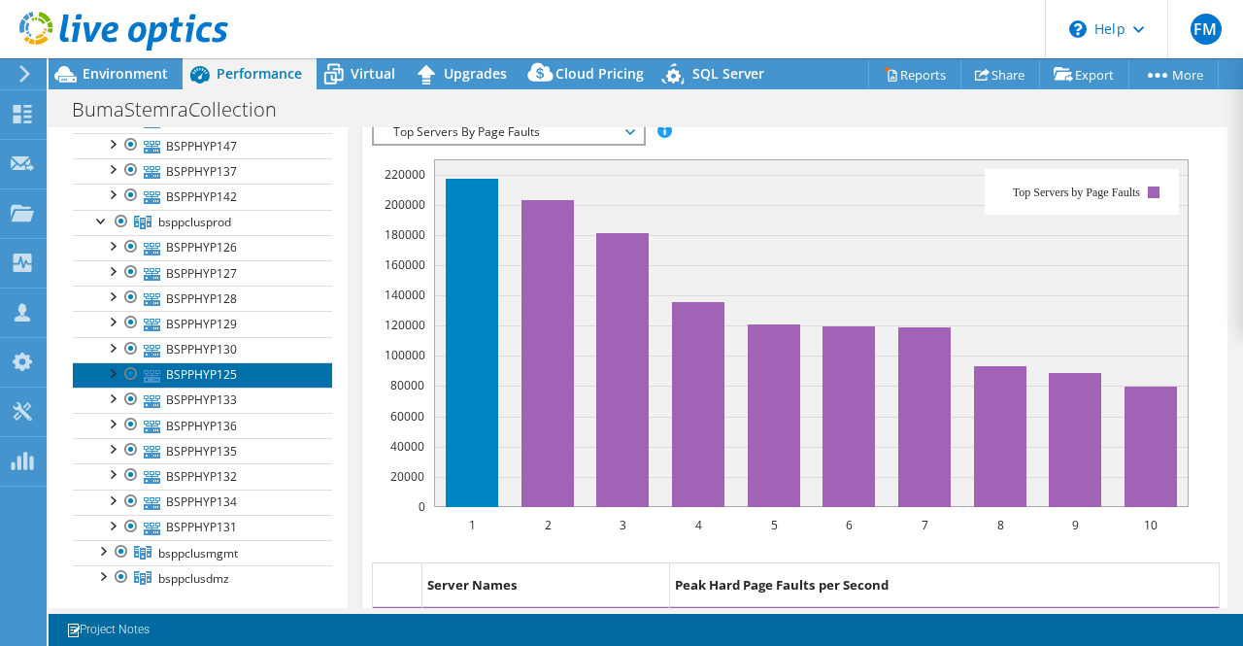
scroll to position [1195, 0]
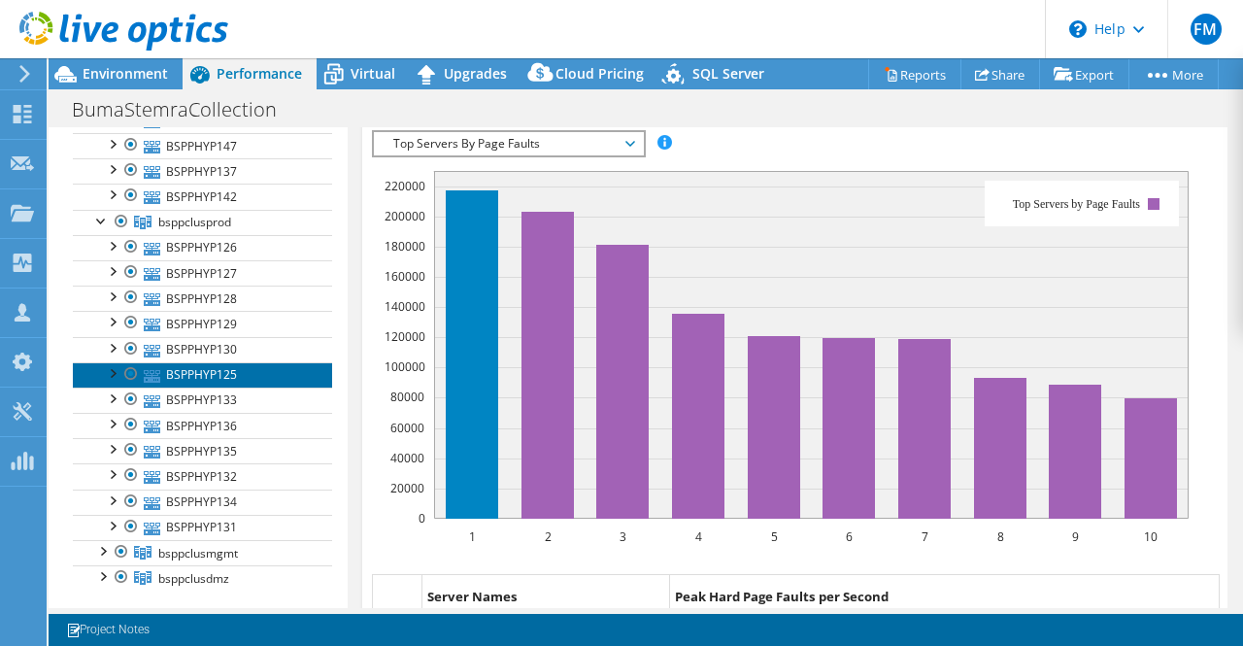
click at [220, 365] on link "BSPPHYP125" at bounding box center [202, 374] width 259 height 25
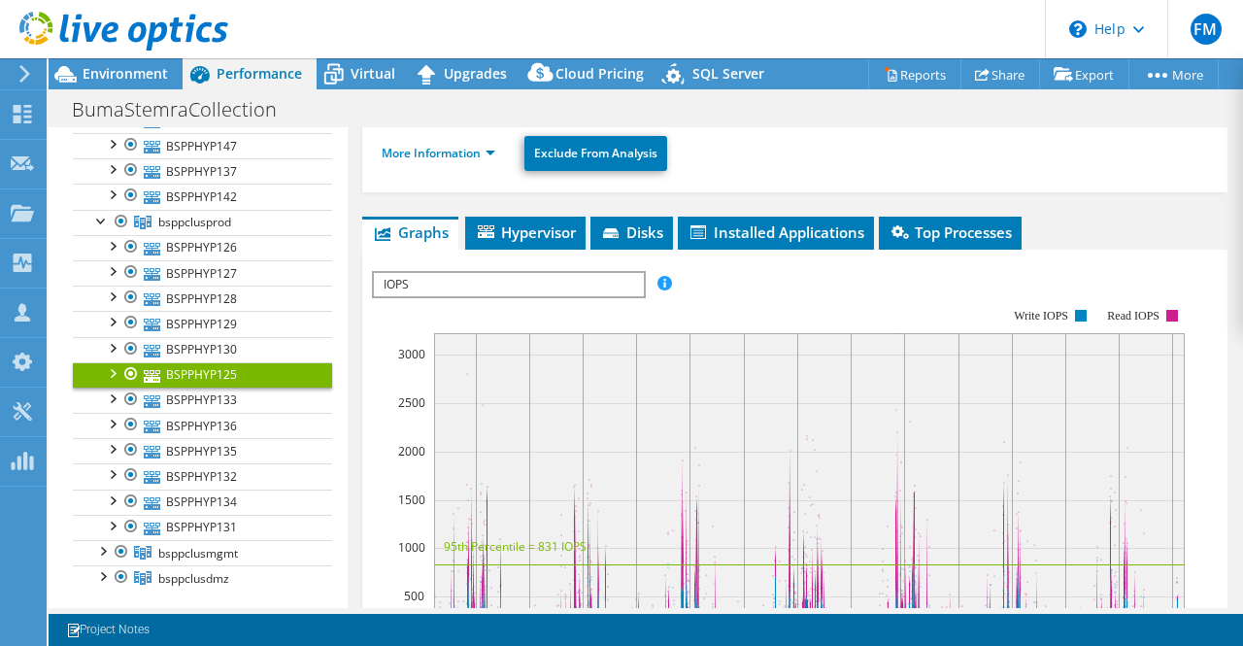
scroll to position [0, 0]
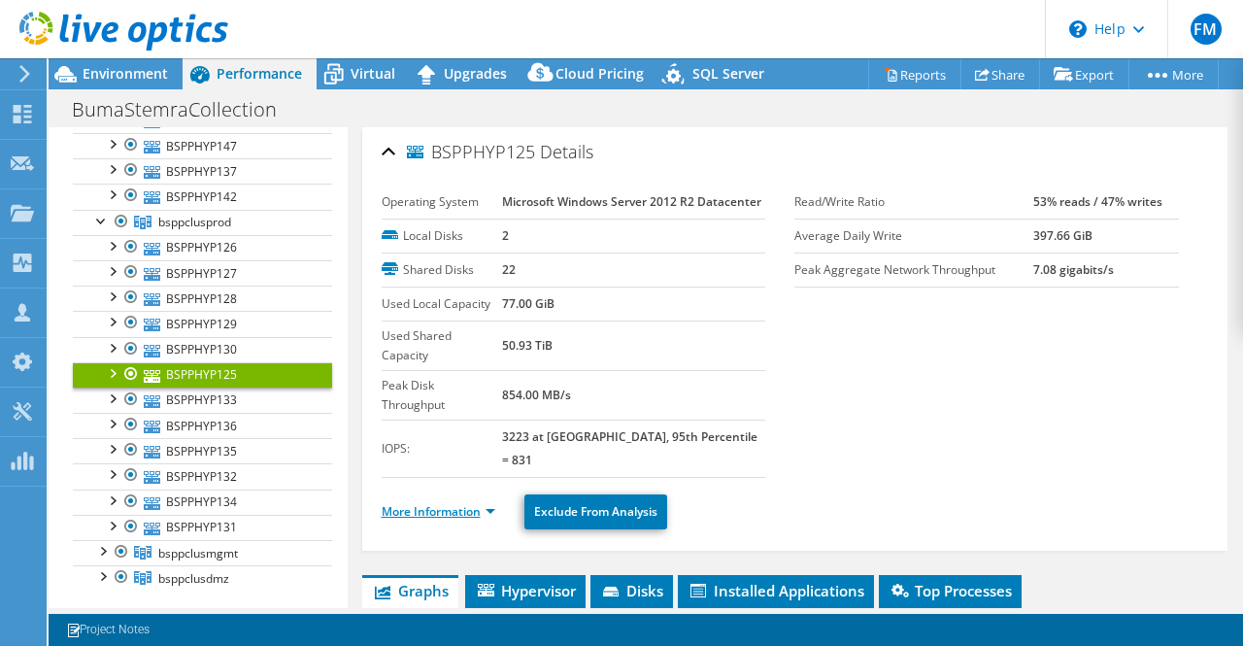
click at [445, 503] on link "More Information" at bounding box center [439, 511] width 114 height 17
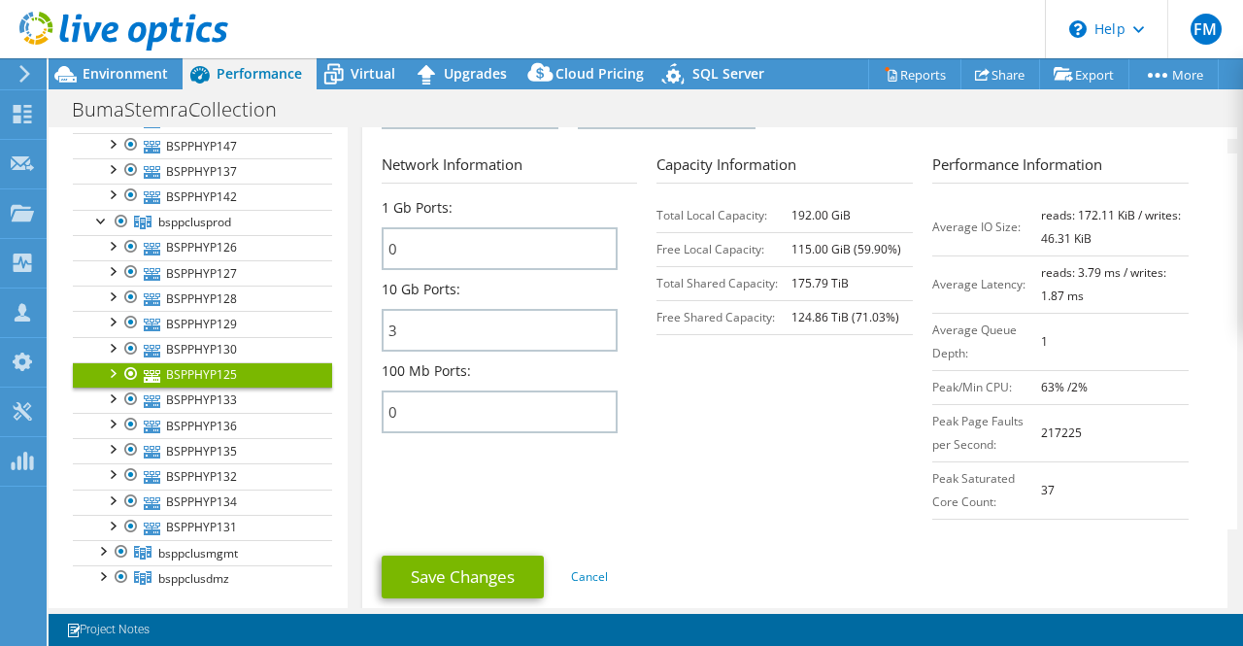
scroll to position [873, 0]
drag, startPoint x: 1042, startPoint y: 474, endPoint x: 1025, endPoint y: 474, distance: 16.5
click at [1025, 474] on tr "Peak Saturated Core Count: 37" at bounding box center [1060, 490] width 256 height 57
click at [773, 510] on section "Network Information 1 Gb Ports: 0 10 Gb Ports: 3 100 Mb Ports: 0 Capacity Infor…" at bounding box center [800, 342] width 836 height 376
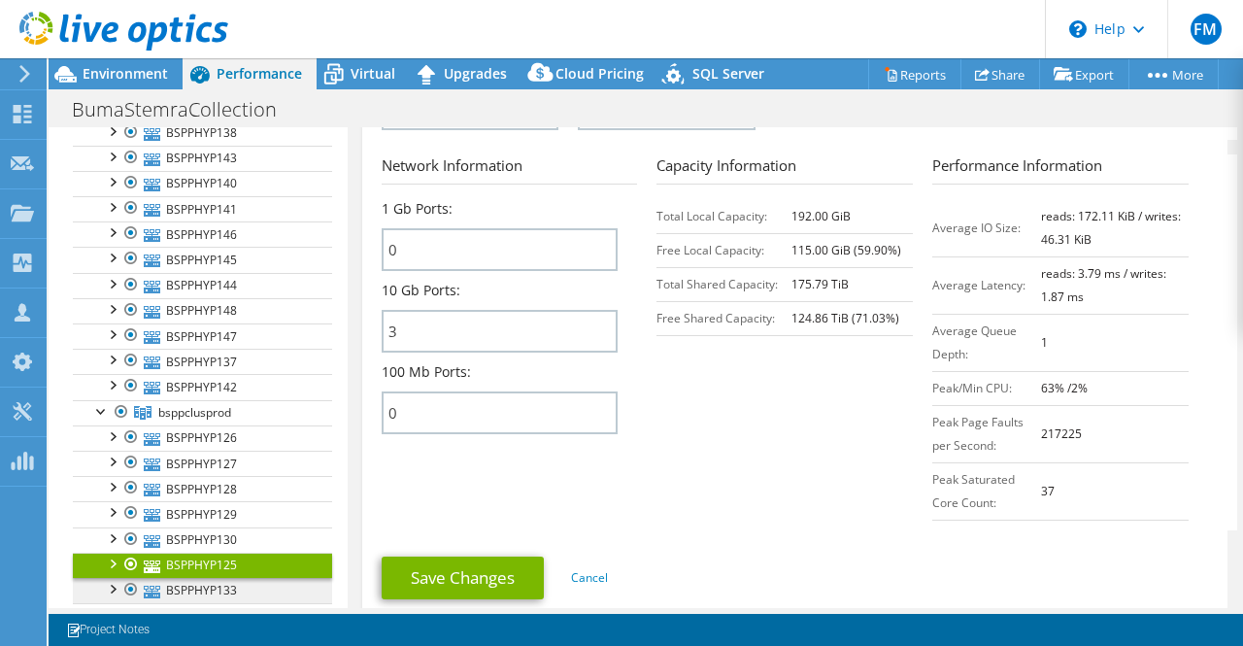
scroll to position [498, 0]
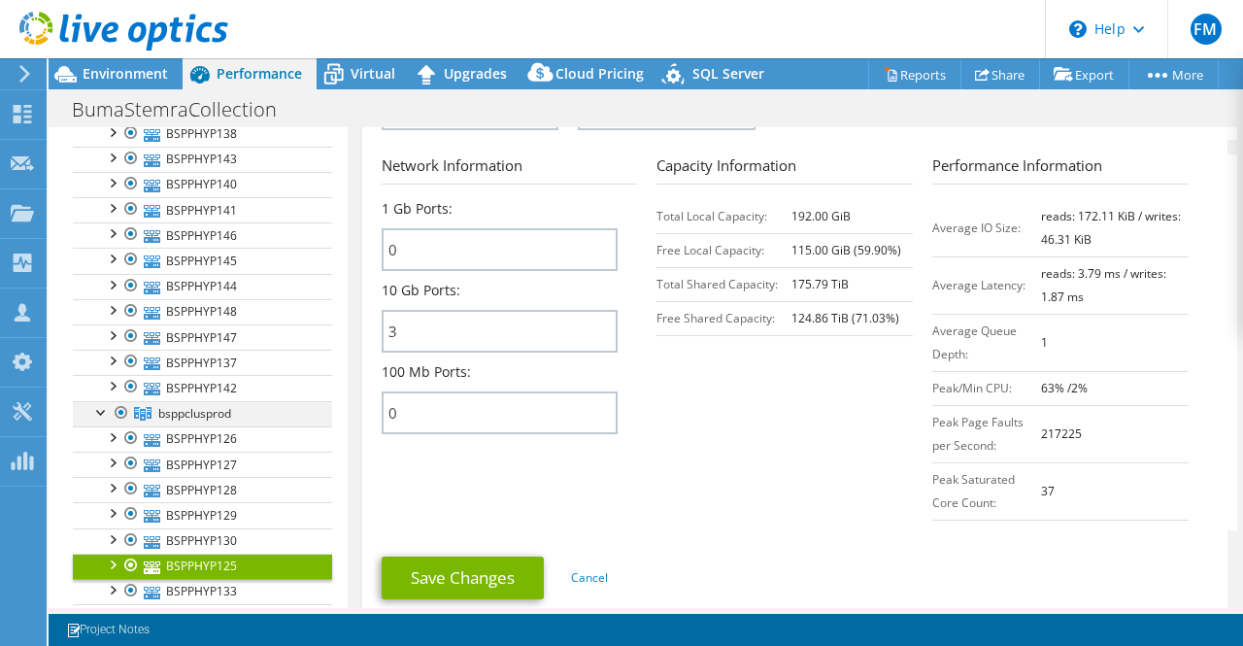
click at [101, 401] on div at bounding box center [101, 410] width 19 height 19
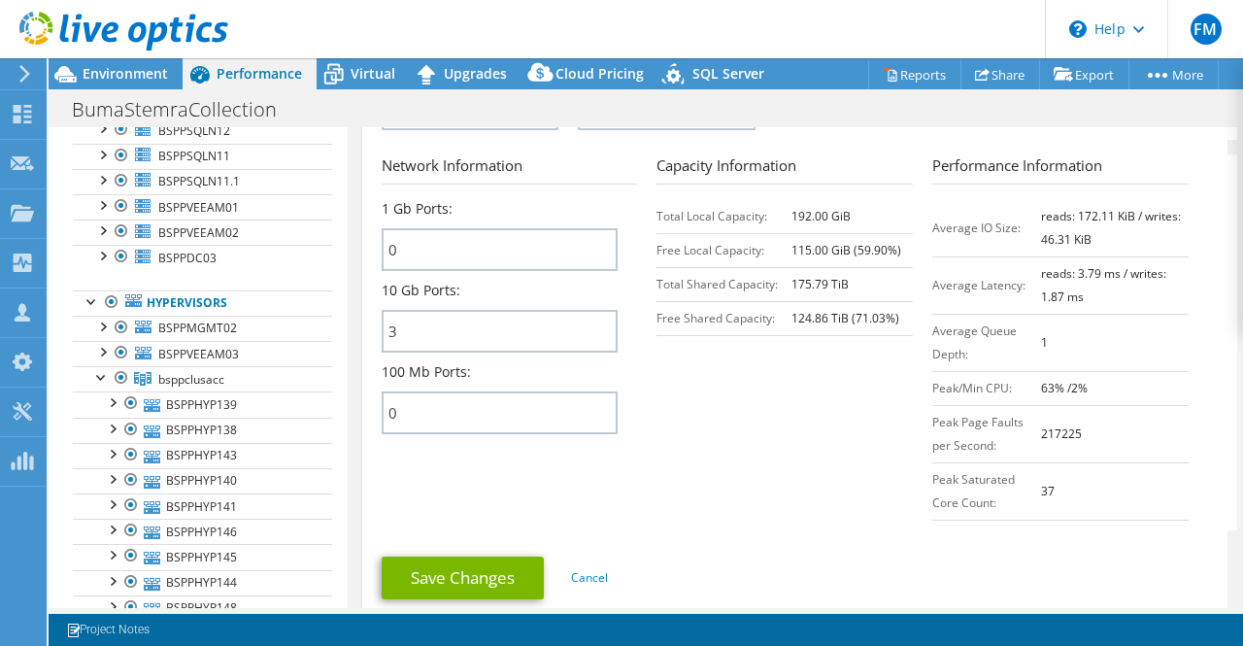
scroll to position [201, 0]
click at [99, 370] on div at bounding box center [101, 376] width 19 height 19
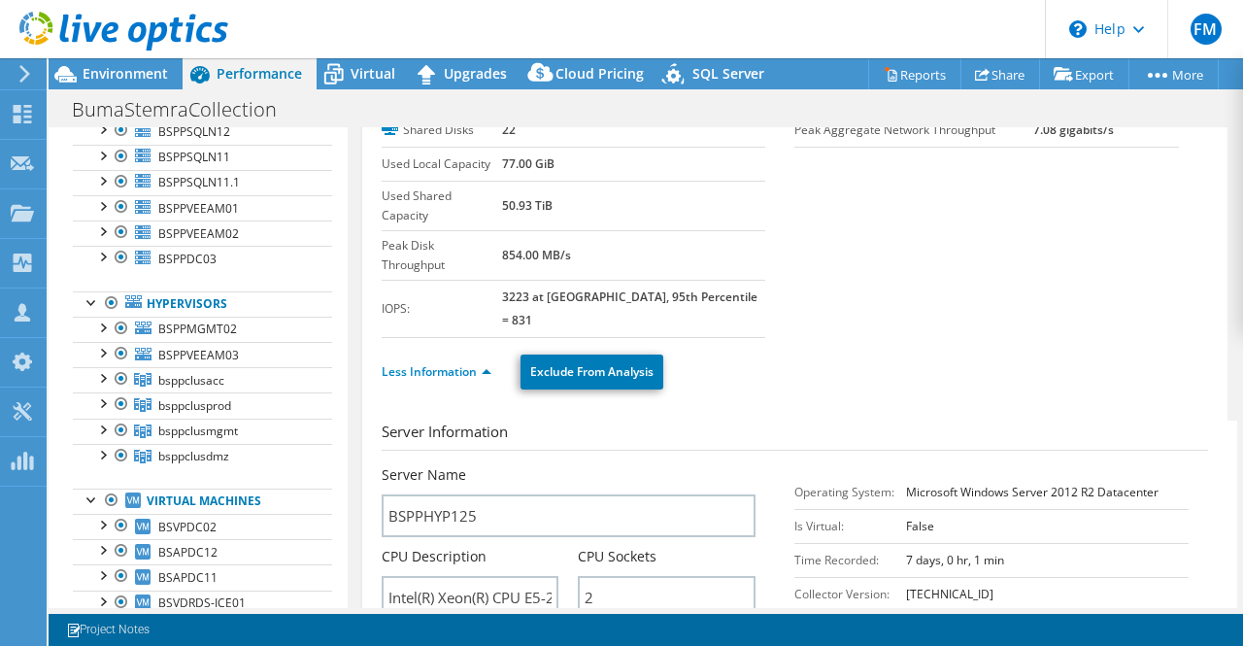
scroll to position [0, 0]
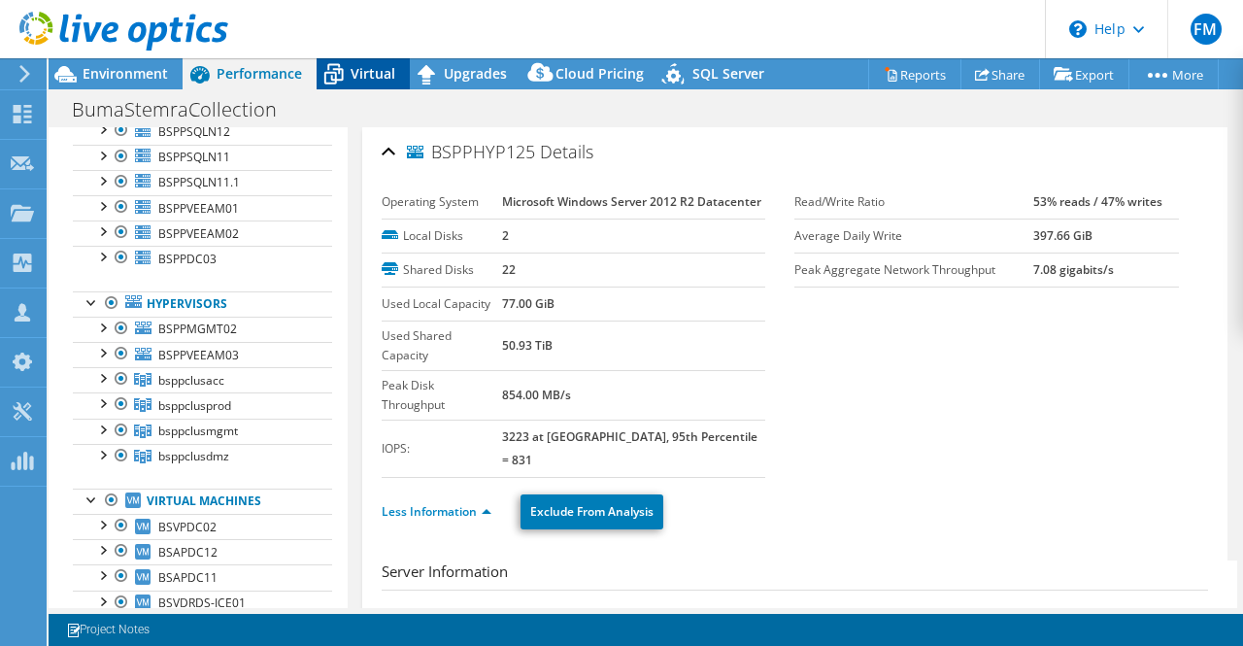
click at [363, 74] on span "Virtual" at bounding box center [373, 73] width 45 height 18
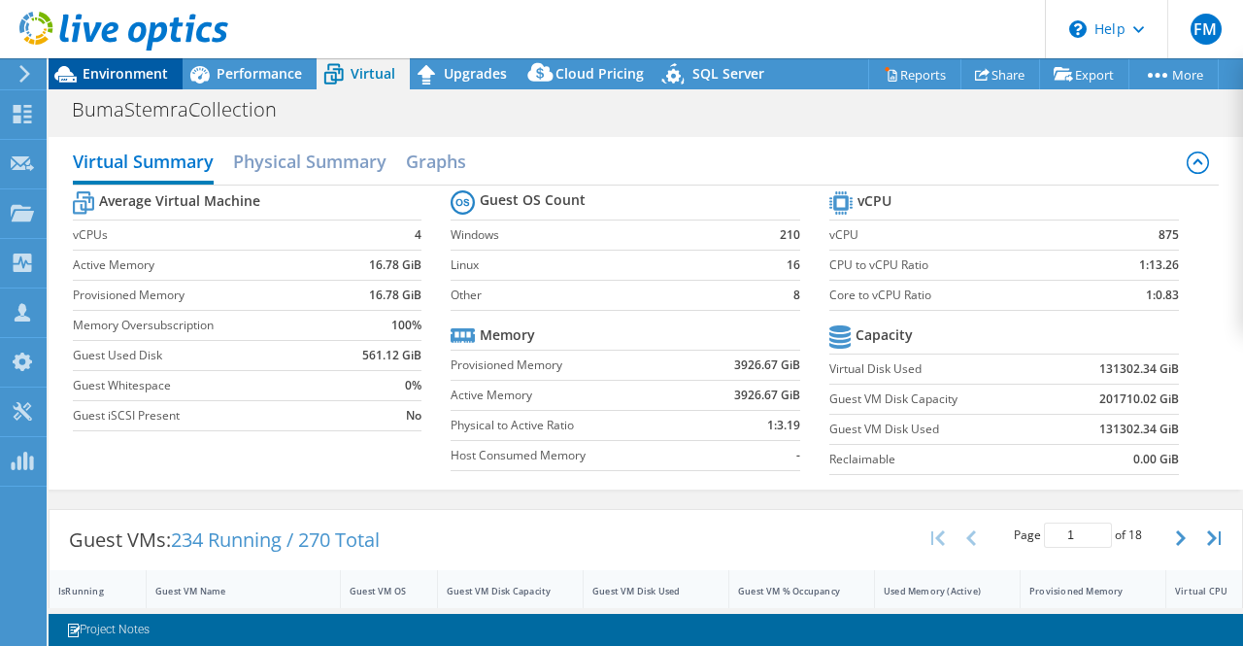
click at [144, 74] on span "Environment" at bounding box center [125, 73] width 85 height 18
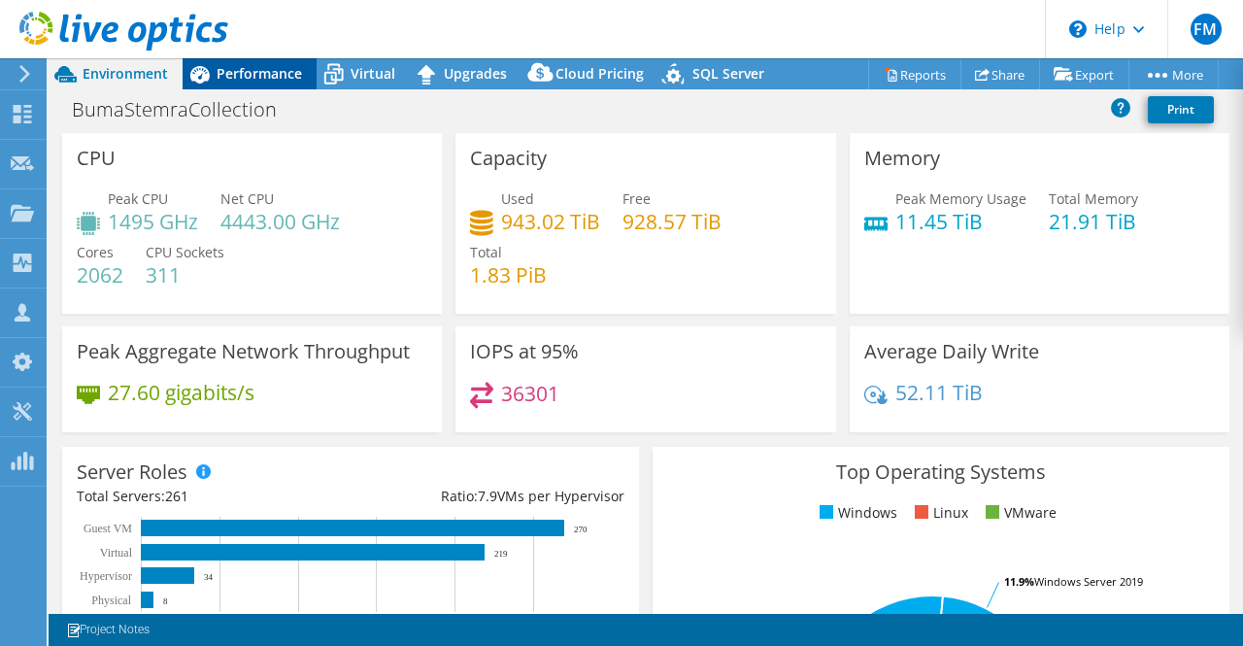
click at [248, 65] on span "Performance" at bounding box center [259, 73] width 85 height 18
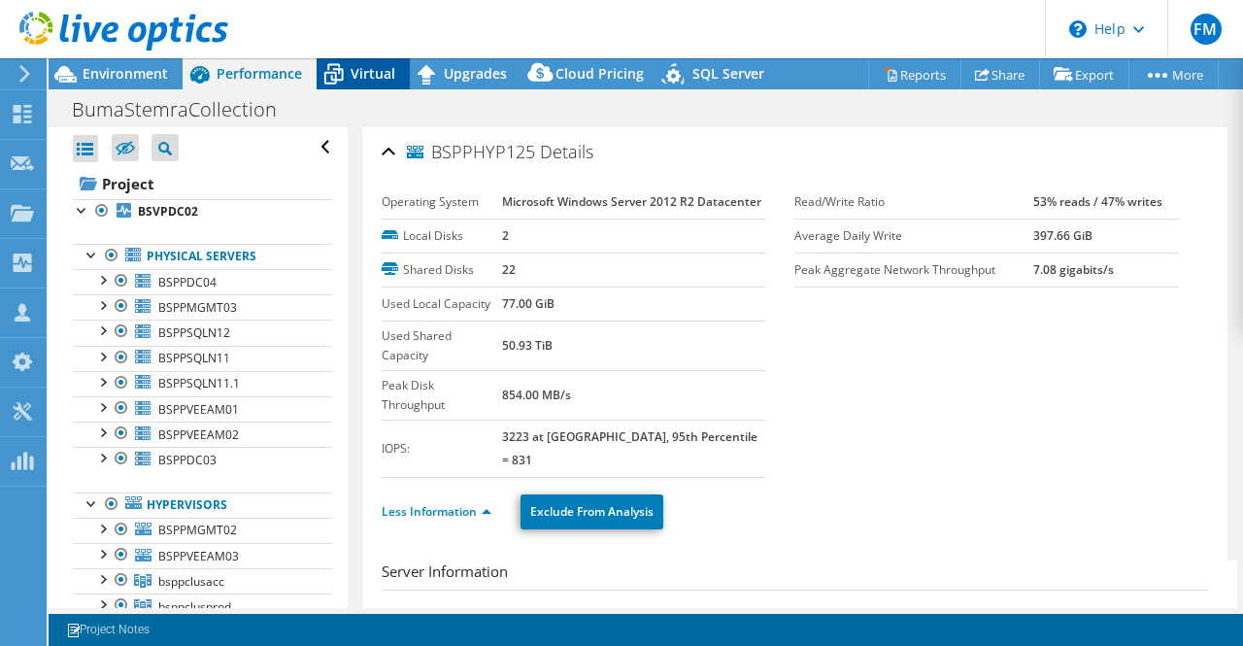
click at [377, 78] on span "Virtual" at bounding box center [373, 73] width 45 height 18
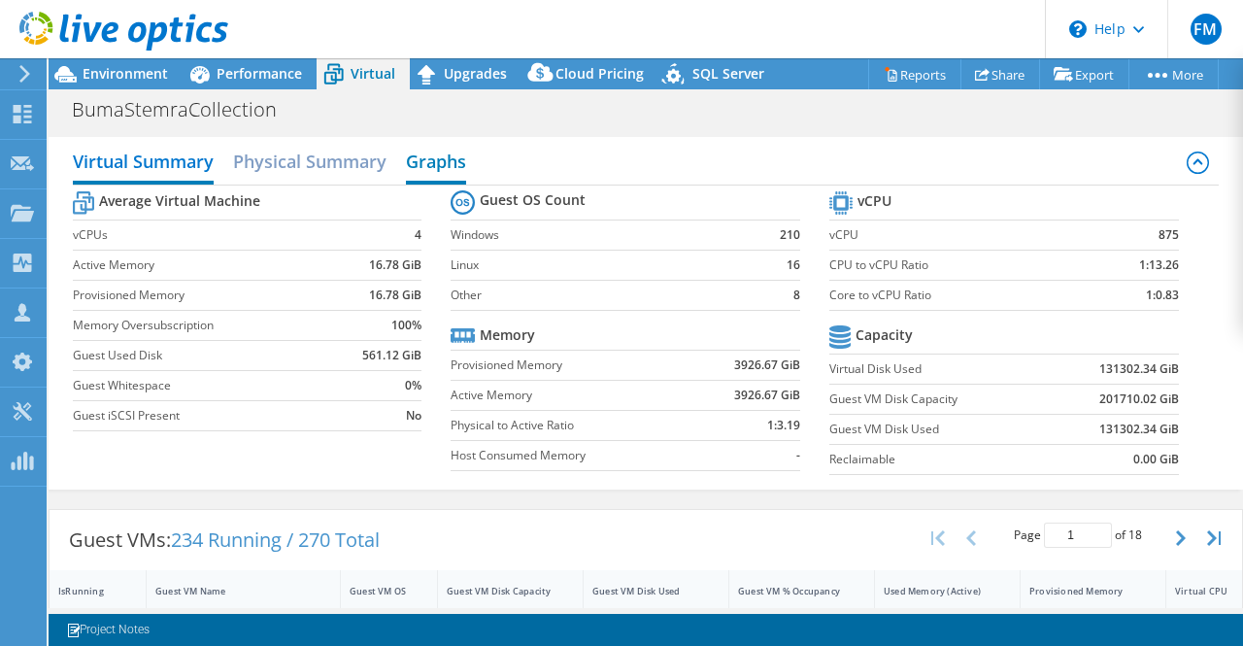
click at [448, 164] on h2 "Graphs" at bounding box center [436, 163] width 60 height 43
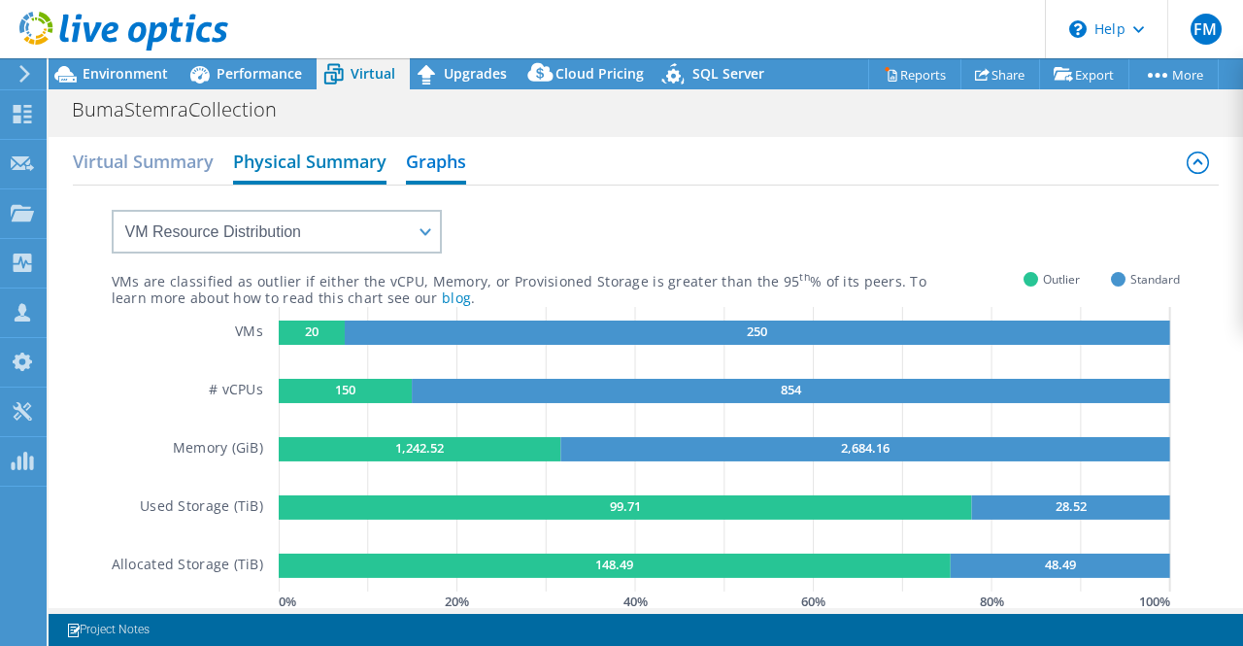
click at [299, 156] on h2 "Physical Summary" at bounding box center [309, 163] width 153 height 43
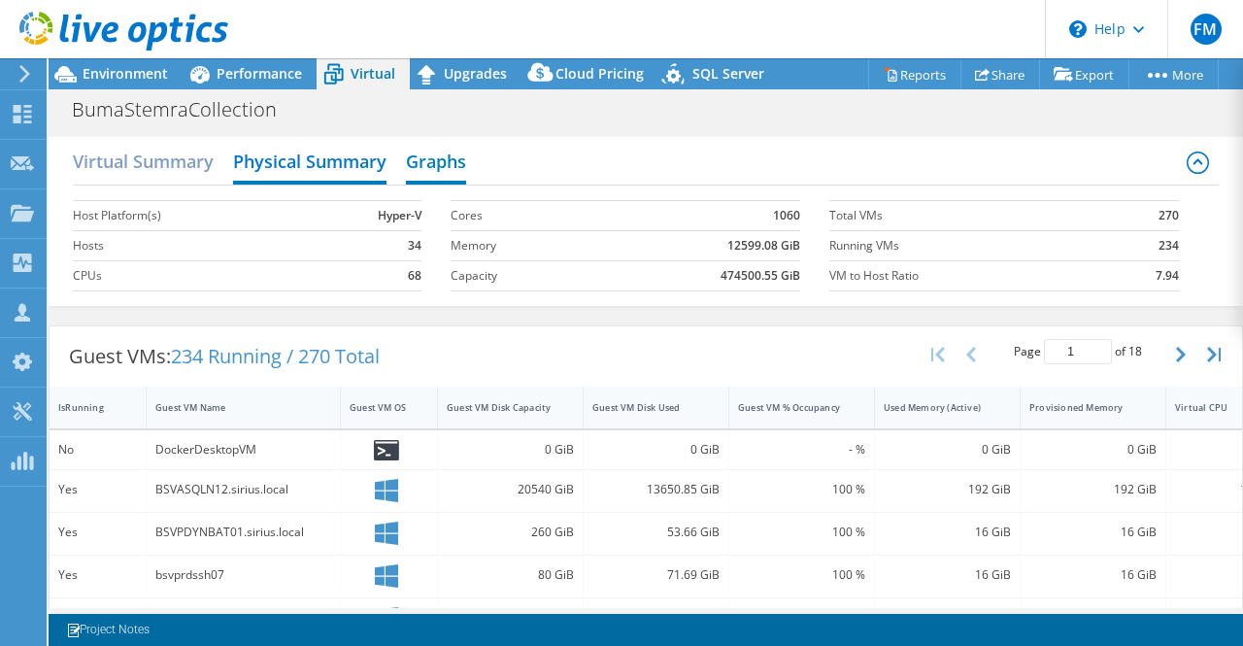
click at [446, 162] on h2 "Graphs" at bounding box center [436, 163] width 60 height 43
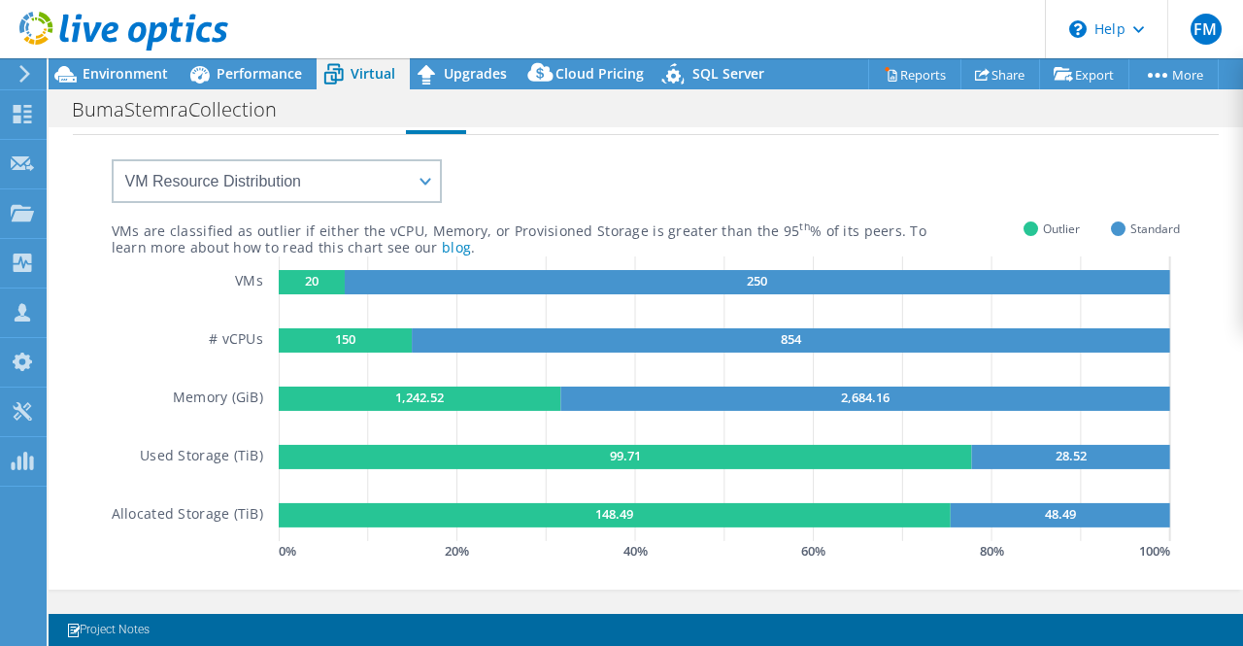
scroll to position [51, 0]
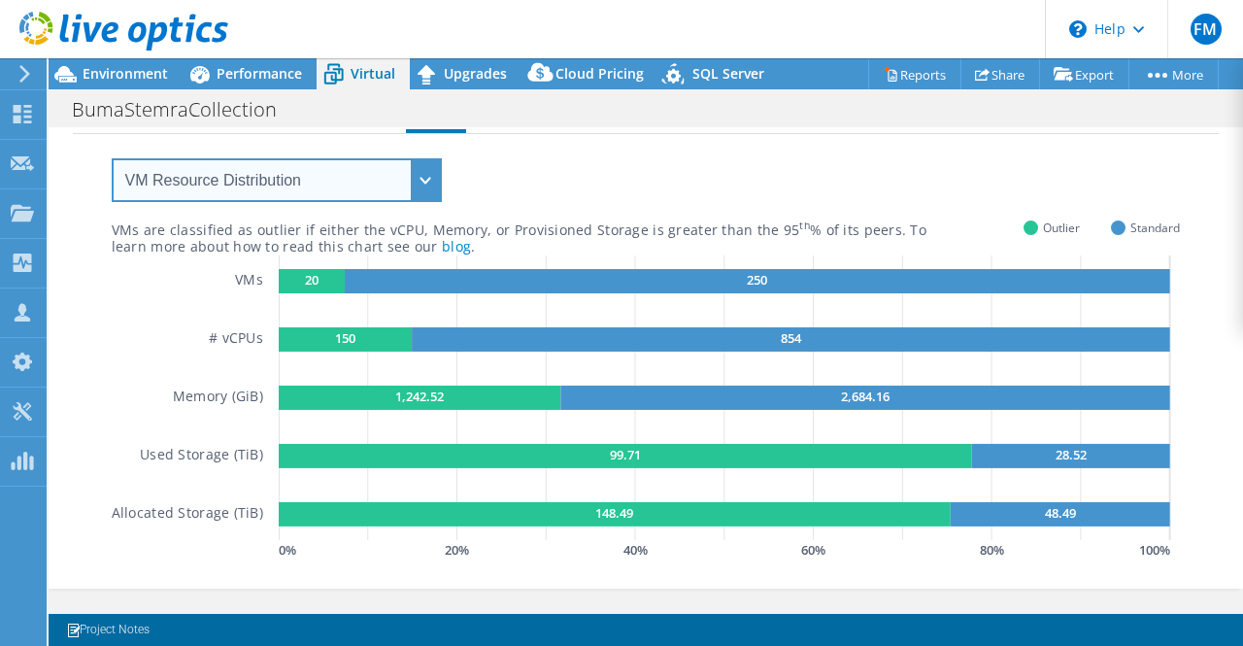
click at [421, 175] on select "VM Resource Distribution Provisioning Contrast Over Provisioning" at bounding box center [277, 180] width 330 height 44
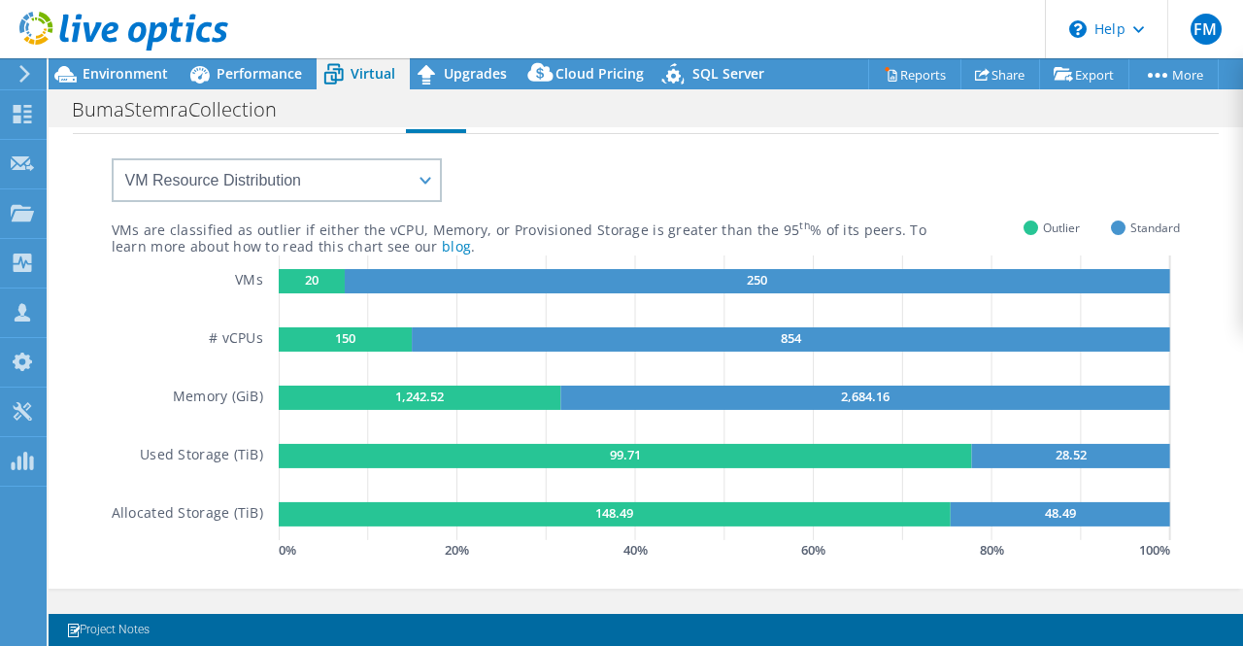
click at [531, 207] on div "VMs are classified as outlier if either the vCPU, Memory, or Provisioned Storag…" at bounding box center [646, 349] width 1069 height 430
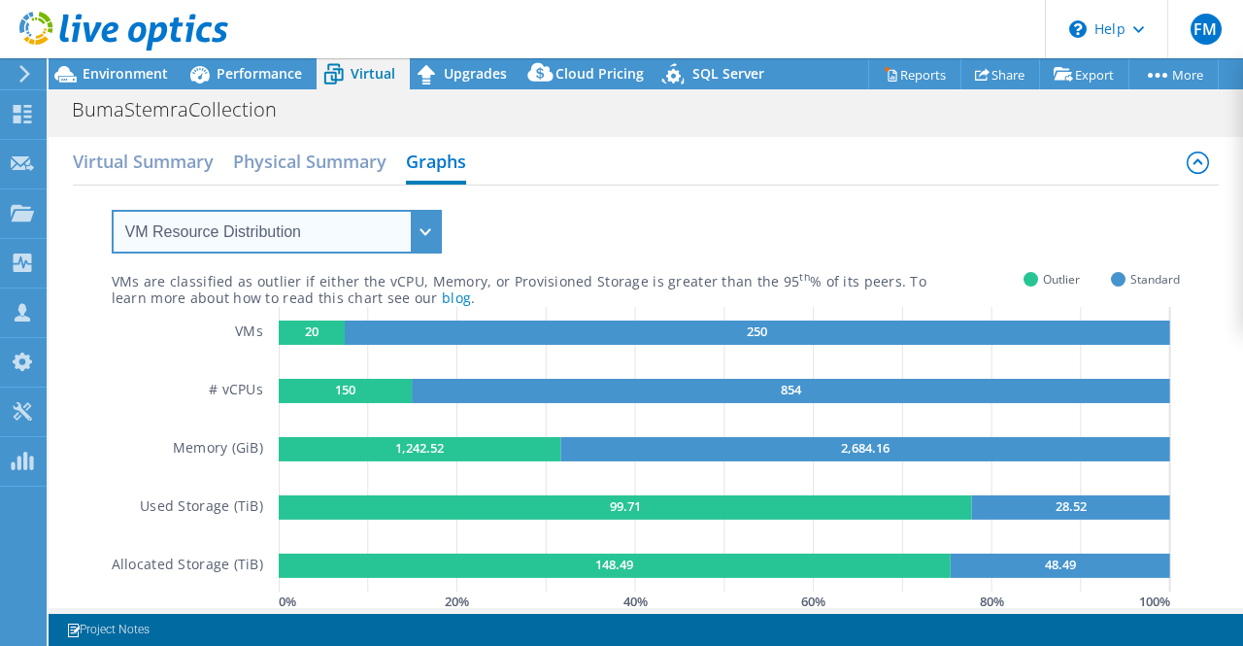
click at [428, 240] on select "VM Resource Distribution Provisioning Contrast Over Provisioning" at bounding box center [277, 232] width 330 height 44
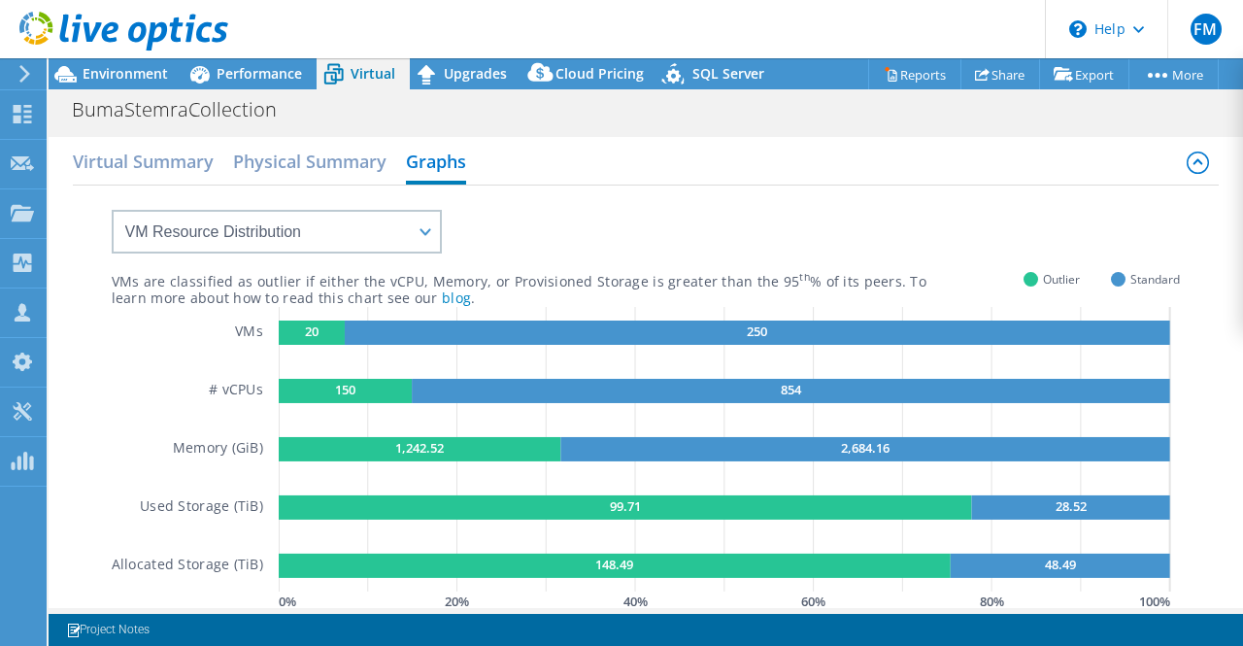
click at [556, 251] on div "VMs are classified as outlier if either the vCPU, Memory, or Provisioned Storag…" at bounding box center [646, 400] width 1069 height 430
click at [730, 73] on span "SQL Server" at bounding box center [728, 73] width 72 height 18
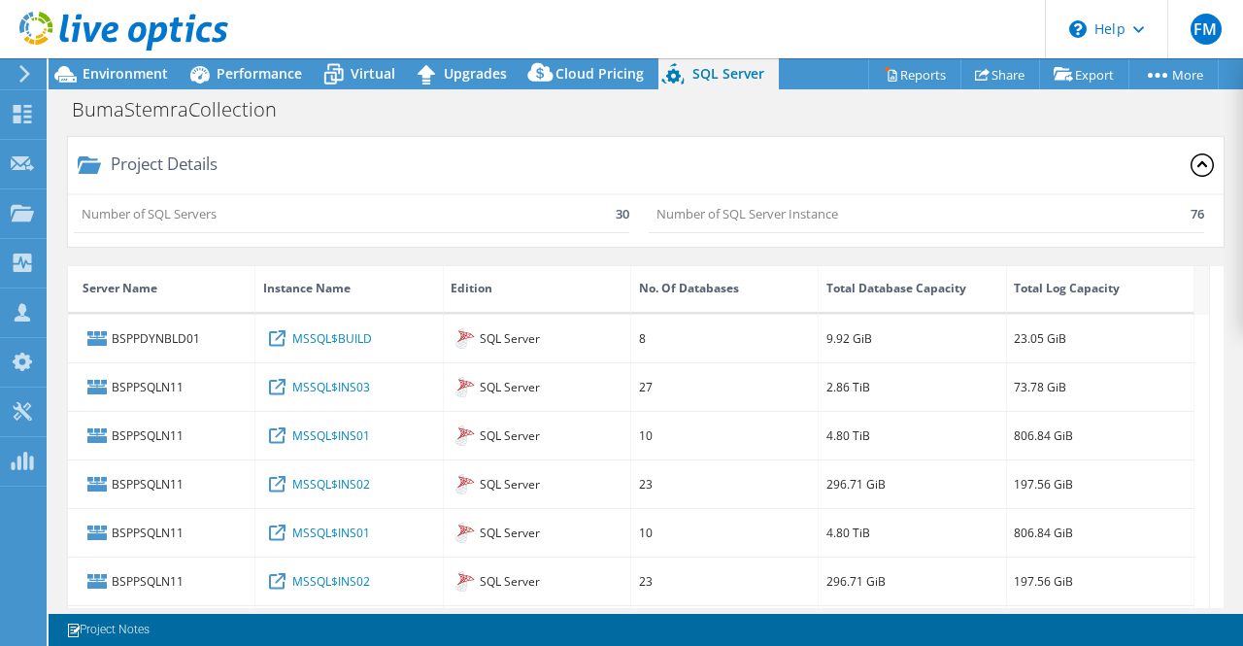
click at [1197, 162] on icon at bounding box center [1202, 163] width 10 height 6
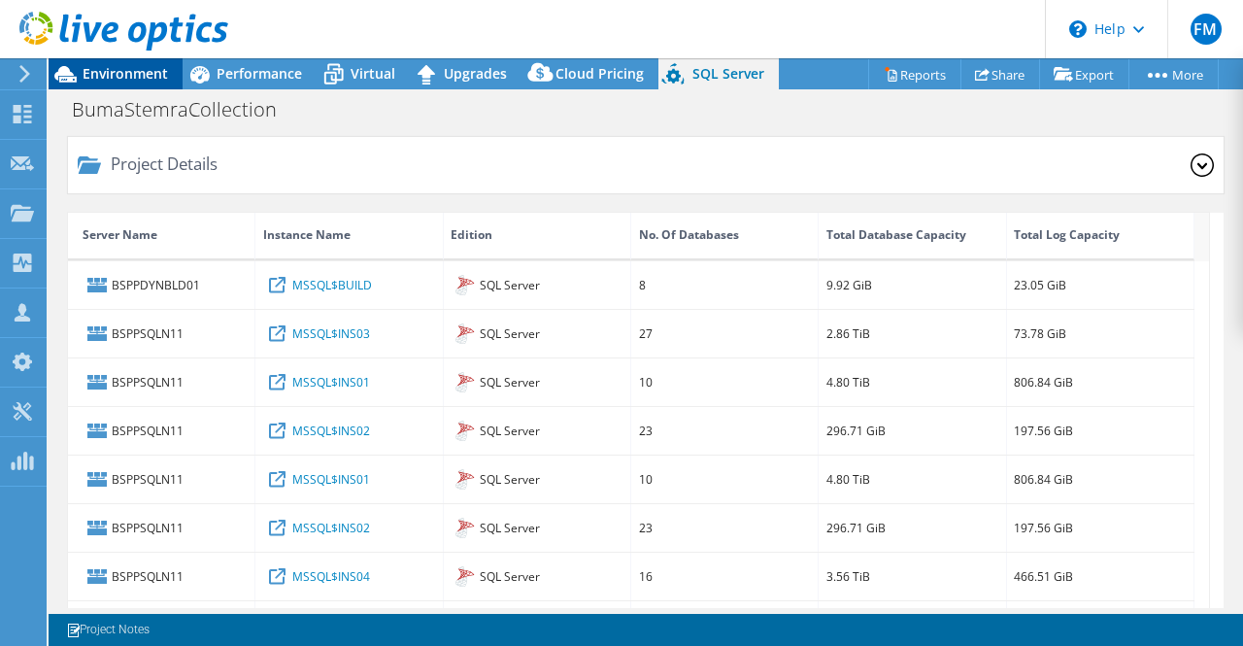
click at [134, 81] on span "Environment" at bounding box center [125, 73] width 85 height 18
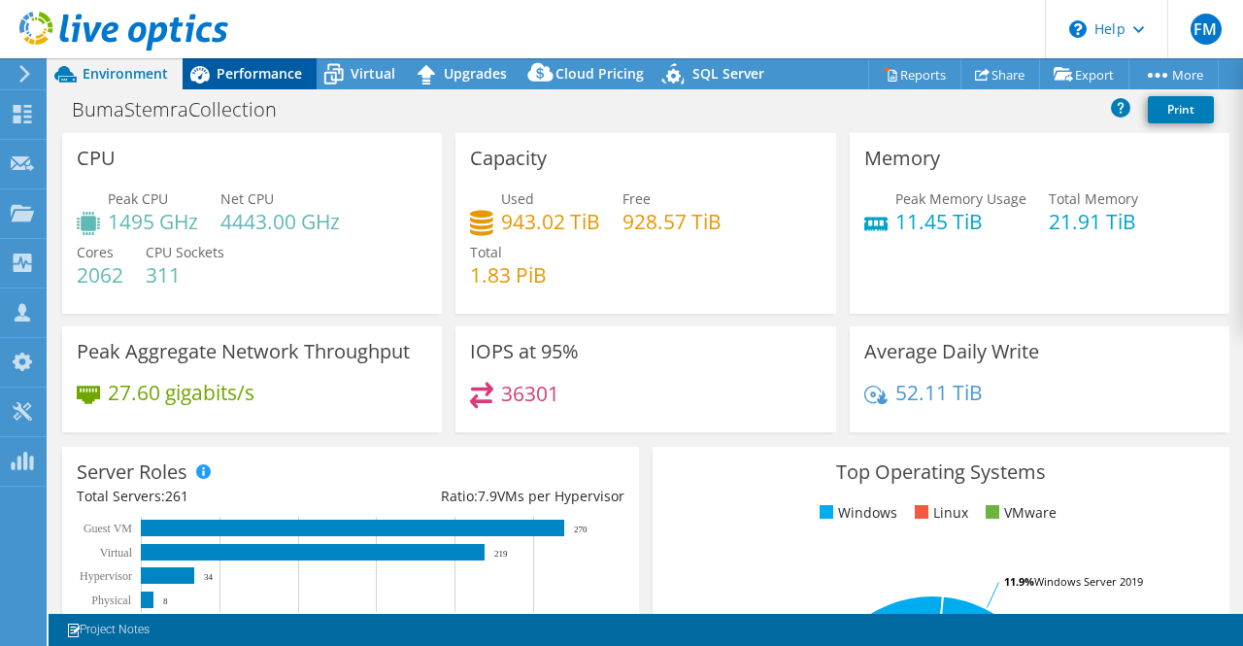
click at [246, 71] on span "Performance" at bounding box center [259, 73] width 85 height 18
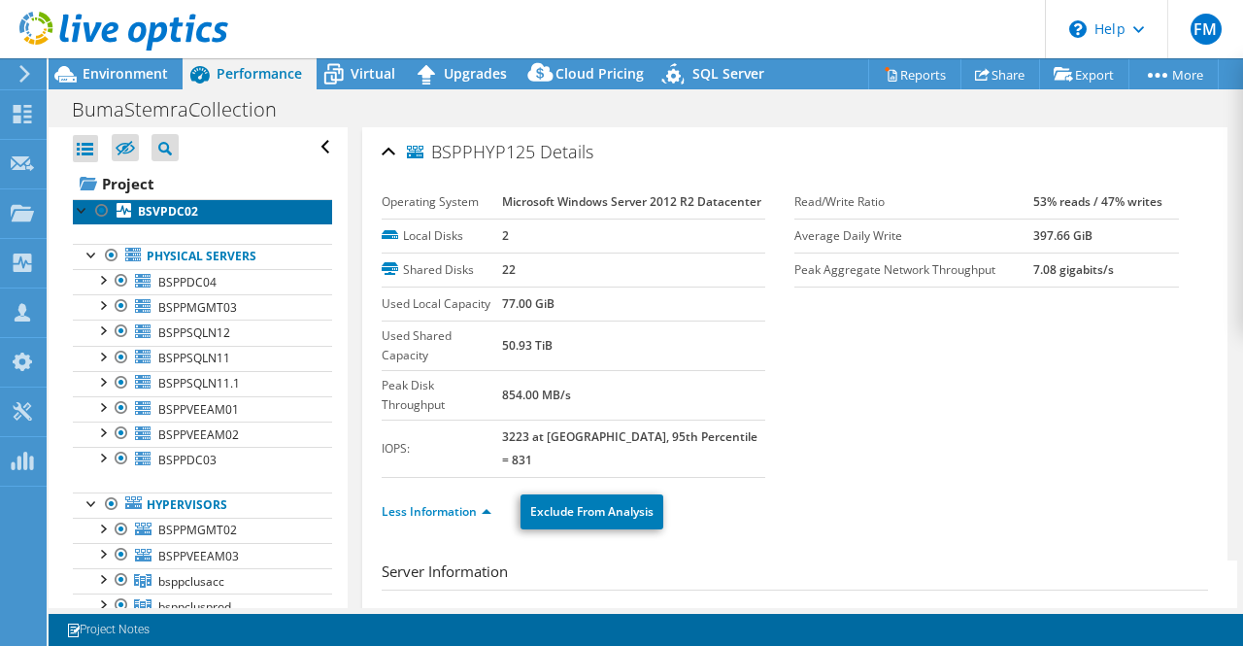
click at [160, 211] on b "BSVPDC02" at bounding box center [168, 211] width 60 height 17
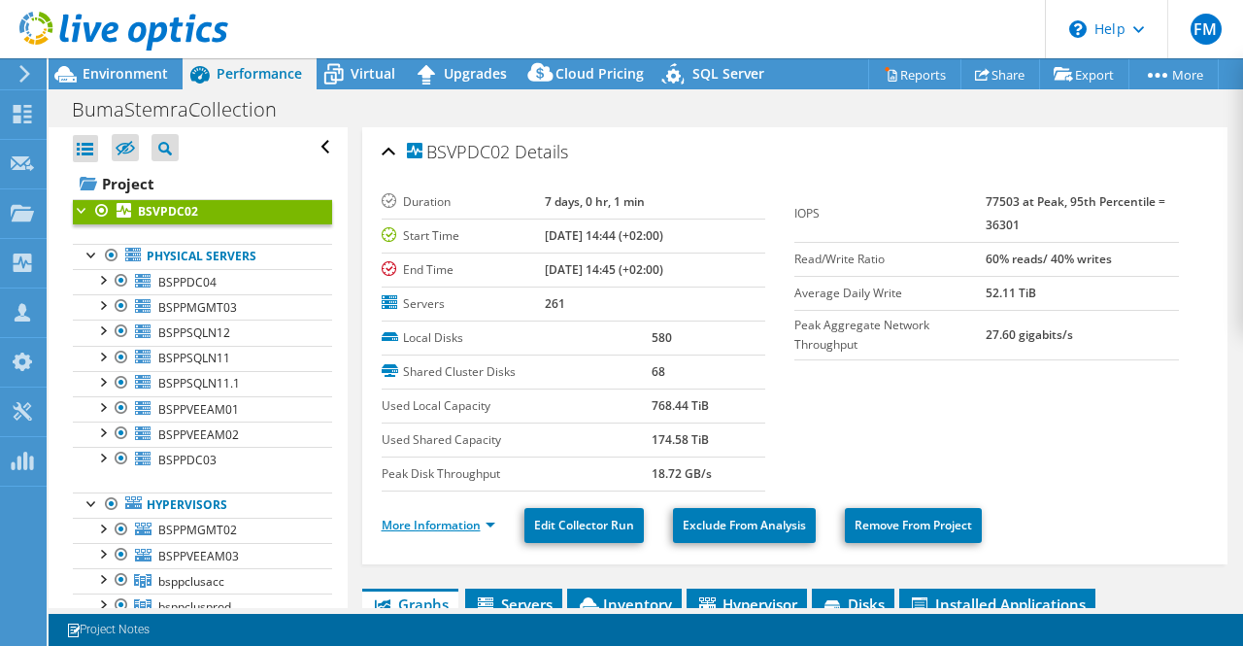
click at [449, 517] on link "More Information" at bounding box center [439, 525] width 114 height 17
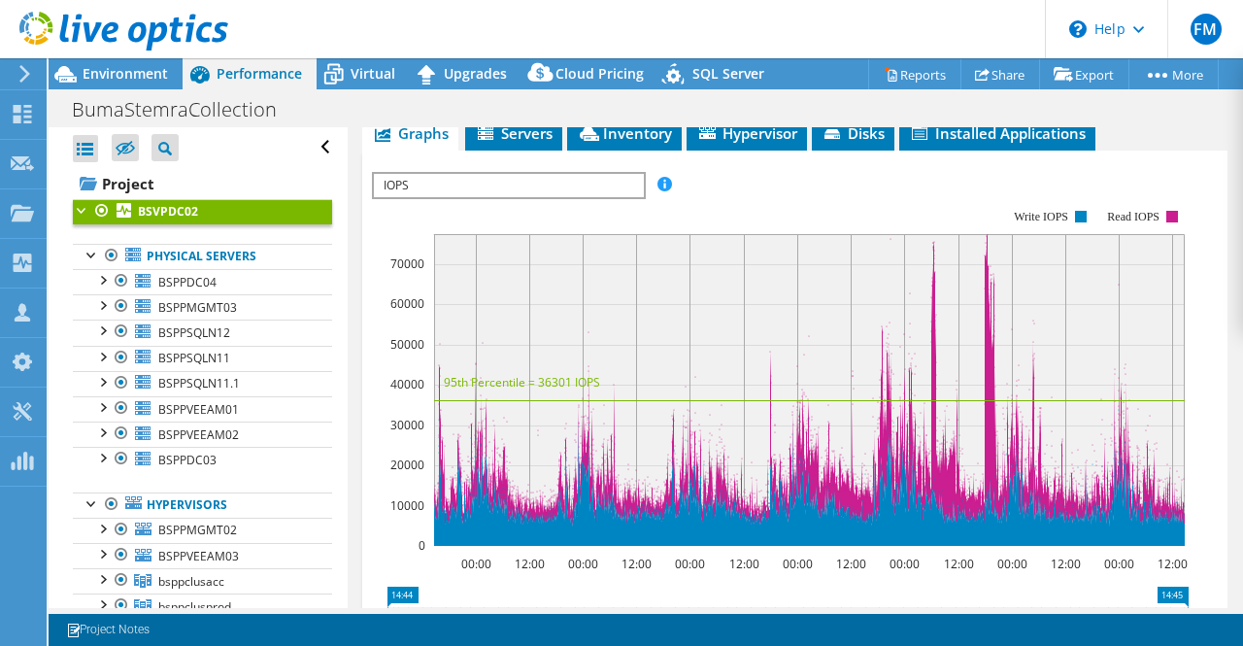
scroll to position [1140, 0]
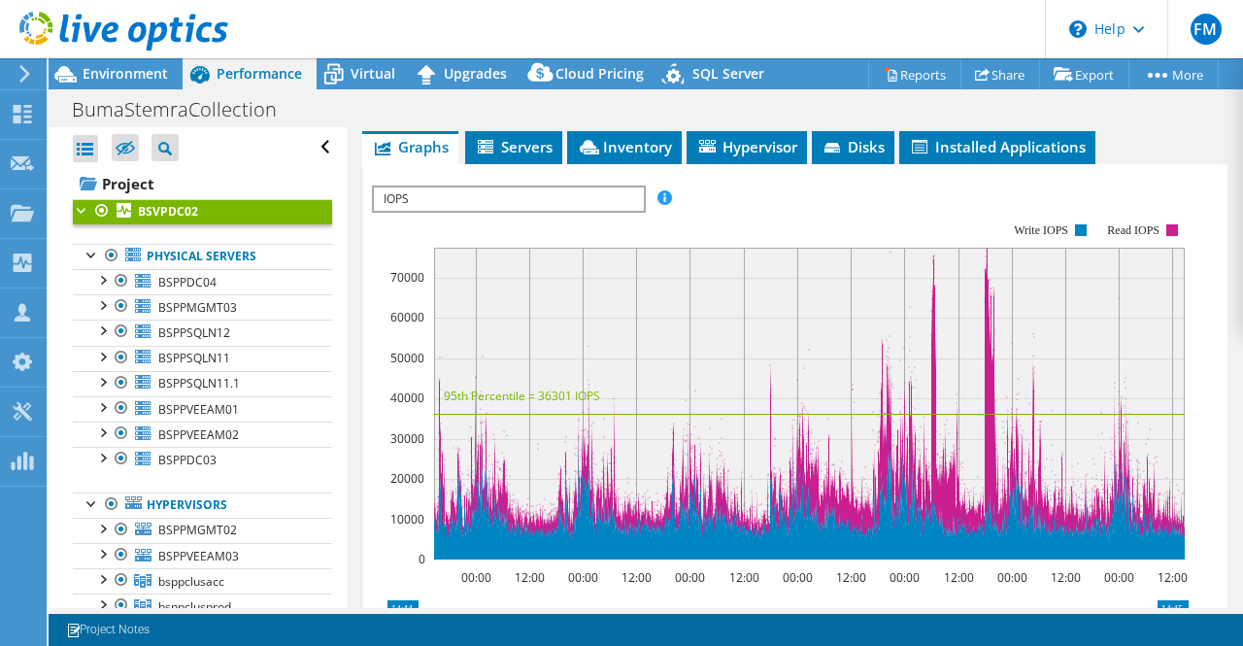
click at [635, 195] on span "IOPS" at bounding box center [508, 198] width 269 height 23
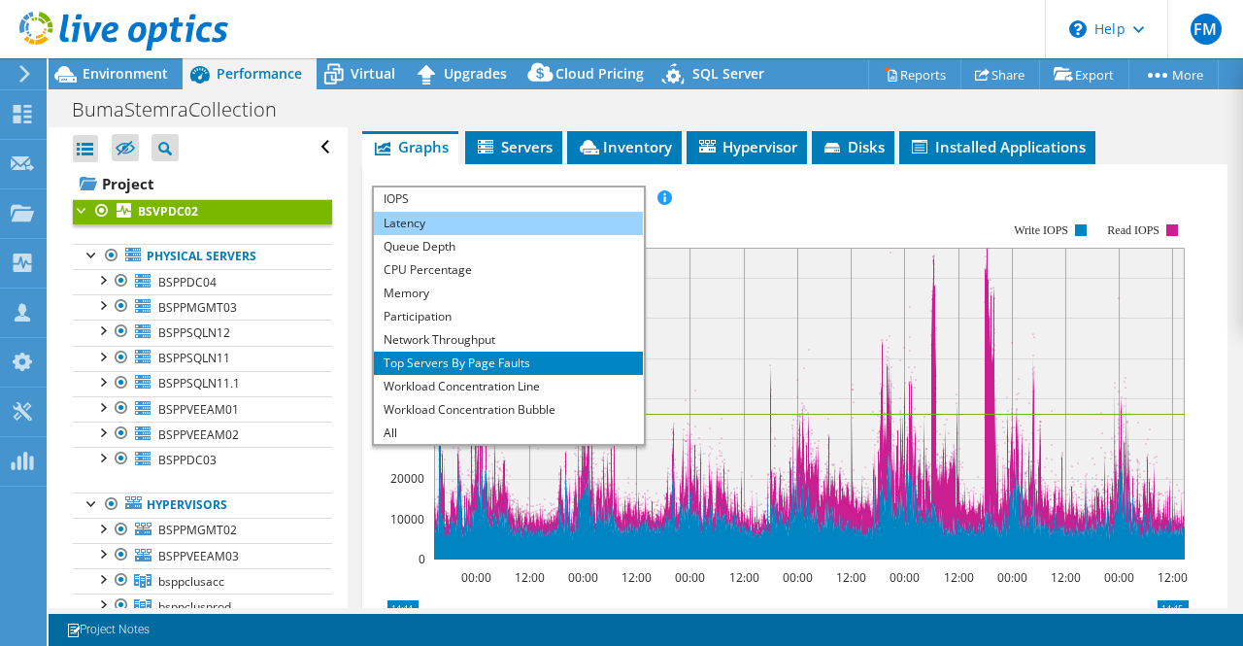
scroll to position [70, 0]
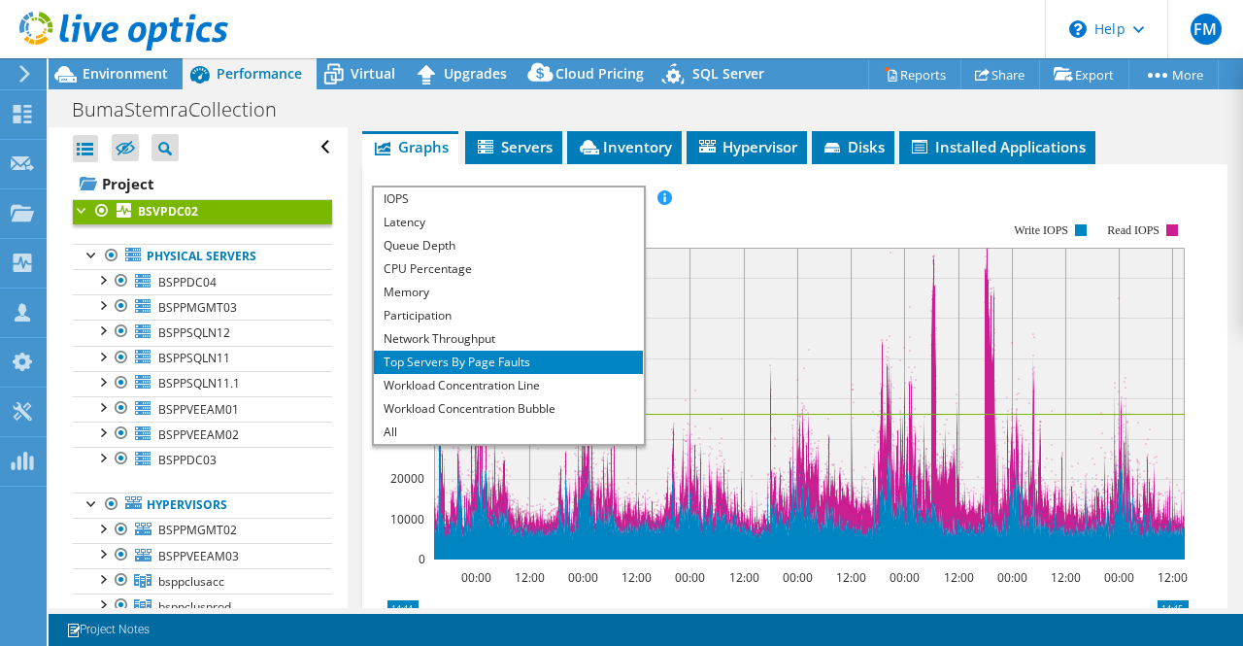
click at [765, 197] on rect at bounding box center [780, 391] width 817 height 388
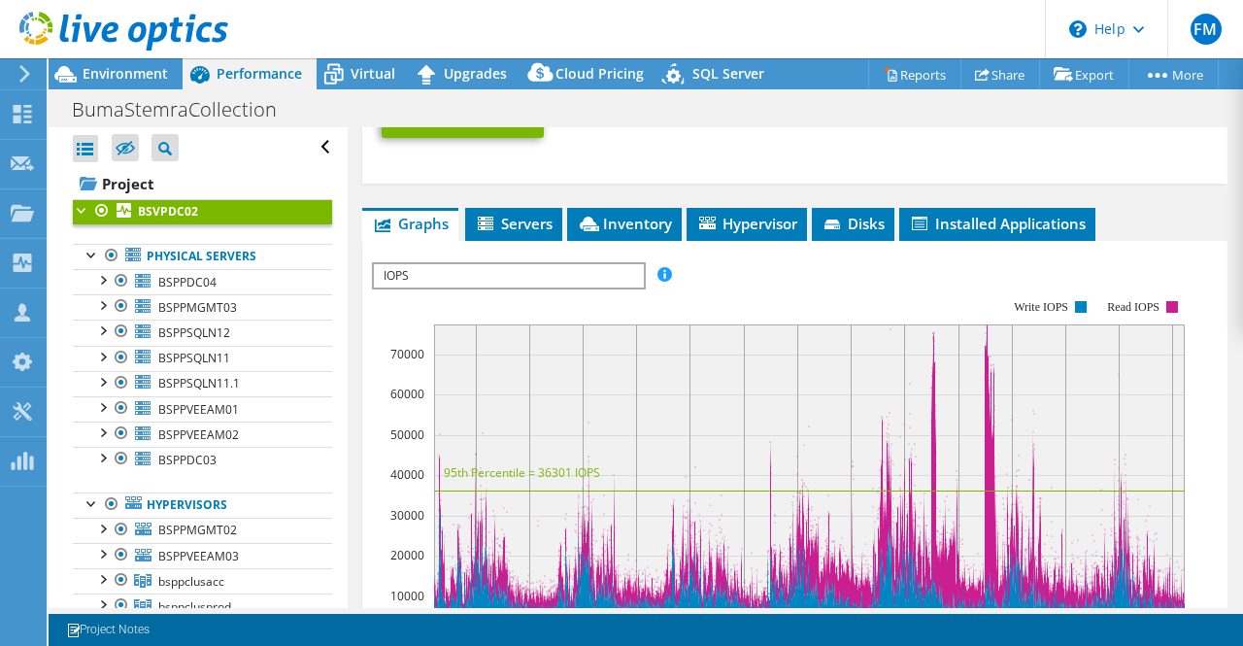
scroll to position [1055, 0]
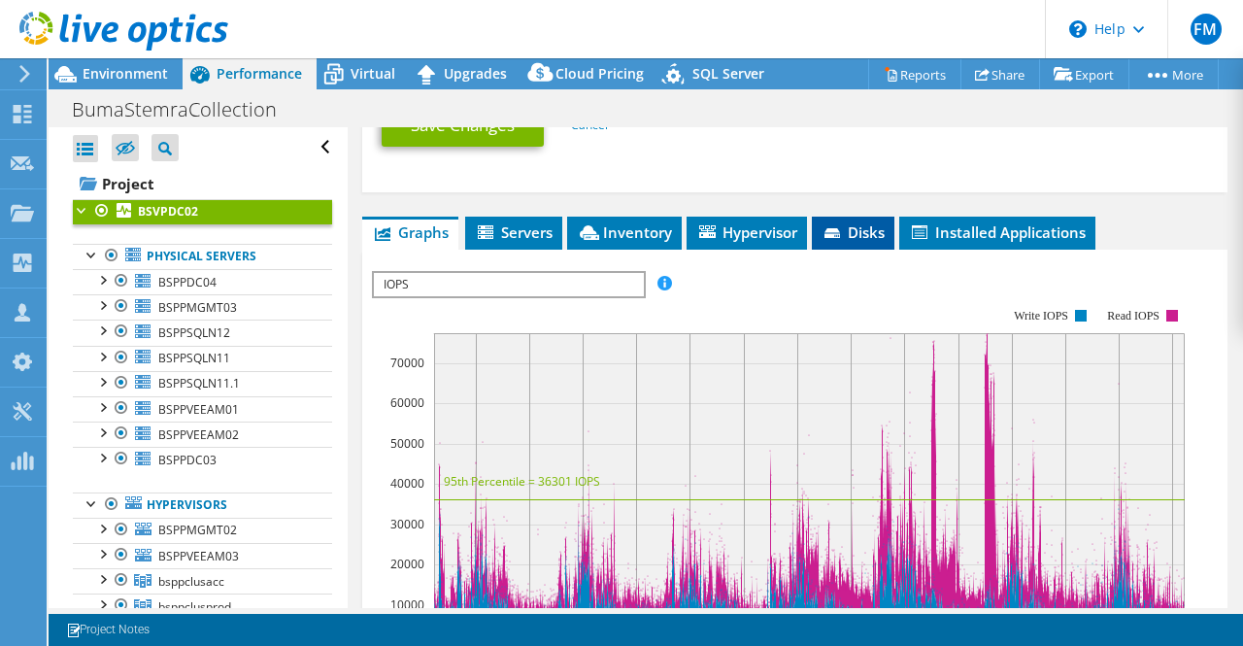
click at [874, 224] on span "Disks" at bounding box center [852, 231] width 63 height 19
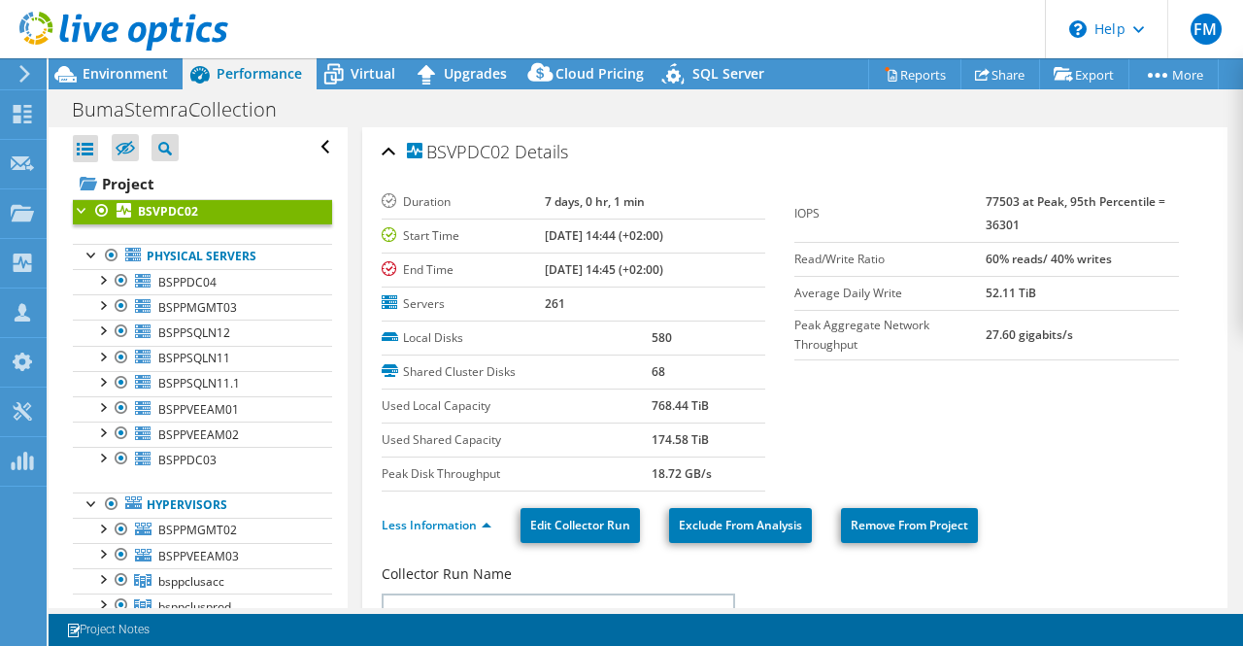
select select "USD"
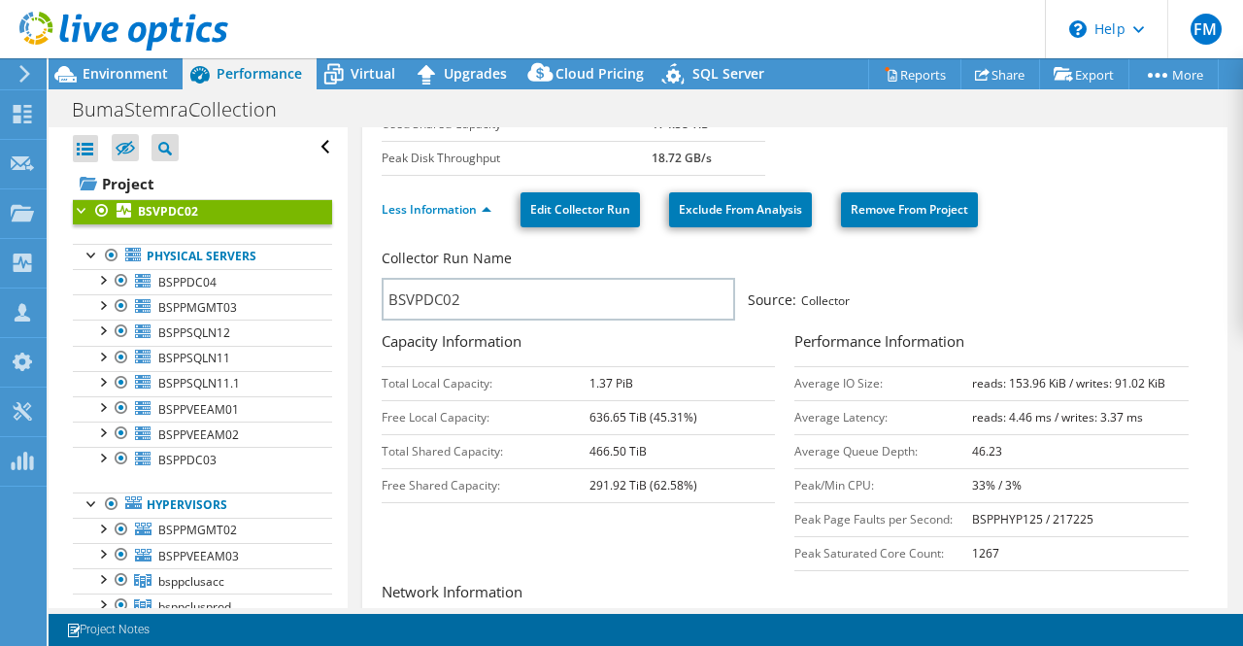
scroll to position [313, 0]
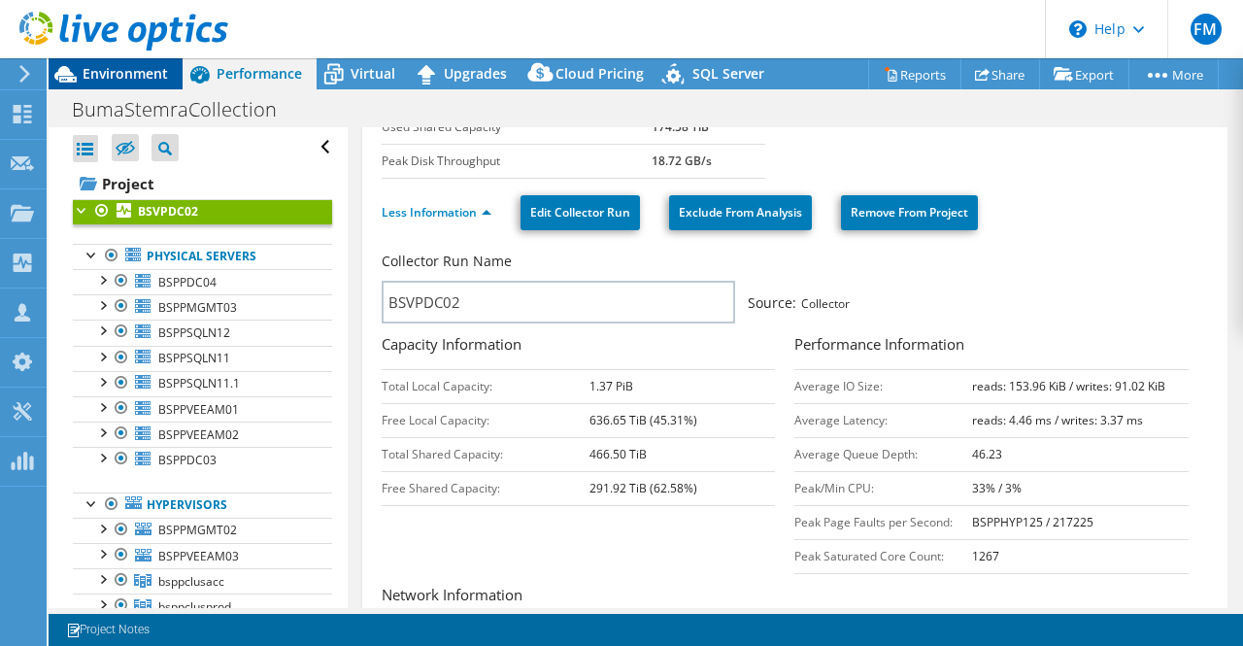
click at [131, 71] on span "Environment" at bounding box center [125, 73] width 85 height 18
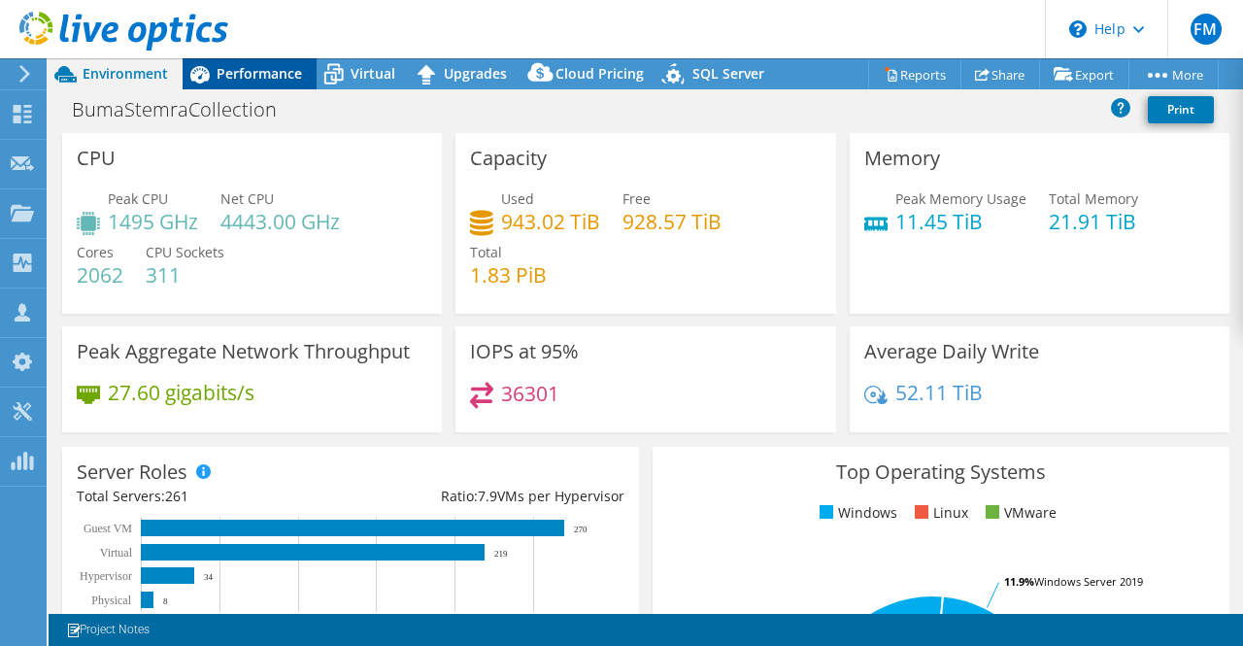
click at [263, 69] on span "Performance" at bounding box center [259, 73] width 85 height 18
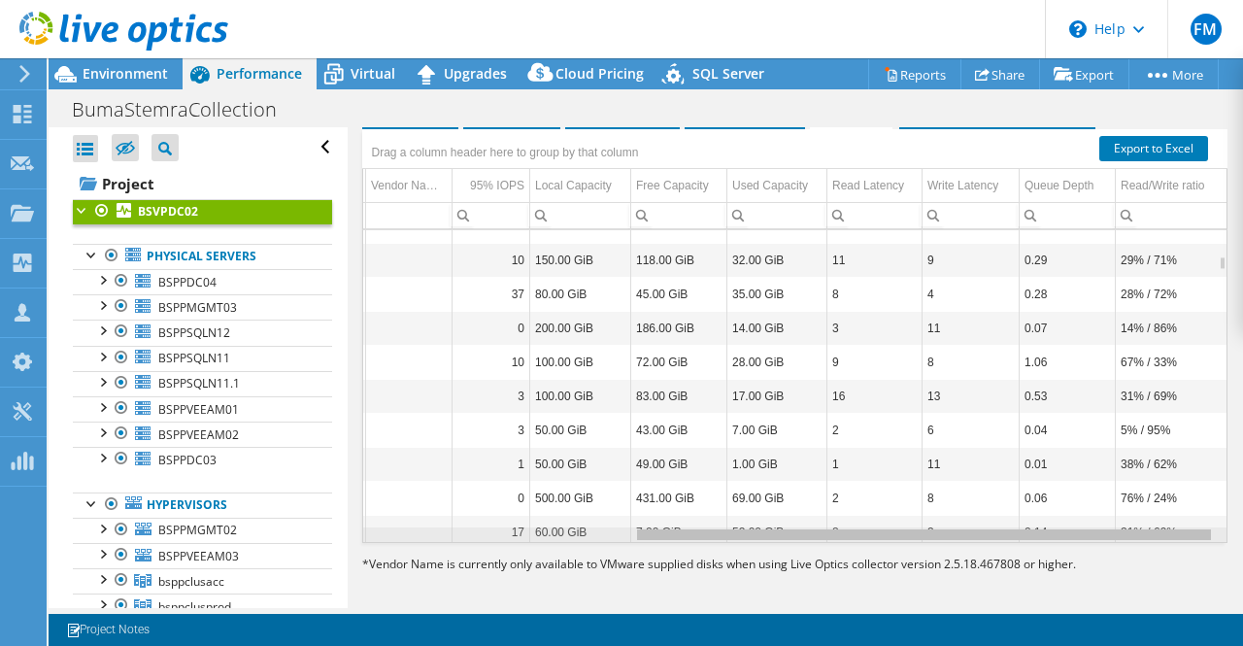
scroll to position [0, 399]
drag, startPoint x: 790, startPoint y: 527, endPoint x: 1152, endPoint y: 496, distance: 362.6
click at [1152, 496] on body "FM Partner Team Member Ferry Meiland ferry.meiland@dustin.com dustin_com My Pro…" at bounding box center [621, 323] width 1243 height 646
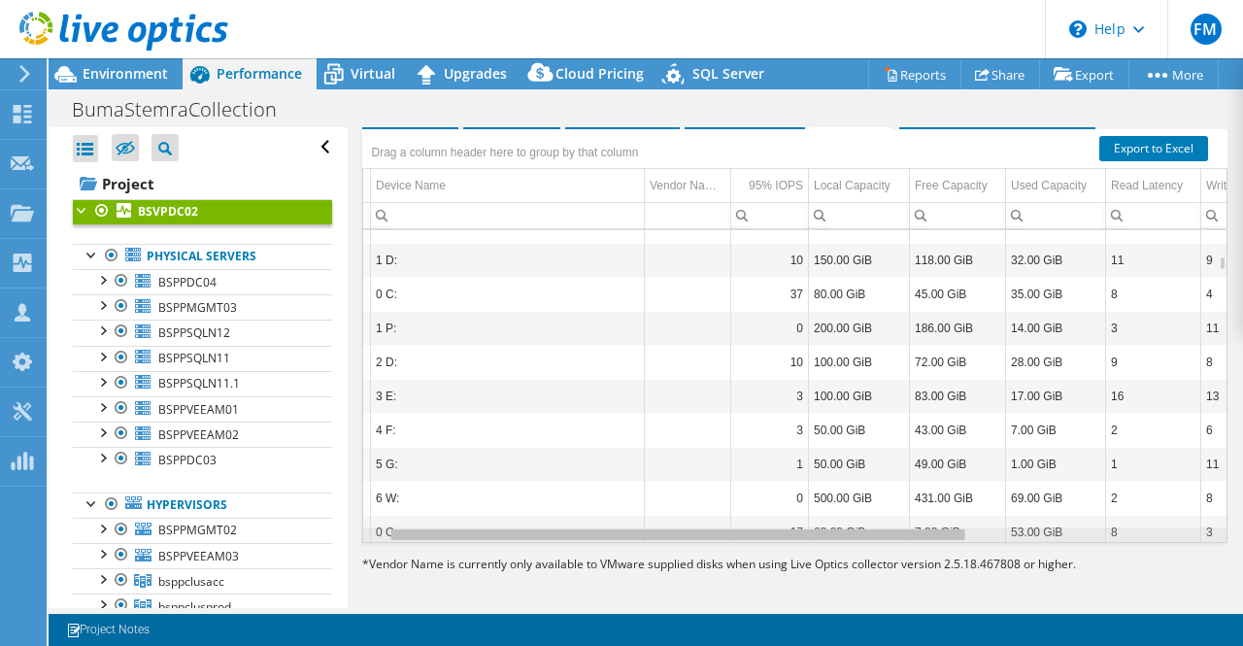
scroll to position [0, 0]
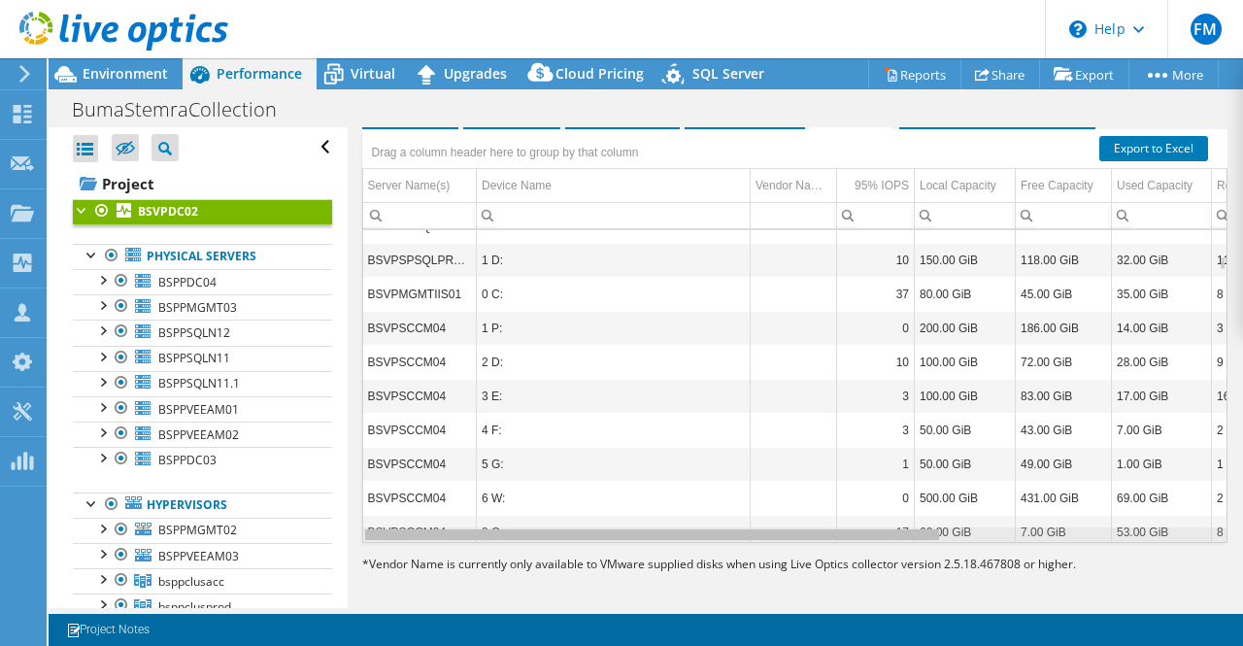
drag, startPoint x: 812, startPoint y: 523, endPoint x: 395, endPoint y: 554, distance: 417.7
click at [395, 554] on body "FM Partner Team Member Ferry Meiland ferry.meiland@dustin.com dustin_com My Pro…" at bounding box center [621, 323] width 1243 height 646
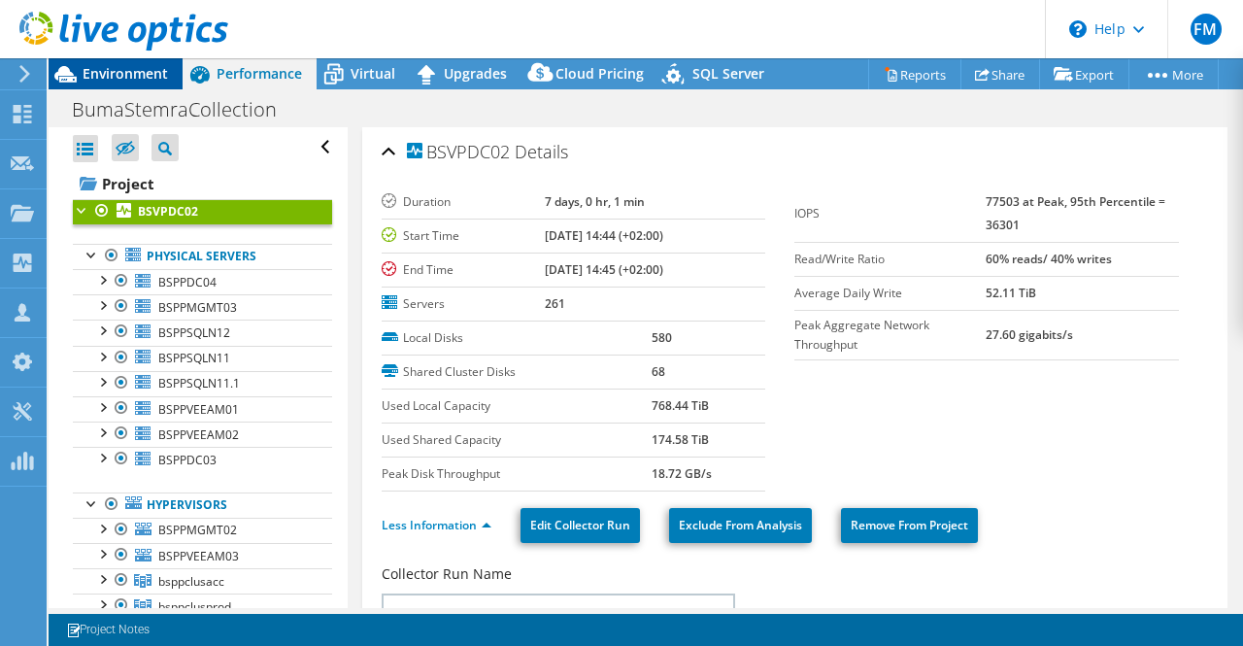
click at [145, 73] on span "Environment" at bounding box center [125, 73] width 85 height 18
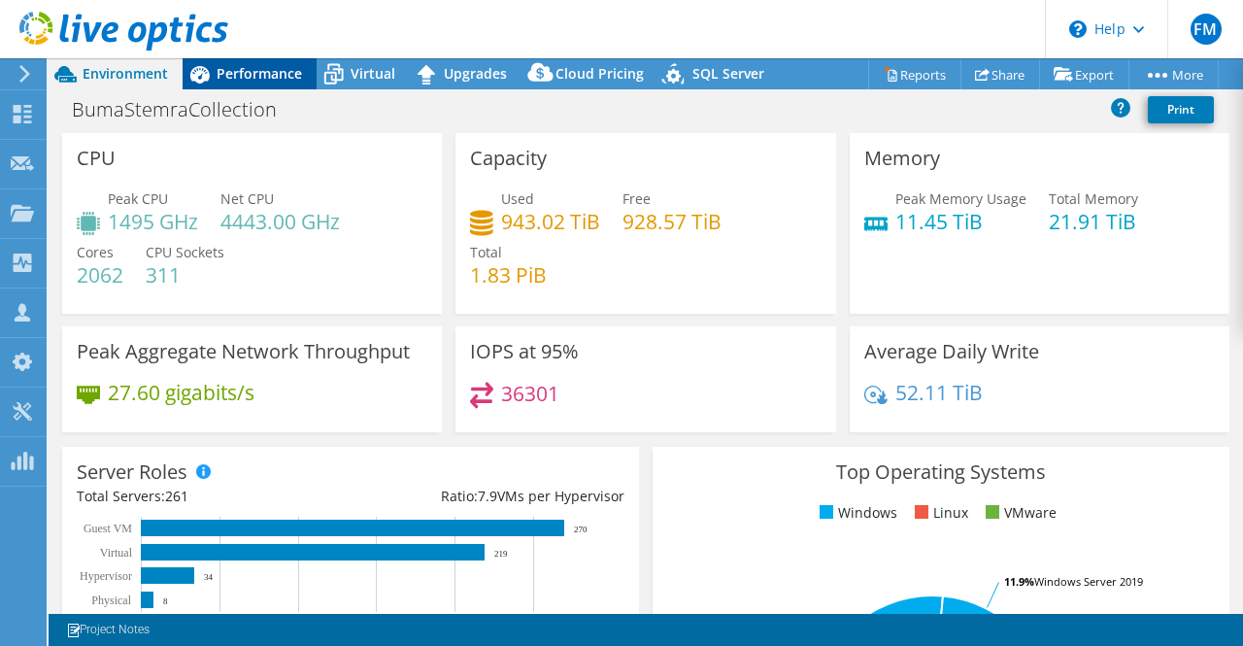
click at [238, 83] on span "Performance" at bounding box center [259, 73] width 85 height 18
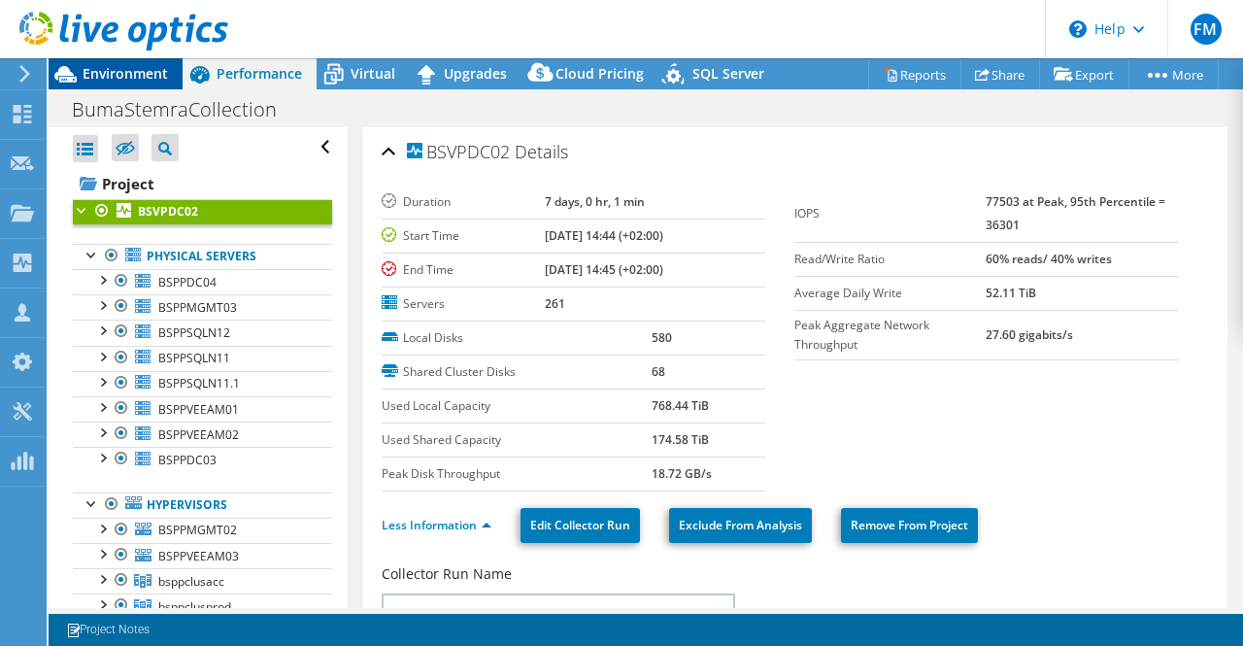
click at [132, 75] on span "Environment" at bounding box center [125, 73] width 85 height 18
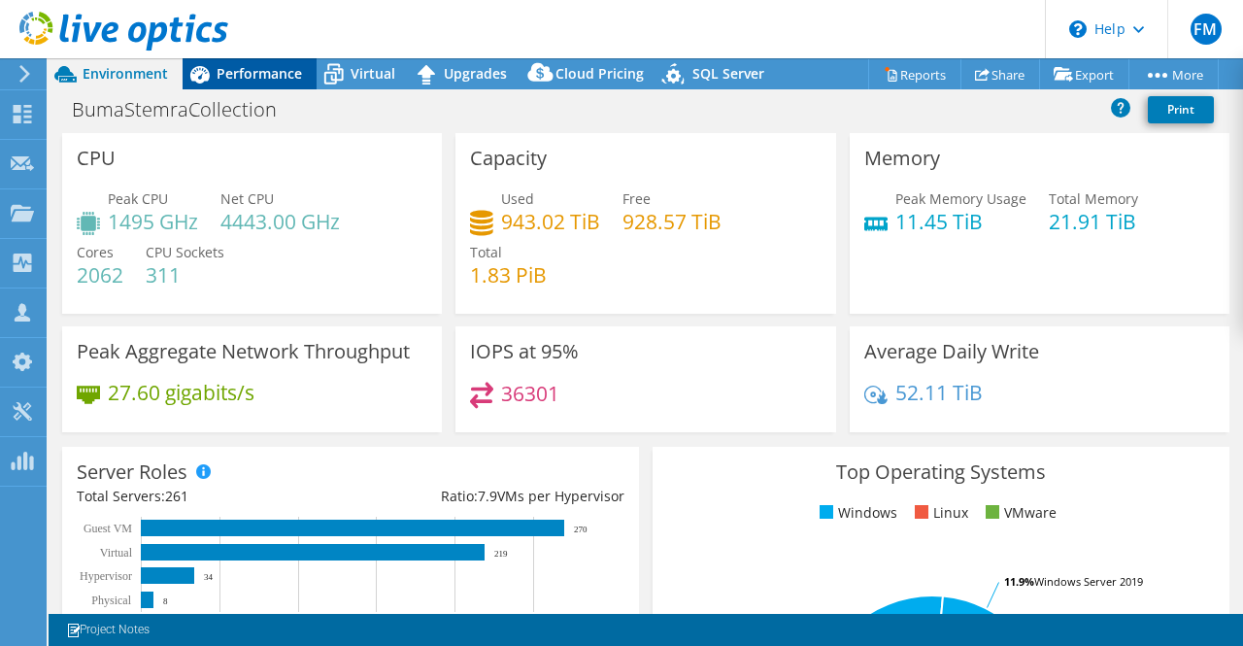
click at [260, 77] on span "Performance" at bounding box center [259, 73] width 85 height 18
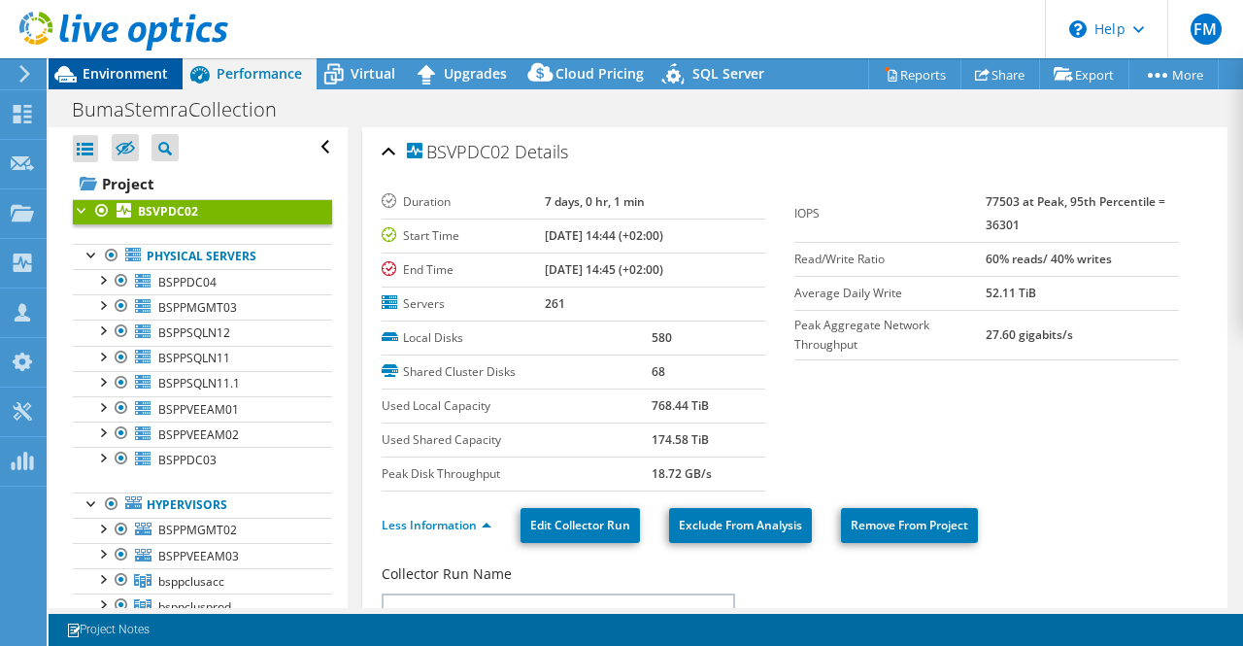
click at [150, 73] on span "Environment" at bounding box center [125, 73] width 85 height 18
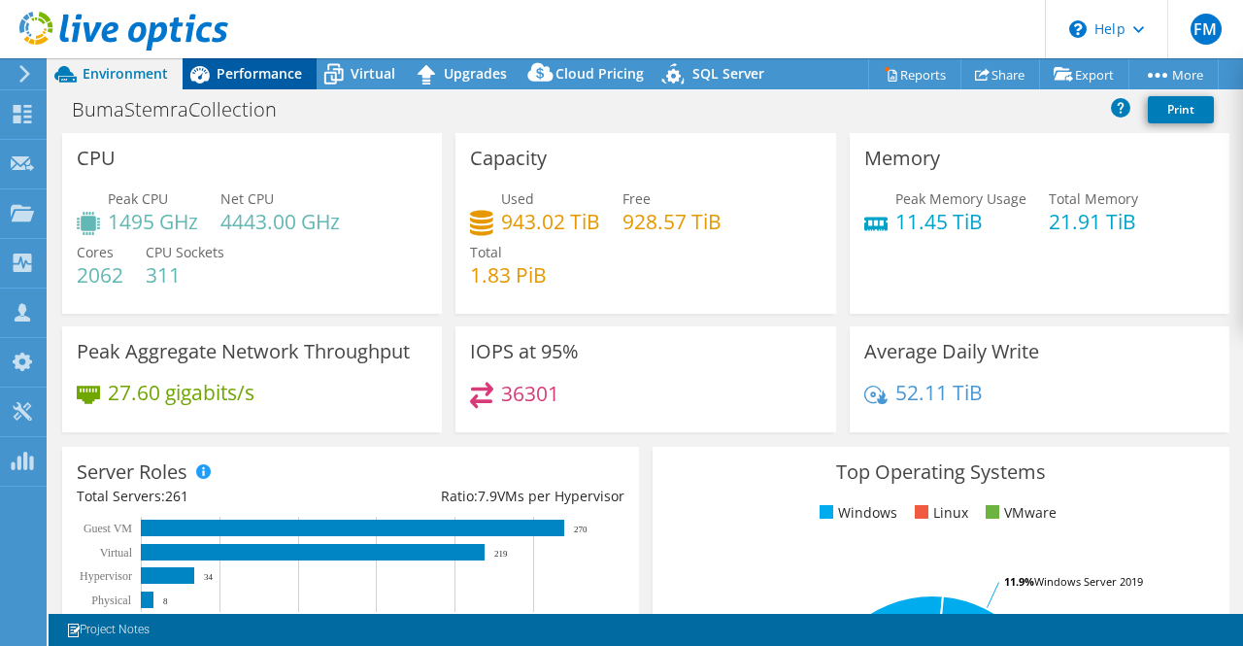
click at [253, 82] on span "Performance" at bounding box center [259, 73] width 85 height 18
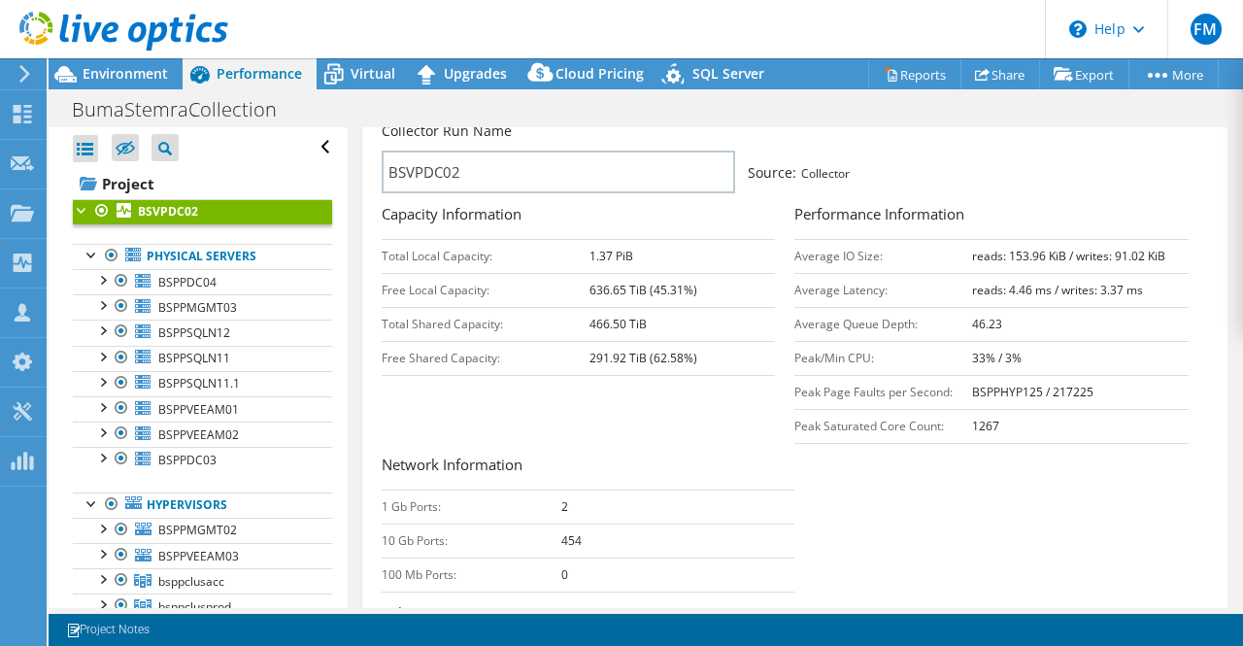
scroll to position [398, 0]
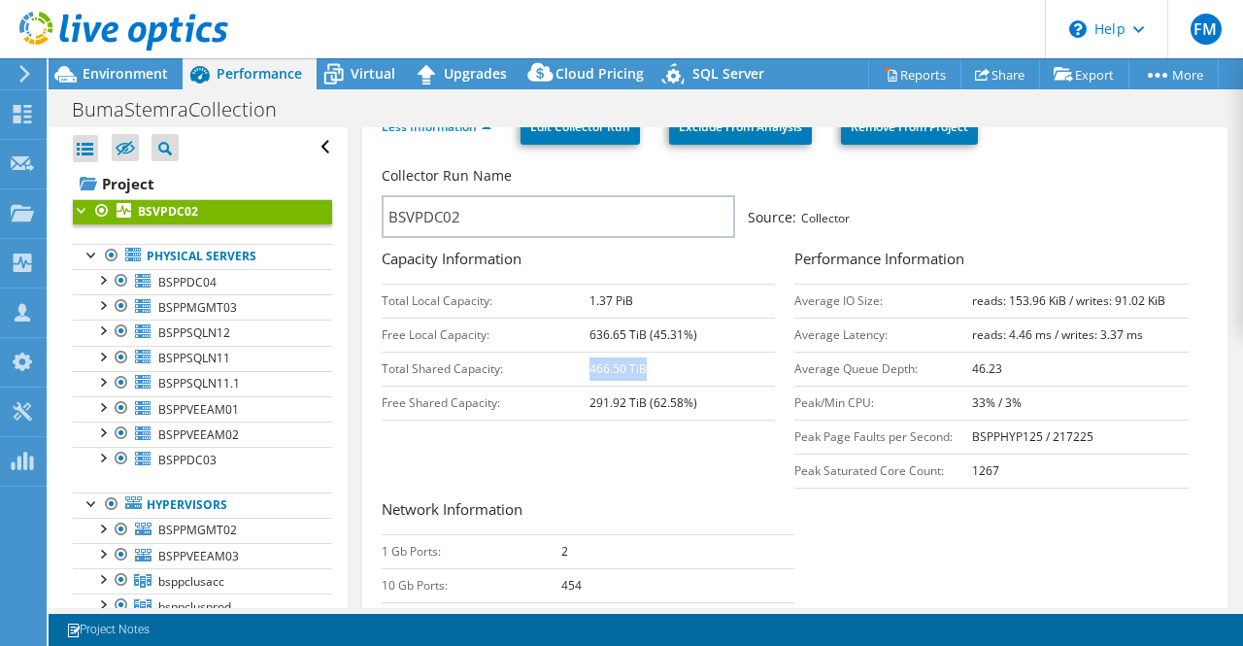
drag, startPoint x: 587, startPoint y: 362, endPoint x: 653, endPoint y: 359, distance: 66.1
click at [653, 359] on td "466.50 TiB" at bounding box center [681, 369] width 185 height 34
drag, startPoint x: 590, startPoint y: 288, endPoint x: 641, endPoint y: 298, distance: 51.4
click at [641, 298] on tr "Total Local Capacity: 1.37 PiB" at bounding box center [579, 301] width 394 height 34
drag, startPoint x: 587, startPoint y: 329, endPoint x: 626, endPoint y: 329, distance: 39.8
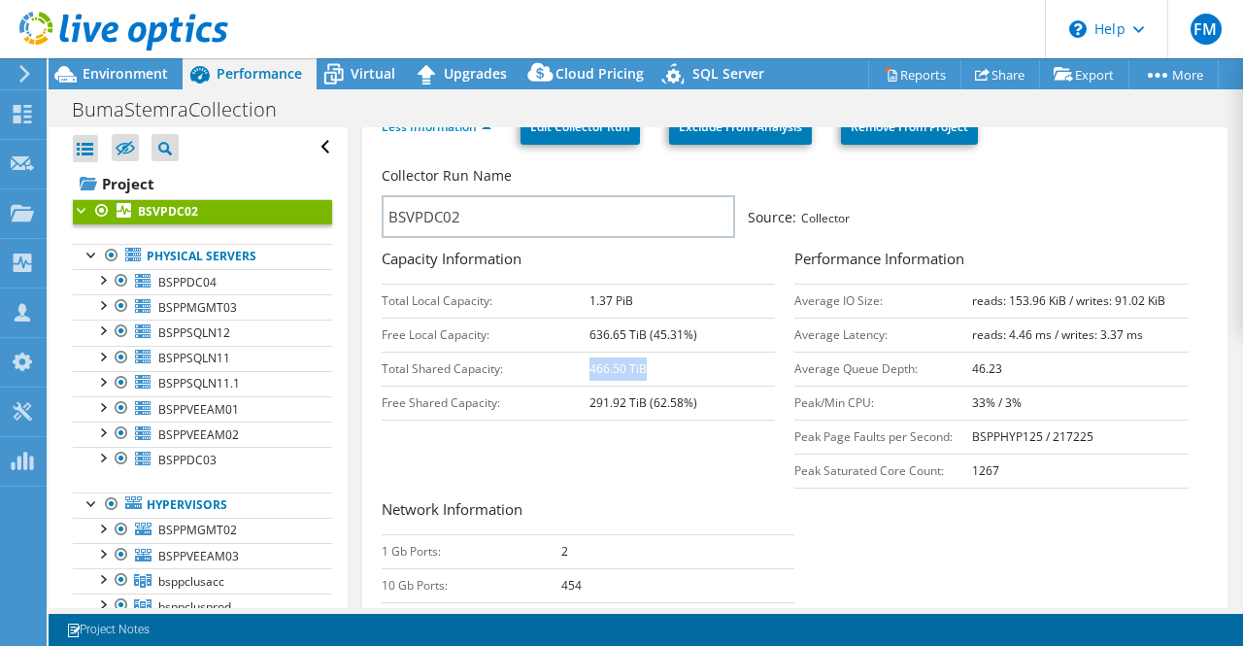
click at [626, 329] on tr "Free Local Capacity: 636.65 TiB (45.31%)" at bounding box center [579, 335] width 394 height 34
drag, startPoint x: 590, startPoint y: 395, endPoint x: 582, endPoint y: 389, distance: 10.5
click at [582, 389] on tr "Free Shared Capacity: 291.92 TiB (62.58%)" at bounding box center [579, 403] width 394 height 34
drag, startPoint x: 588, startPoint y: 294, endPoint x: 620, endPoint y: 294, distance: 31.1
click at [620, 294] on td "1.37 PiB" at bounding box center [681, 301] width 185 height 34
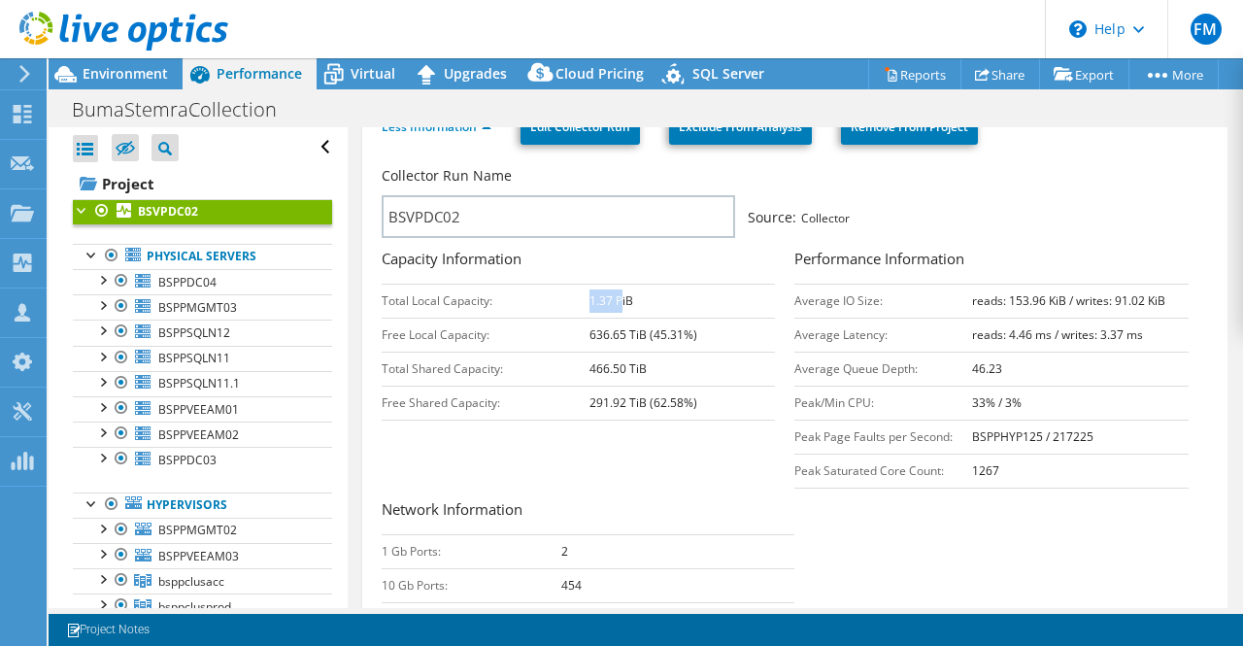
drag, startPoint x: 585, startPoint y: 361, endPoint x: 618, endPoint y: 358, distance: 33.1
click at [618, 358] on tr "Total Shared Capacity: 466.50 TiB" at bounding box center [579, 369] width 394 height 34
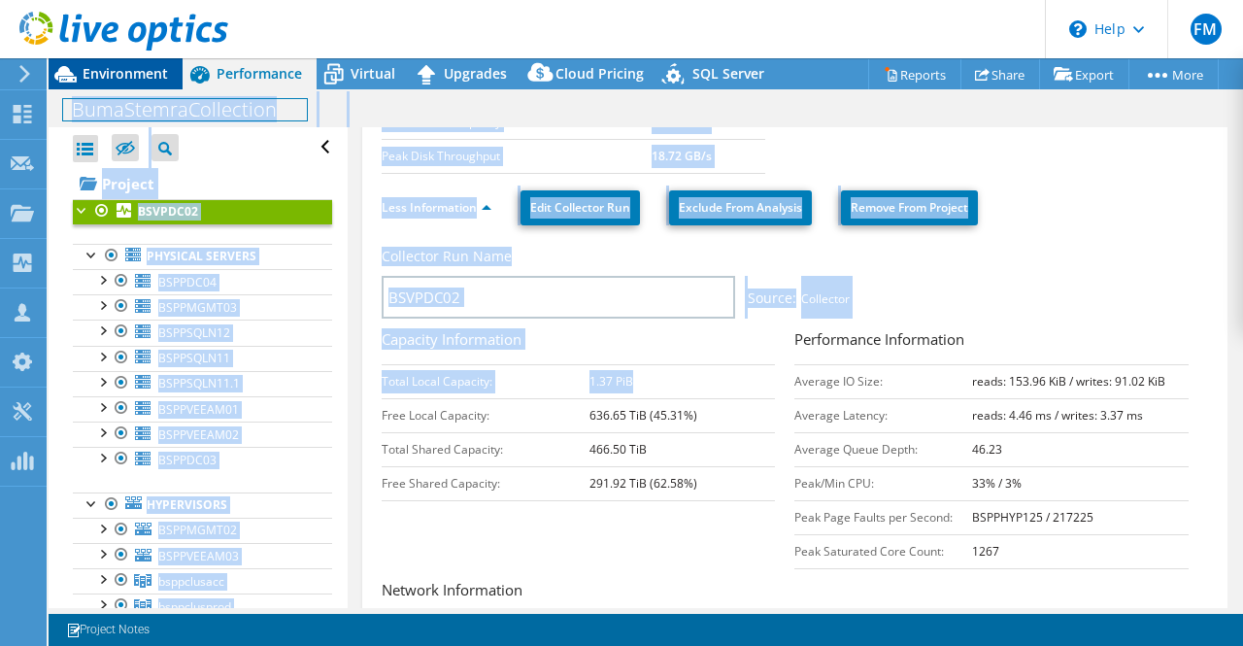
scroll to position [0, 0]
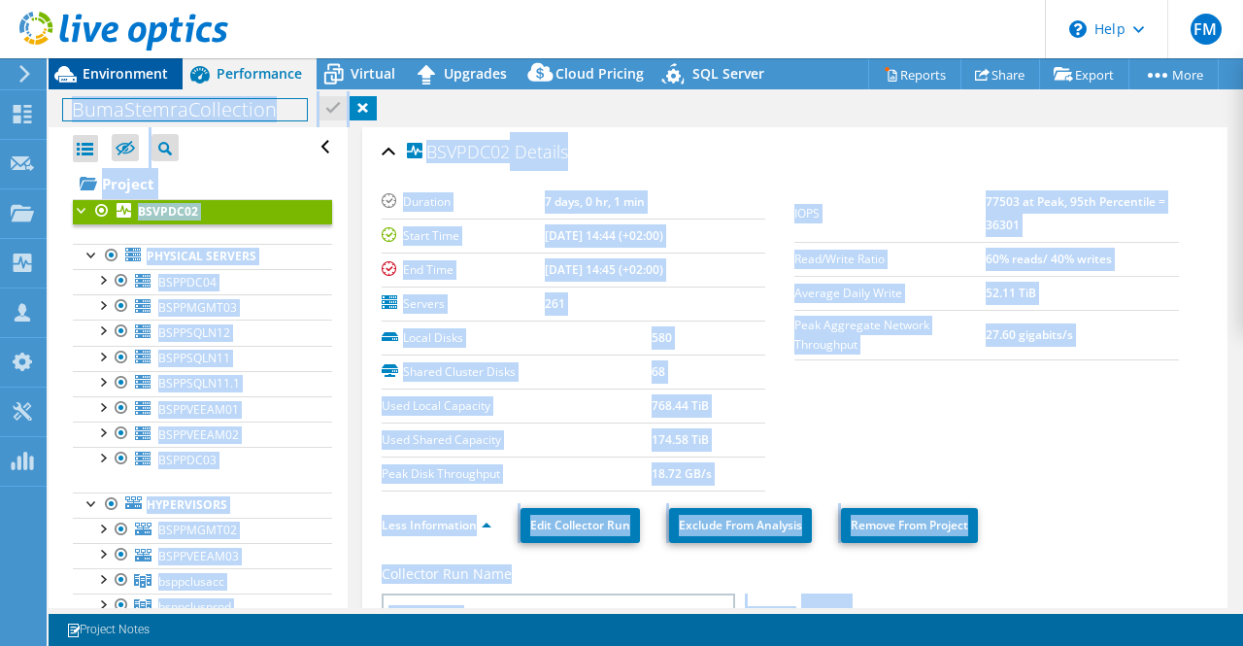
drag, startPoint x: 629, startPoint y: 293, endPoint x: 106, endPoint y: 70, distance: 569.0
click at [106, 70] on div "Project Actions Project Actions Reports Share Export vSAN ReadyNode Sizer" at bounding box center [646, 351] width 1194 height 587
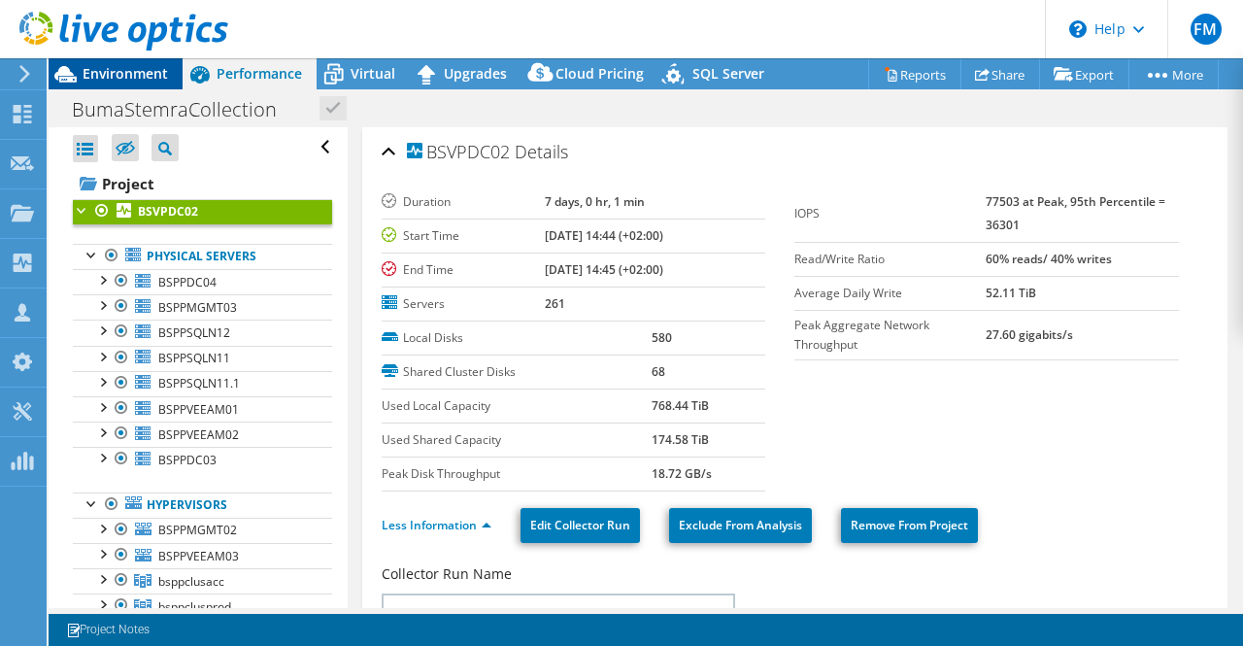
click at [106, 70] on span "Environment" at bounding box center [125, 73] width 85 height 18
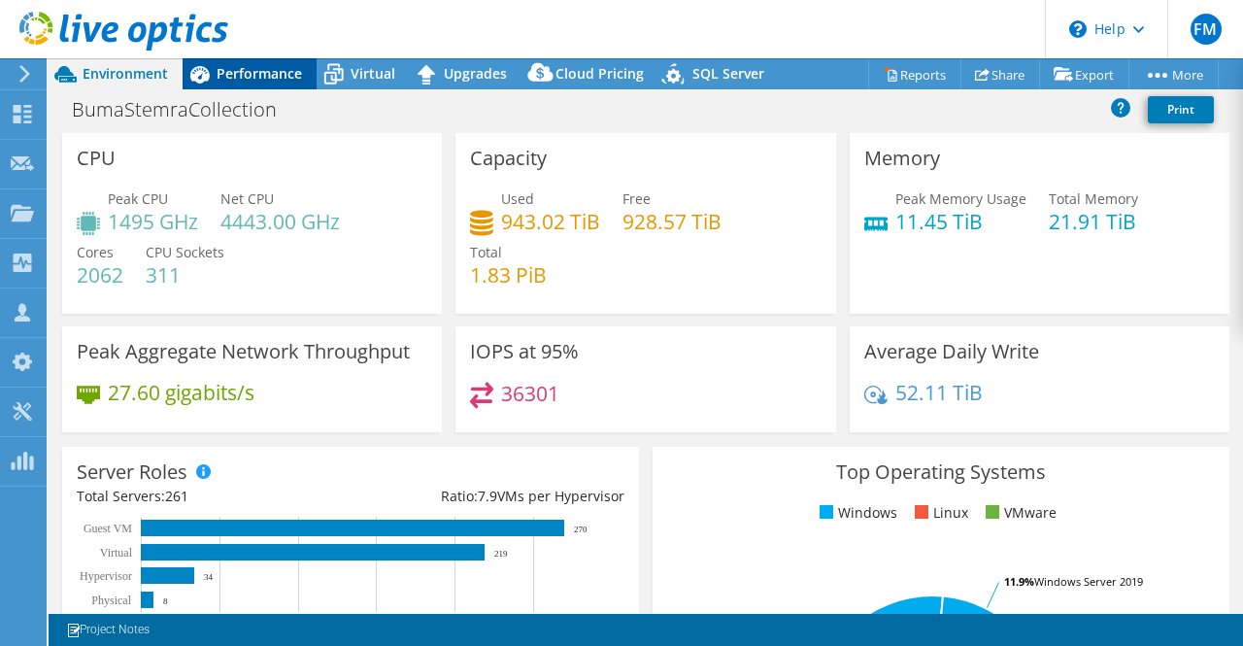
click at [241, 77] on span "Performance" at bounding box center [259, 73] width 85 height 18
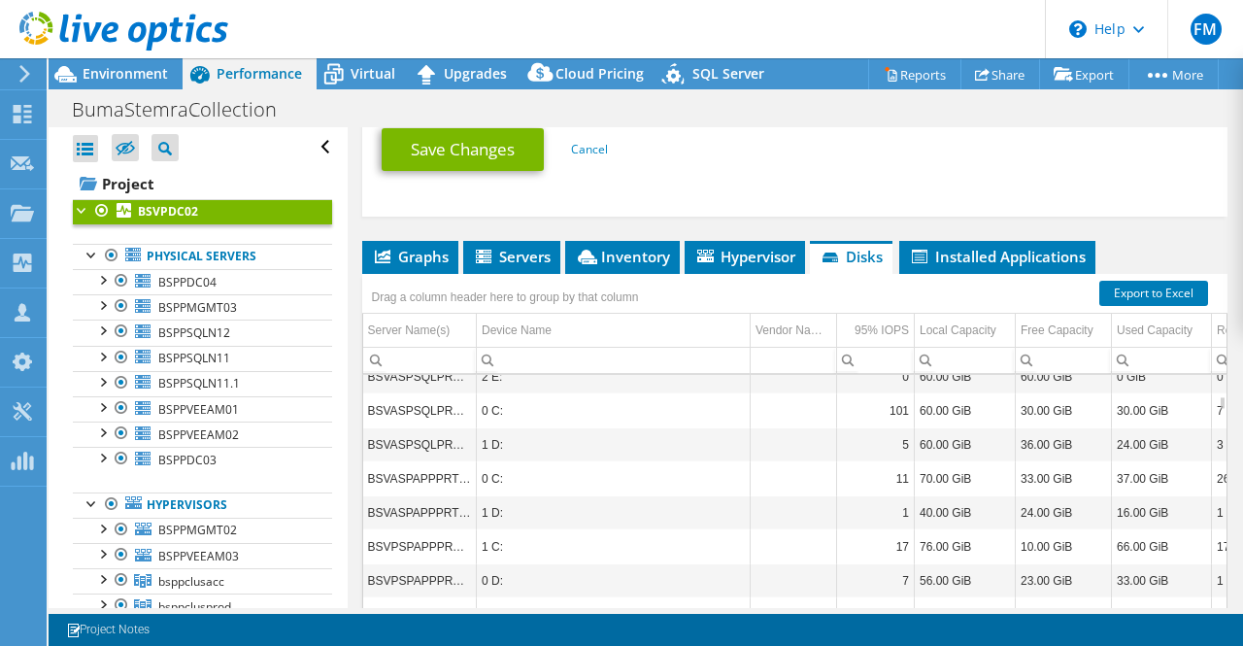
scroll to position [1175, 0]
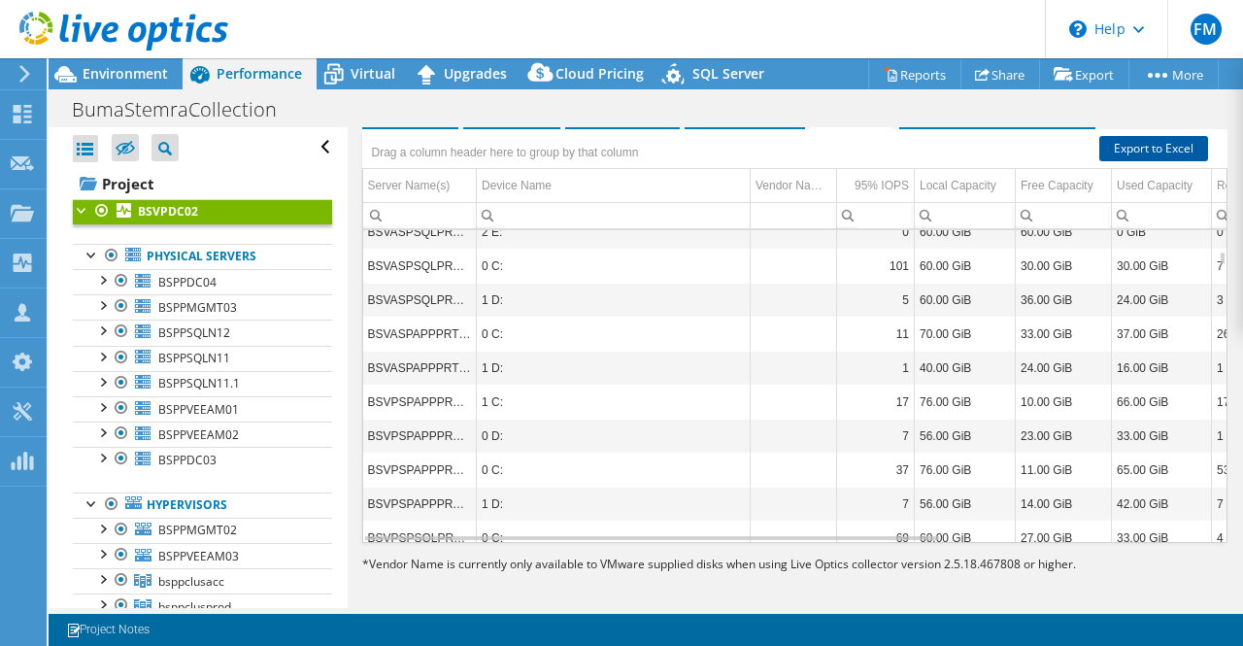
click at [1141, 141] on link "Export to Excel" at bounding box center [1153, 148] width 109 height 25
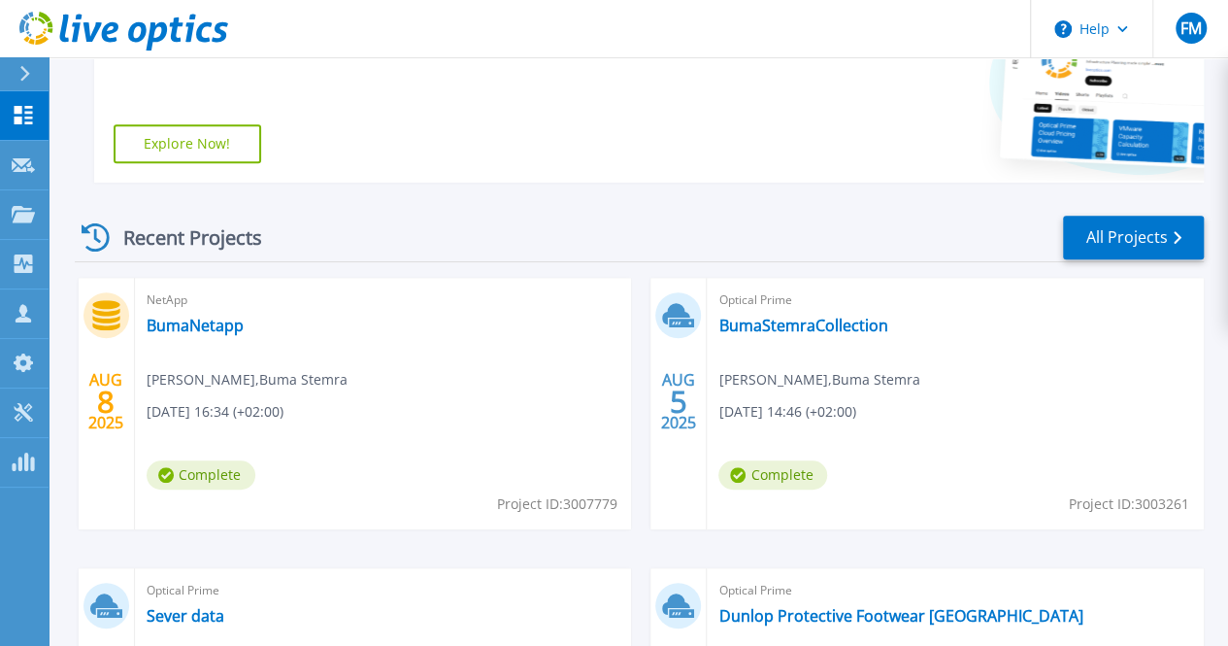
scroll to position [405, 0]
click at [216, 325] on link "BumaNetapp" at bounding box center [195, 324] width 97 height 19
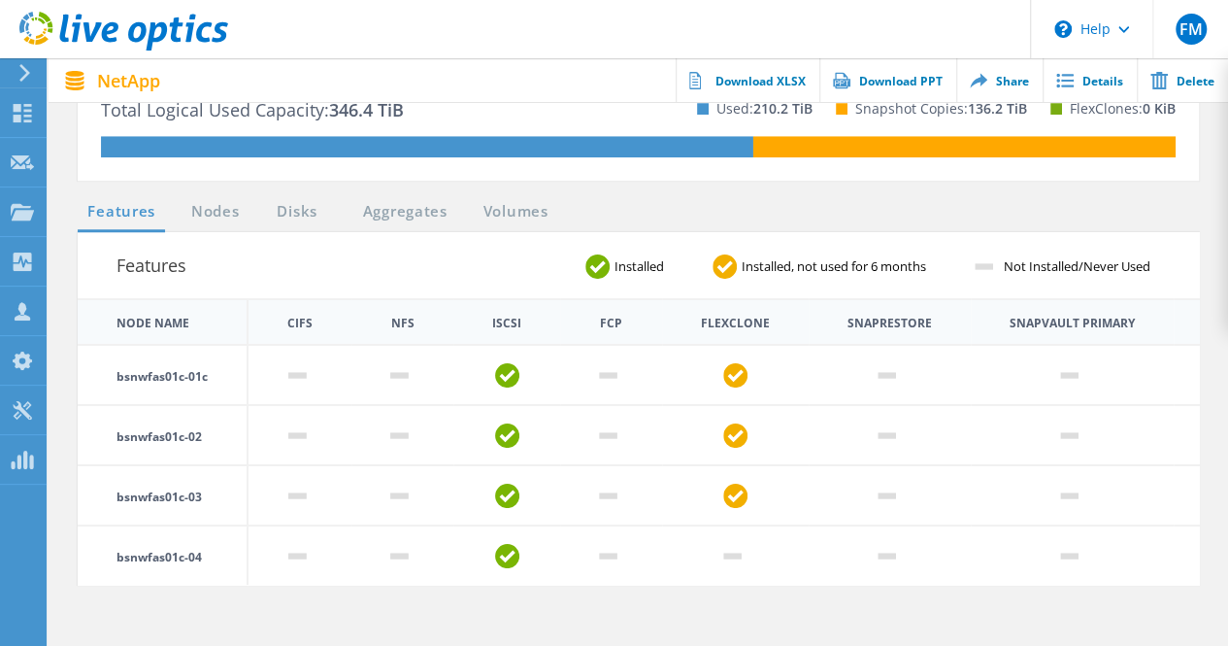
scroll to position [757, 0]
click at [288, 213] on link "Disks" at bounding box center [297, 212] width 52 height 24
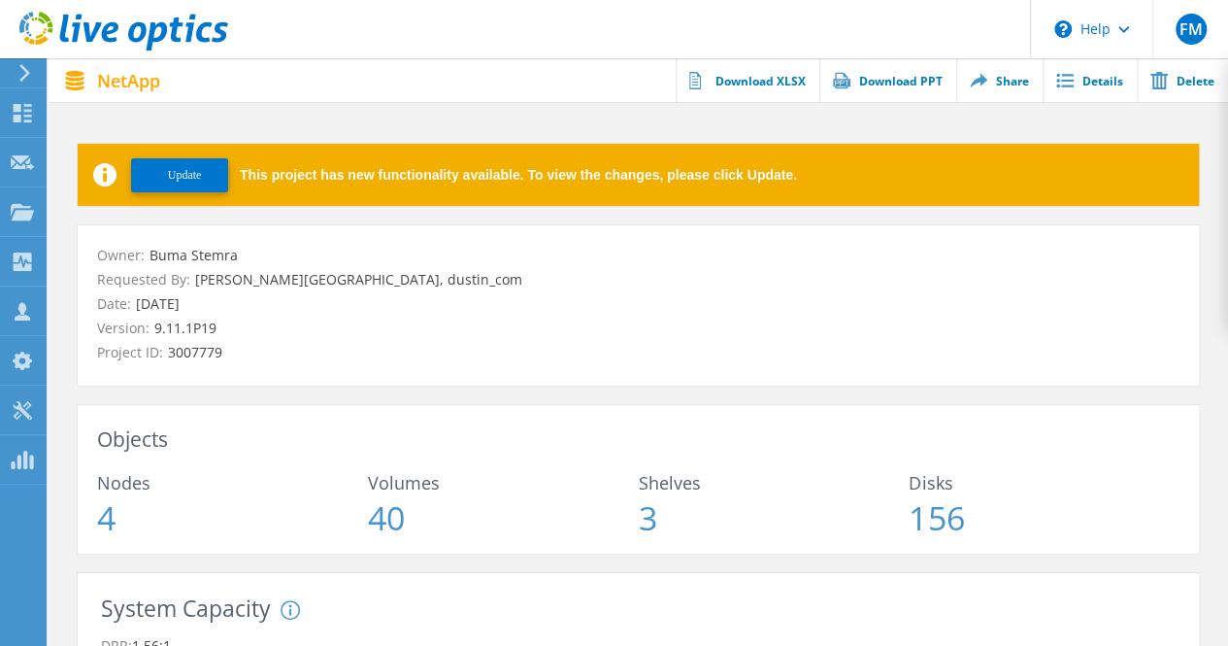
scroll to position [0, 0]
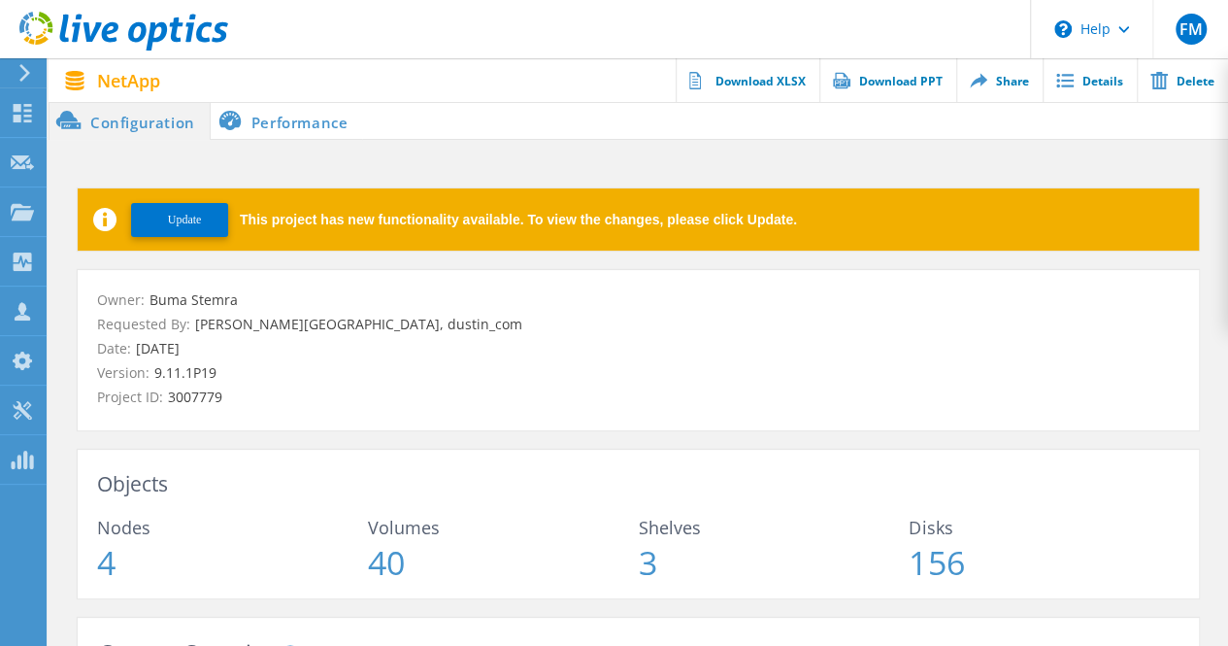
click at [280, 119] on li "Performance" at bounding box center [287, 120] width 152 height 39
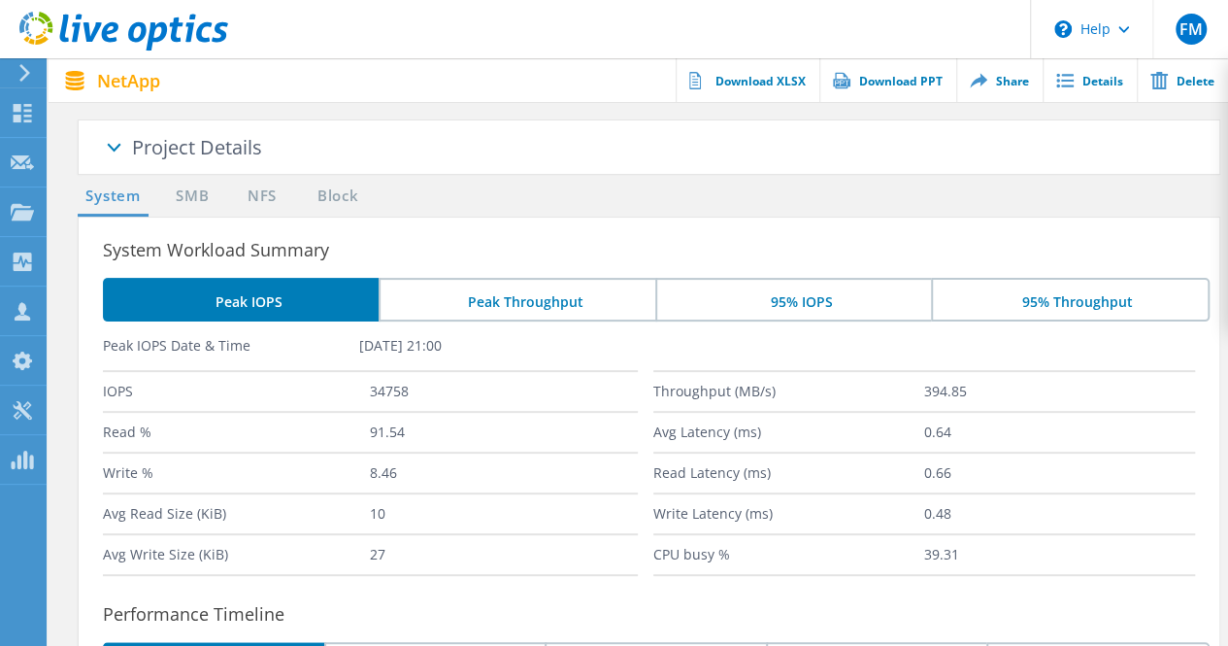
scroll to position [132, 0]
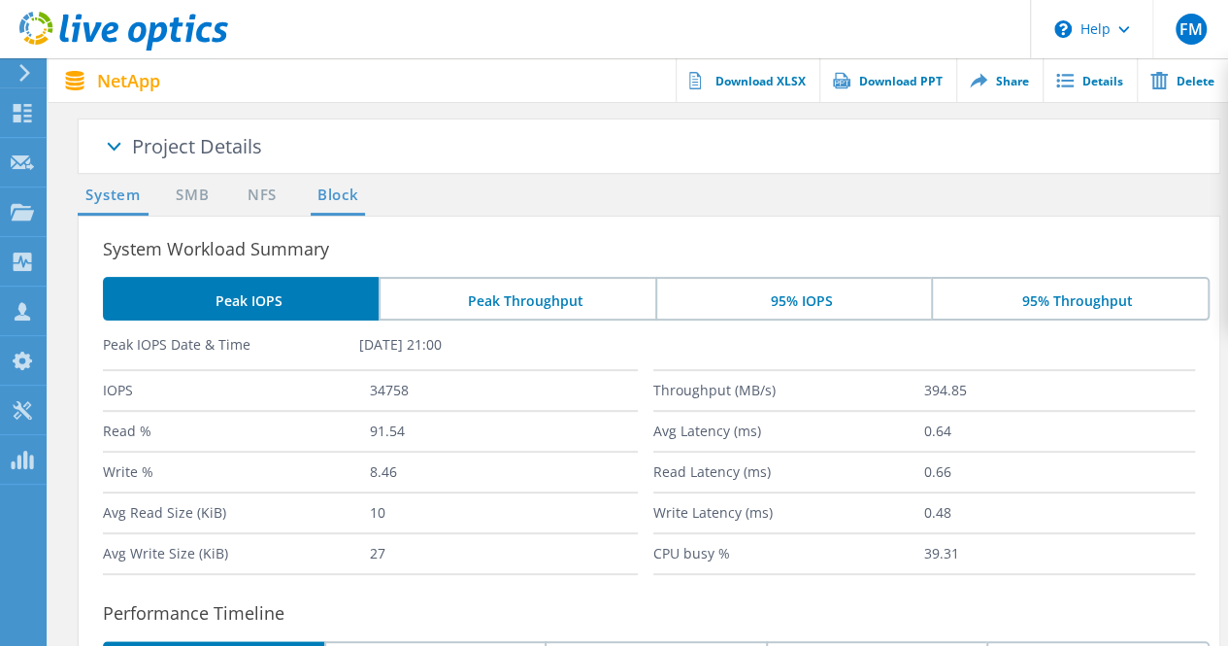
click at [326, 193] on link "Block" at bounding box center [337, 196] width 53 height 24
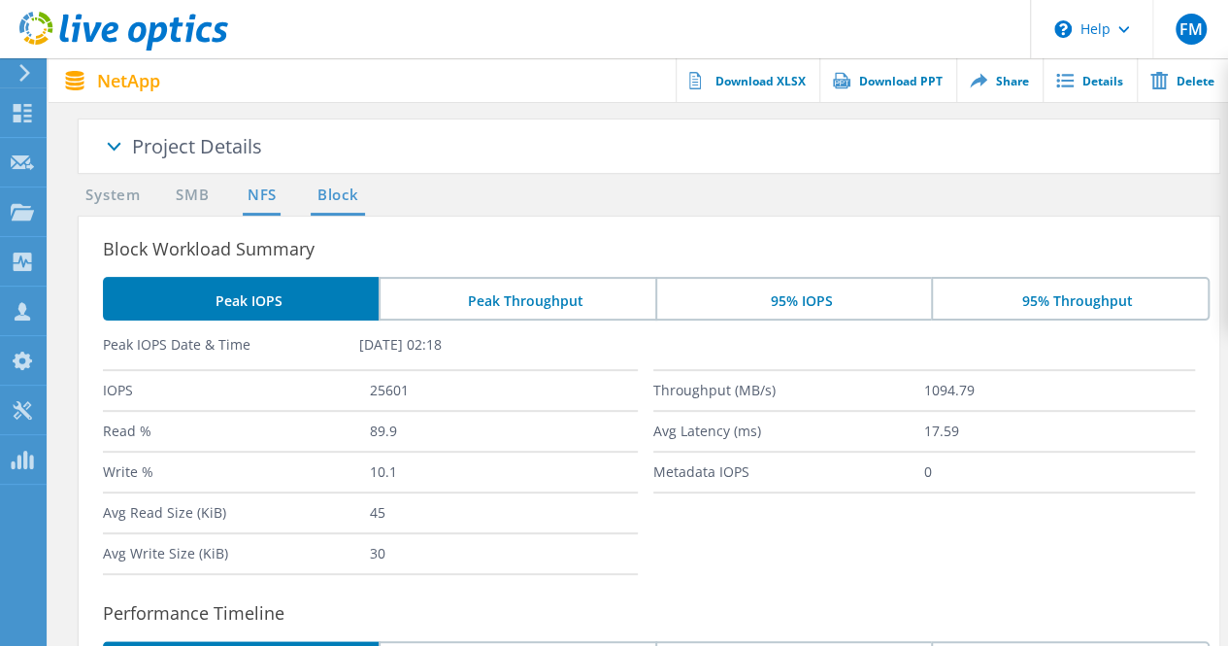
click at [252, 198] on link "NFS" at bounding box center [262, 196] width 38 height 24
click at [194, 195] on link "SMB" at bounding box center [192, 196] width 43 height 24
click at [259, 201] on link "NFS" at bounding box center [262, 196] width 38 height 24
click at [341, 195] on link "Block" at bounding box center [337, 196] width 53 height 24
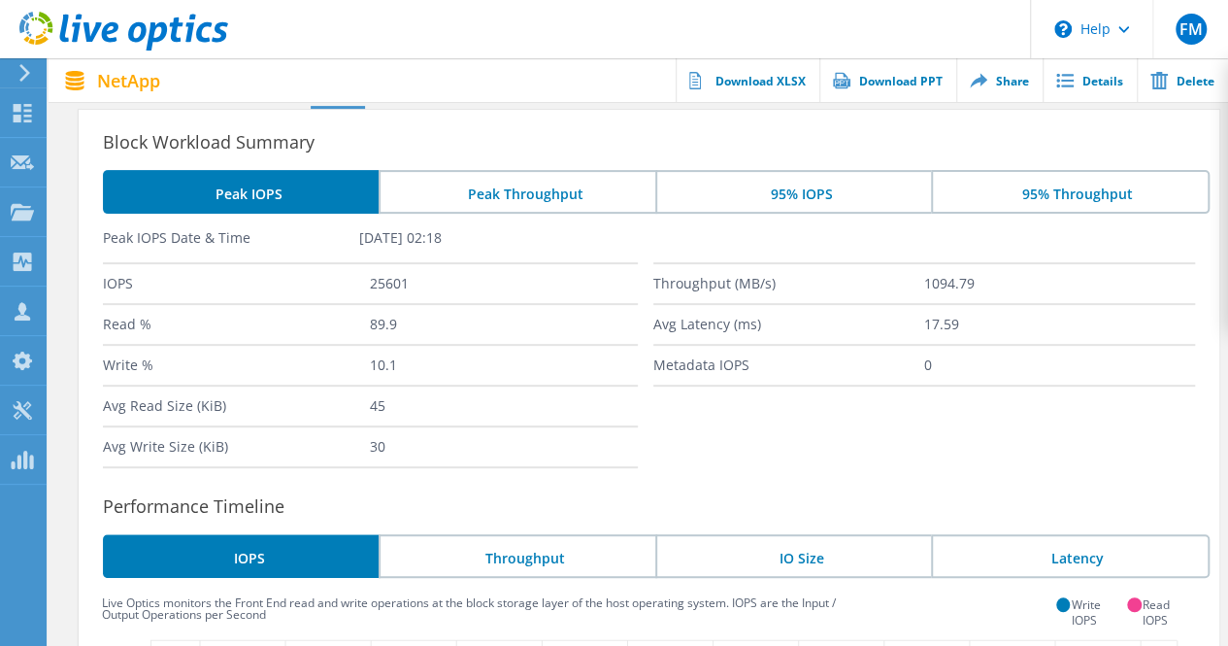
scroll to position [0, 0]
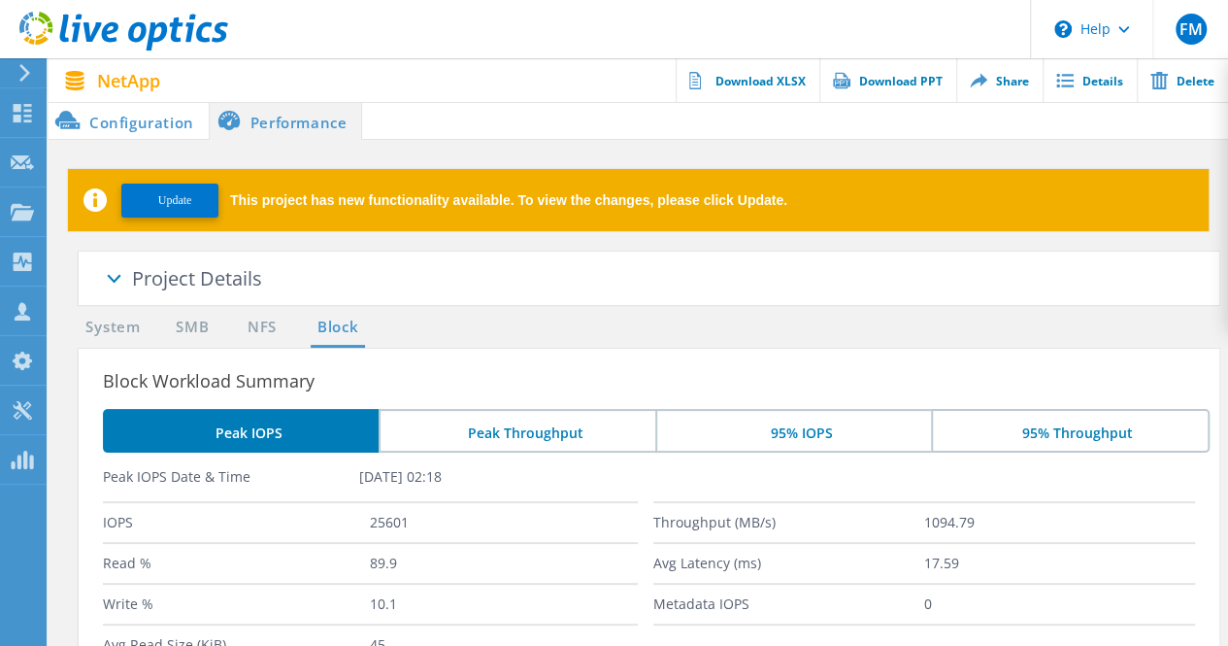
click at [140, 119] on li "Configuration" at bounding box center [129, 120] width 160 height 39
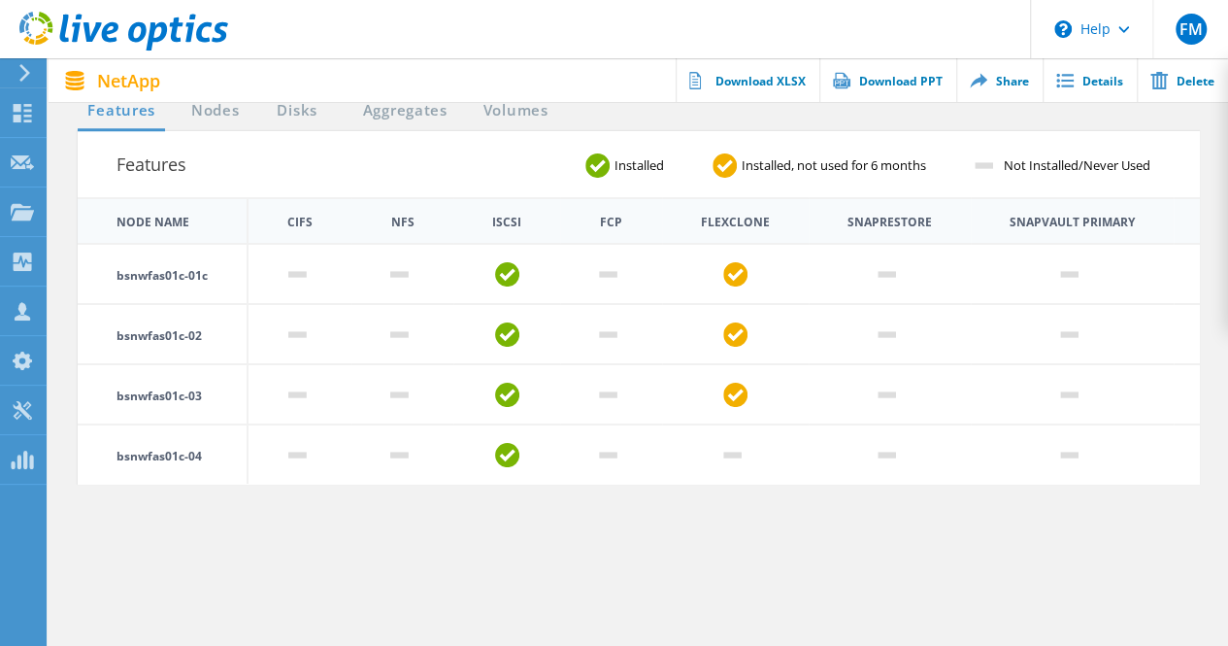
scroll to position [696, 0]
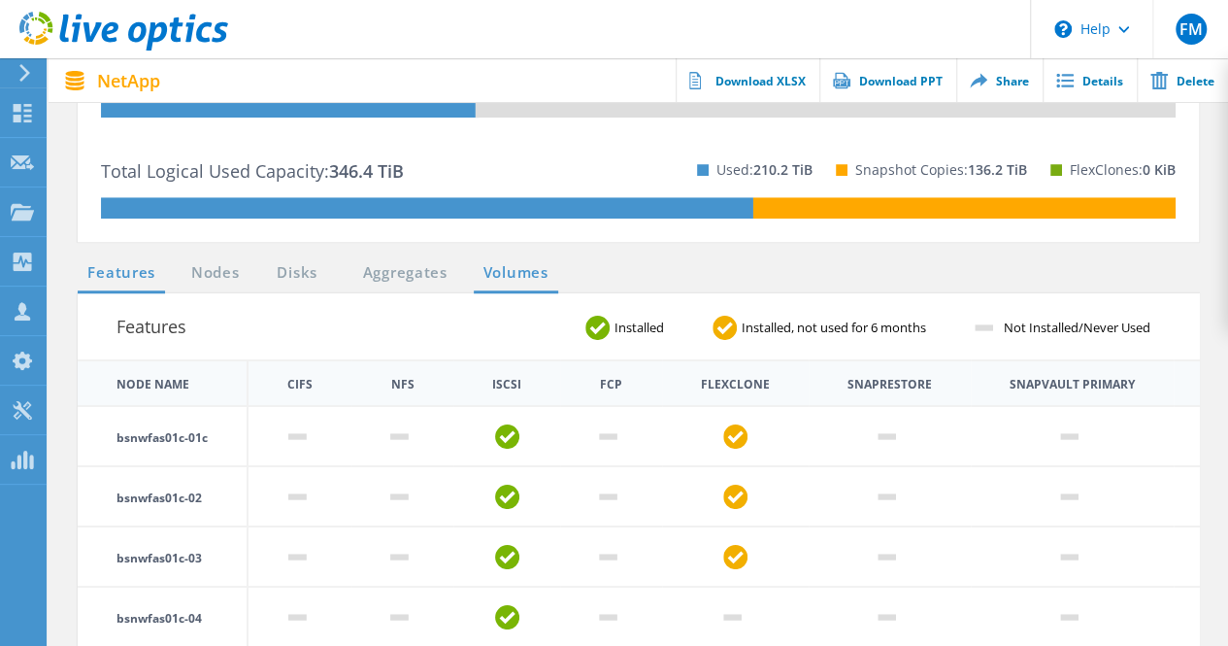
click at [522, 272] on link "Volumes" at bounding box center [516, 273] width 84 height 24
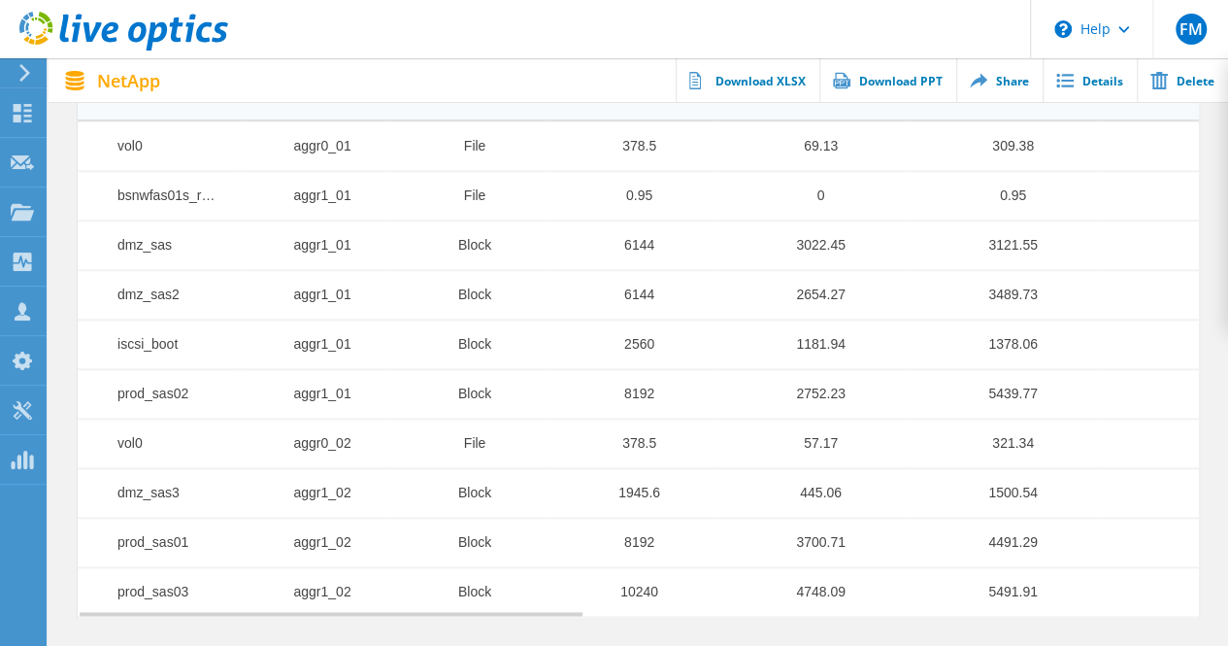
scroll to position [988, 0]
click at [213, 193] on td "bsnwfas01s_root" at bounding box center [159, 195] width 162 height 50
drag, startPoint x: 183, startPoint y: 193, endPoint x: 95, endPoint y: 196, distance: 87.4
click at [95, 196] on td "bsnwfas01s_root" at bounding box center [159, 195] width 162 height 50
copy td "bsnwfas01"
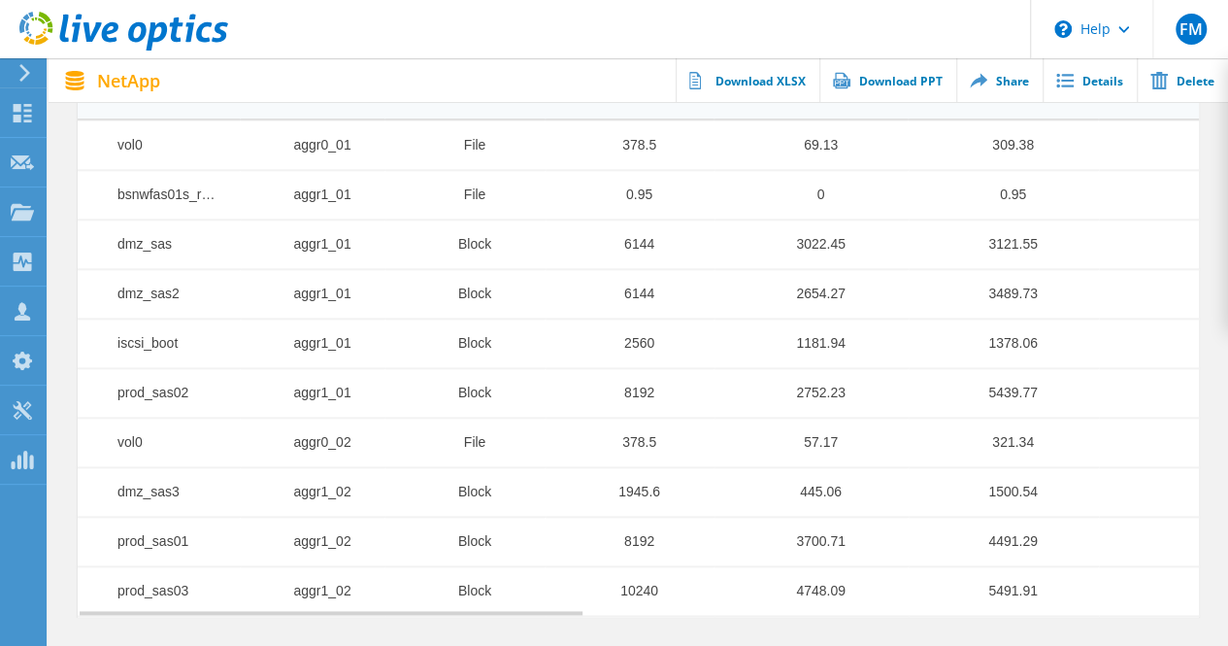
click at [218, 191] on td "bsnwfas01s_root" at bounding box center [159, 195] width 162 height 50
drag, startPoint x: 196, startPoint y: 190, endPoint x: 115, endPoint y: 188, distance: 81.6
click at [115, 188] on td "bsnwfas01s_root" at bounding box center [159, 195] width 162 height 50
drag, startPoint x: 184, startPoint y: 389, endPoint x: 113, endPoint y: 389, distance: 71.9
click at [113, 389] on td "prod_sas02" at bounding box center [159, 393] width 162 height 50
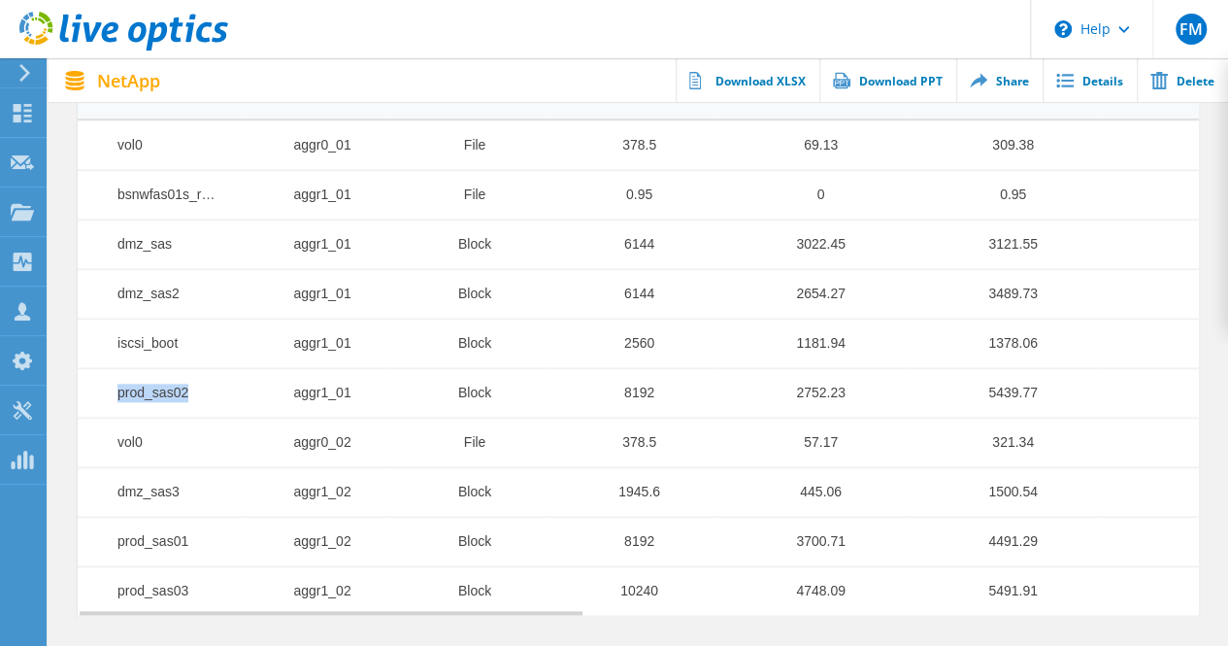
copy td "prod_sas02"
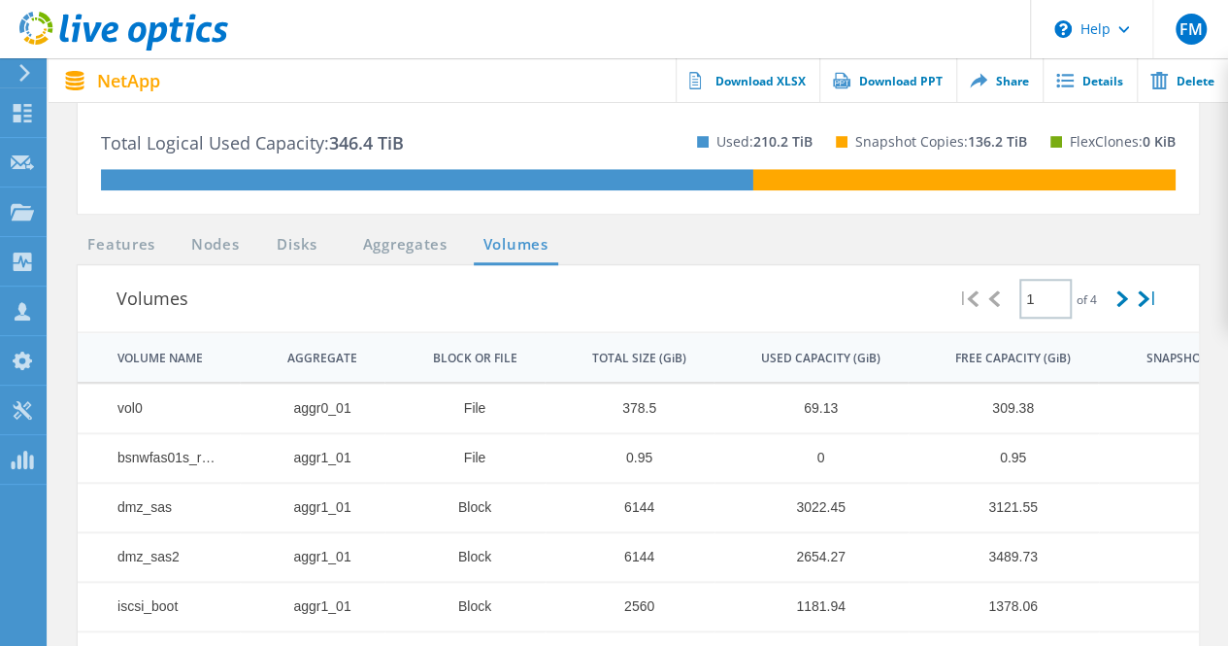
scroll to position [721, 0]
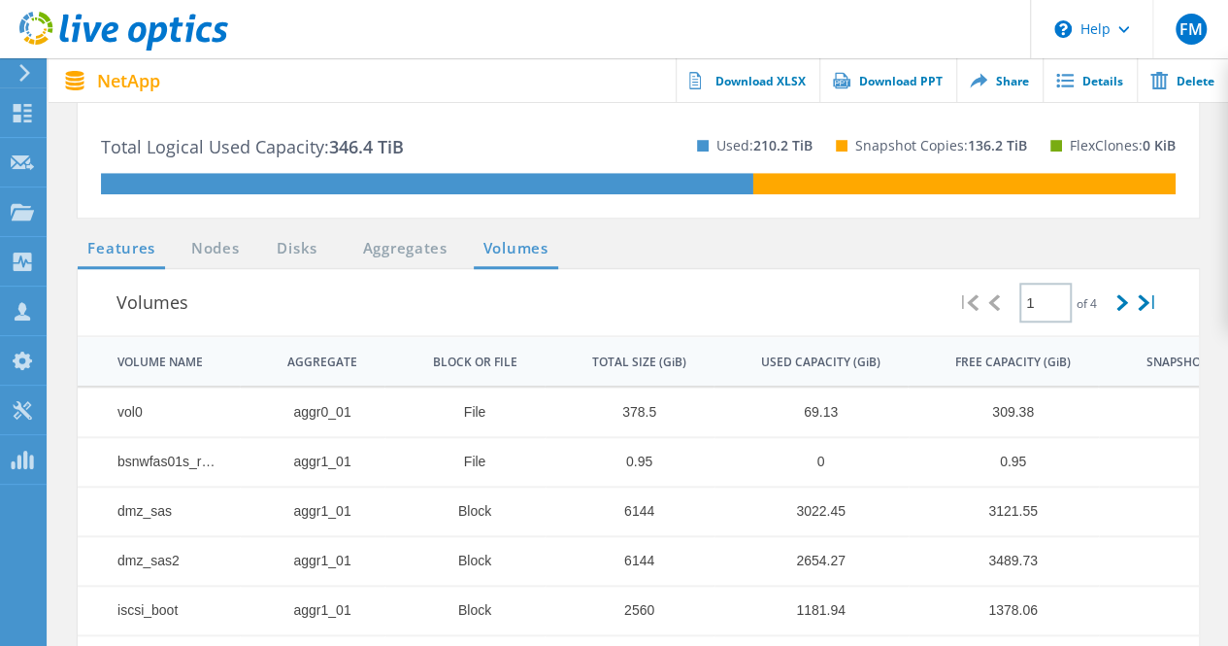
click at [149, 249] on link "Features" at bounding box center [121, 249] width 87 height 24
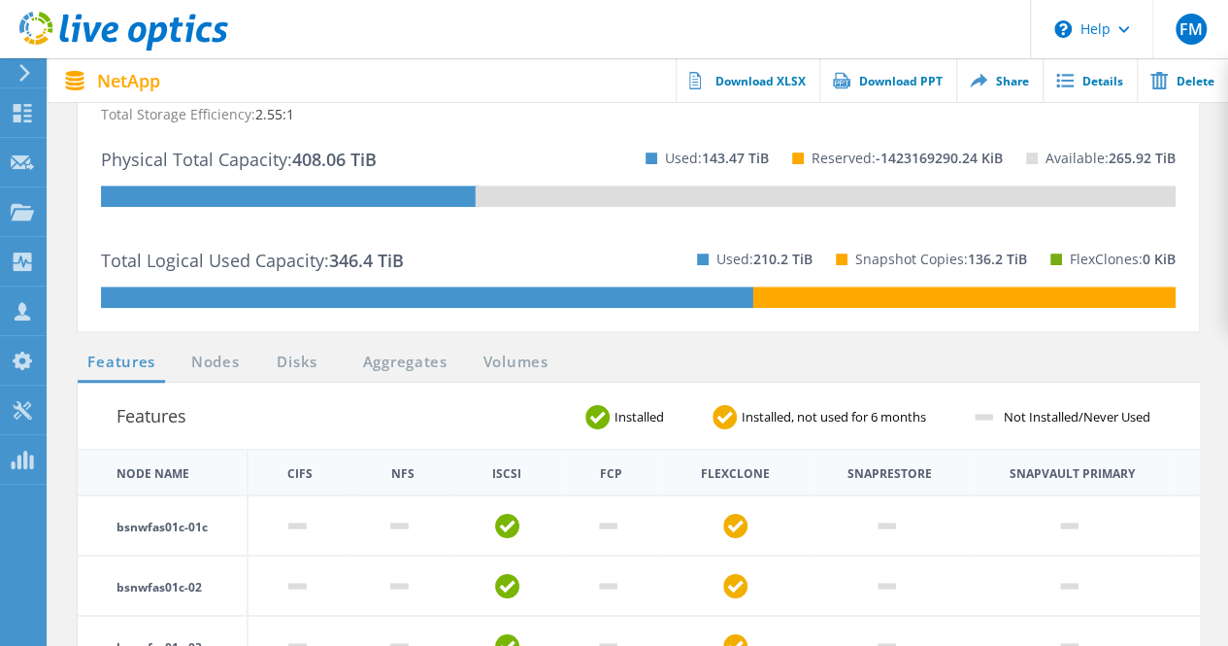
scroll to position [608, 0]
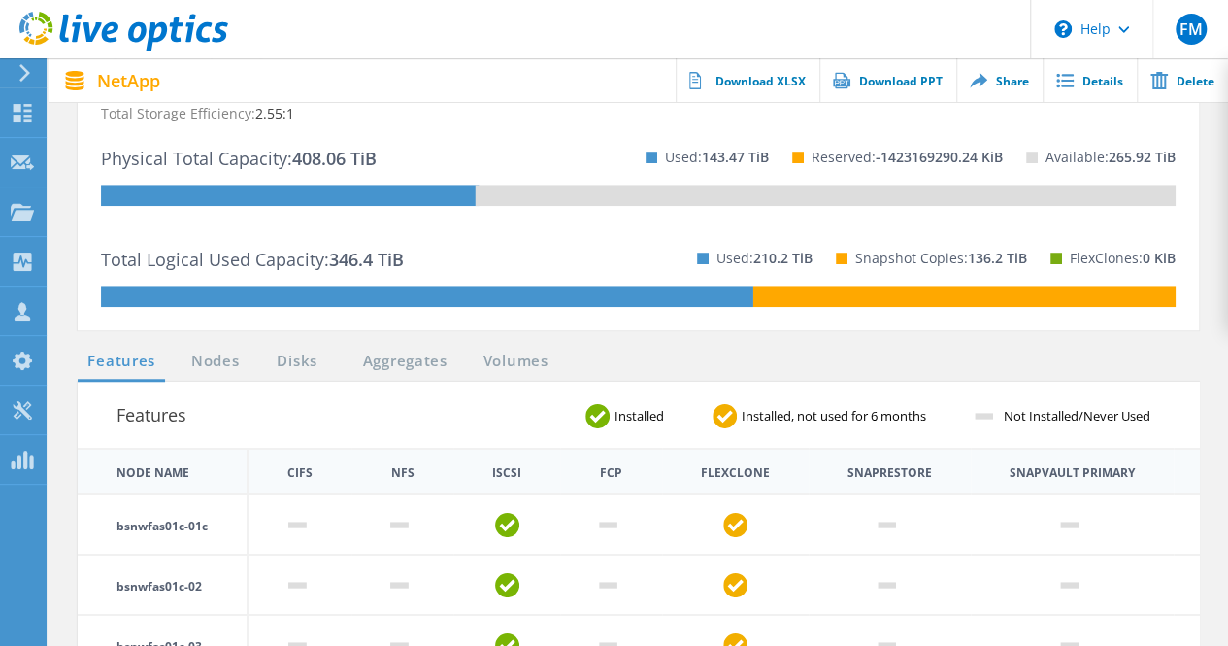
click at [860, 300] on rect at bounding box center [965, 295] width 422 height 21
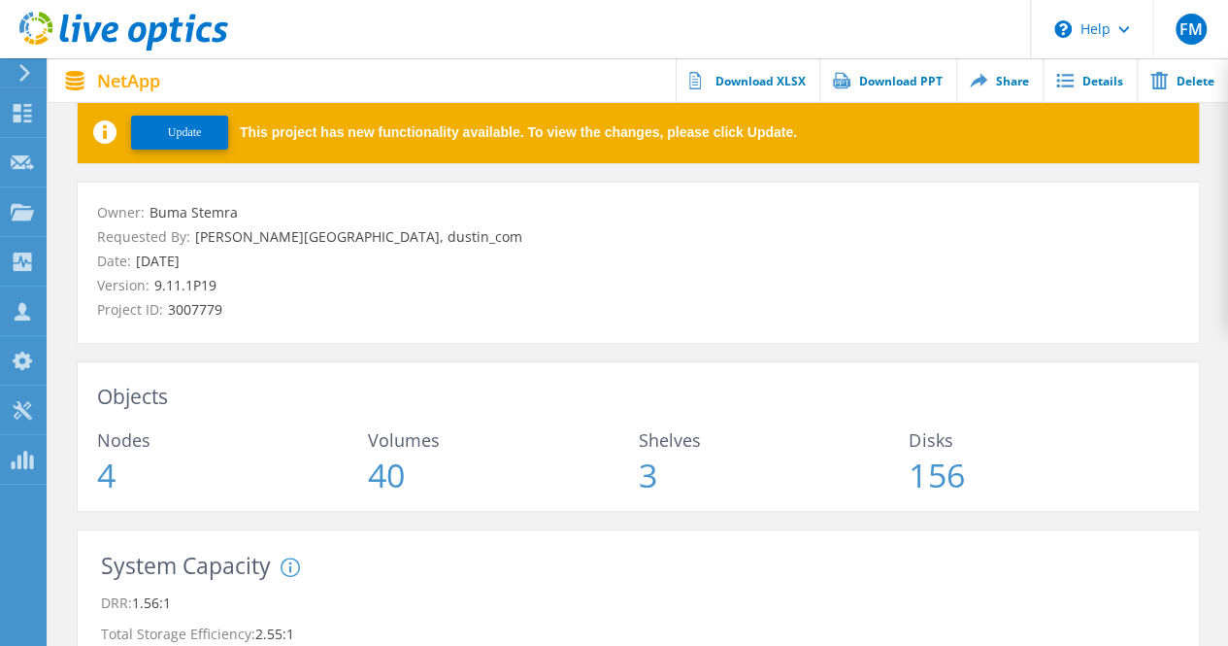
scroll to position [0, 0]
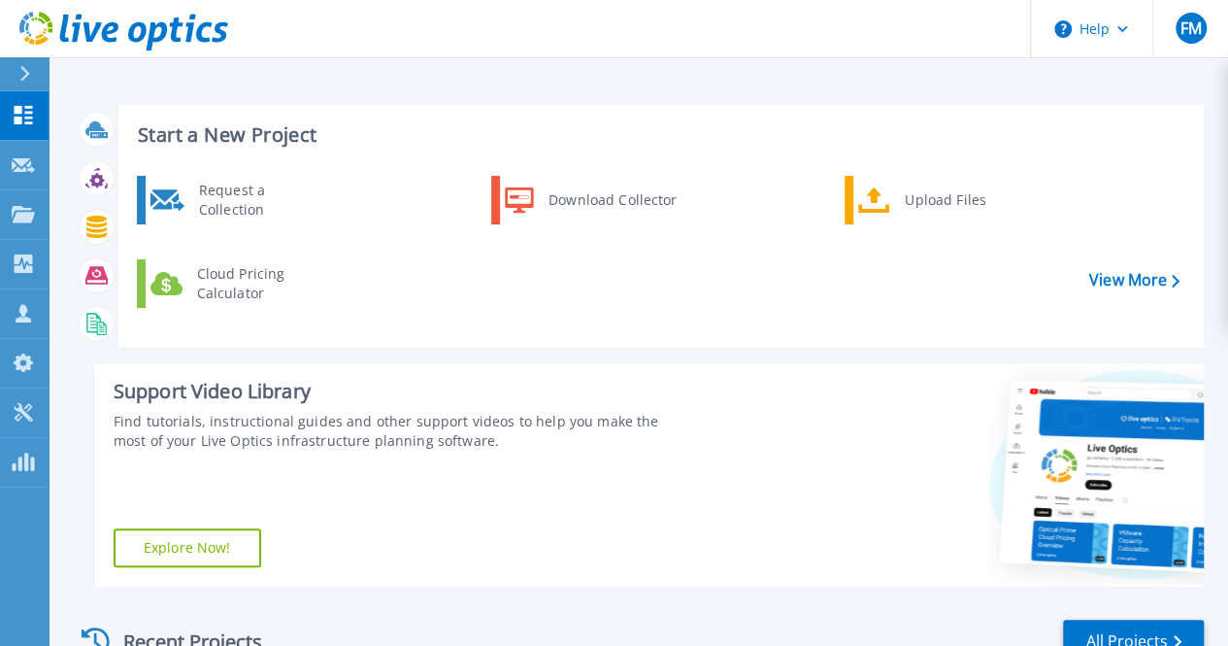
scroll to position [352, 0]
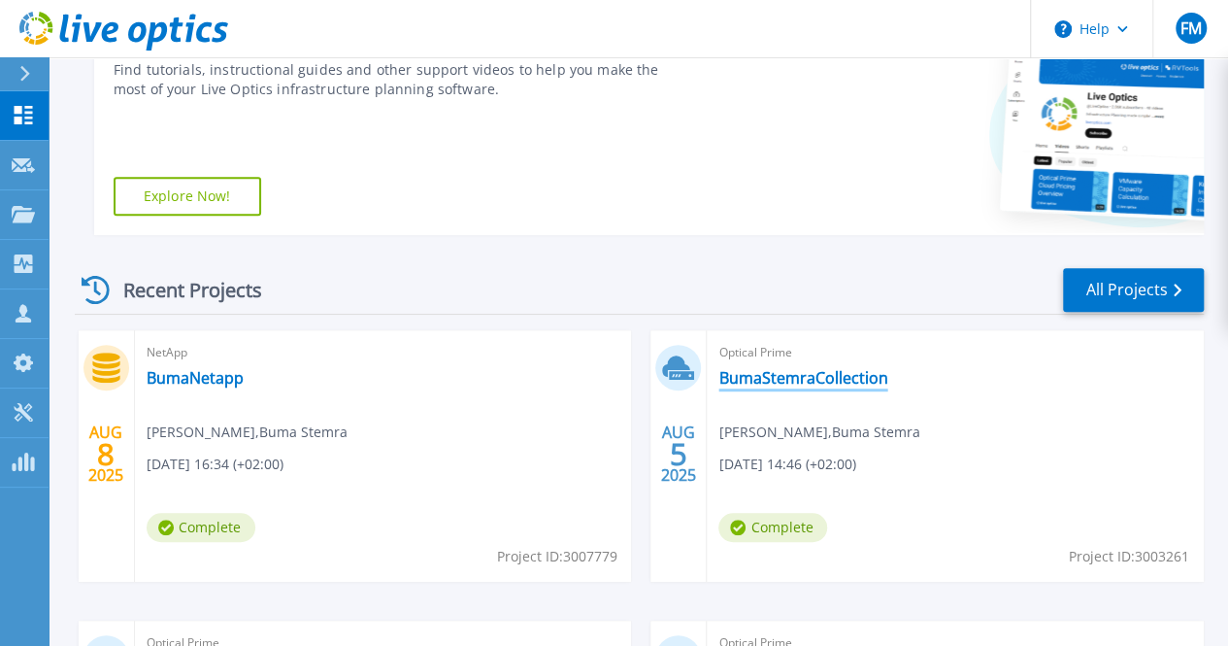
click at [719, 378] on link "BumaStemraCollection" at bounding box center [803, 377] width 169 height 19
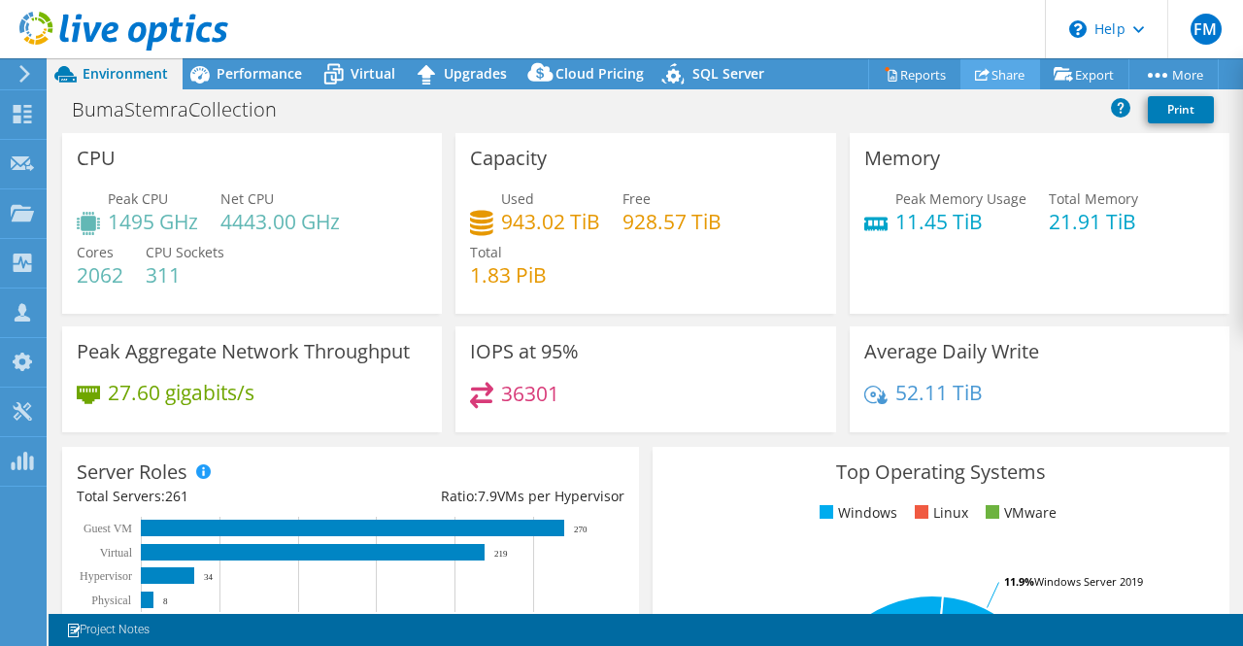
click at [998, 73] on link "Share" at bounding box center [1000, 74] width 80 height 30
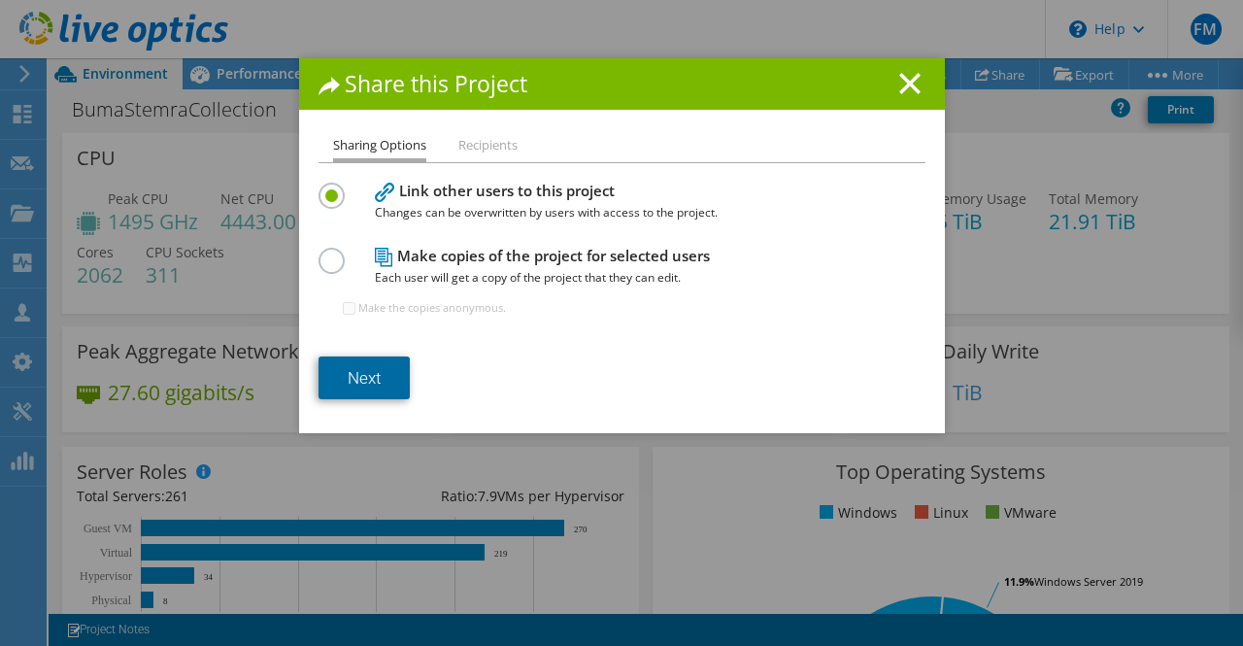
click at [384, 381] on link "Next" at bounding box center [363, 377] width 91 height 43
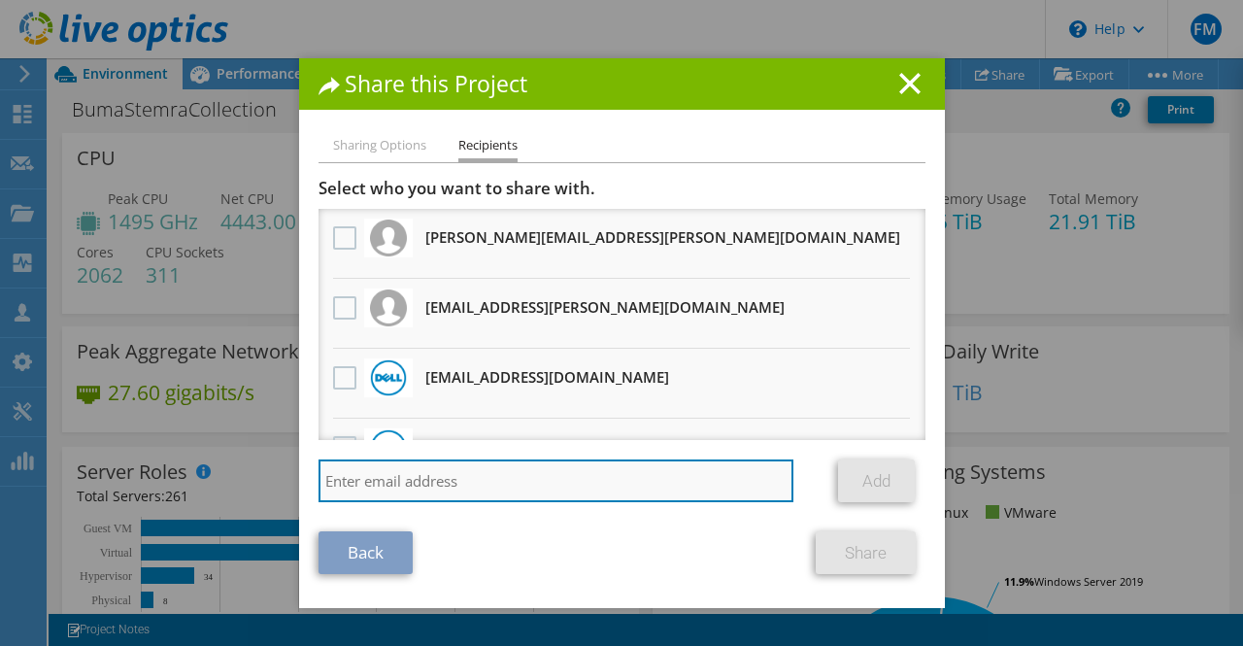
click at [522, 472] on input "search" at bounding box center [556, 480] width 476 height 43
type input "[EMAIL_ADDRESS][DOMAIN_NAME]"
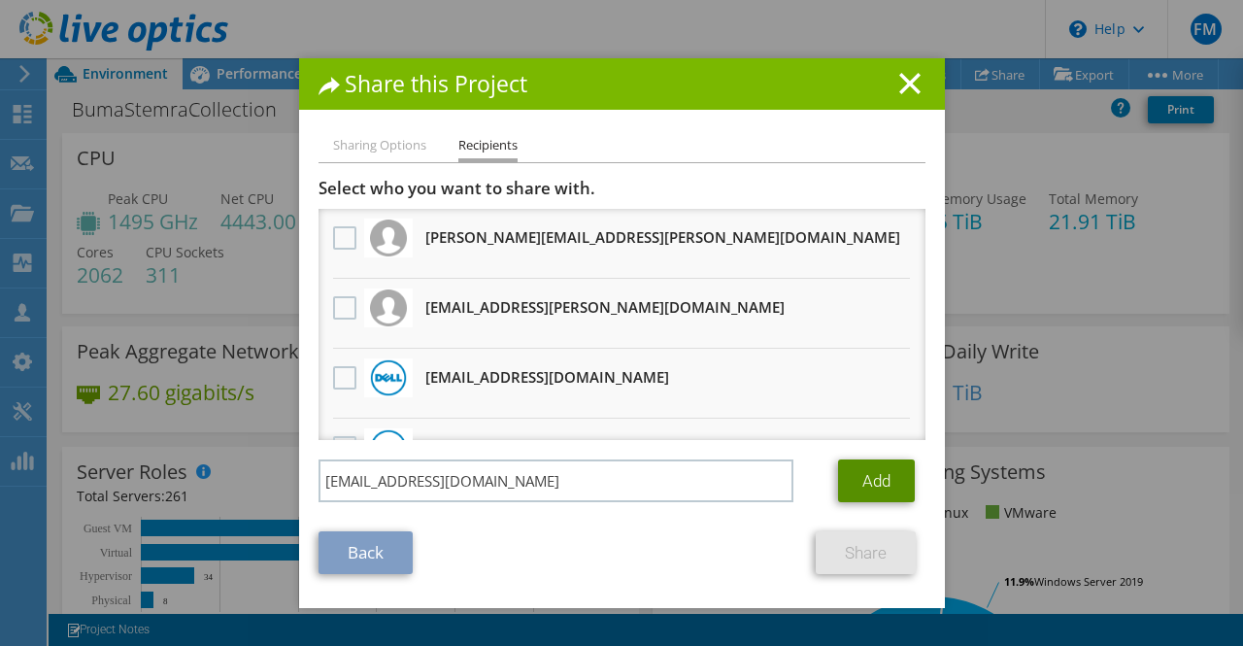
click at [871, 483] on link "Add" at bounding box center [876, 480] width 77 height 43
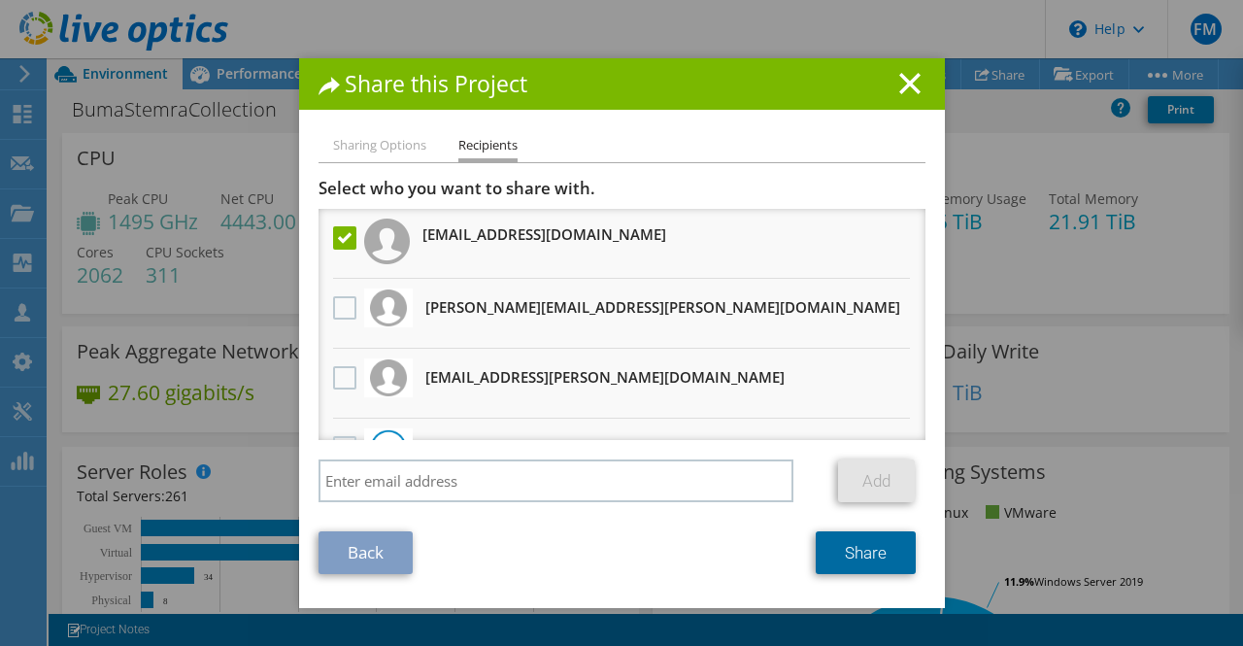
click at [858, 561] on link "Share" at bounding box center [866, 552] width 100 height 43
click at [904, 85] on line at bounding box center [909, 83] width 19 height 19
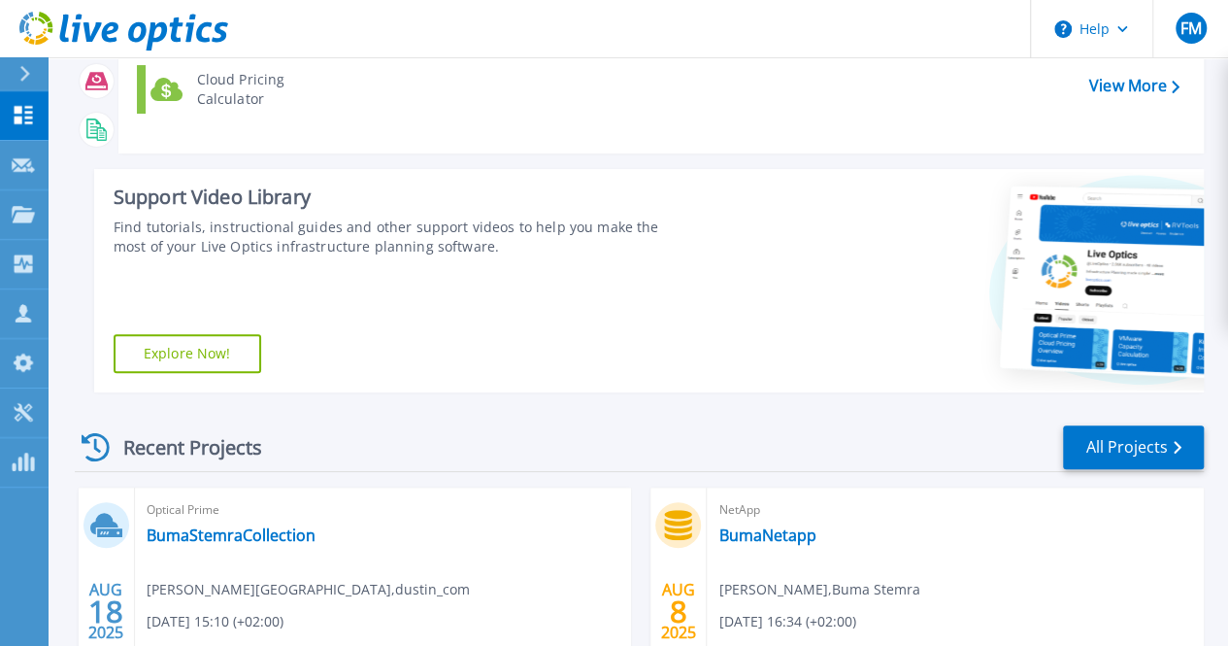
scroll to position [486, 0]
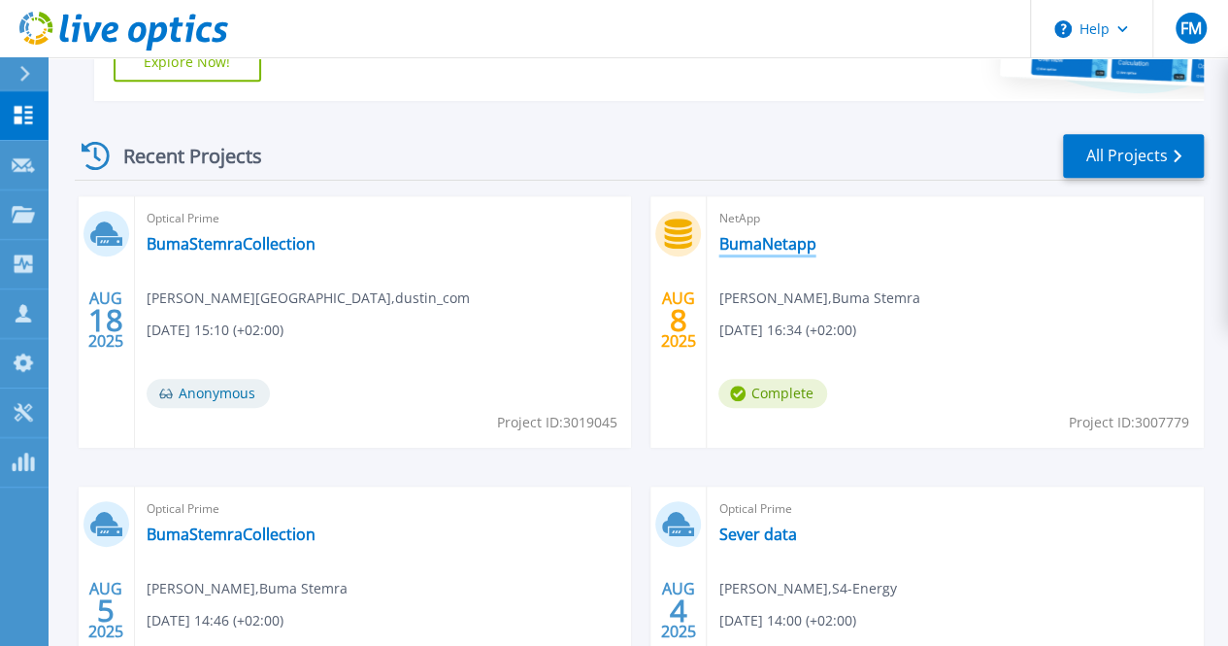
click at [719, 234] on link "BumaNetapp" at bounding box center [767, 243] width 97 height 19
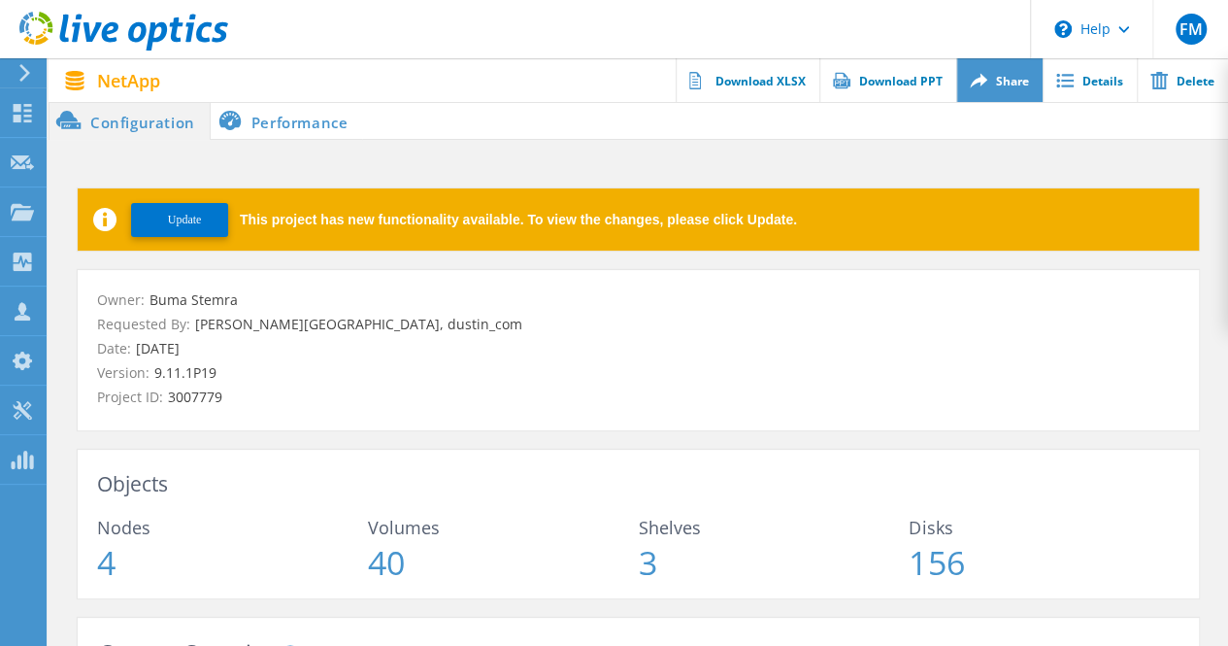
click at [1014, 79] on link "Share" at bounding box center [999, 80] width 86 height 44
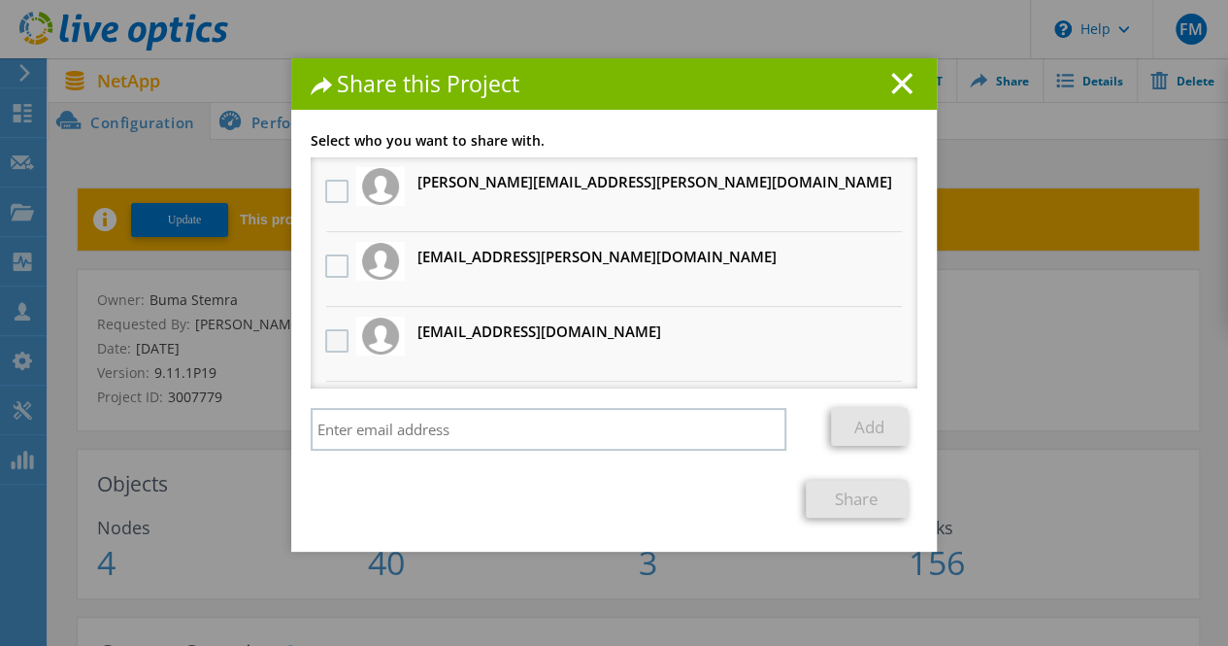
click at [334, 346] on label at bounding box center [339, 340] width 28 height 23
click at [0, 0] on input "checkbox" at bounding box center [0, 0] width 0 height 0
click at [852, 502] on link "Share" at bounding box center [857, 499] width 102 height 38
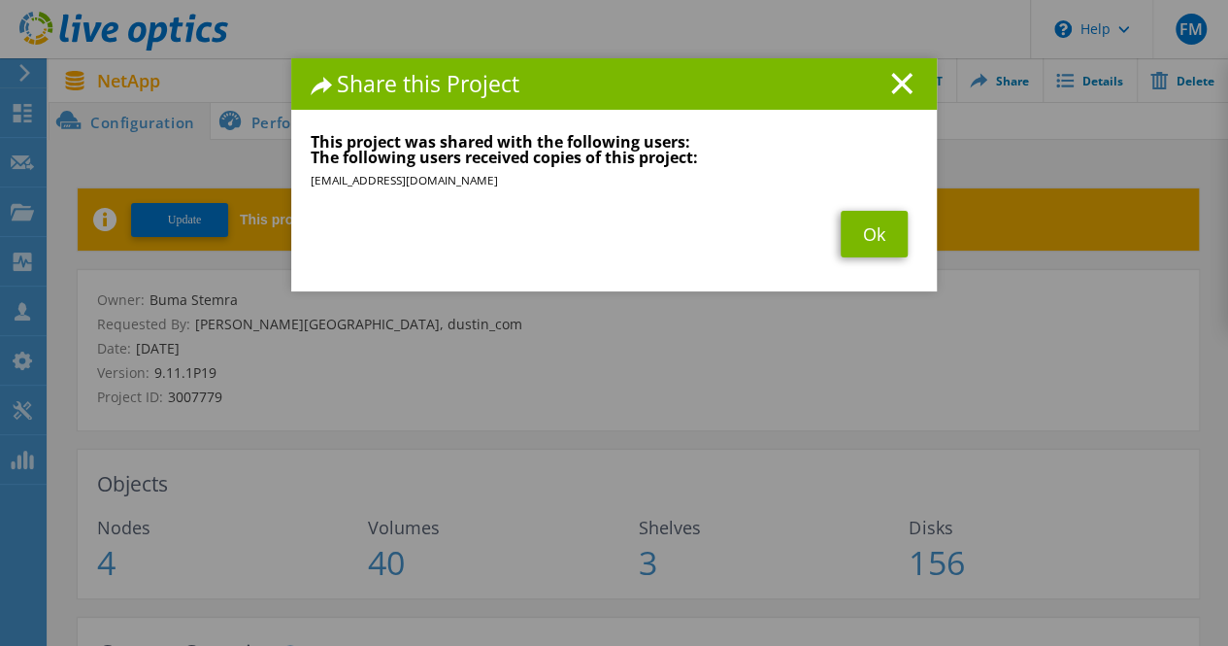
click at [831, 244] on span "Ok" at bounding box center [874, 234] width 86 height 47
click at [864, 241] on link "Ok" at bounding box center [874, 234] width 67 height 47
